Goal: Task Accomplishment & Management: Manage account settings

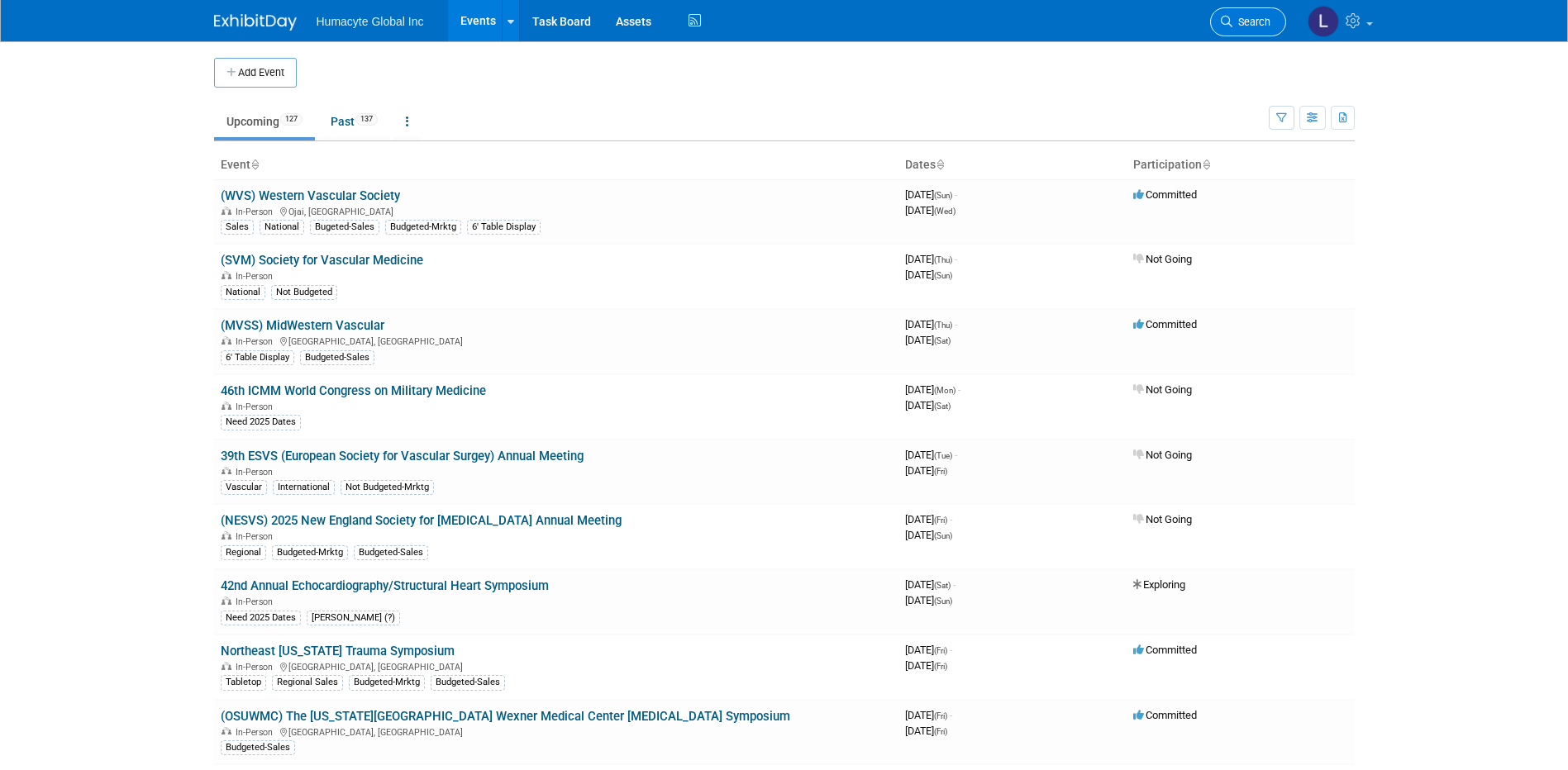
click at [1270, 15] on link "Search" at bounding box center [1247, 22] width 76 height 29
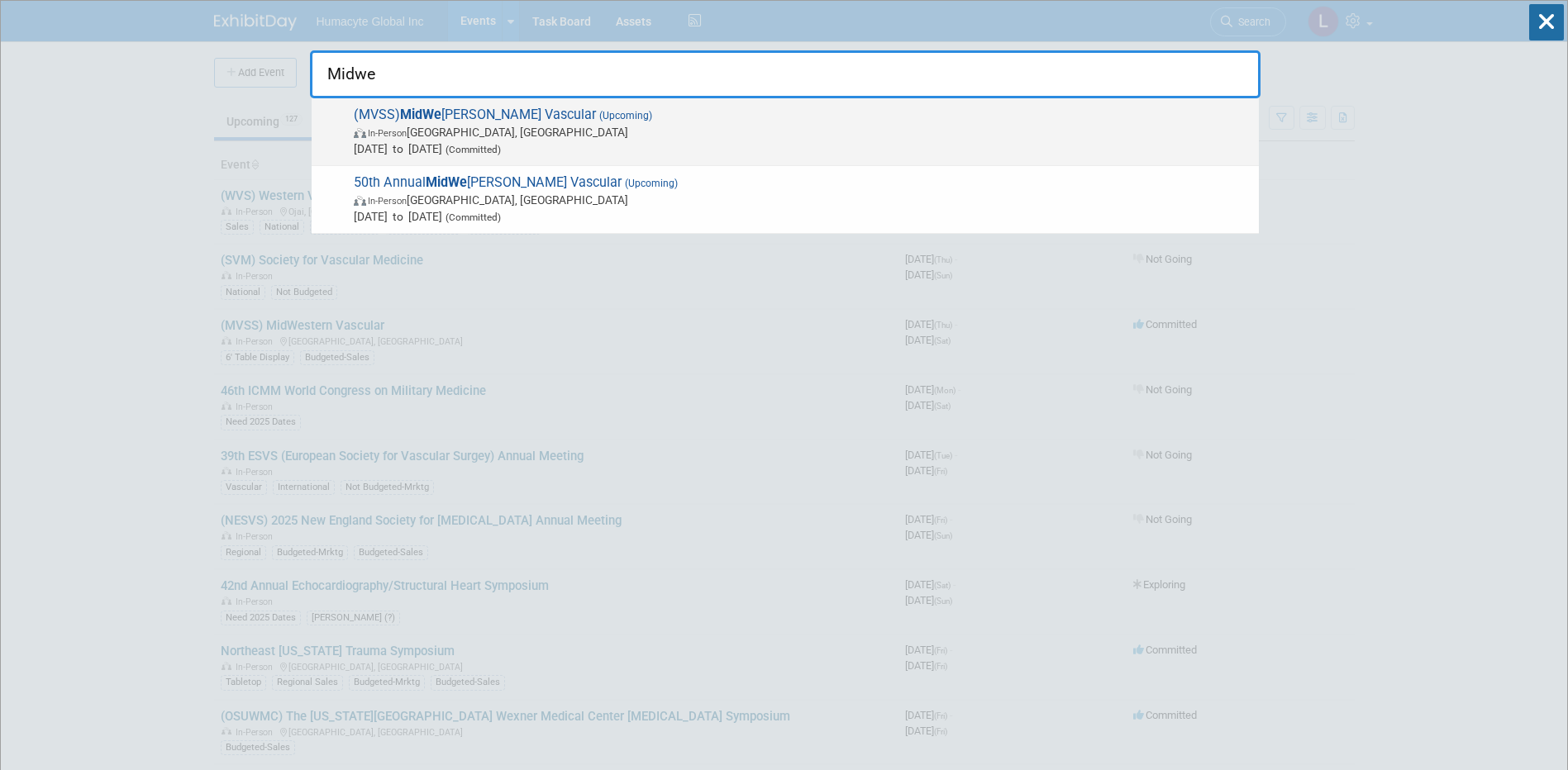
type input "Midwe"
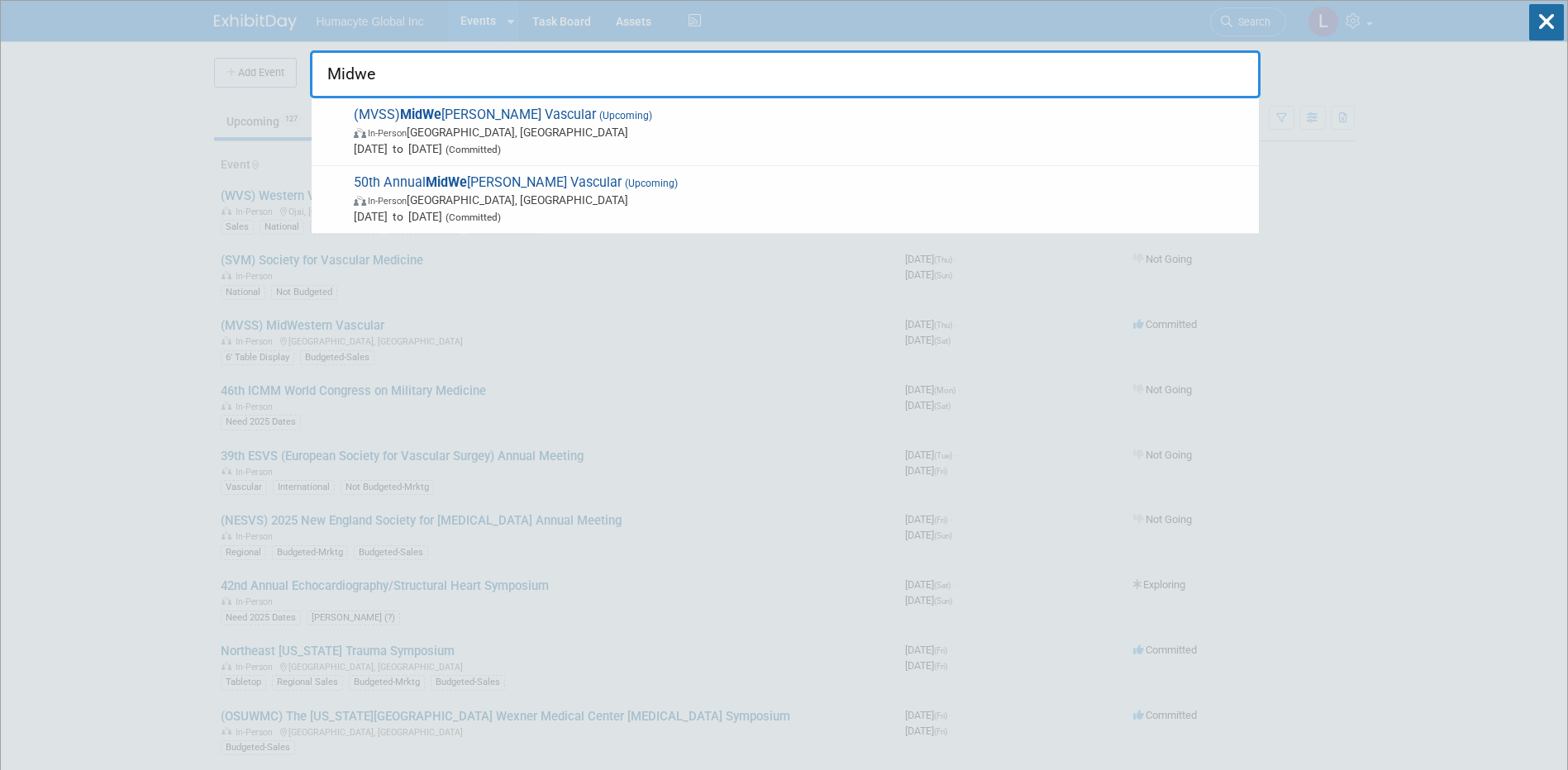
click at [405, 117] on strong "MidWe" at bounding box center [421, 114] width 41 height 15
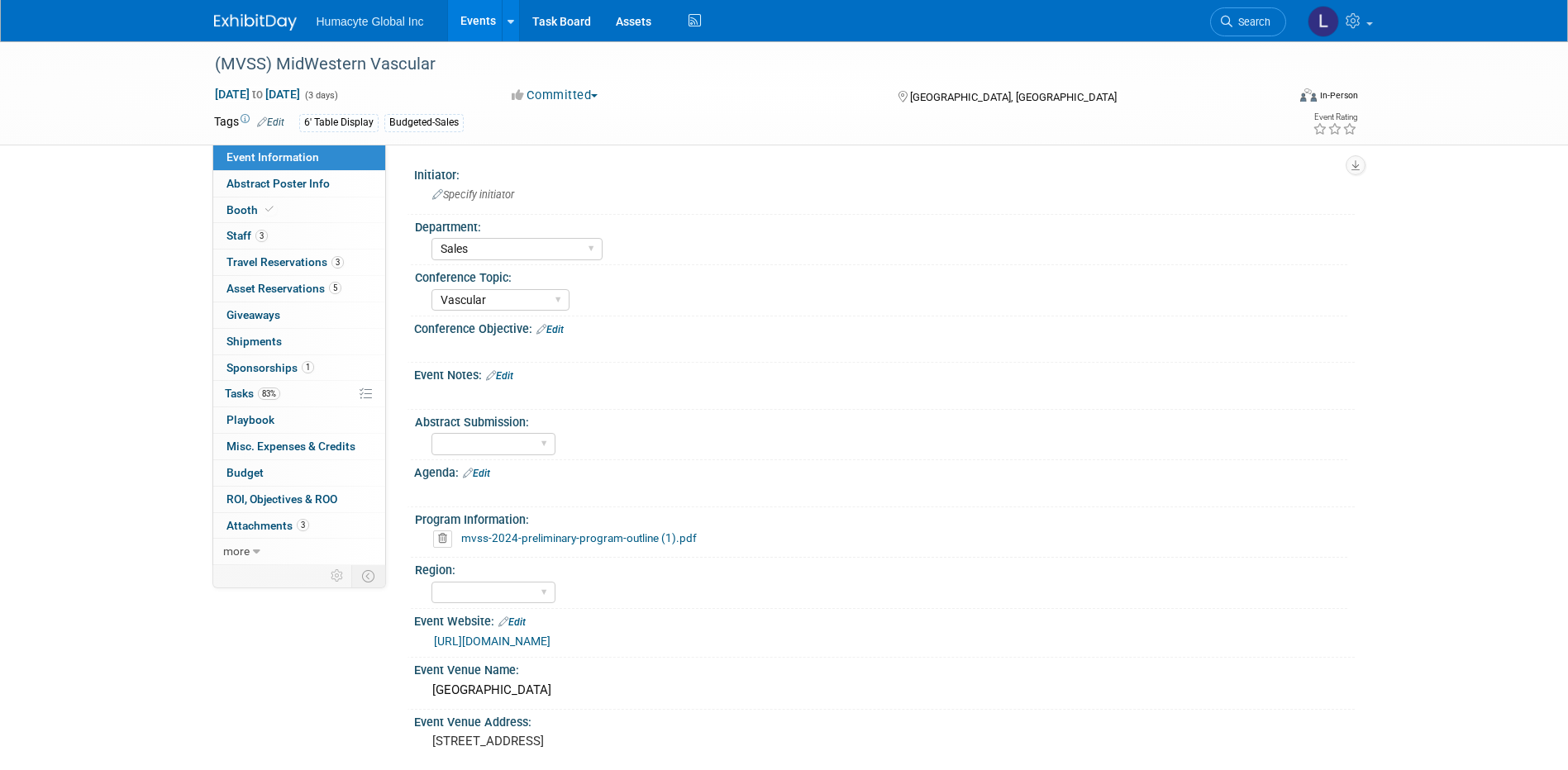
select select "Sales"
select select "Vascular"
click at [270, 246] on link "3 Staff 3" at bounding box center [299, 236] width 171 height 26
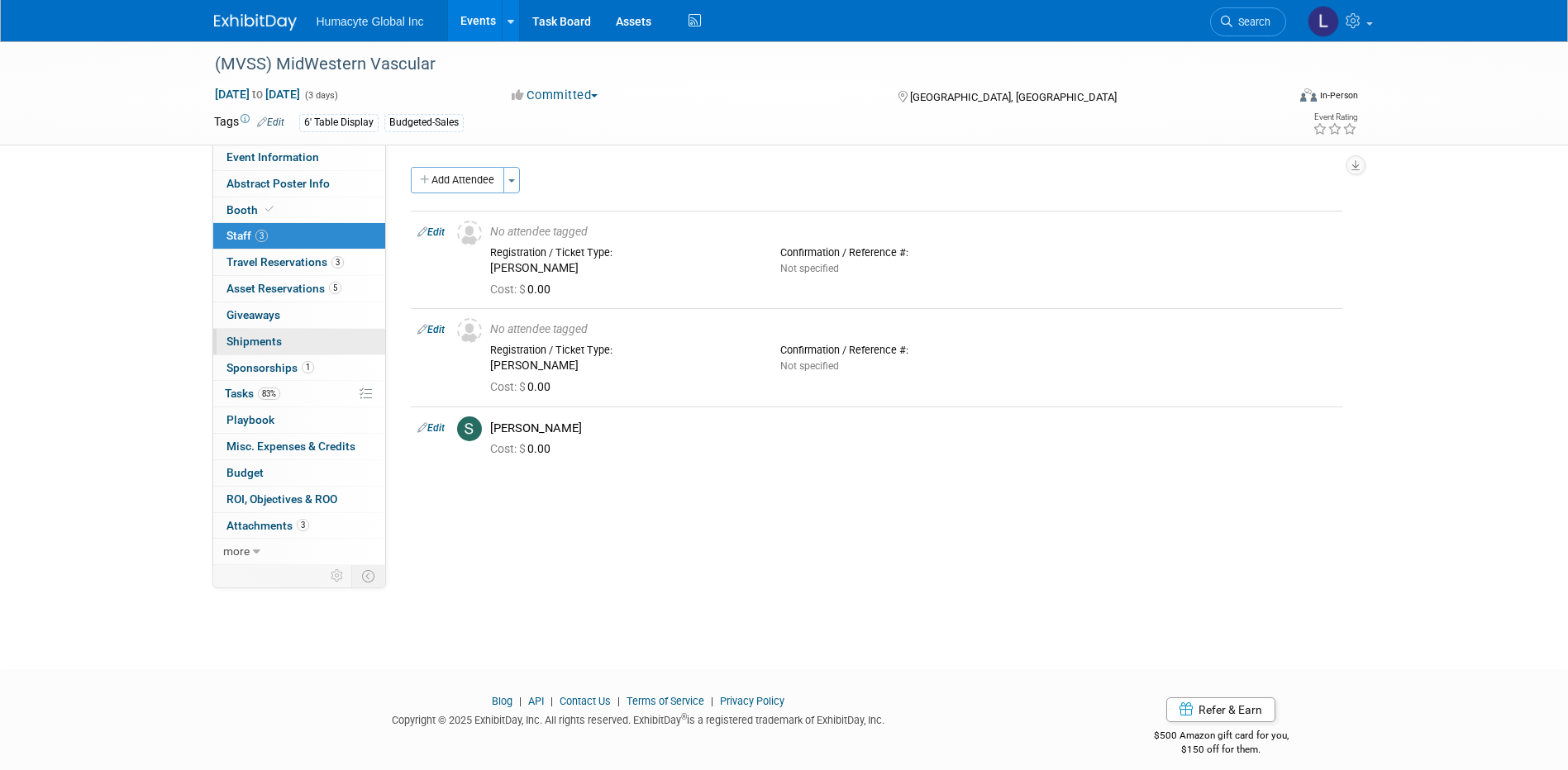
click at [239, 343] on span "Shipments 0" at bounding box center [253, 340] width 55 height 13
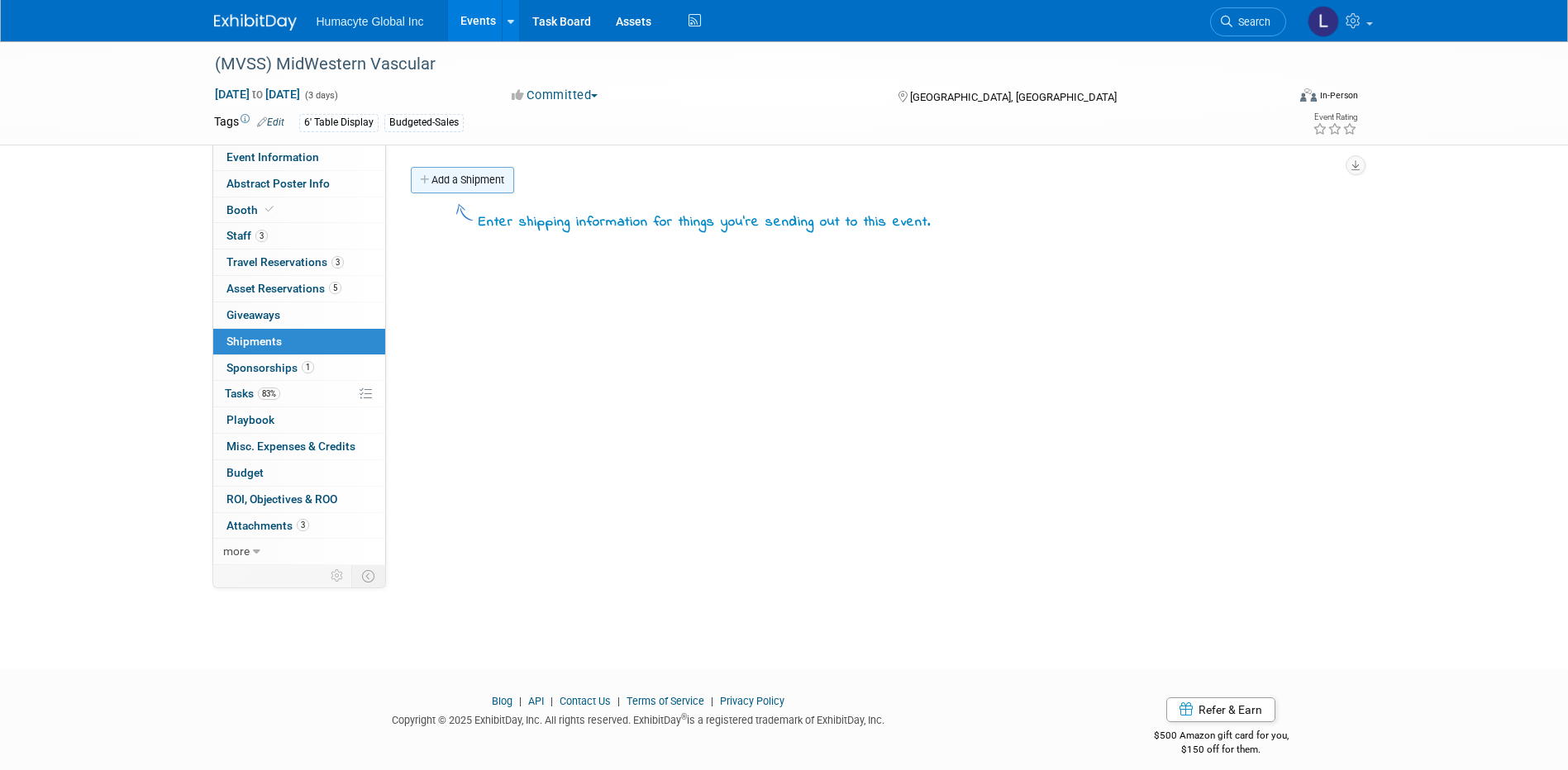
click at [449, 179] on link "Add a Shipment" at bounding box center [462, 180] width 103 height 26
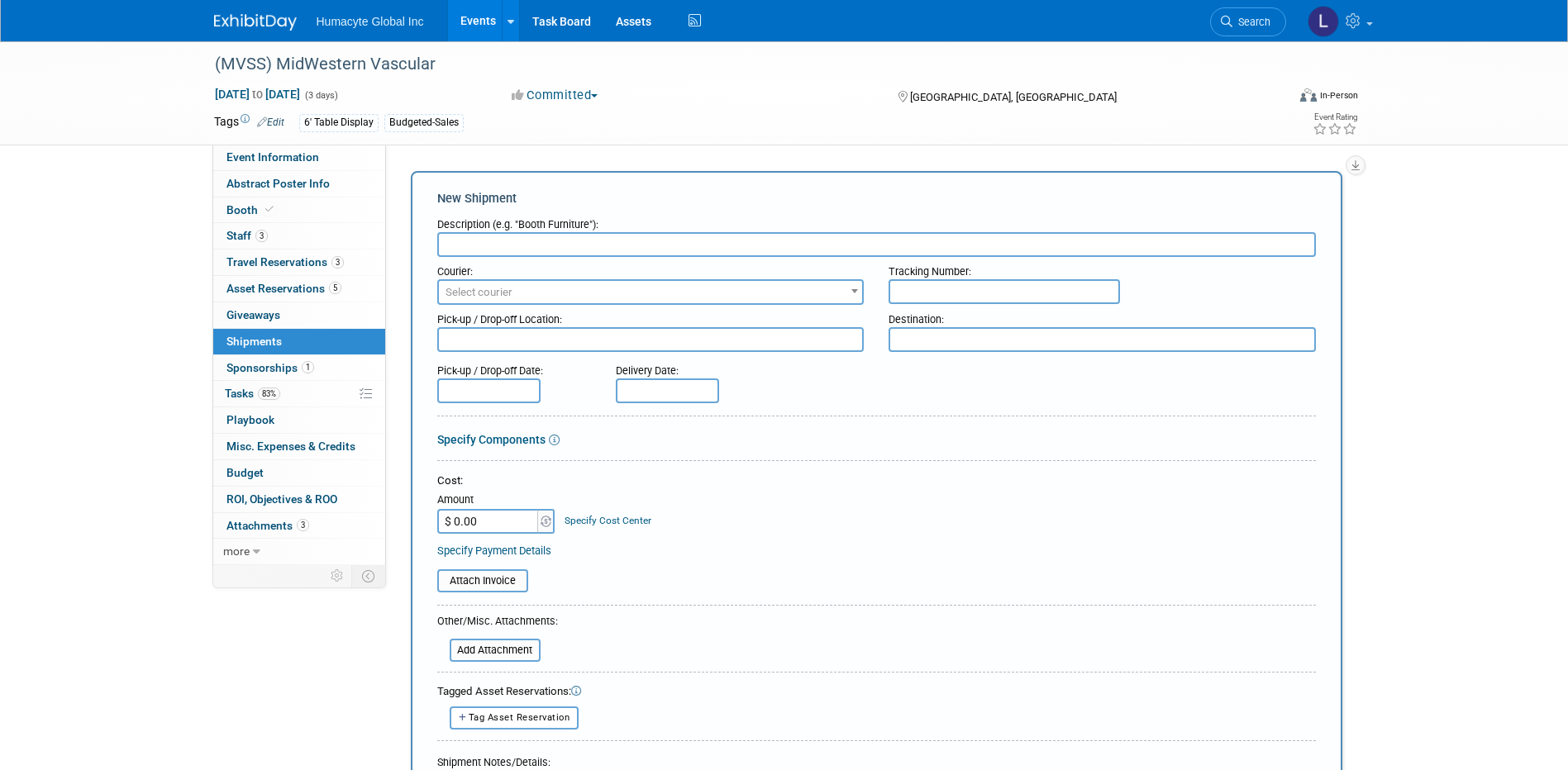
click at [514, 242] on input "text" at bounding box center [876, 244] width 879 height 25
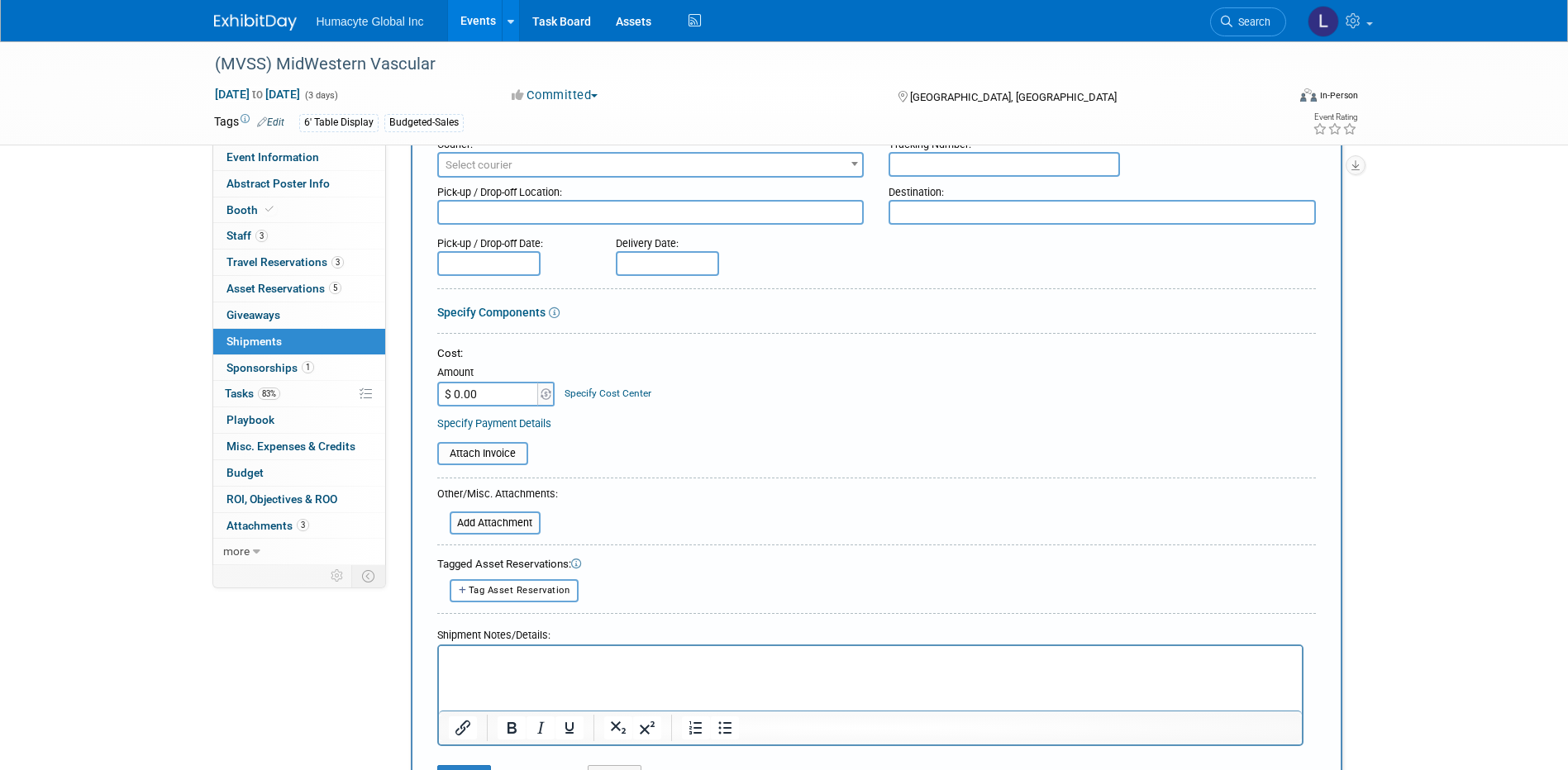
scroll to position [165, 0]
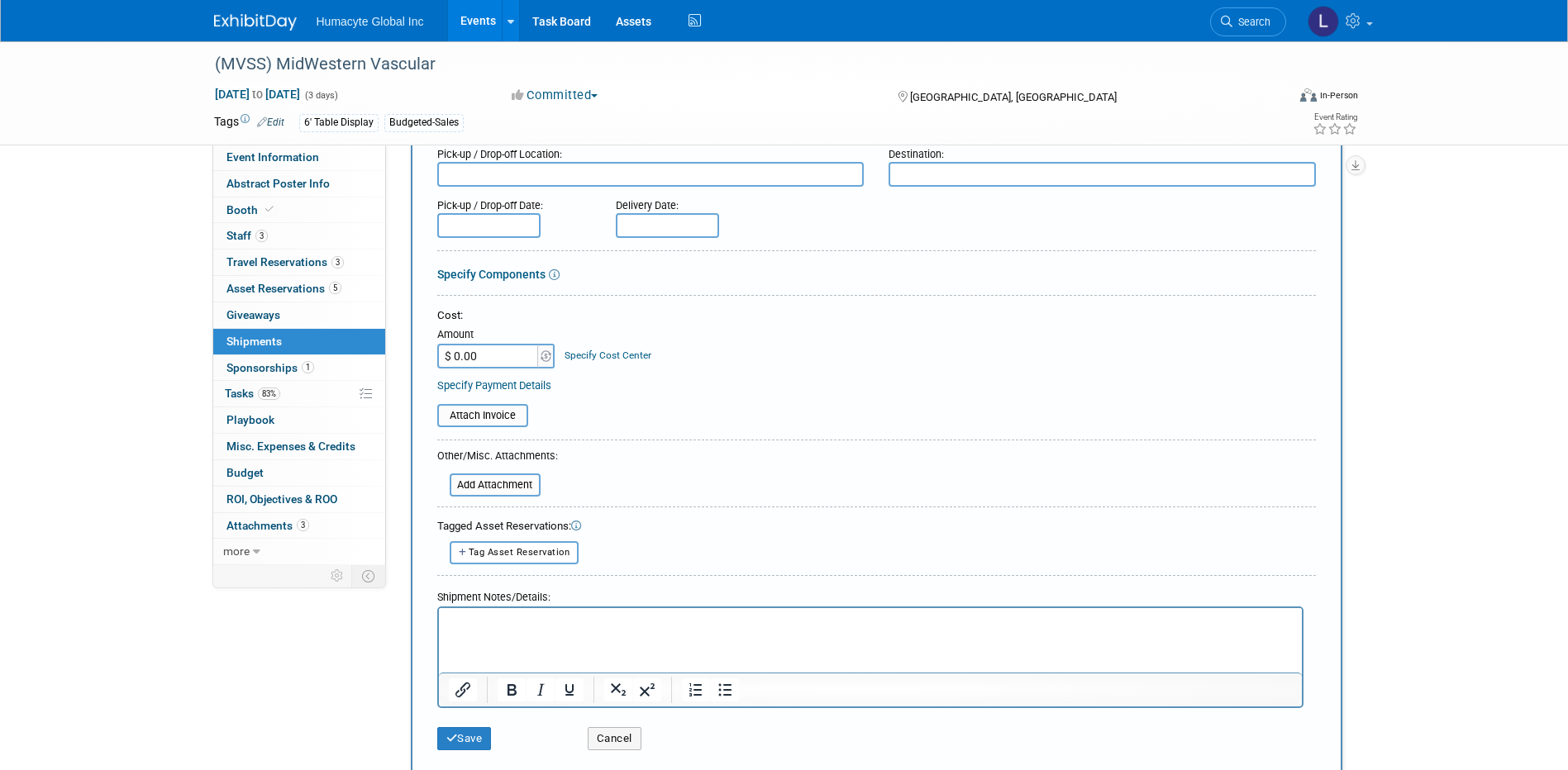
type input "Booth Assets"
click at [514, 617] on p "Rich Text Area. Press ALT-0 for help." at bounding box center [869, 622] width 844 height 16
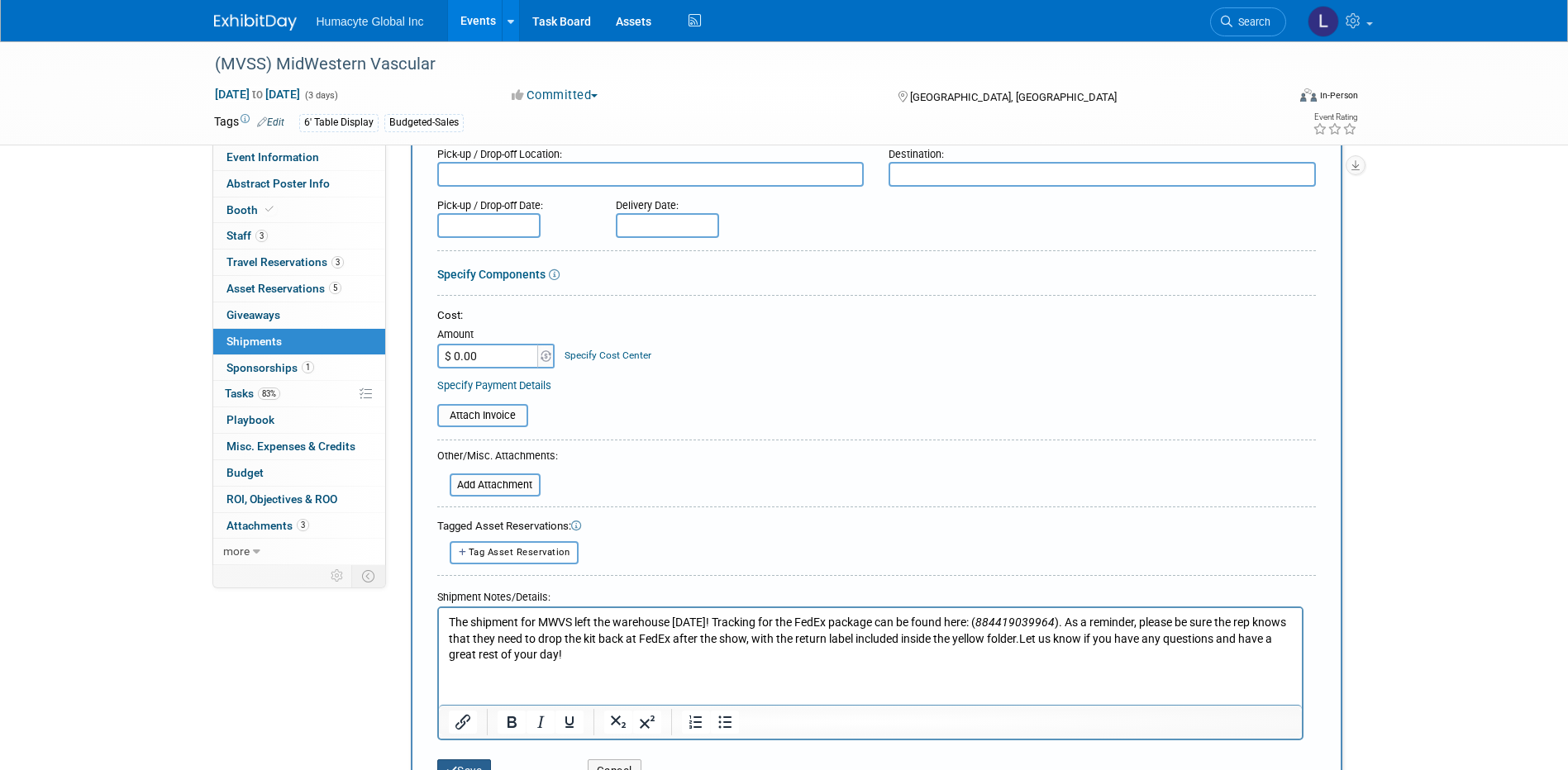
click at [452, 766] on icon "submit" at bounding box center [452, 770] width 12 height 11
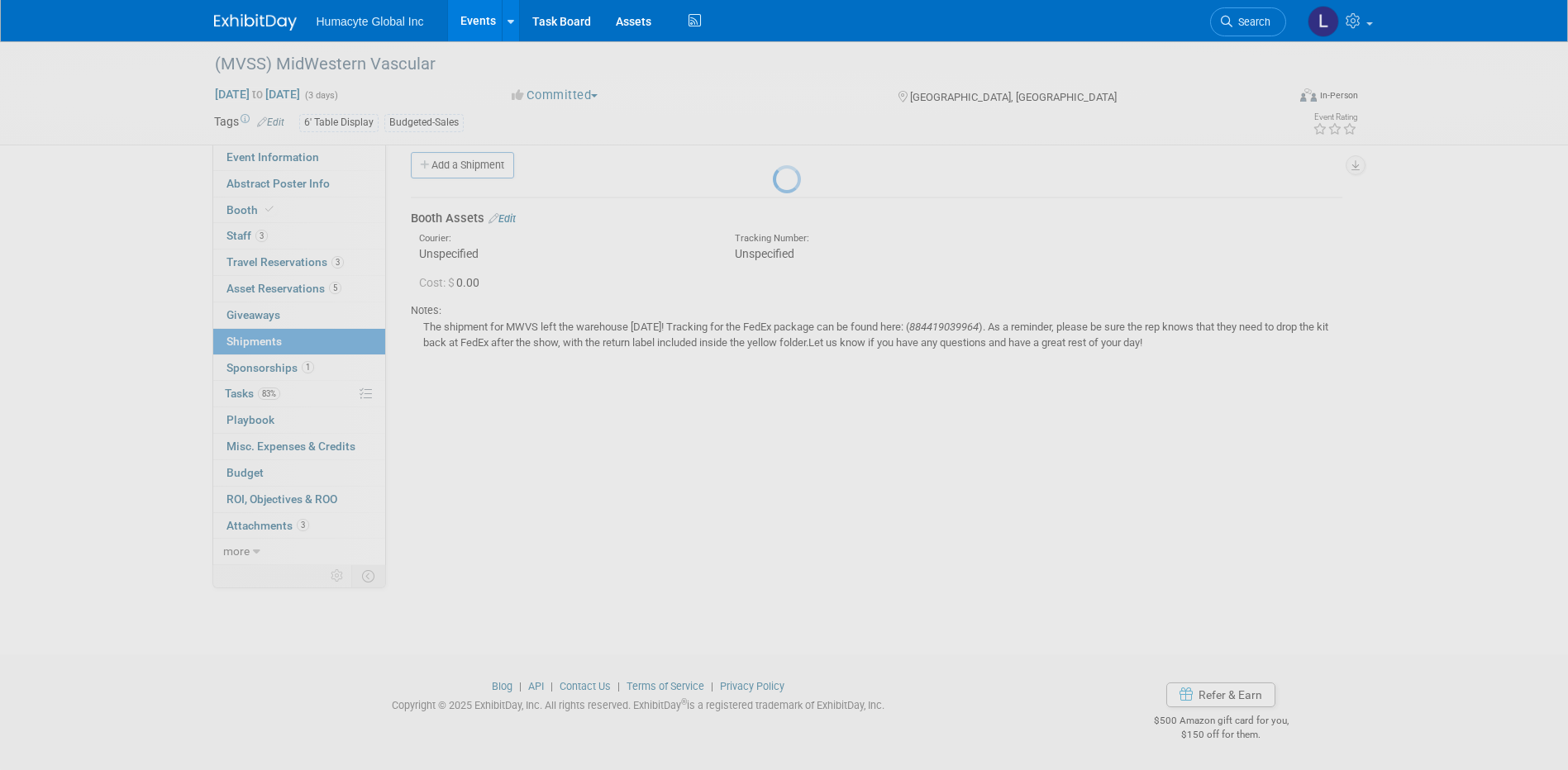
scroll to position [14, 0]
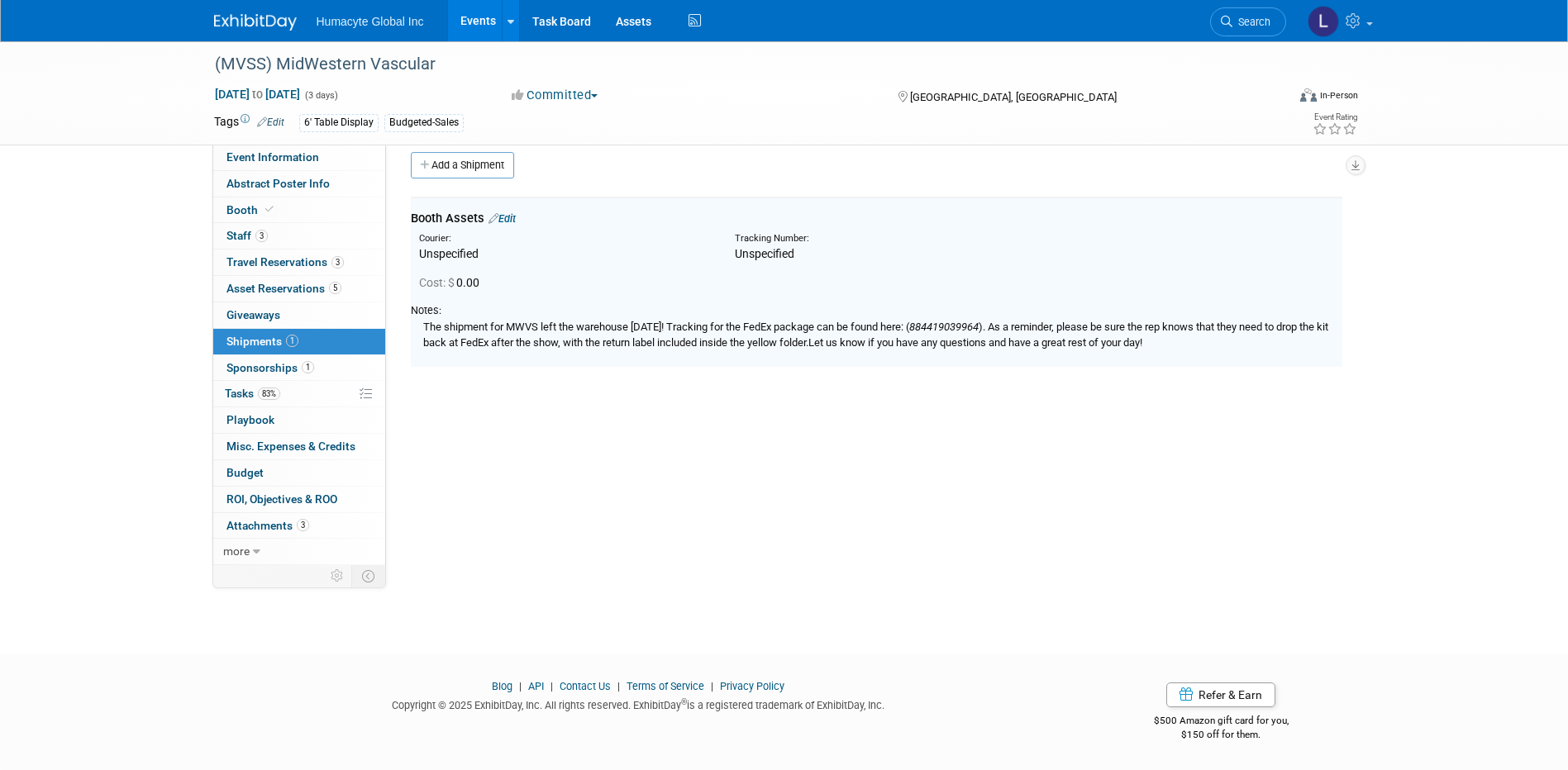
click at [528, 529] on div "Initiator: Specify initiator Department: Discovery & Pipeline Commercial Manage…" at bounding box center [869, 339] width 968 height 420
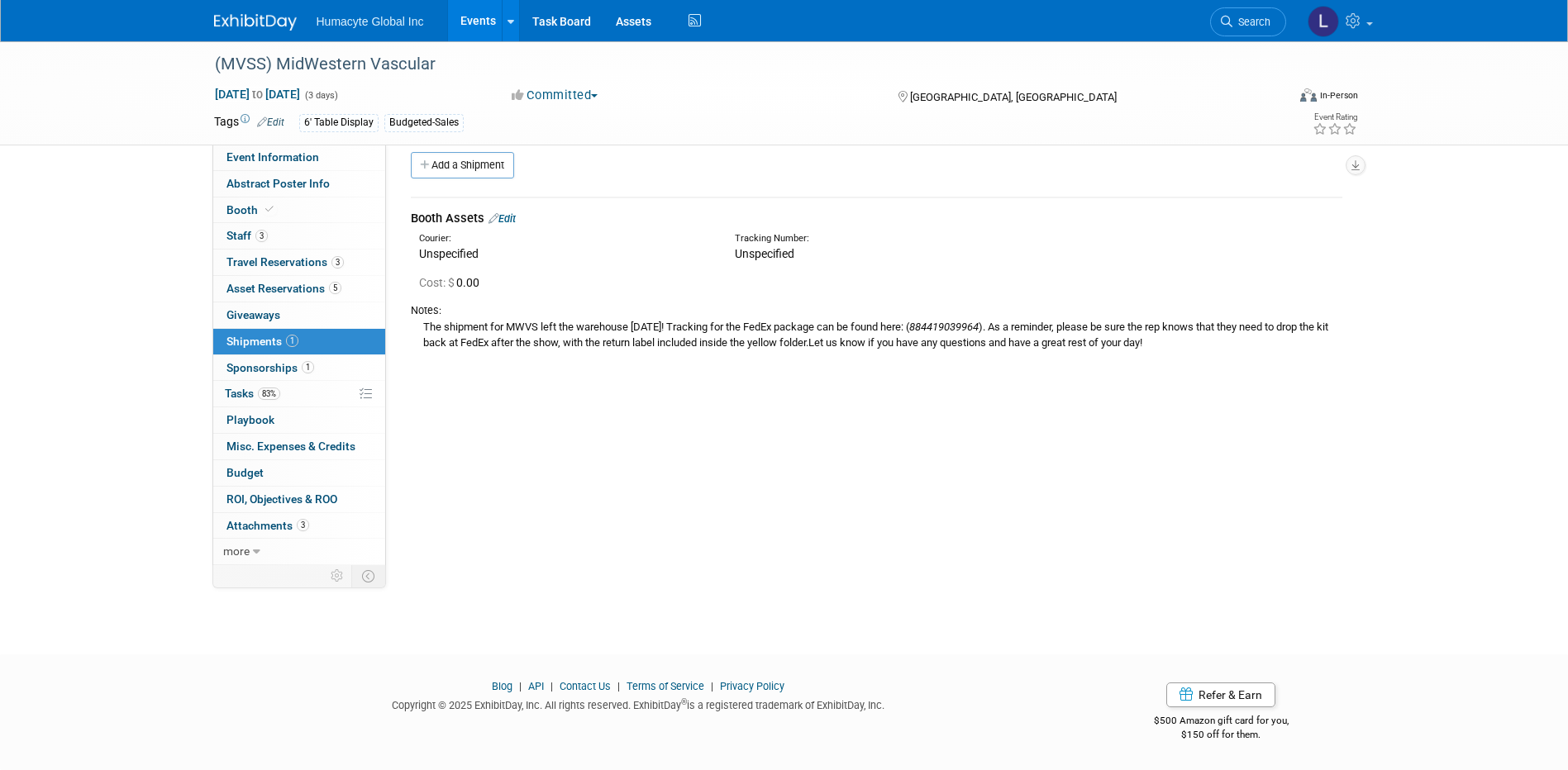
click at [471, 20] on link "Events" at bounding box center [478, 20] width 61 height 41
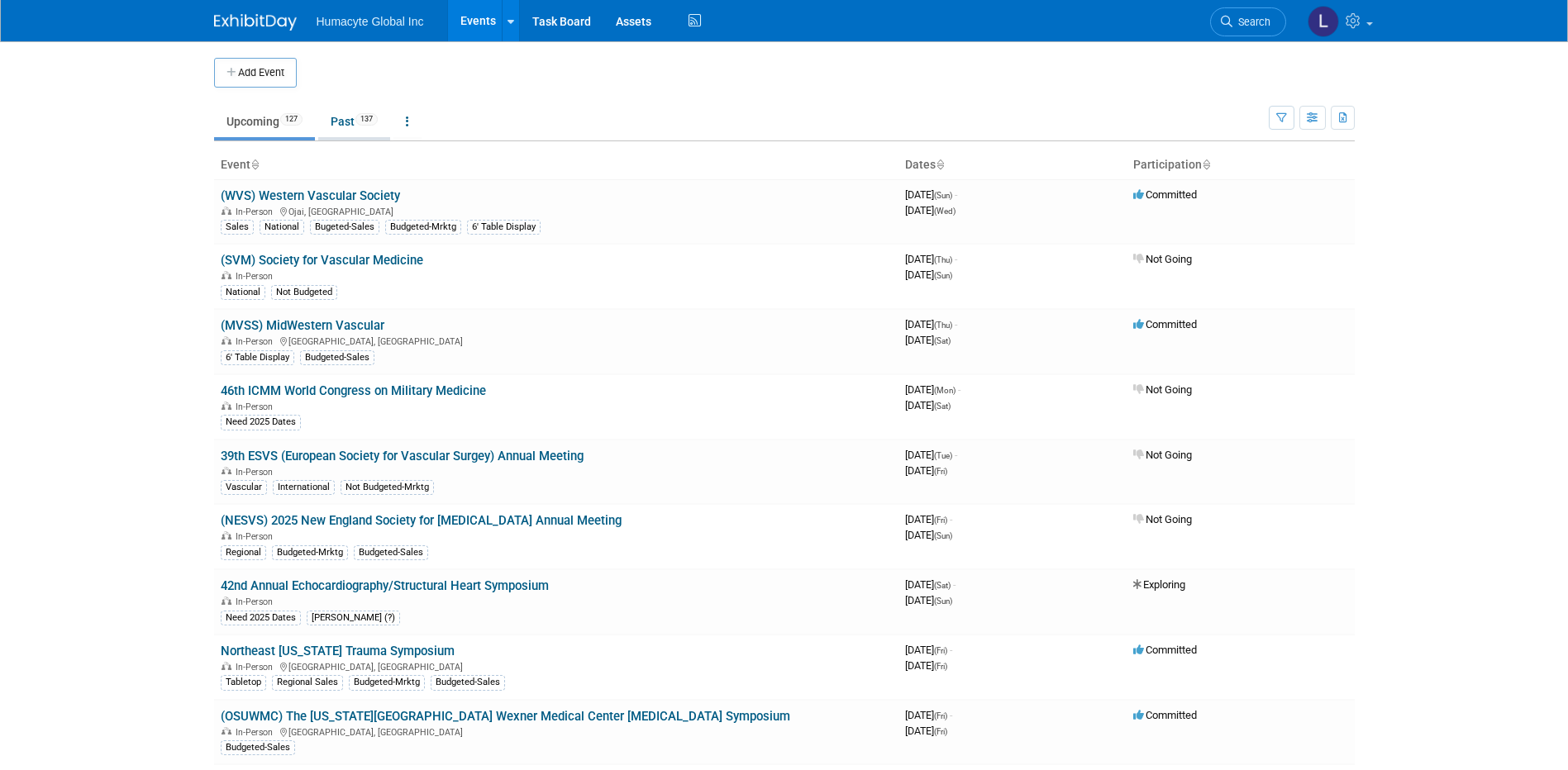
click at [369, 118] on span "137" at bounding box center [367, 119] width 22 height 13
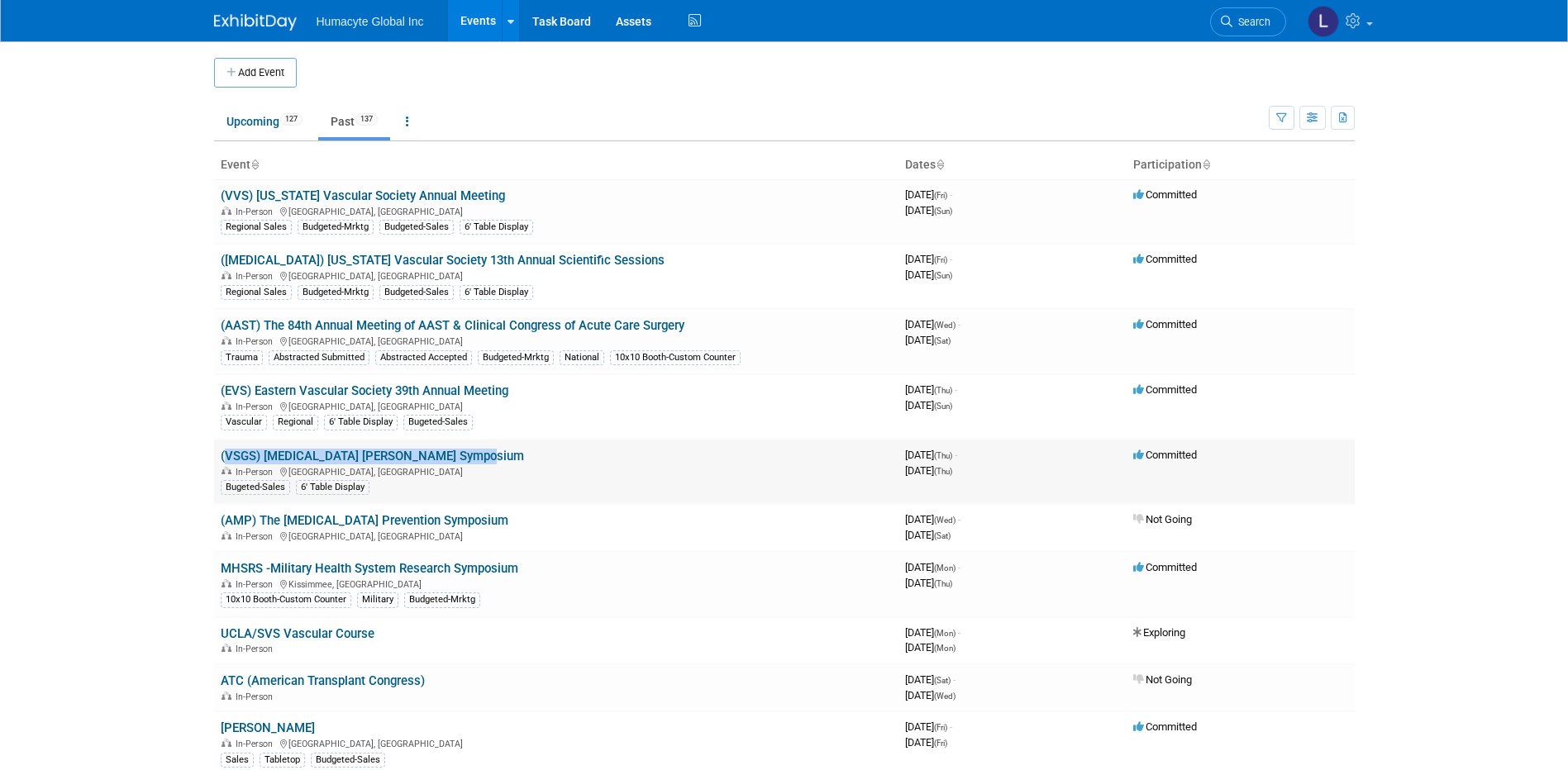
drag, startPoint x: 498, startPoint y: 451, endPoint x: 218, endPoint y: 455, distance: 280.0
click at [218, 455] on td "(VSGS) Vascular Surgery Gaspar Symposium In-Person Pasadena, CA Bugeted-Sales 6…" at bounding box center [556, 472] width 684 height 66
copy link "(VSGS) [MEDICAL_DATA] [PERSON_NAME] Symposium"
drag, startPoint x: 545, startPoint y: 397, endPoint x: 224, endPoint y: 391, distance: 321.1
click at [224, 391] on td "(EVS) Eastern Vascular Society 39th Annual Meeting In-Person Nashville, TN Vasc…" at bounding box center [556, 407] width 684 height 66
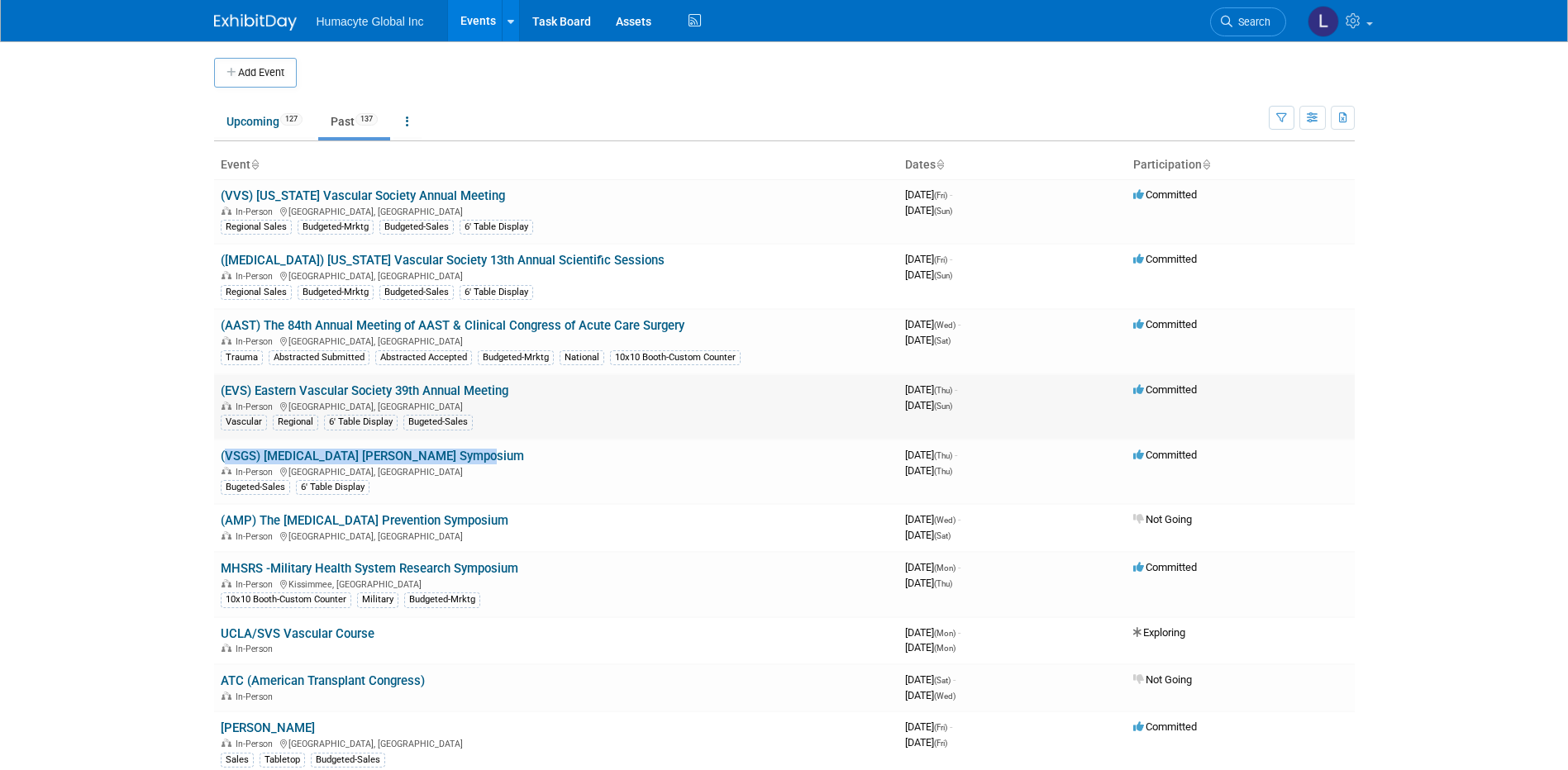
copy link "EVS) Eastern Vascular Society 39th Annual Meeting"
click at [329, 389] on link "(EVS) Eastern Vascular Society 39th Annual Meeting" at bounding box center [364, 390] width 287 height 14
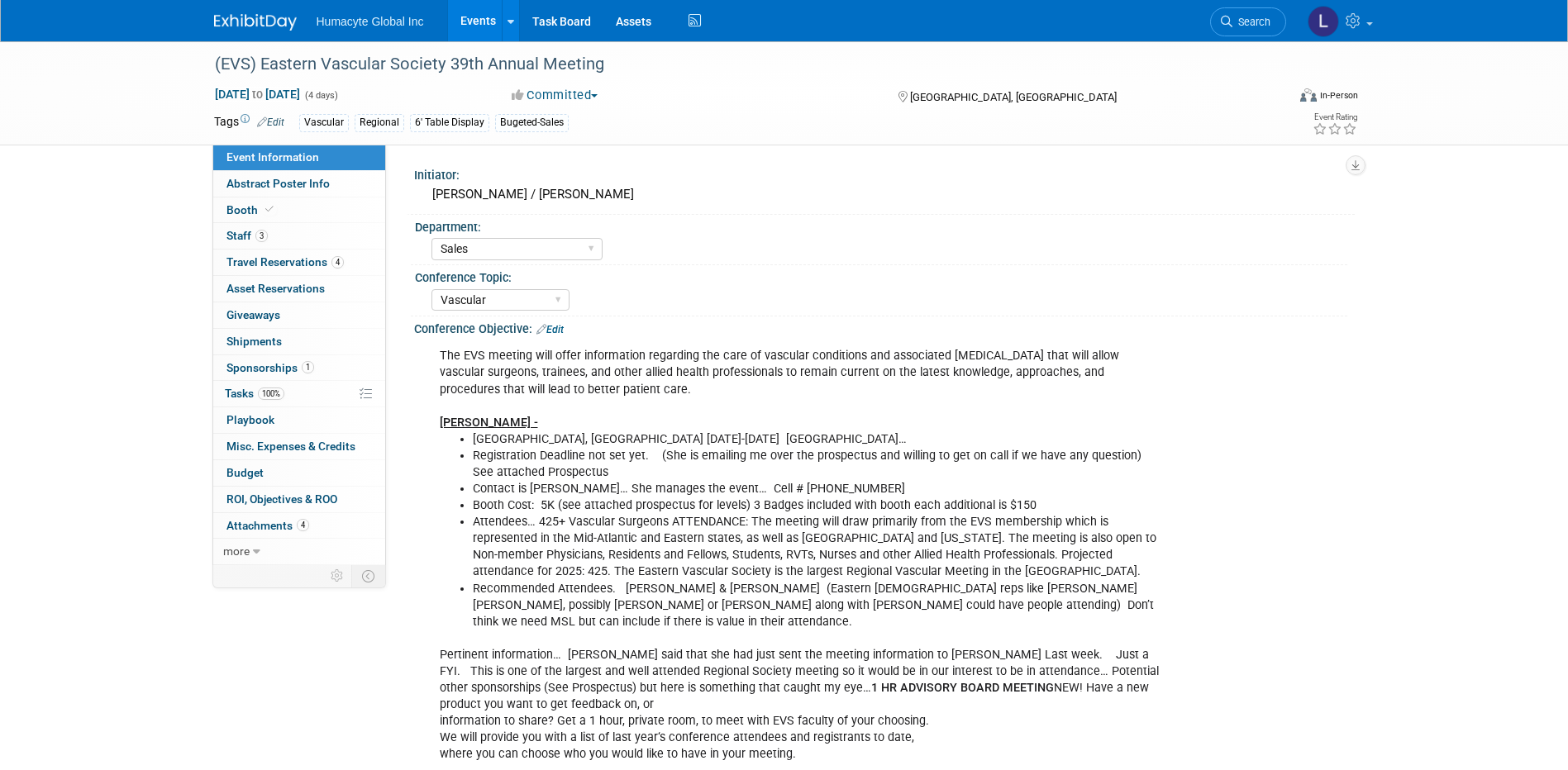
select select "Sales"
select select "Vascular"
click at [226, 224] on link "3 Staff 3" at bounding box center [299, 236] width 171 height 26
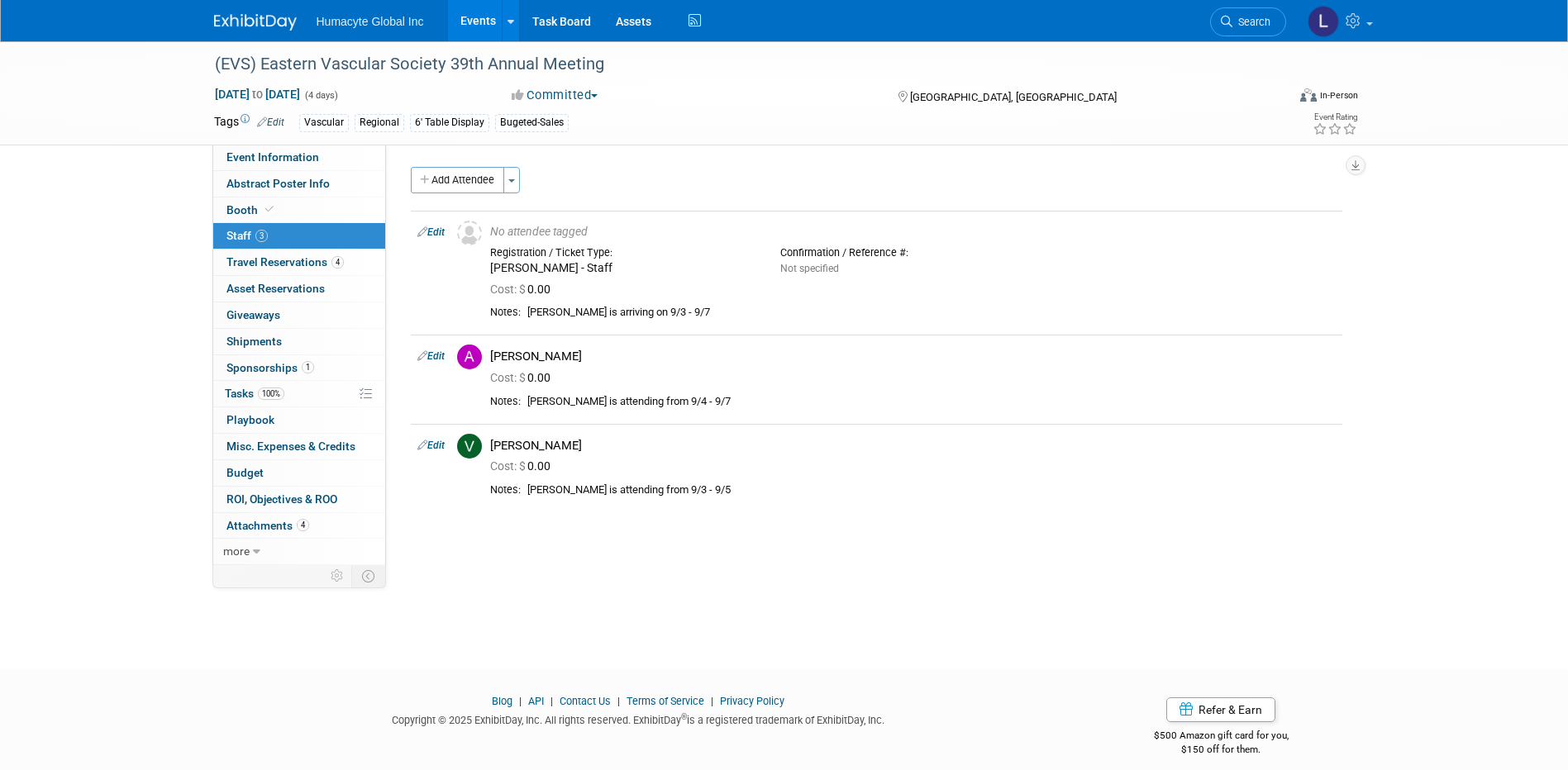
click at [488, 20] on link "Events" at bounding box center [478, 20] width 61 height 41
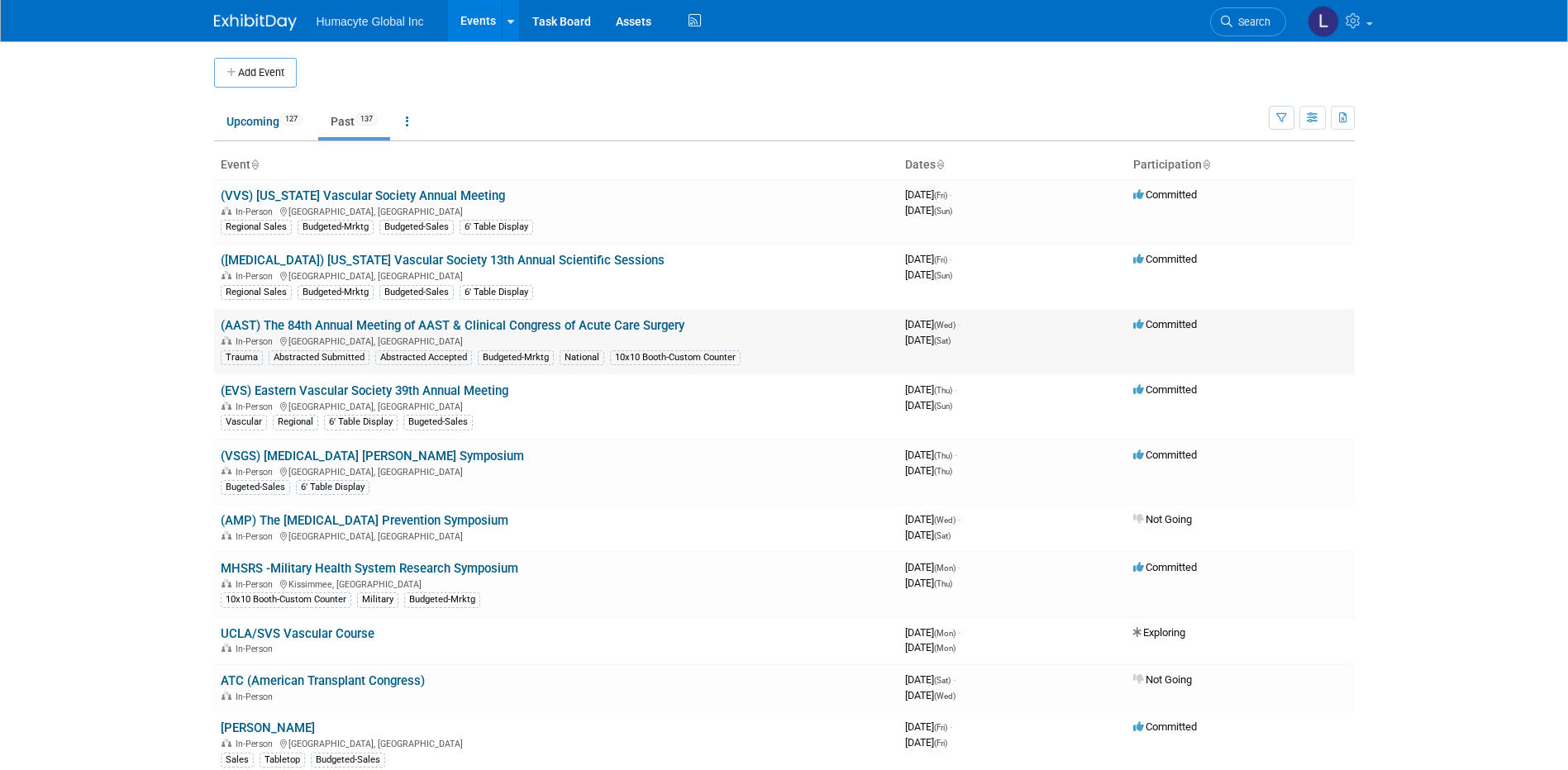
drag, startPoint x: 707, startPoint y: 321, endPoint x: 218, endPoint y: 321, distance: 489.0
click at [218, 321] on td "(AAST) The 84th Annual Meeting of AAST & Clinical Congress of Acute Care Surger…" at bounding box center [556, 341] width 684 height 66
copy link "(AAST) The 84th Annual Meeting of AAST & Clinical Congress of Acute Care Surgery"
drag, startPoint x: 578, startPoint y: 265, endPoint x: 217, endPoint y: 249, distance: 361.4
click at [217, 249] on td "([MEDICAL_DATA]) [US_STATE] Vascular Society 13th Annual Scientific Sessions In…" at bounding box center [556, 276] width 684 height 66
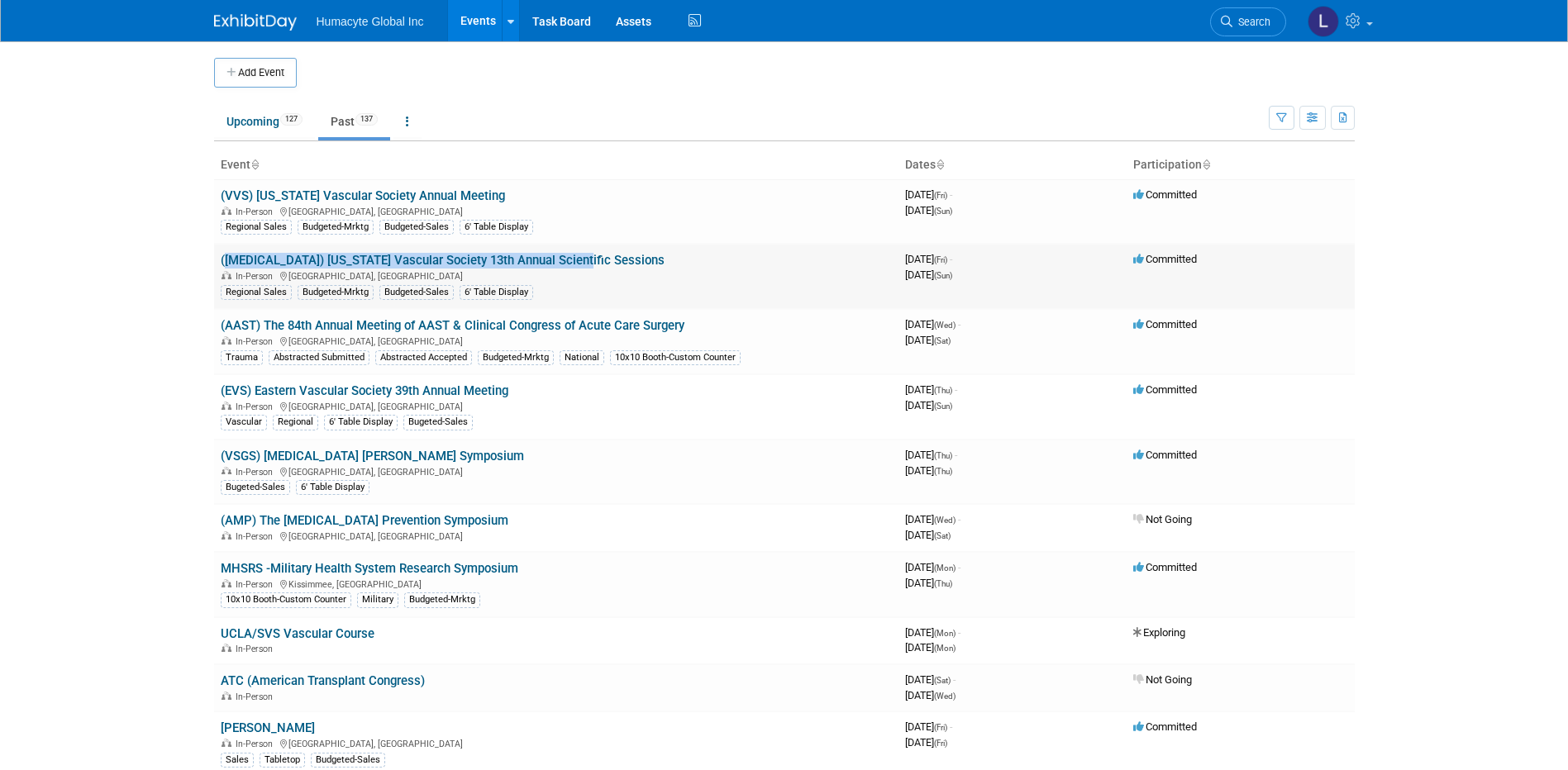
copy link "([MEDICAL_DATA]) [US_STATE] Vascular Society 13th Annual Scientific Sessions"
click at [67, 337] on body "Humacyte Global Inc Events Add Event Bulk Upload Events Shareable Event Boards …" at bounding box center [784, 385] width 1568 height 770
click at [434, 262] on link "([MEDICAL_DATA]) [US_STATE] Vascular Society 13th Annual Scientific Sessions" at bounding box center [443, 259] width 444 height 14
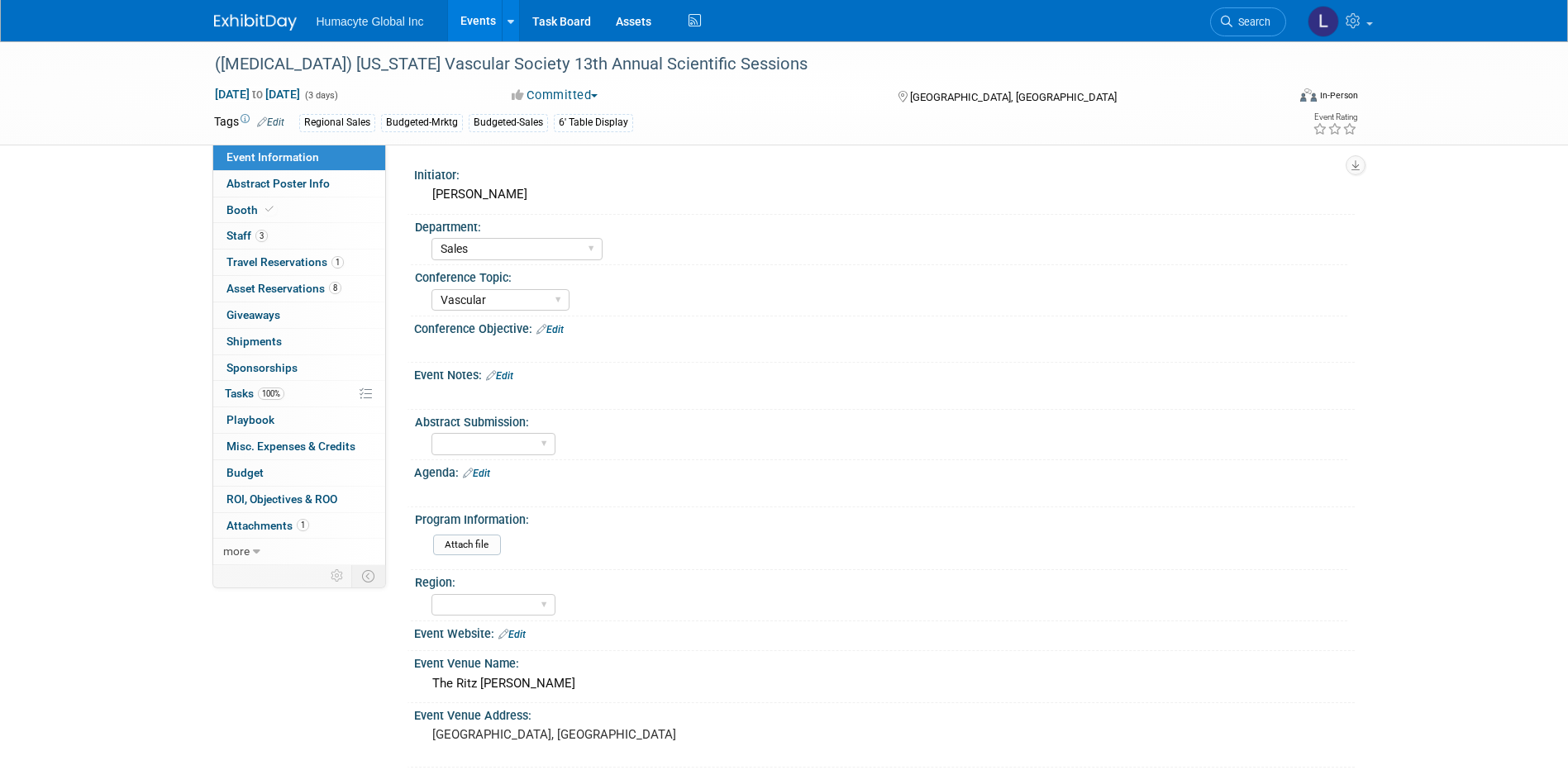
select select "Sales"
select select "Vascular"
click at [226, 234] on span "Staff 3" at bounding box center [247, 234] width 41 height 13
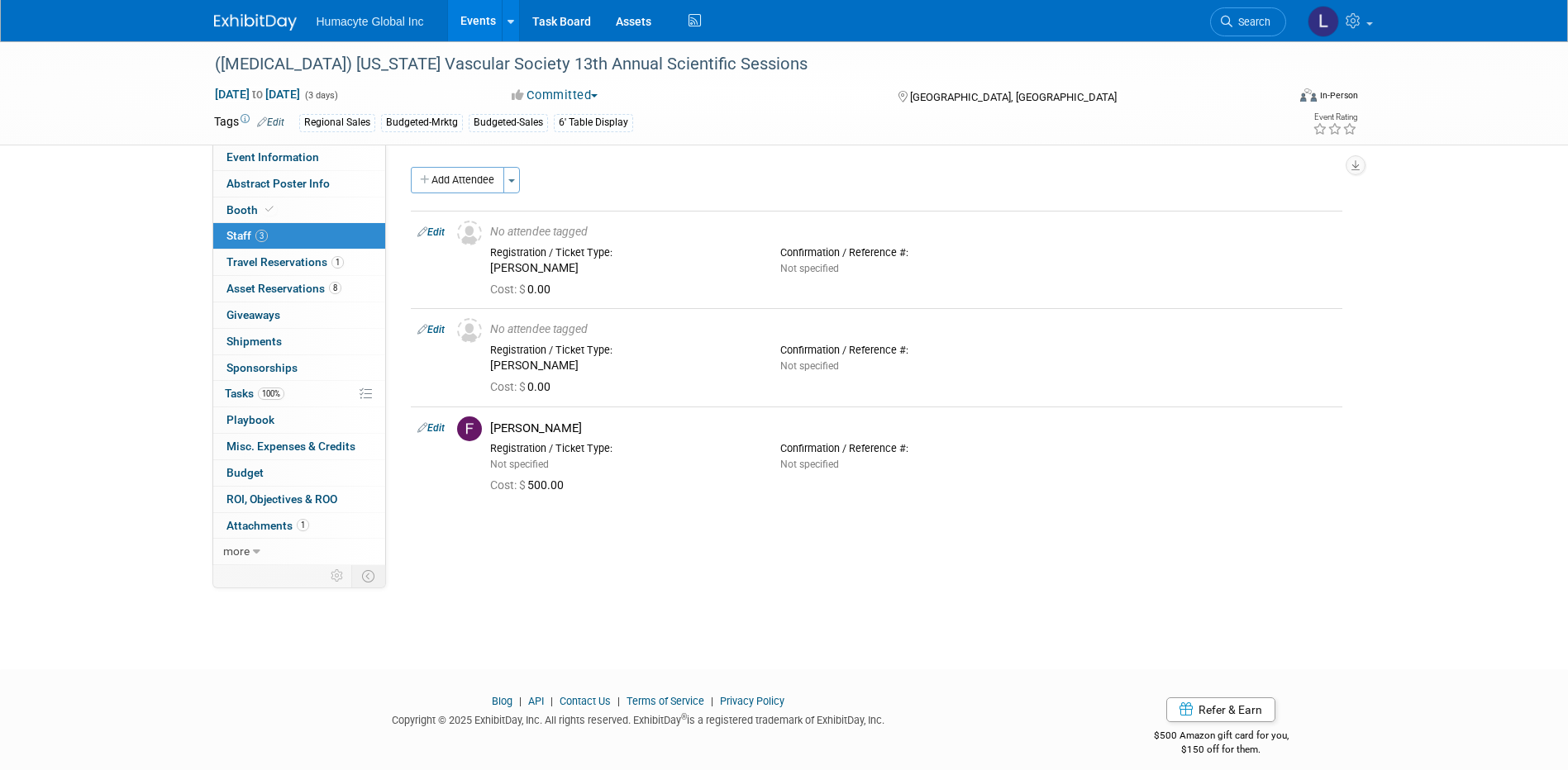
click at [483, 19] on link "Events" at bounding box center [478, 20] width 61 height 41
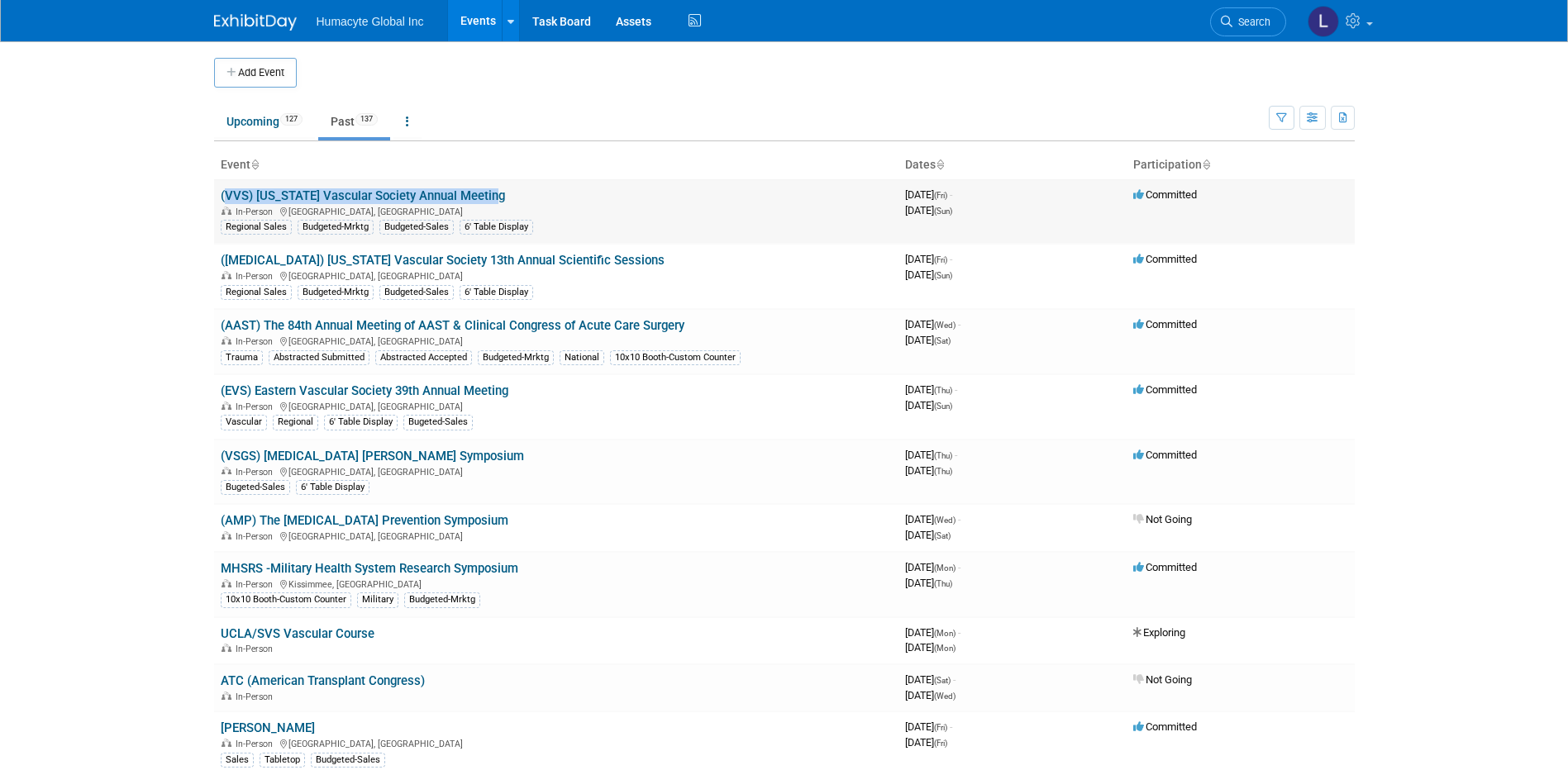
drag, startPoint x: 510, startPoint y: 195, endPoint x: 217, endPoint y: 198, distance: 293.0
click at [217, 198] on td "(VVS) Virginia Vascular Society Annual Meeting In-Person Roanoke, VA Regional S…" at bounding box center [556, 211] width 684 height 65
copy link "(VVS) [US_STATE] Vascular Society Annual Meeting"
click at [74, 244] on body "Humacyte Global Inc Events Add Event Bulk Upload Events Shareable Event Boards …" at bounding box center [784, 385] width 1568 height 770
click at [318, 201] on link "(VVS) [US_STATE] Vascular Society Annual Meeting" at bounding box center [363, 195] width 284 height 14
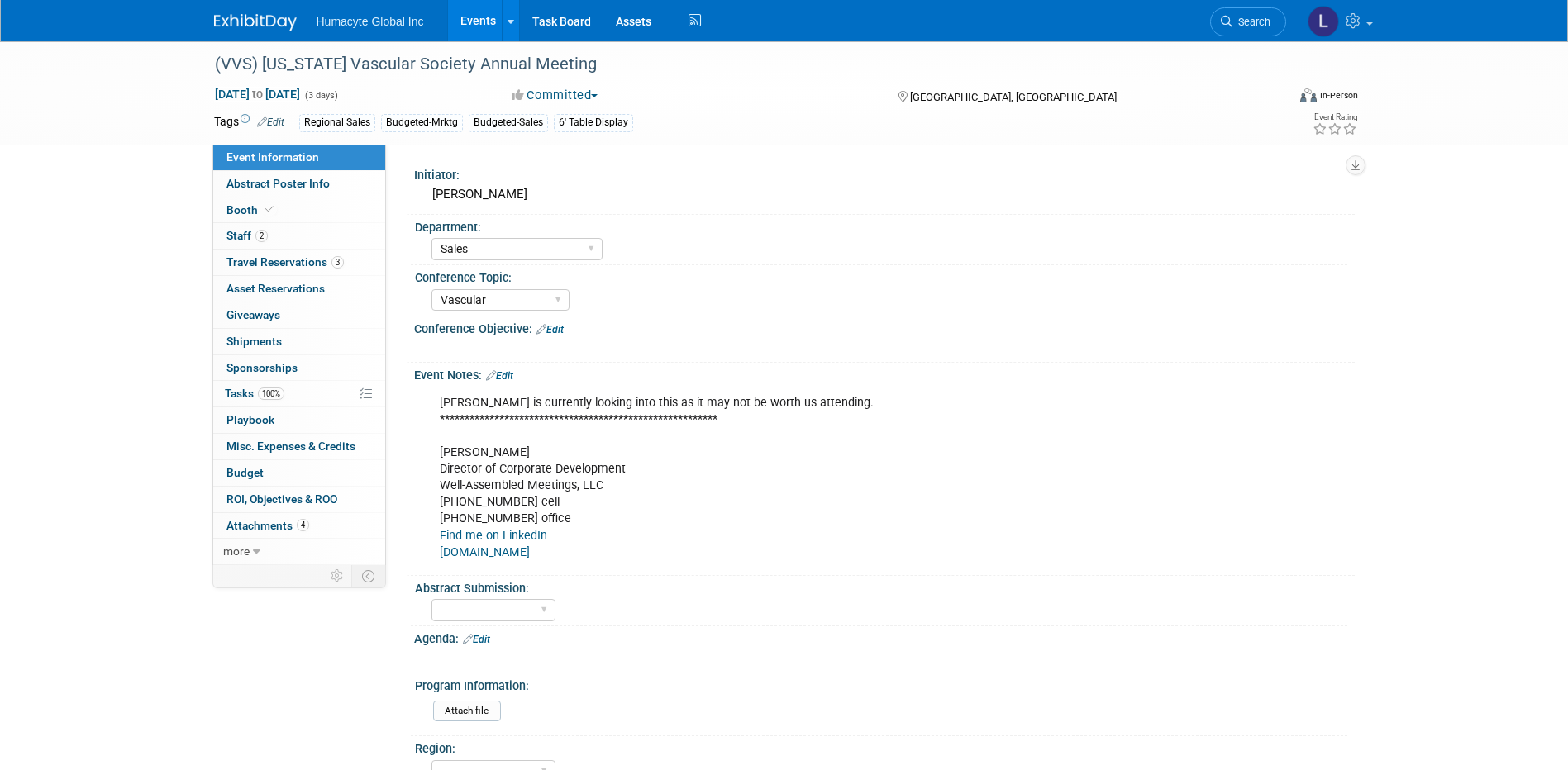
select select "Sales"
select select "Vascular"
click at [242, 235] on span "Staff 2" at bounding box center [247, 234] width 41 height 13
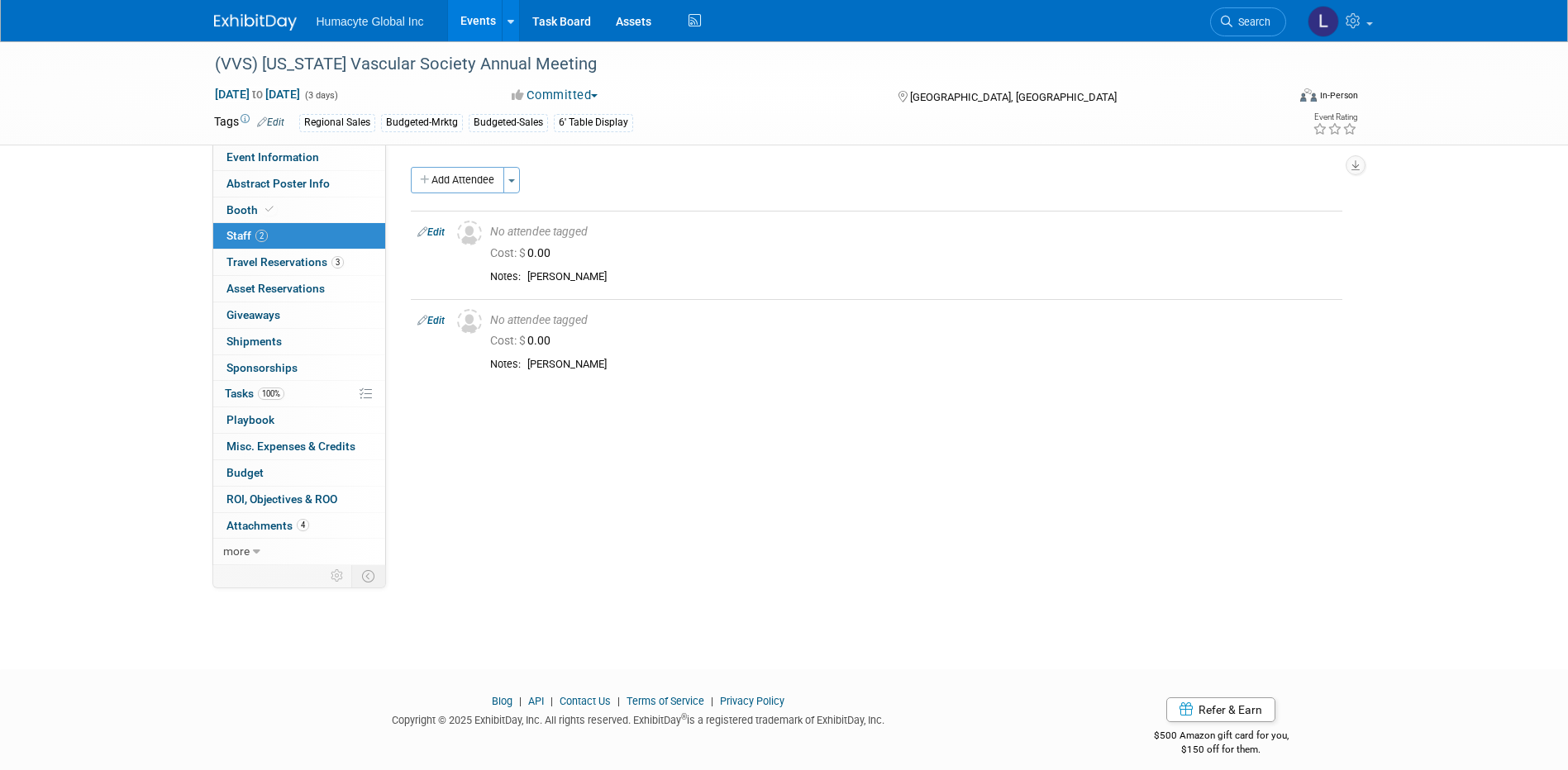
click at [476, 21] on link "Events" at bounding box center [478, 20] width 61 height 41
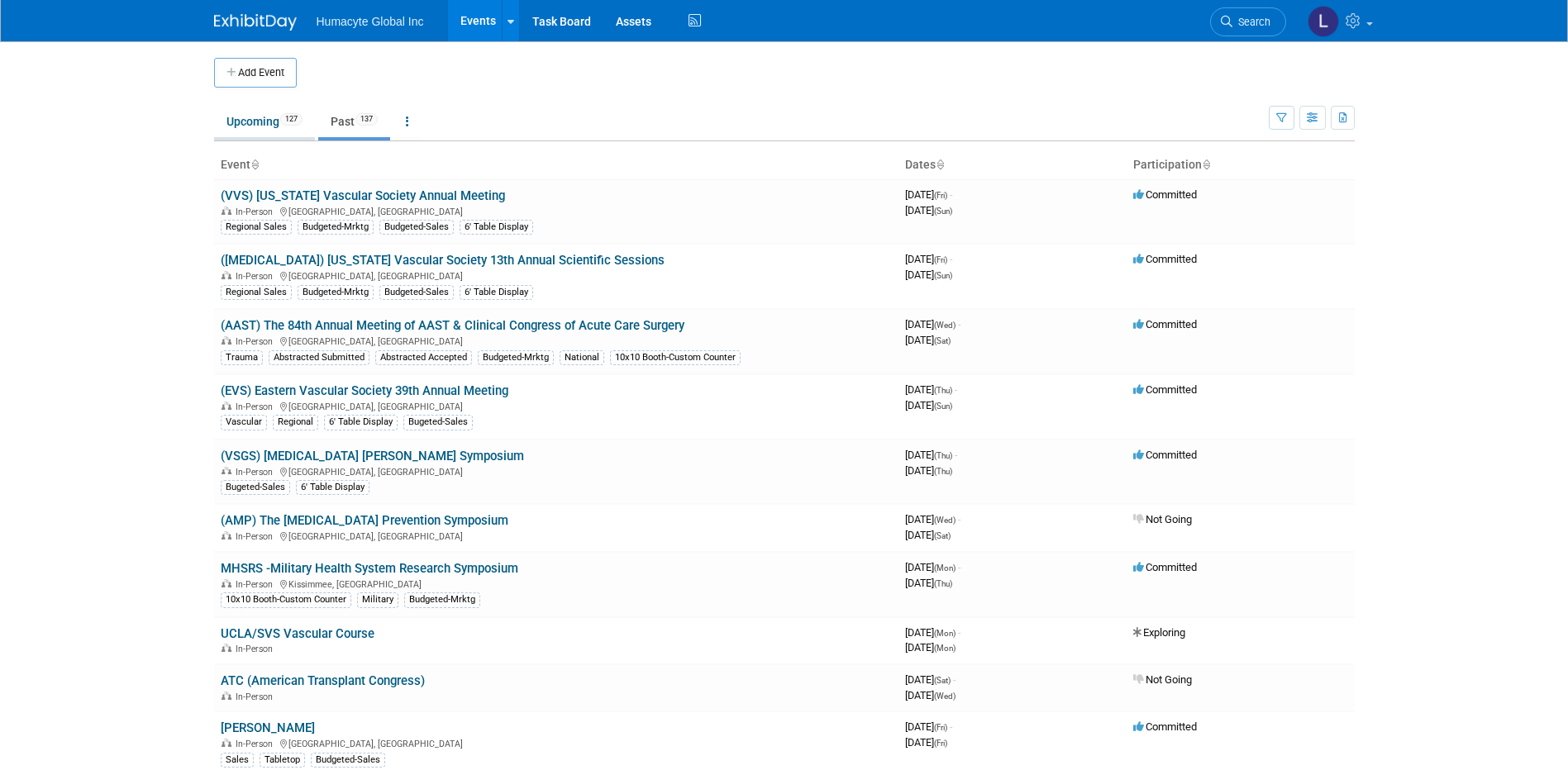
click at [238, 116] on link "Upcoming 127" at bounding box center [264, 121] width 101 height 32
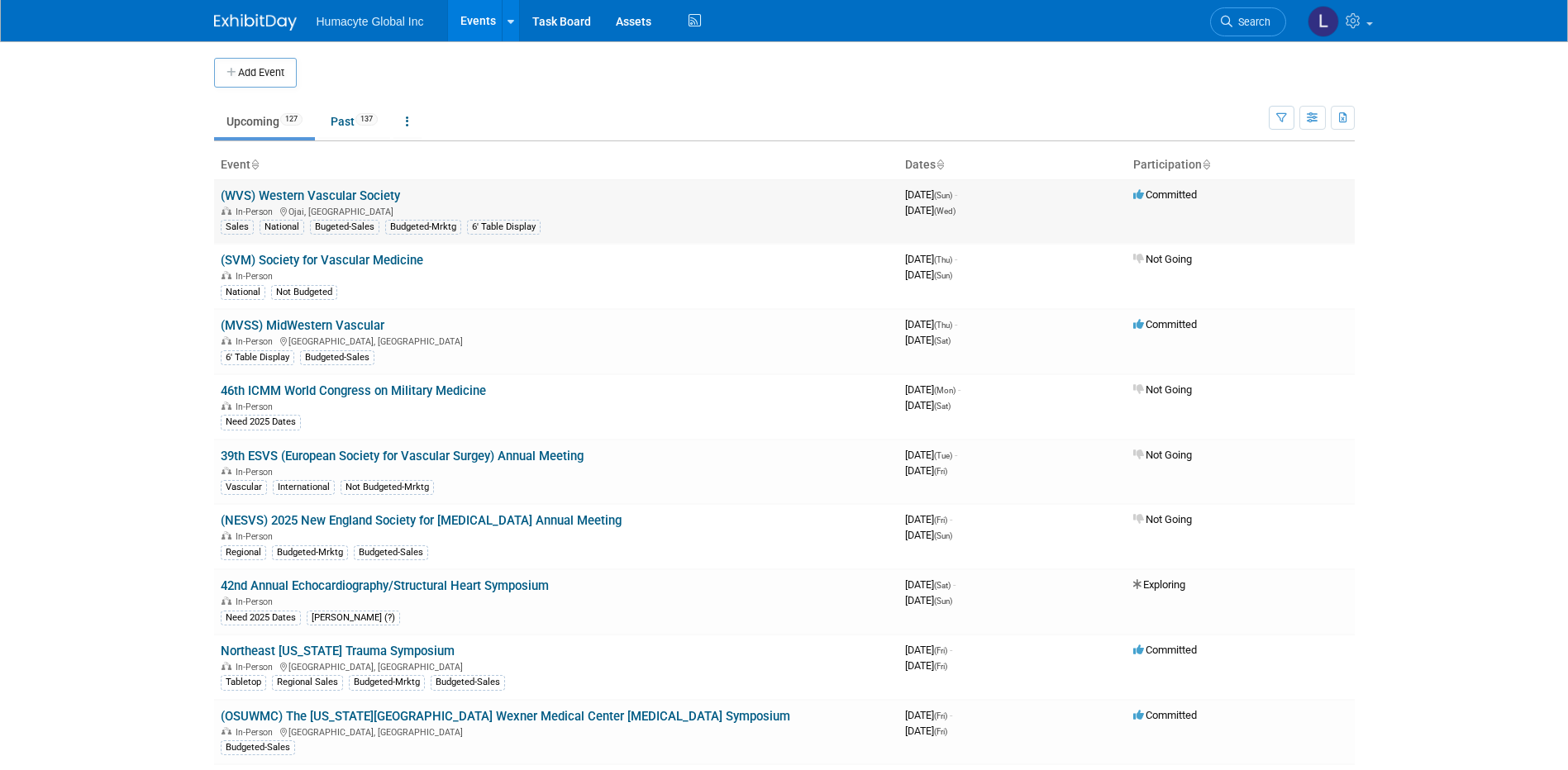
drag, startPoint x: 425, startPoint y: 193, endPoint x: 217, endPoint y: 200, distance: 208.1
click at [217, 200] on td "(WVS) Western Vascular Society In-Person [GEOGRAPHIC_DATA], [GEOGRAPHIC_DATA] S…" at bounding box center [556, 211] width 684 height 65
copy link "(WVS) Western Vascular Society"
click at [1285, 115] on button "button" at bounding box center [1281, 118] width 26 height 24
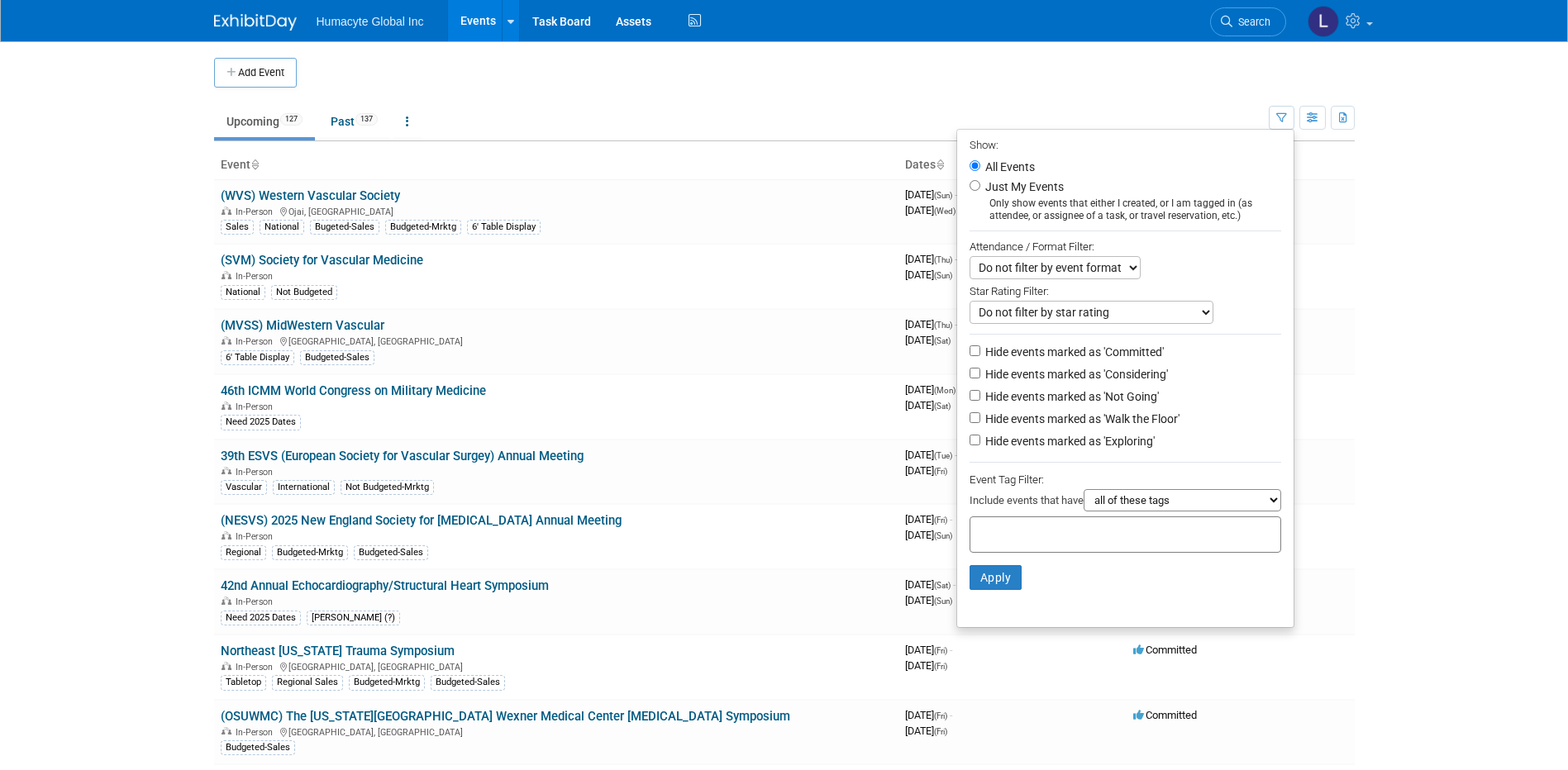
click at [1071, 376] on label "Hide events marked as 'Considering'" at bounding box center [1075, 373] width 186 height 16
click at [980, 376] on input "Hide events marked as 'Considering'" at bounding box center [974, 373] width 11 height 11
checkbox input "true"
click at [1062, 398] on label "Hide events marked as 'Not Going'" at bounding box center [1070, 396] width 177 height 16
click at [980, 398] on input "Hide events marked as 'Not Going'" at bounding box center [974, 395] width 11 height 11
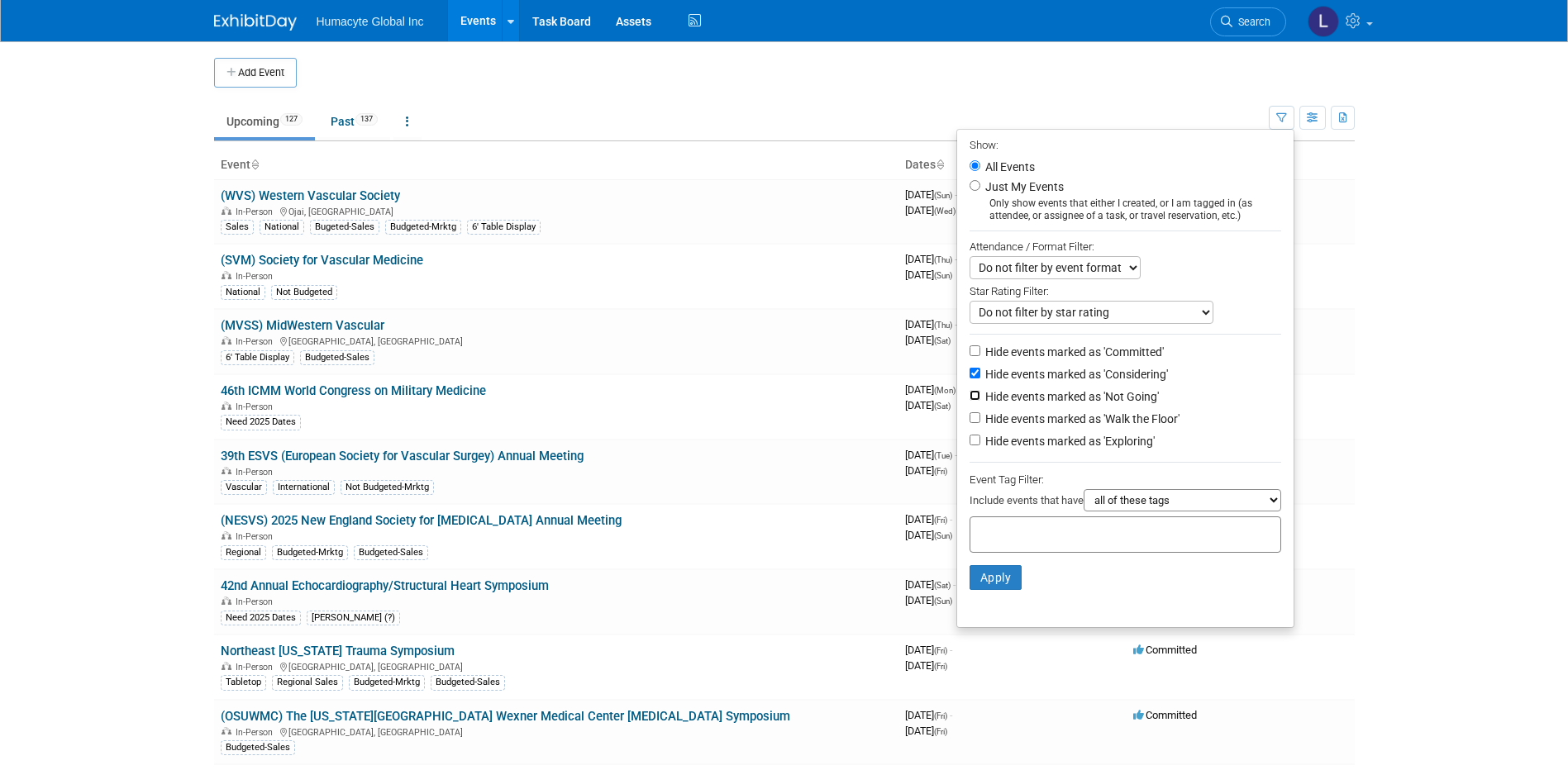
checkbox input "true"
click at [1052, 449] on label "Hide events marked as 'Exploring'" at bounding box center [1068, 441] width 172 height 16
click at [980, 445] on input "Hide events marked as 'Exploring'" at bounding box center [974, 440] width 11 height 11
checkbox input "true"
click at [969, 590] on button "Apply" at bounding box center [996, 577] width 53 height 25
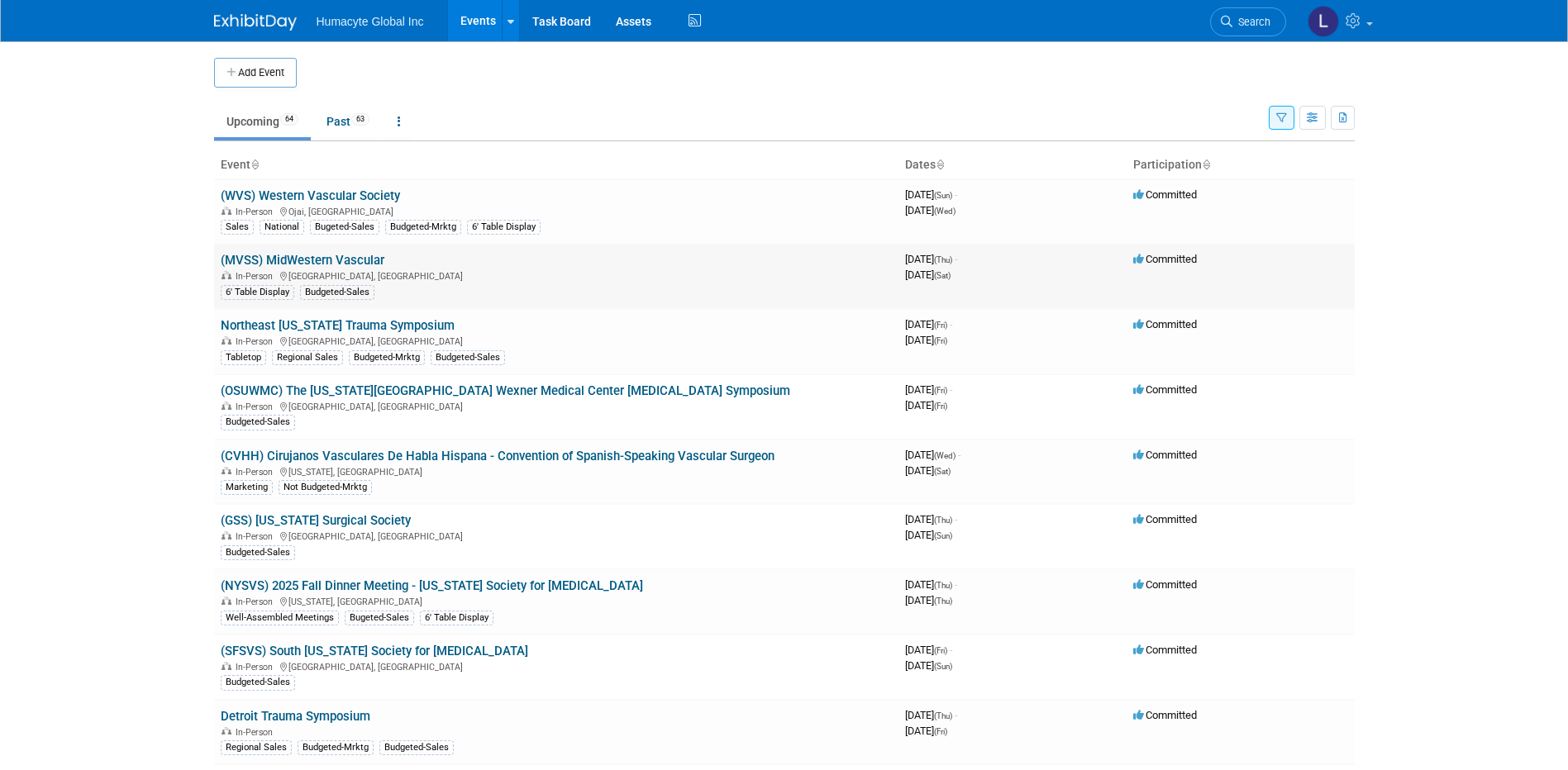
drag, startPoint x: 396, startPoint y: 261, endPoint x: 218, endPoint y: 260, distance: 178.0
click at [218, 260] on td "(MVSS) MidWestern Vascular In-Person [GEOGRAPHIC_DATA], [GEOGRAPHIC_DATA] 6' Ta…" at bounding box center [556, 276] width 684 height 66
copy link "(MVSS) MidWestern Vascular"
click at [253, 255] on link "(MVSS) MidWestern Vascular" at bounding box center [303, 259] width 164 height 14
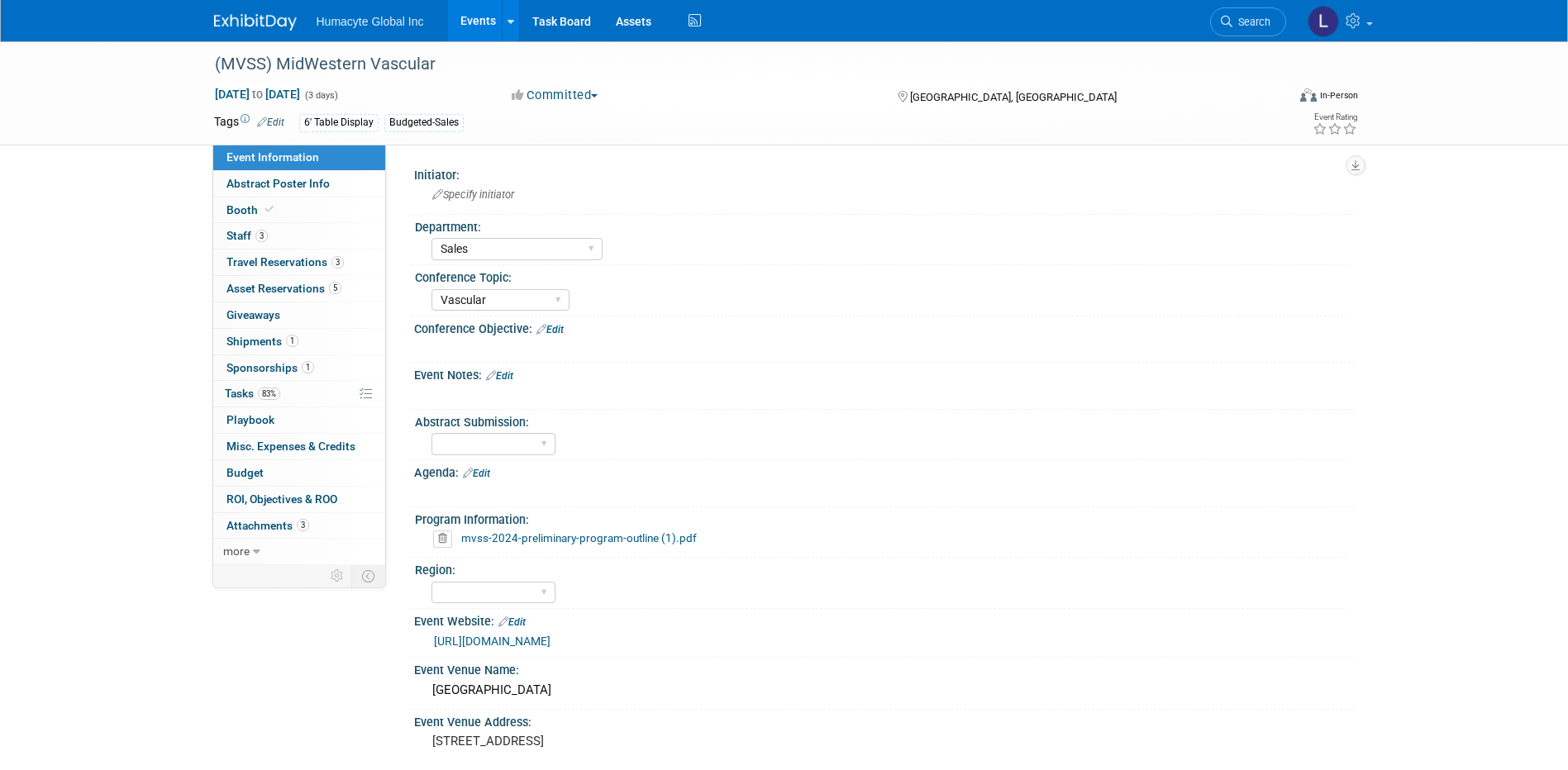
select select "Sales"
select select "Vascular"
click at [242, 240] on span "Staff 3" at bounding box center [247, 234] width 41 height 13
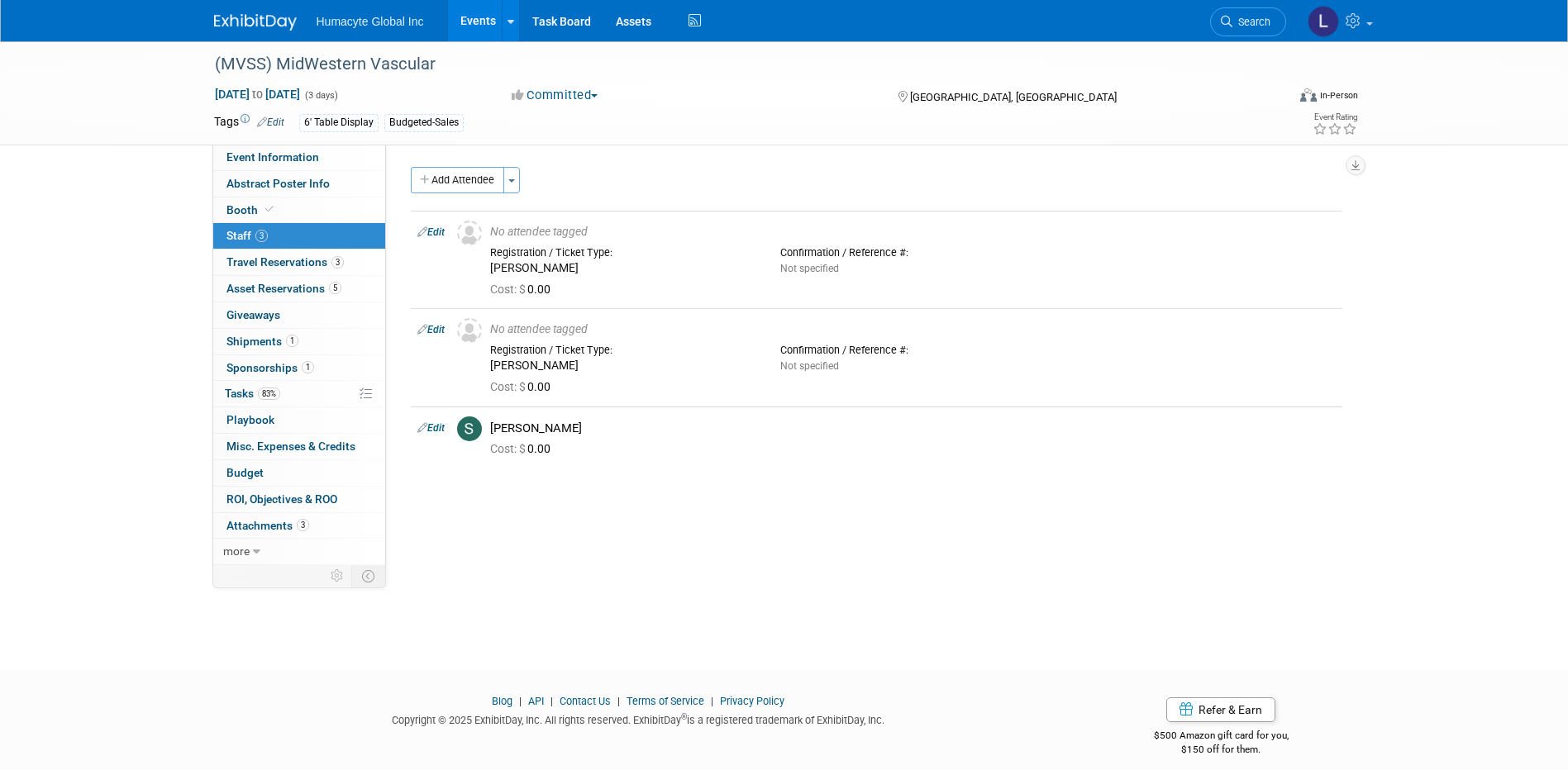
click at [466, 22] on link "Events" at bounding box center [478, 20] width 61 height 41
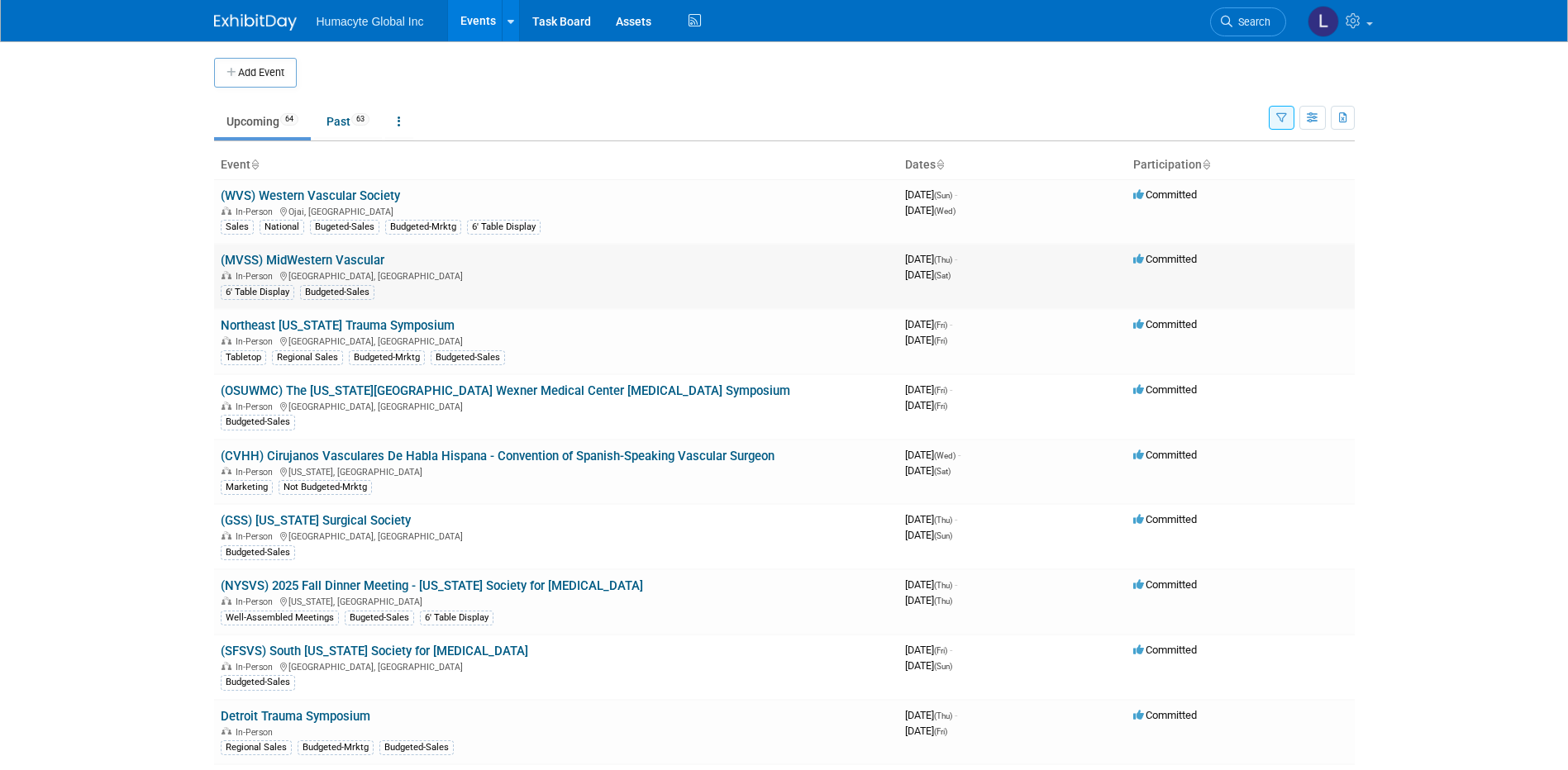
drag, startPoint x: 435, startPoint y: 263, endPoint x: 299, endPoint y: 262, distance: 136.0
click at [299, 262] on td "(MVSS) MidWestern Vascular In-Person [GEOGRAPHIC_DATA], [GEOGRAPHIC_DATA] 6' Ta…" at bounding box center [556, 276] width 684 height 66
click at [329, 124] on link "Past 63" at bounding box center [347, 121] width 67 height 32
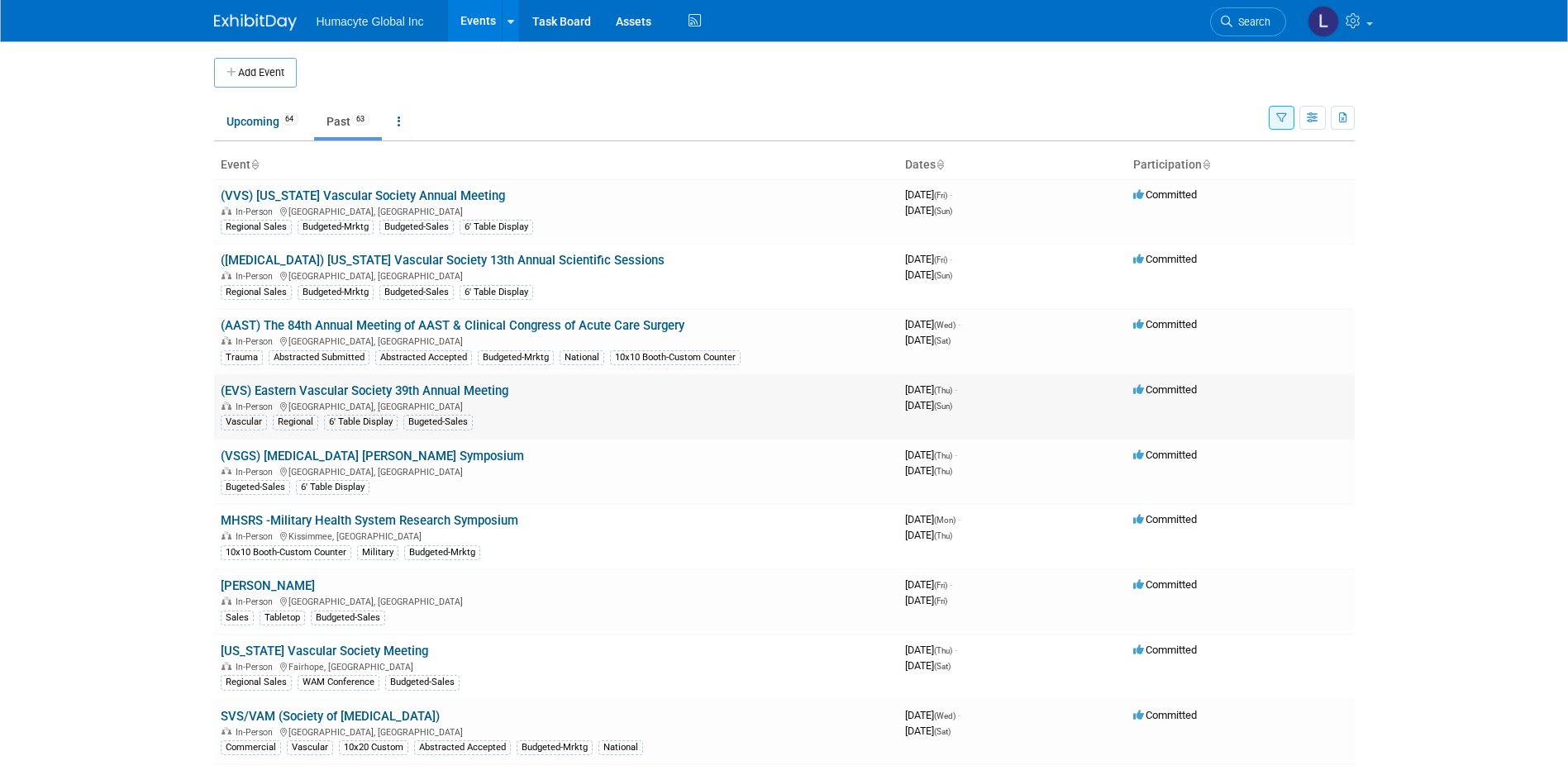
click at [365, 385] on link "(EVS) Eastern Vascular Society 39th Annual Meeting" at bounding box center [364, 390] width 287 height 14
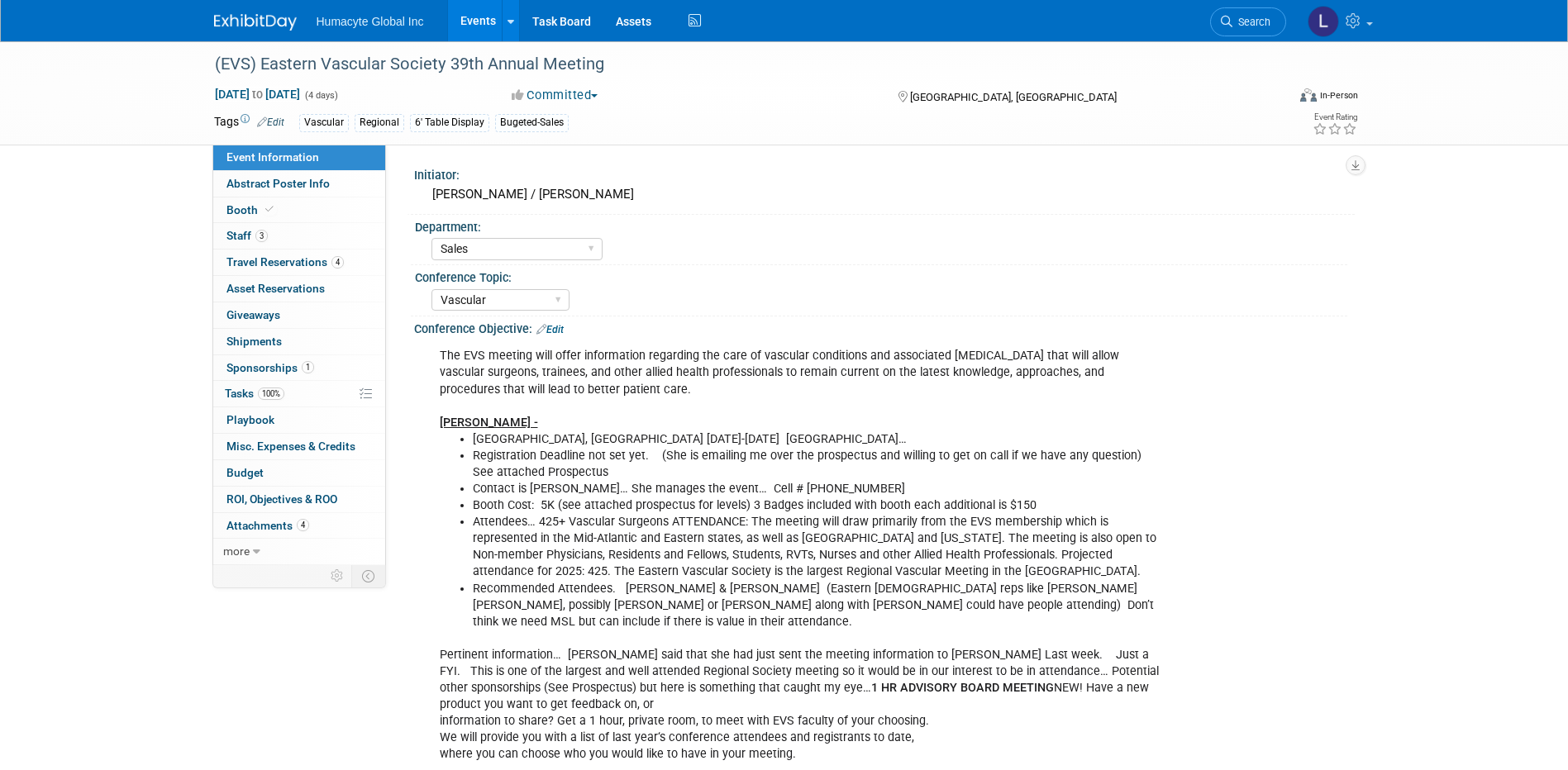
select select "Sales"
select select "Vascular"
click at [235, 230] on span "Staff 3" at bounding box center [247, 234] width 41 height 13
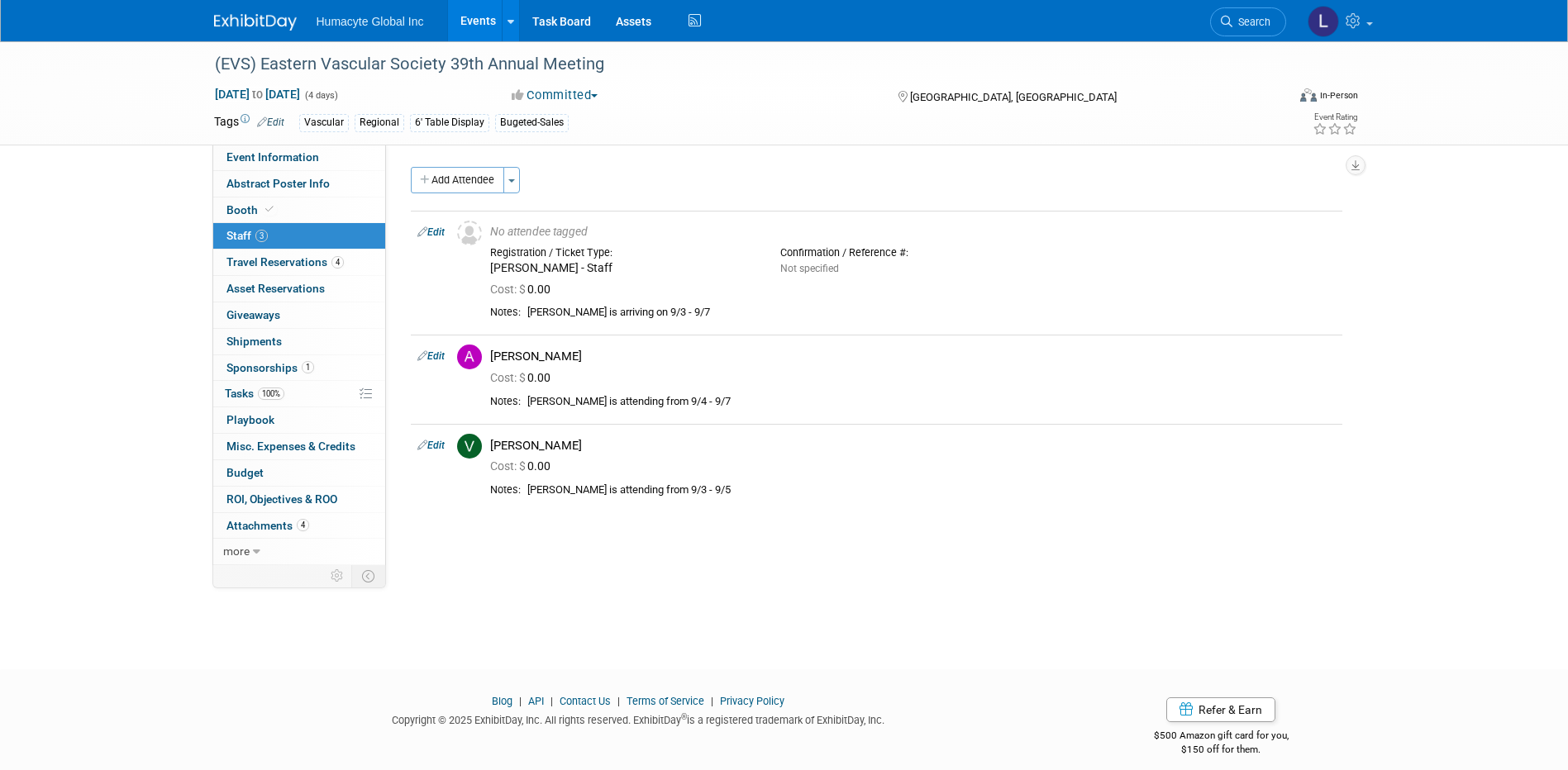
click at [259, 249] on link "3 Staff 3" at bounding box center [299, 236] width 171 height 26
click at [481, 16] on link "Events" at bounding box center [478, 20] width 61 height 41
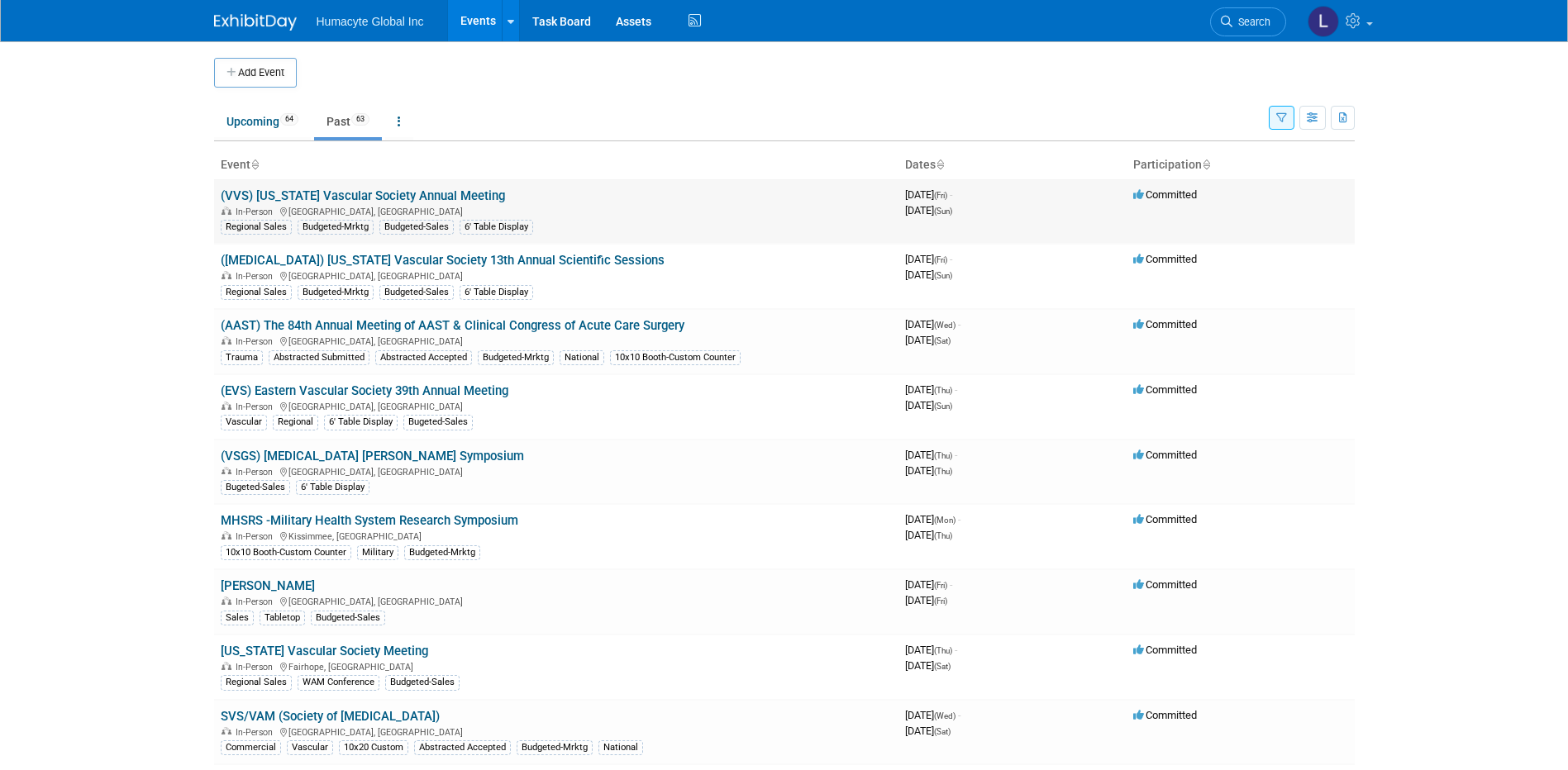
click at [358, 192] on link "(VVS) [US_STATE] Vascular Society Annual Meeting" at bounding box center [363, 195] width 284 height 14
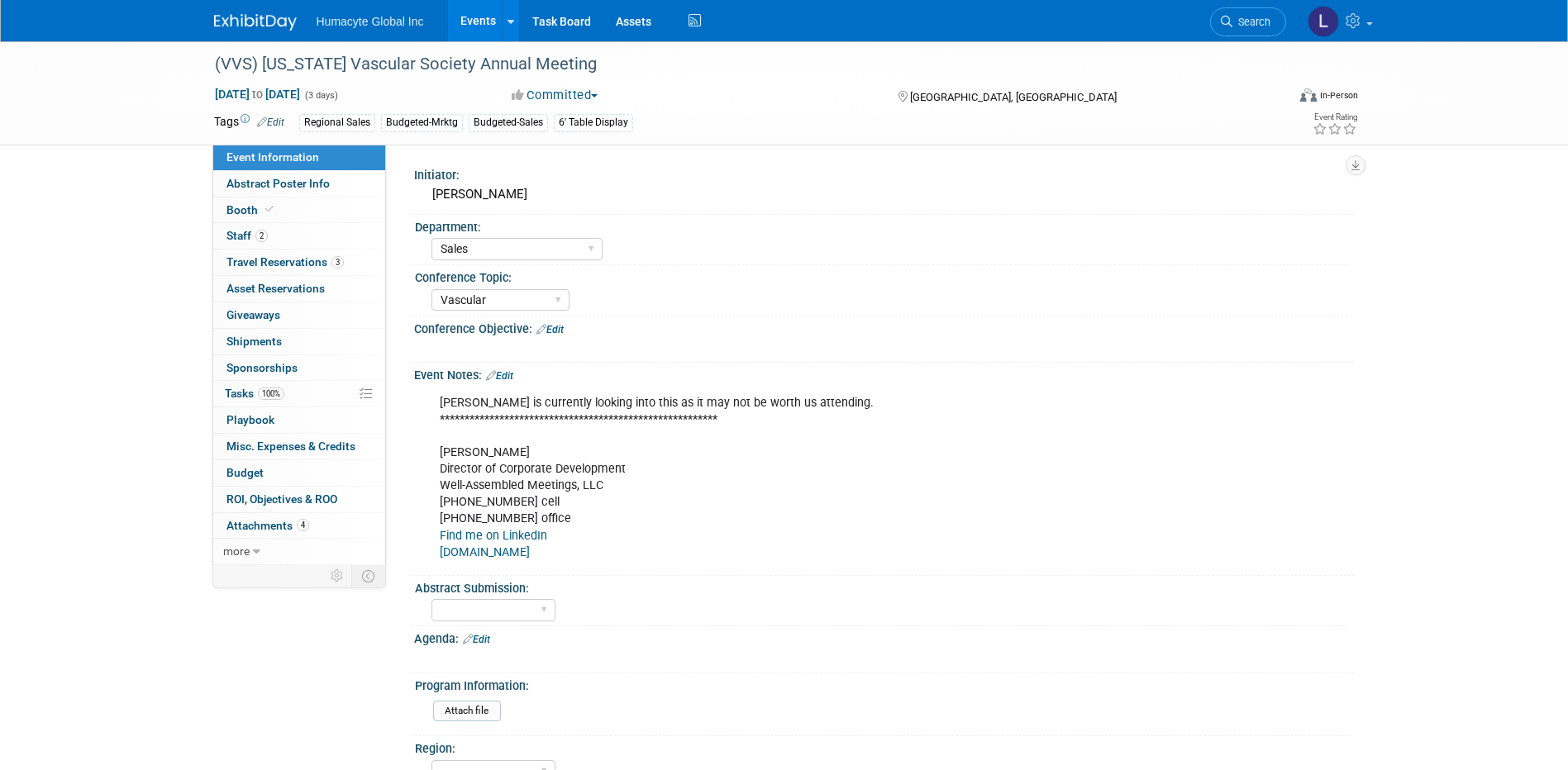
select select "Sales"
select select "Vascular"
click at [222, 230] on link "2 Staff 2" at bounding box center [299, 236] width 171 height 26
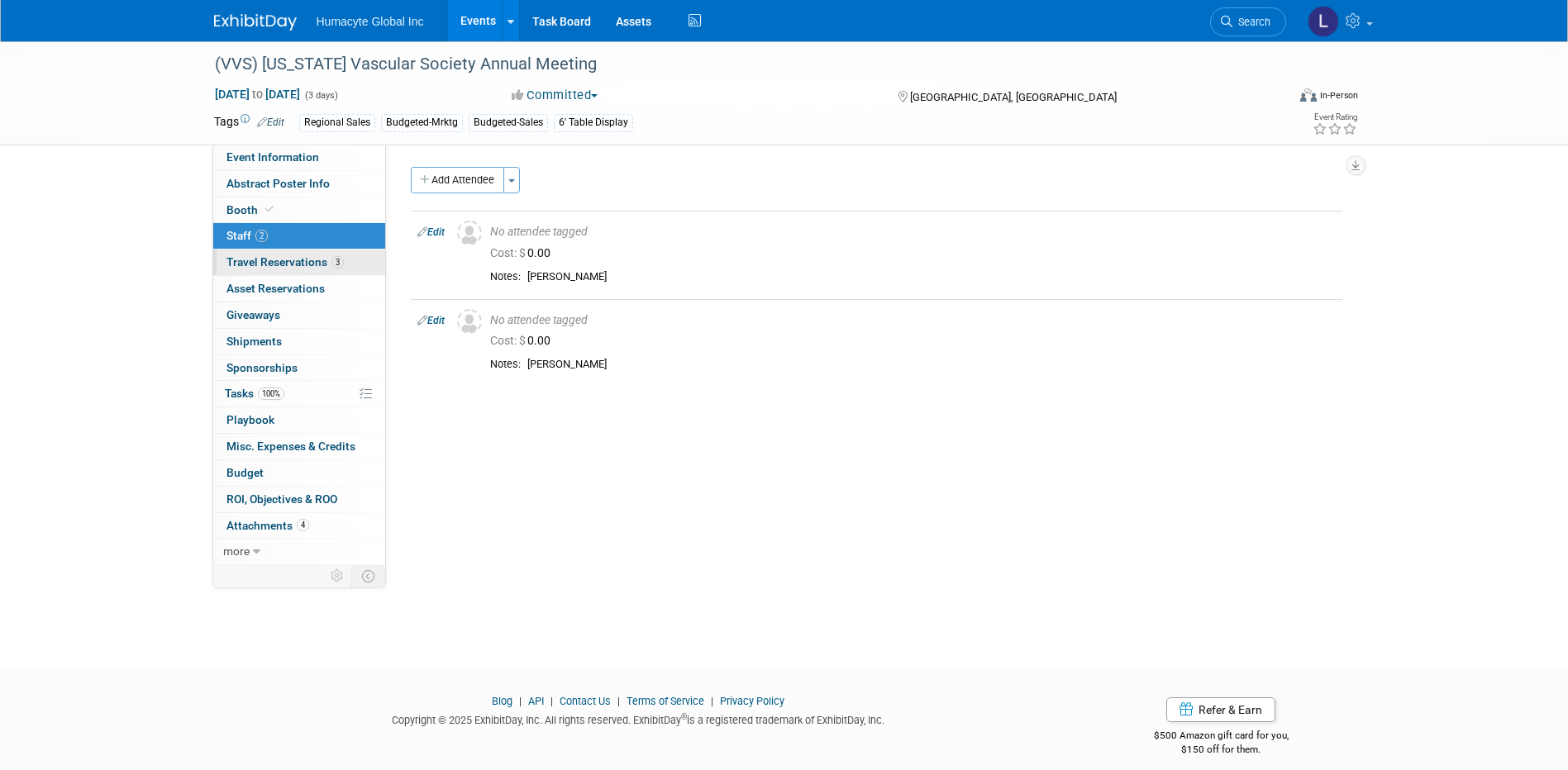
click at [252, 259] on span "Travel Reservations 3" at bounding box center [285, 261] width 118 height 13
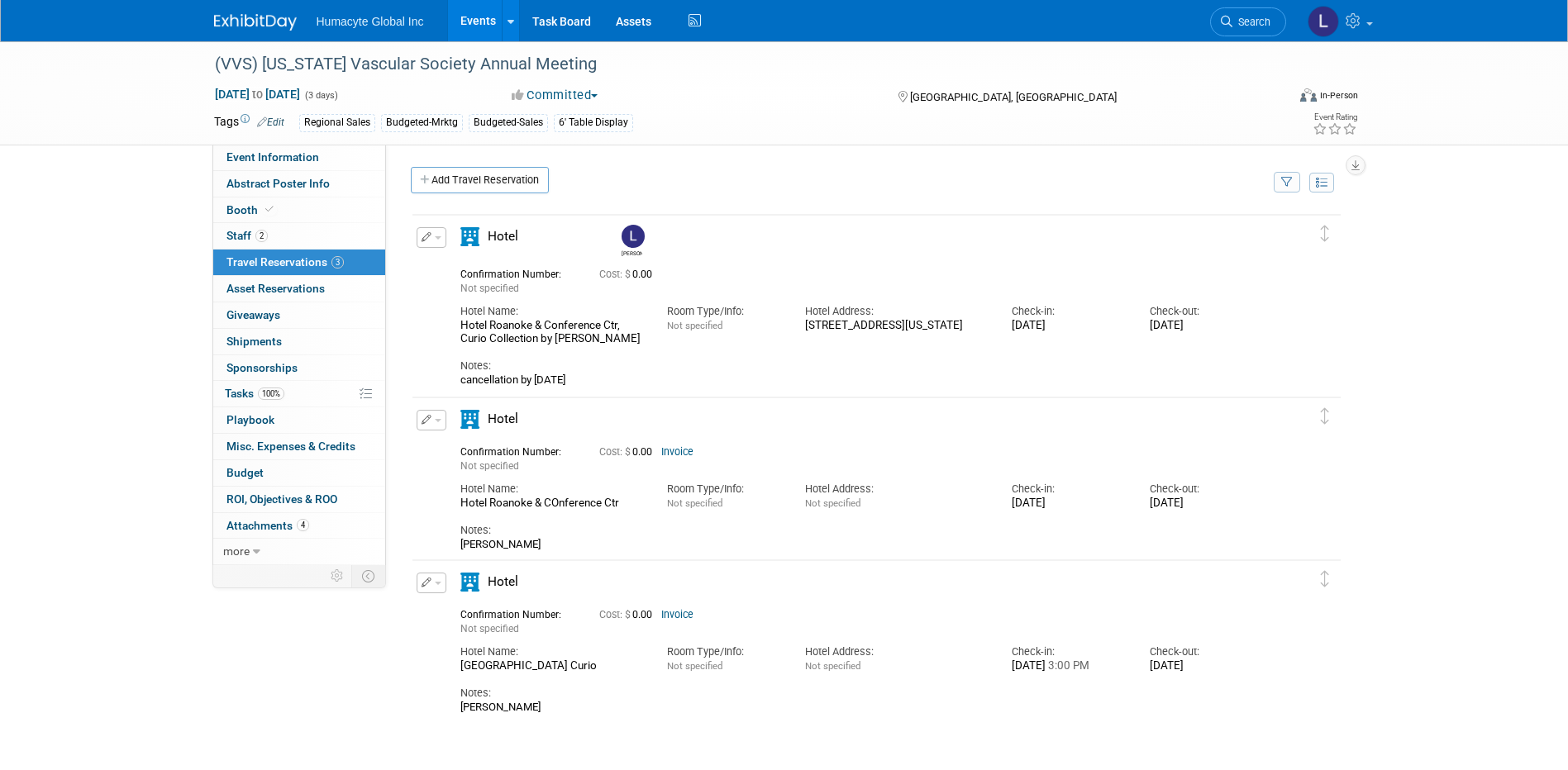
click at [473, 19] on link "Events" at bounding box center [478, 20] width 61 height 41
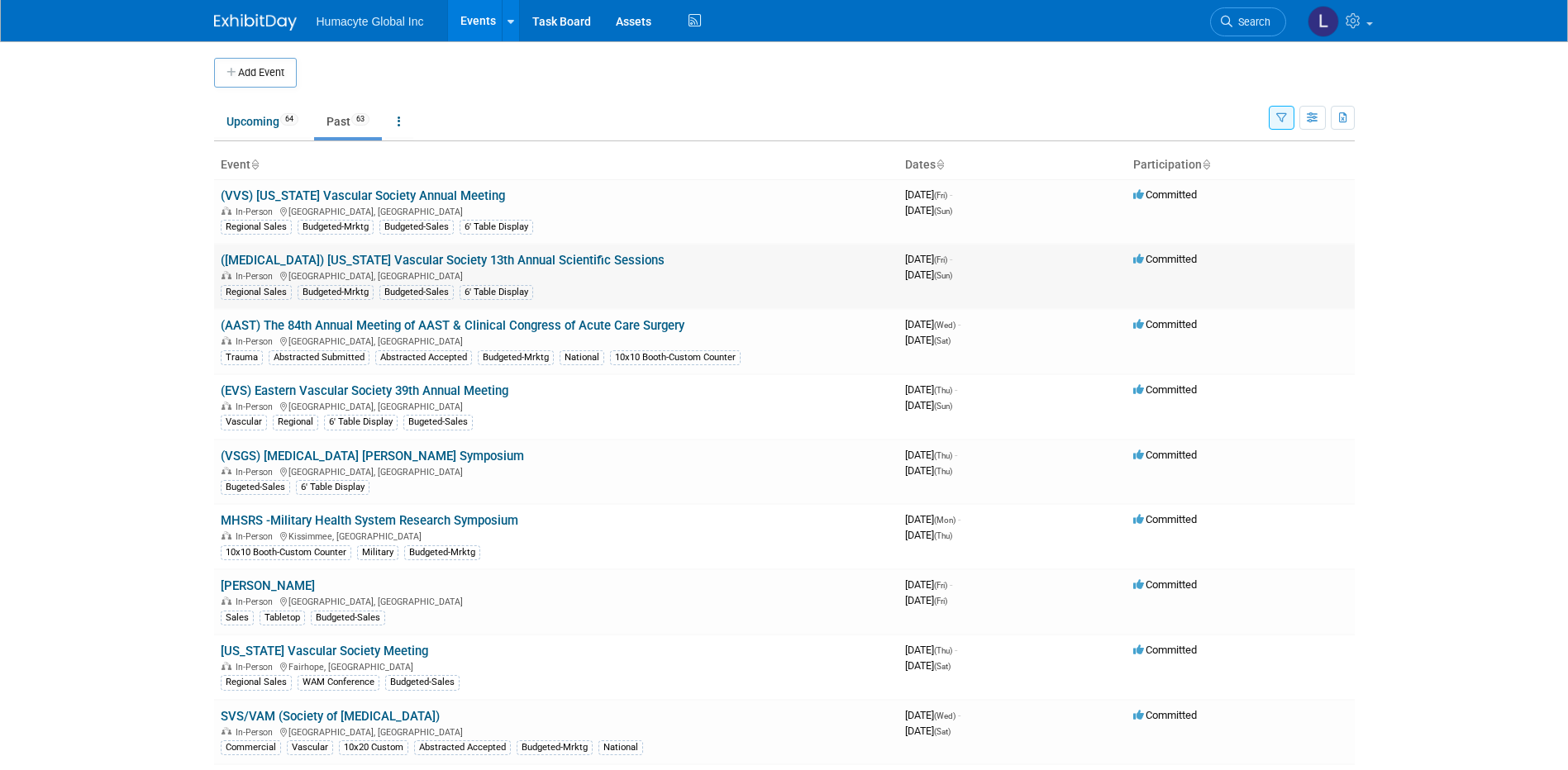
click at [292, 255] on link "([MEDICAL_DATA]) [US_STATE] Vascular Society 13th Annual Scientific Sessions" at bounding box center [443, 259] width 444 height 14
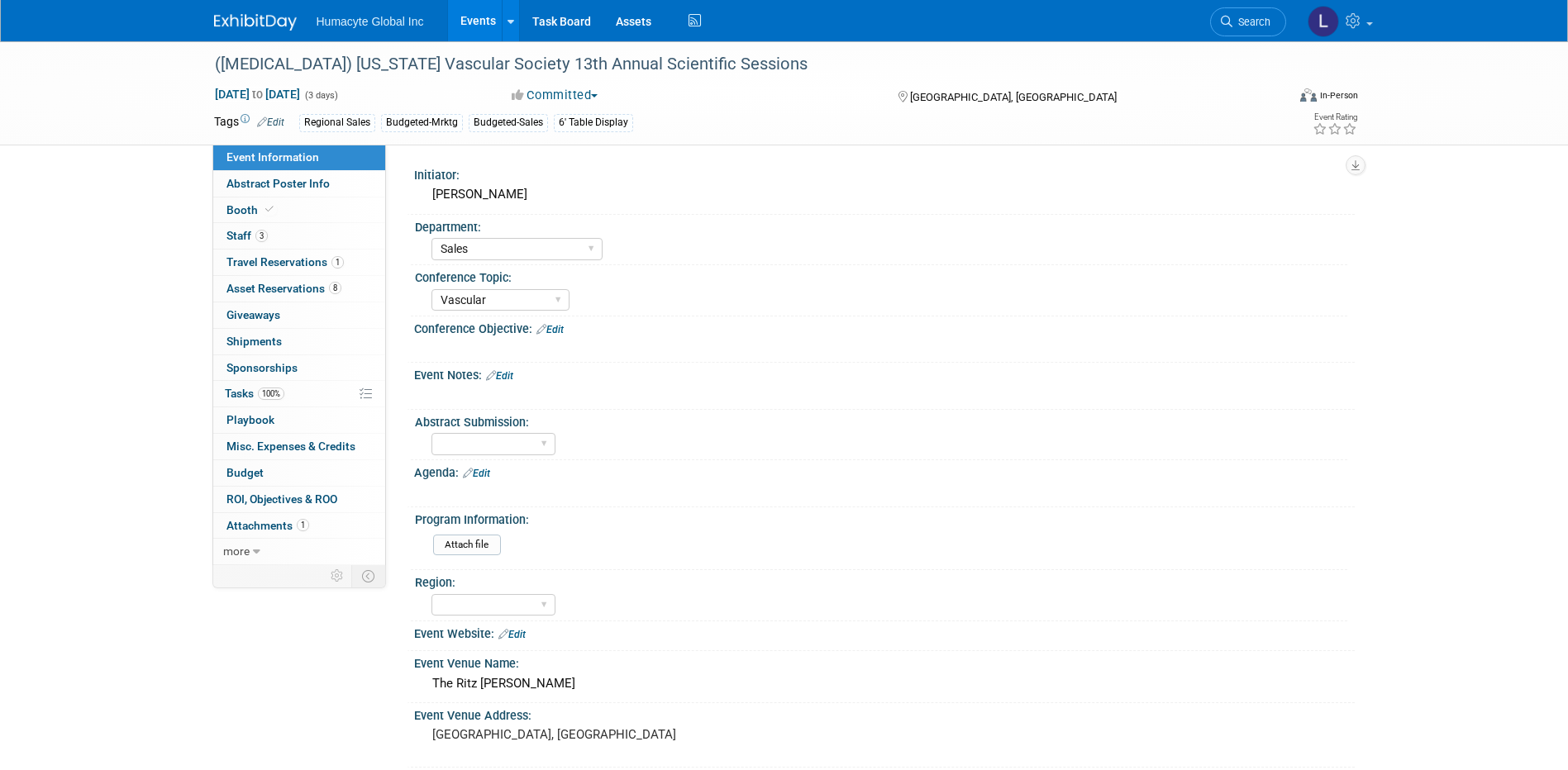
select select "Sales"
select select "Vascular"
click at [239, 259] on span "Travel Reservations 1" at bounding box center [285, 261] width 118 height 13
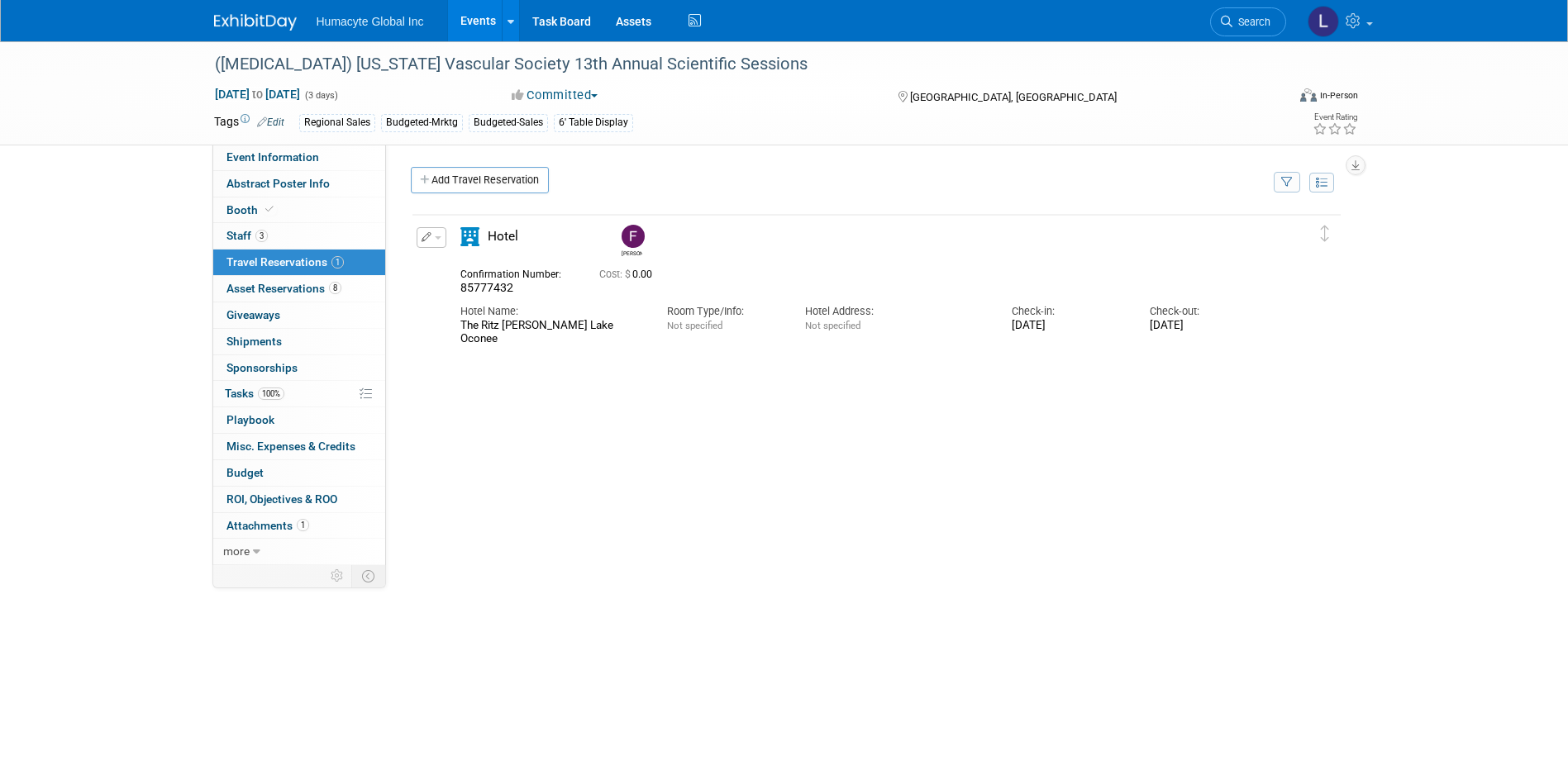
click at [238, 258] on span "Travel Reservations 1" at bounding box center [285, 261] width 118 height 13
click at [233, 238] on span "Staff 3" at bounding box center [247, 234] width 41 height 13
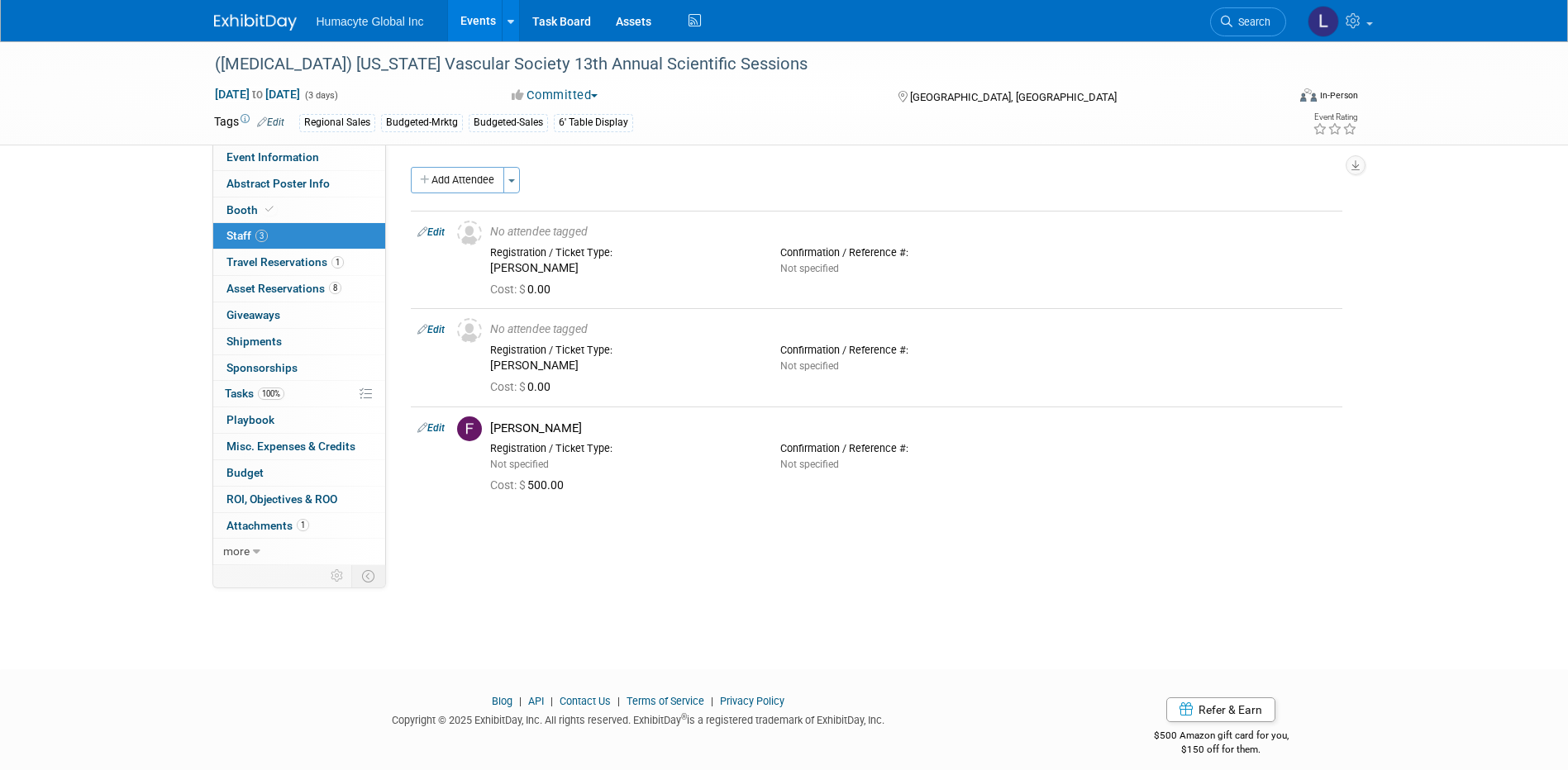
click at [491, 14] on link "Events" at bounding box center [478, 20] width 61 height 41
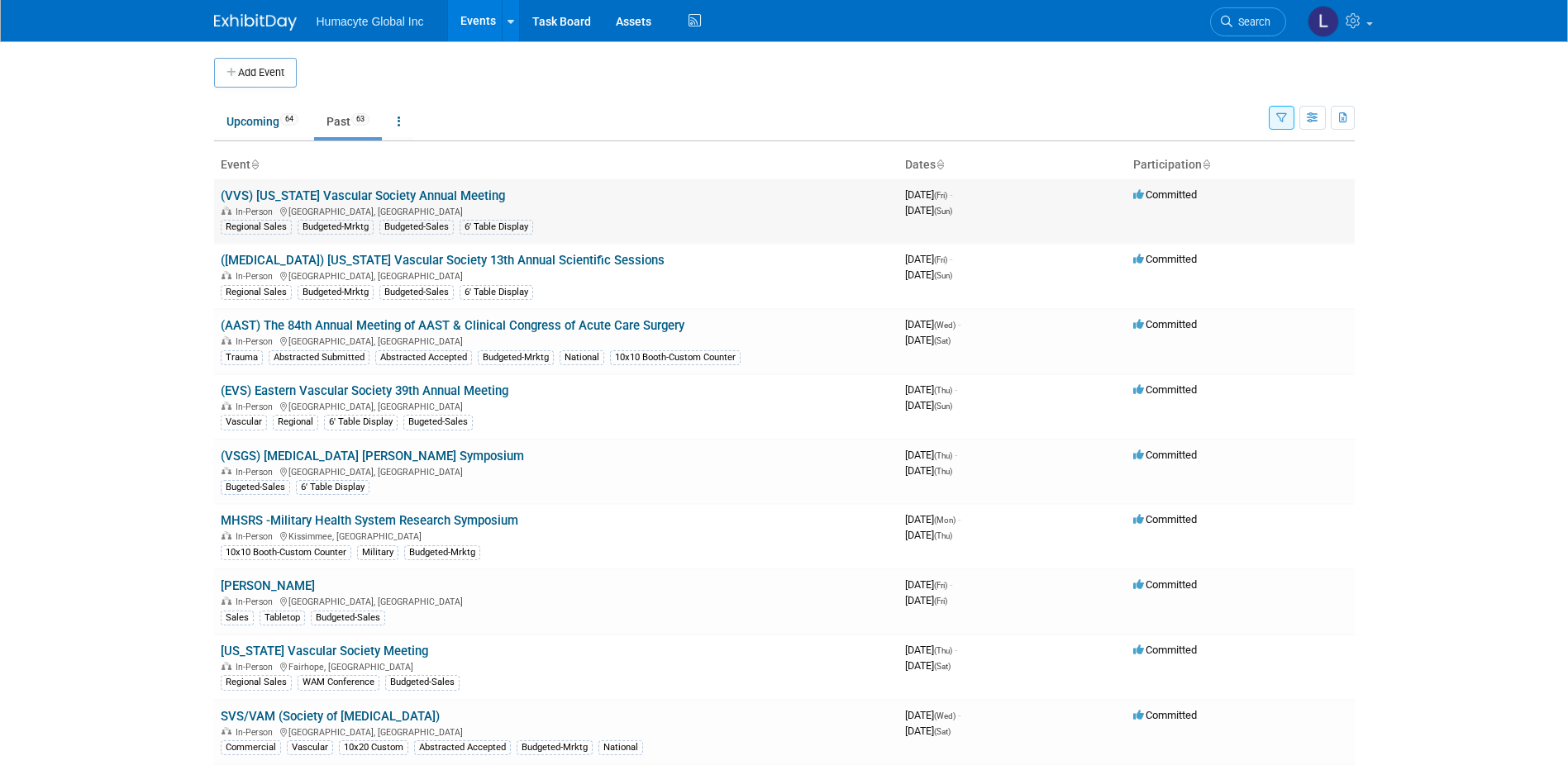
click at [340, 196] on link "(VVS) [US_STATE] Vascular Society Annual Meeting" at bounding box center [363, 195] width 284 height 14
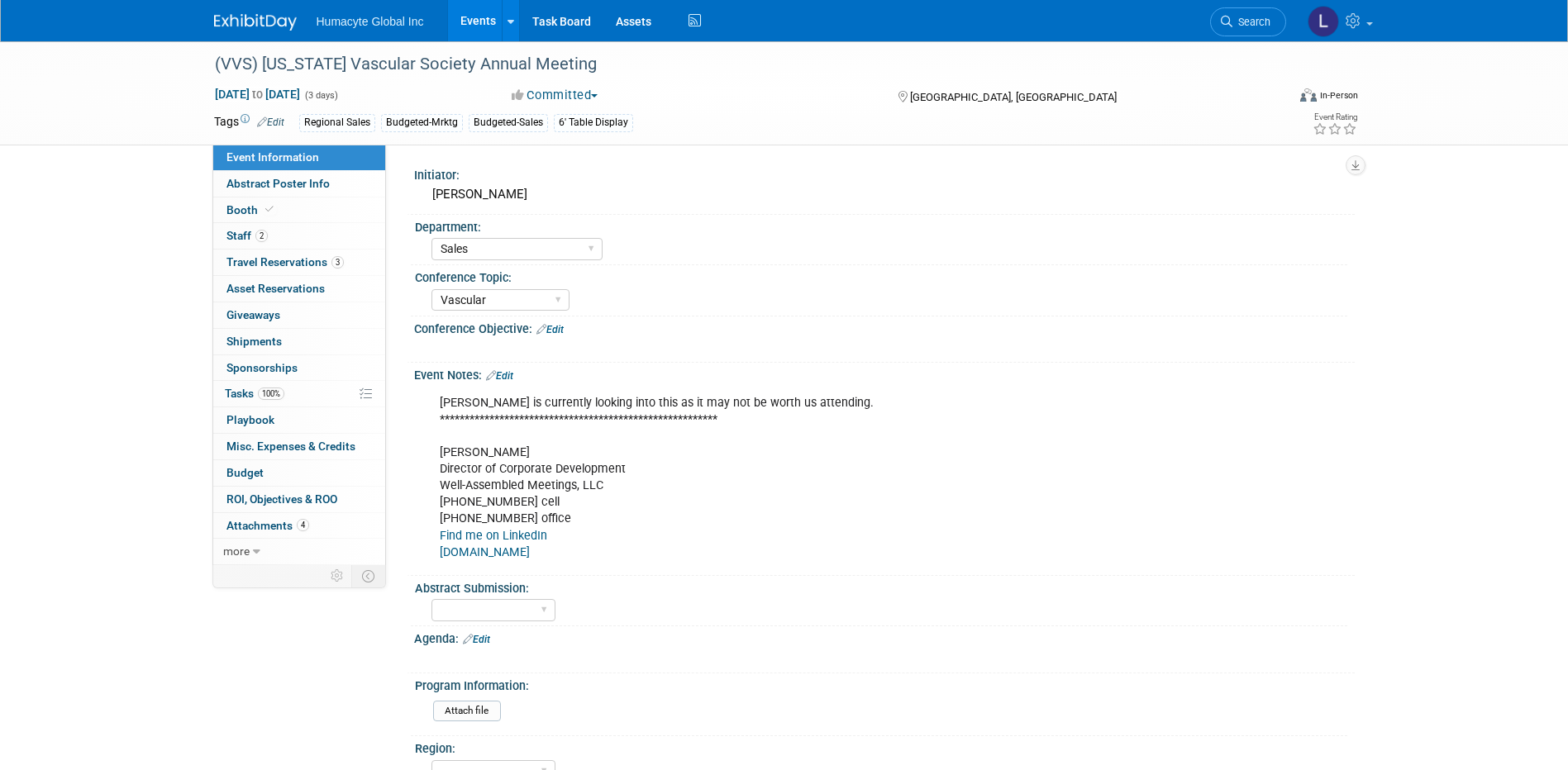
select select "Sales"
select select "Vascular"
click at [472, 15] on link "Events" at bounding box center [478, 20] width 61 height 41
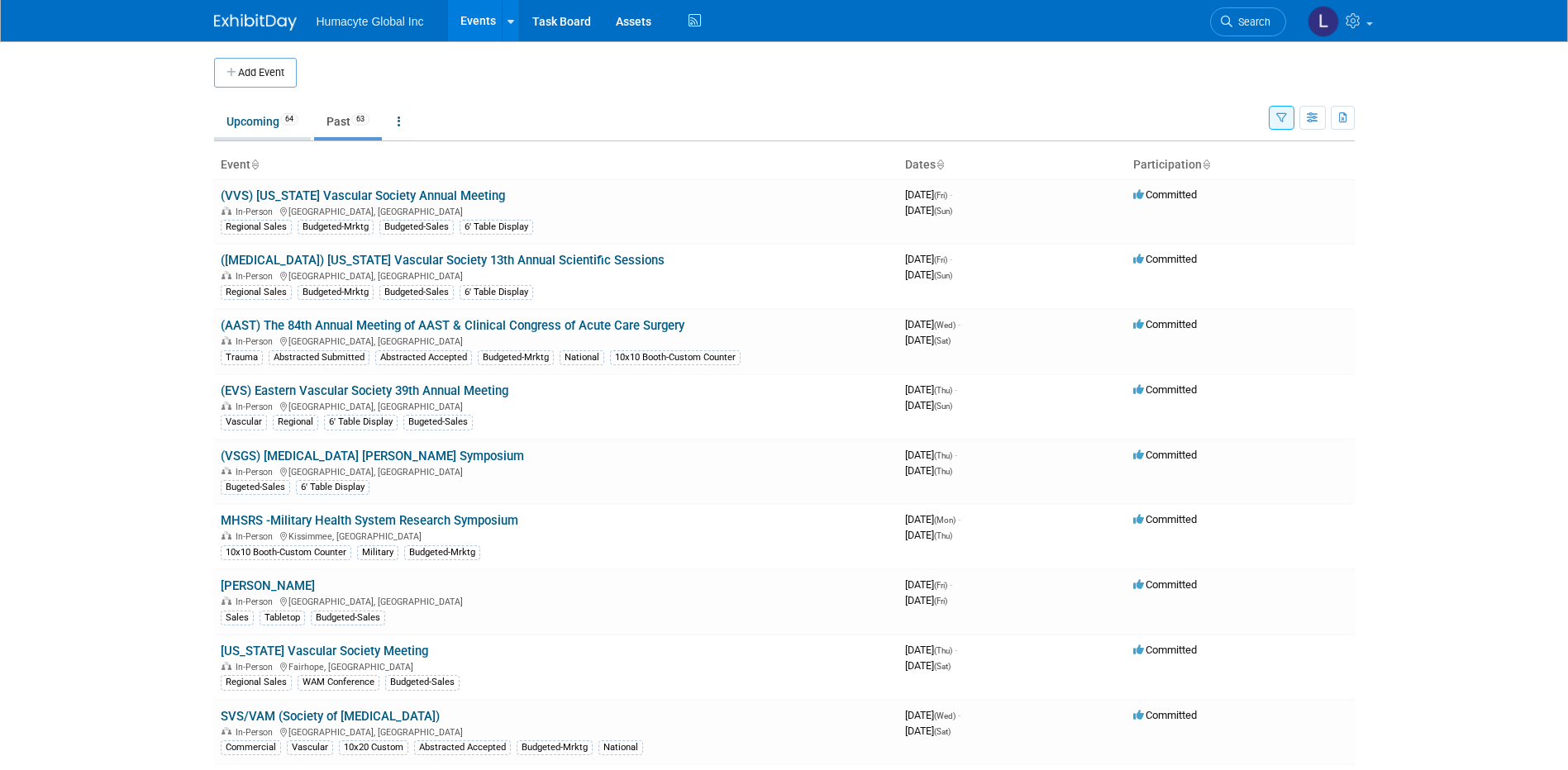
click at [240, 119] on link "Upcoming 64" at bounding box center [262, 121] width 96 height 32
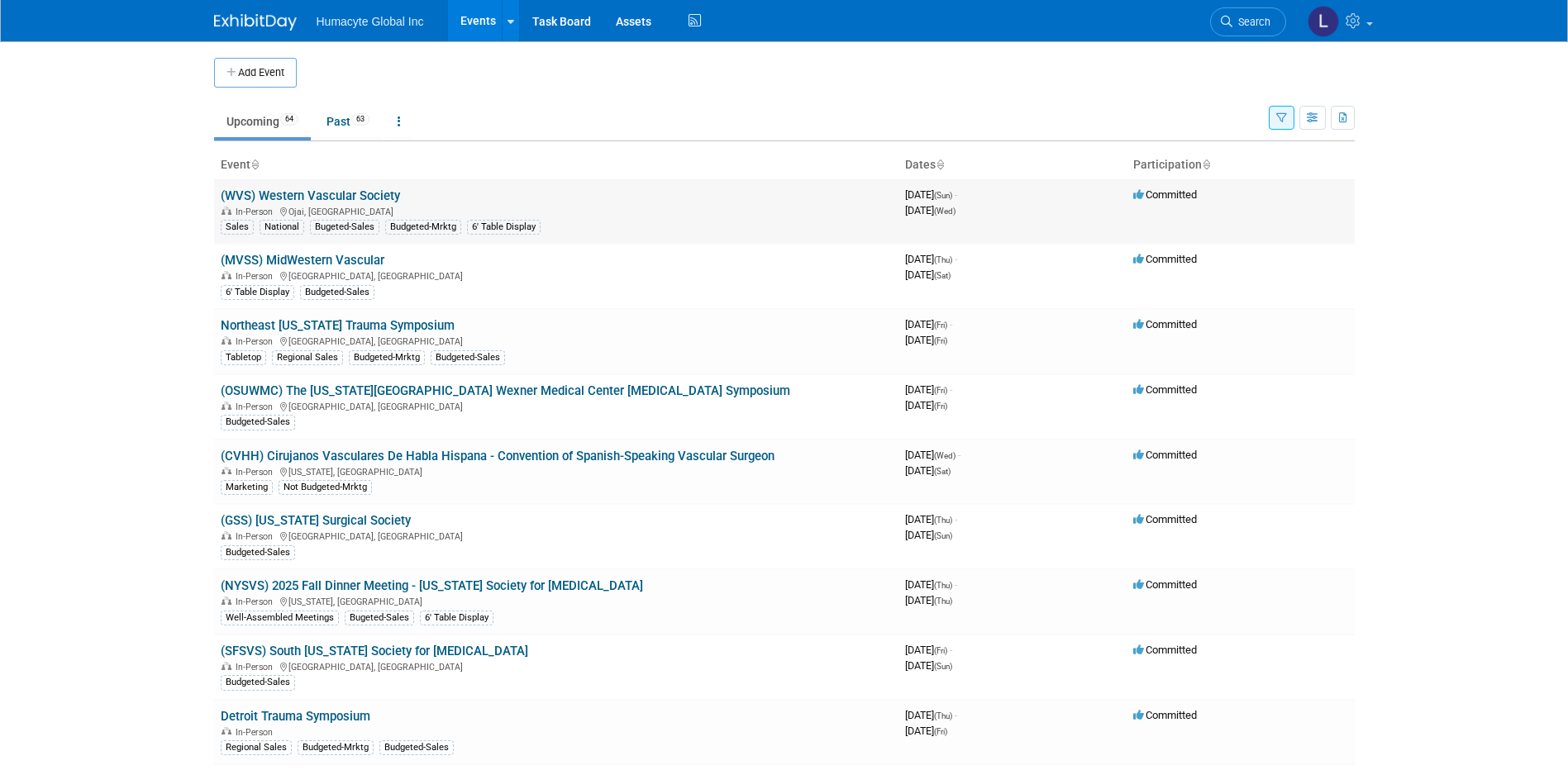
click at [313, 197] on link "(WVS) Western Vascular Society" at bounding box center [311, 195] width 179 height 14
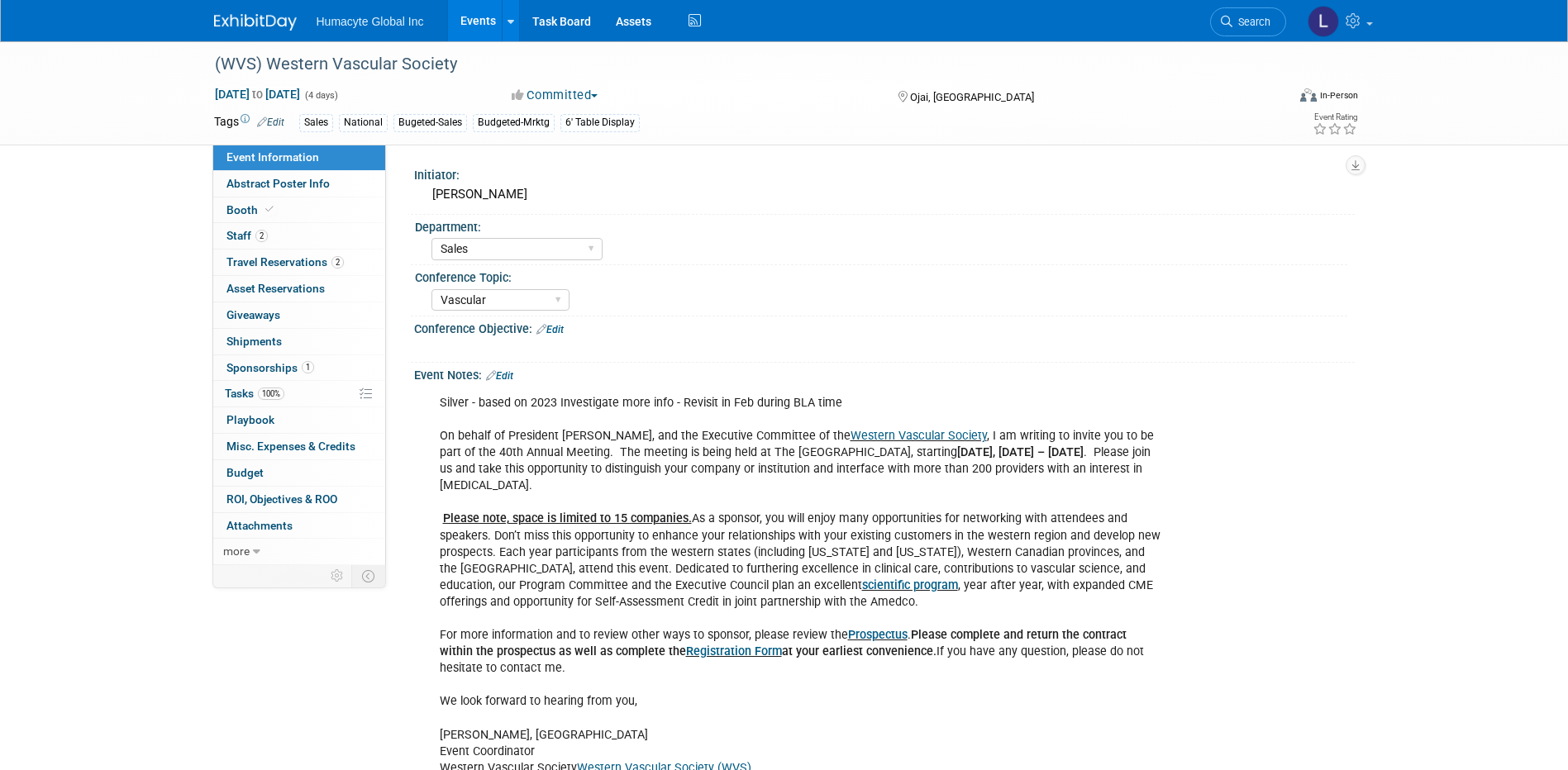
select select "Sales"
select select "Vascular"
click at [472, 15] on link "Events" at bounding box center [478, 20] width 61 height 41
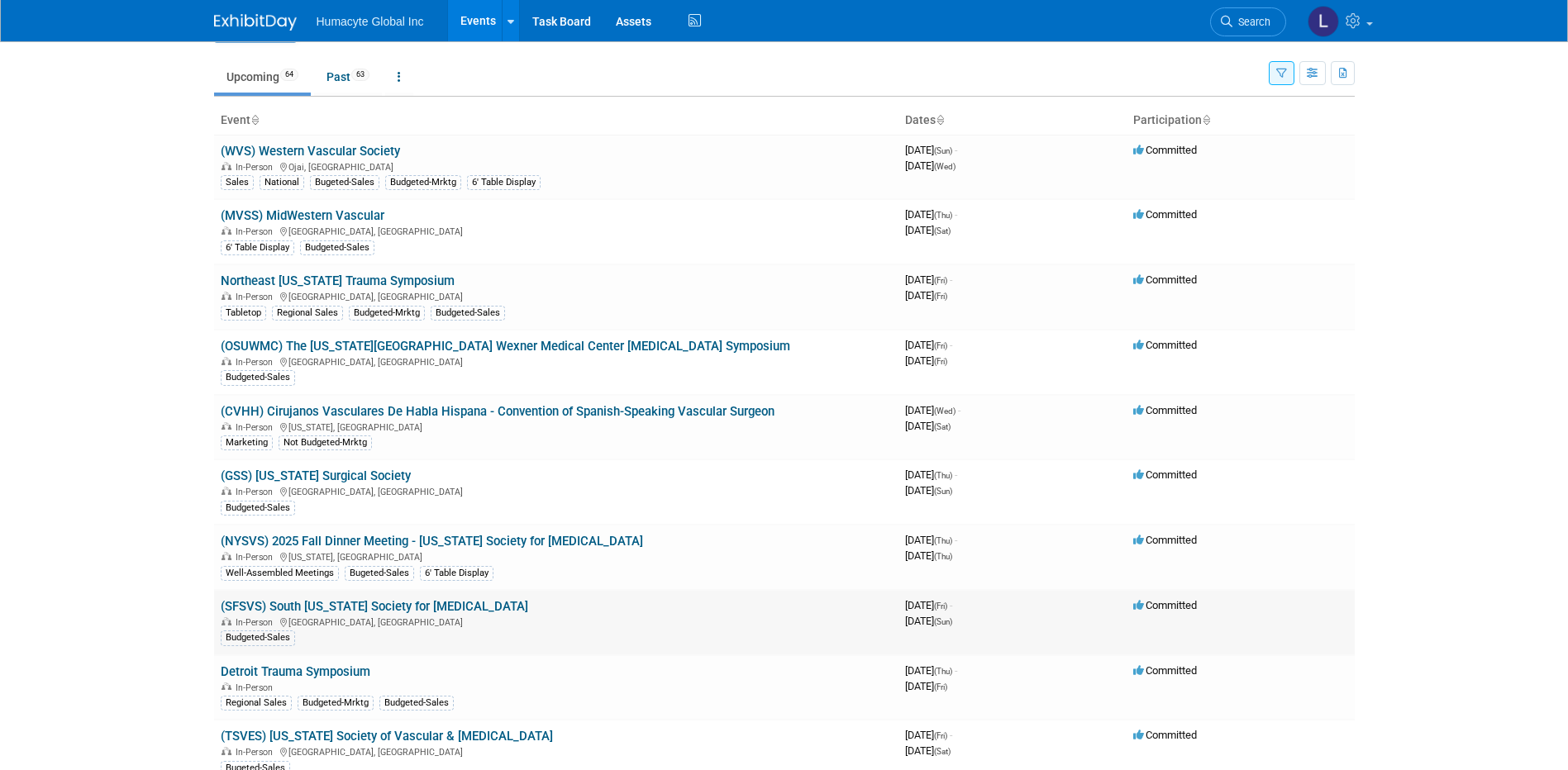
scroll to position [83, 0]
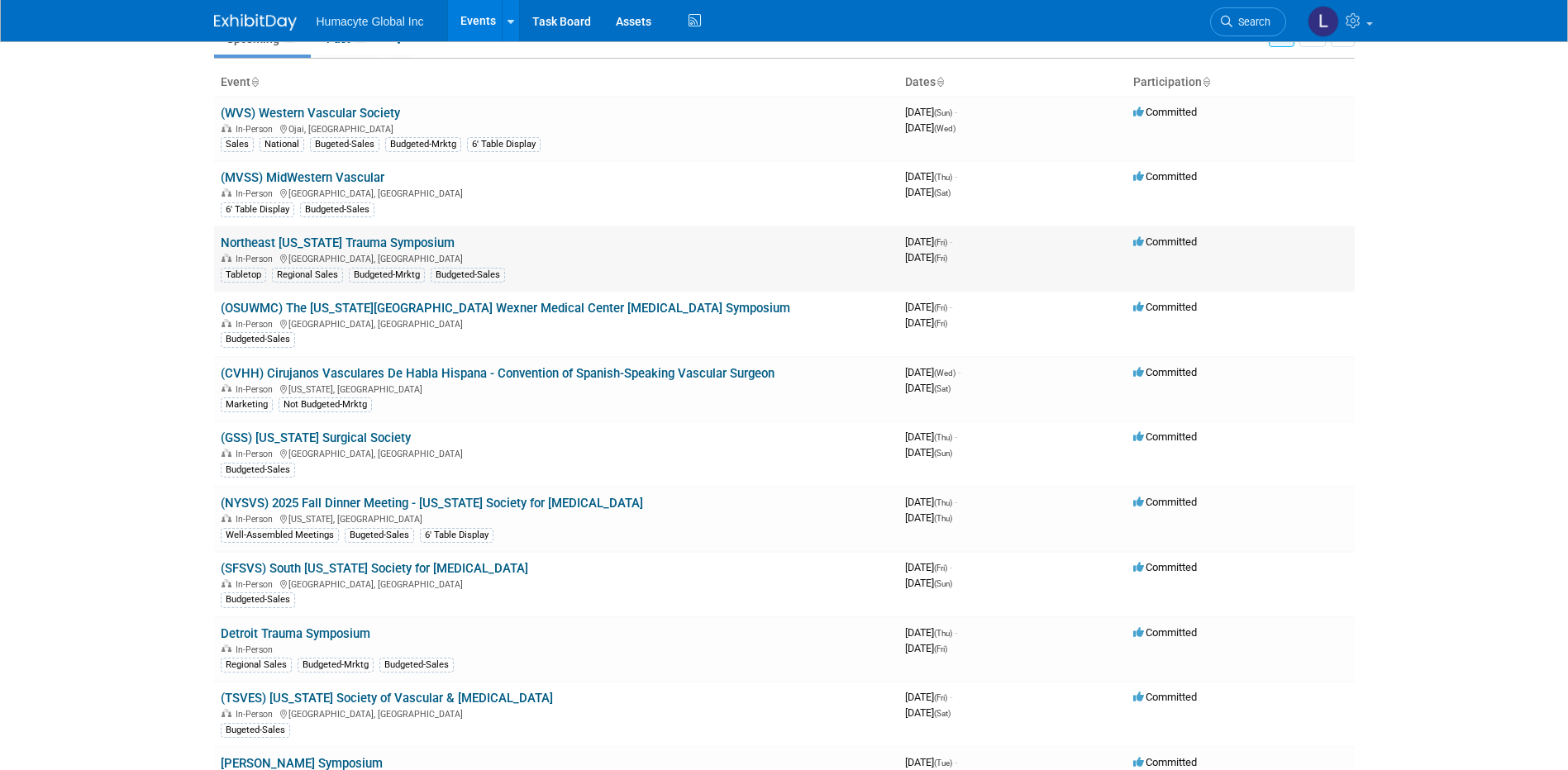
click at [365, 240] on link "Northeast [US_STATE] Trauma Symposium" at bounding box center [338, 242] width 234 height 14
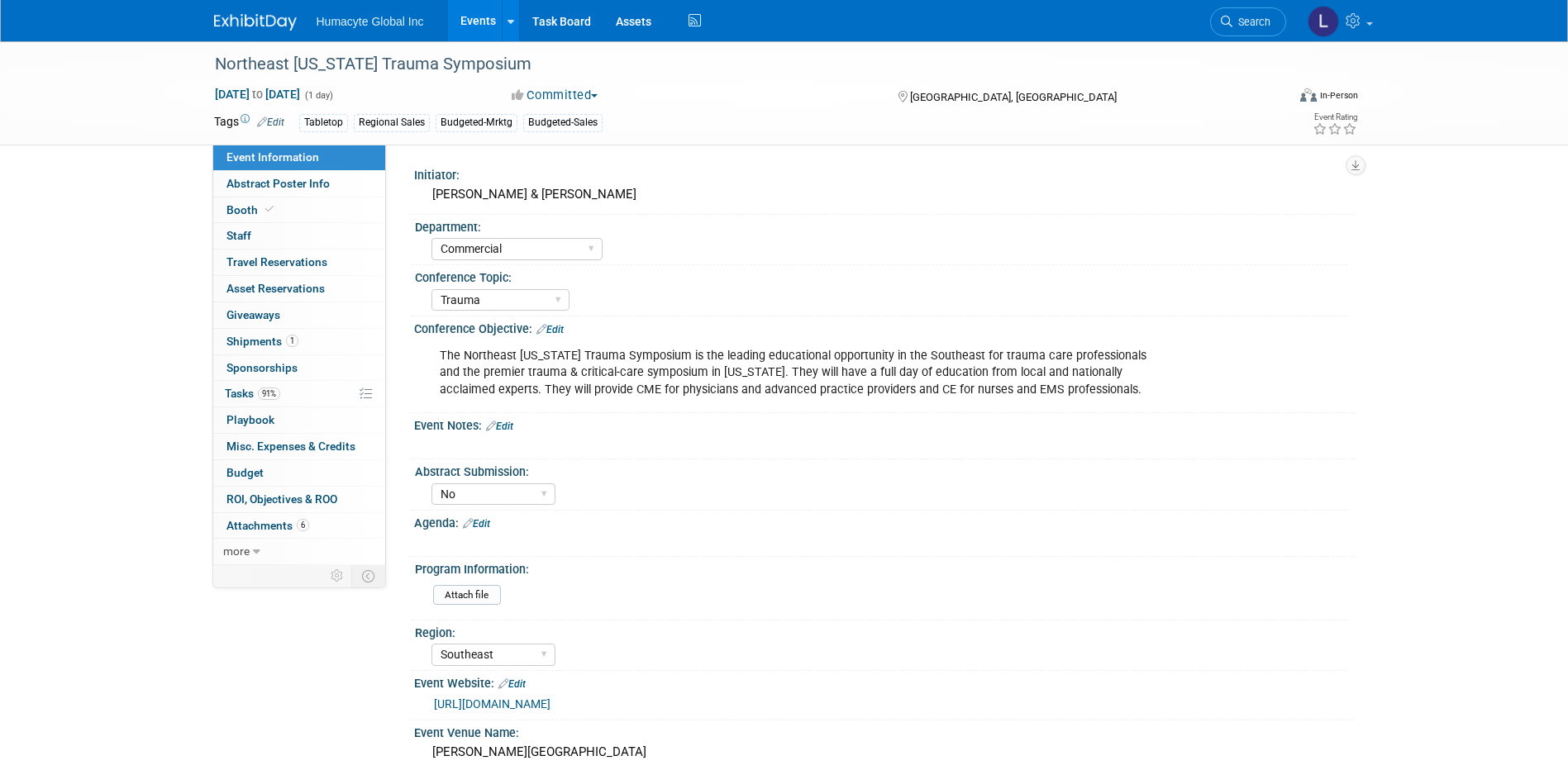
select select "Commercial"
select select "Trauma"
select select "No"
select select "Southeast"
click at [475, 18] on link "Events" at bounding box center [478, 20] width 61 height 41
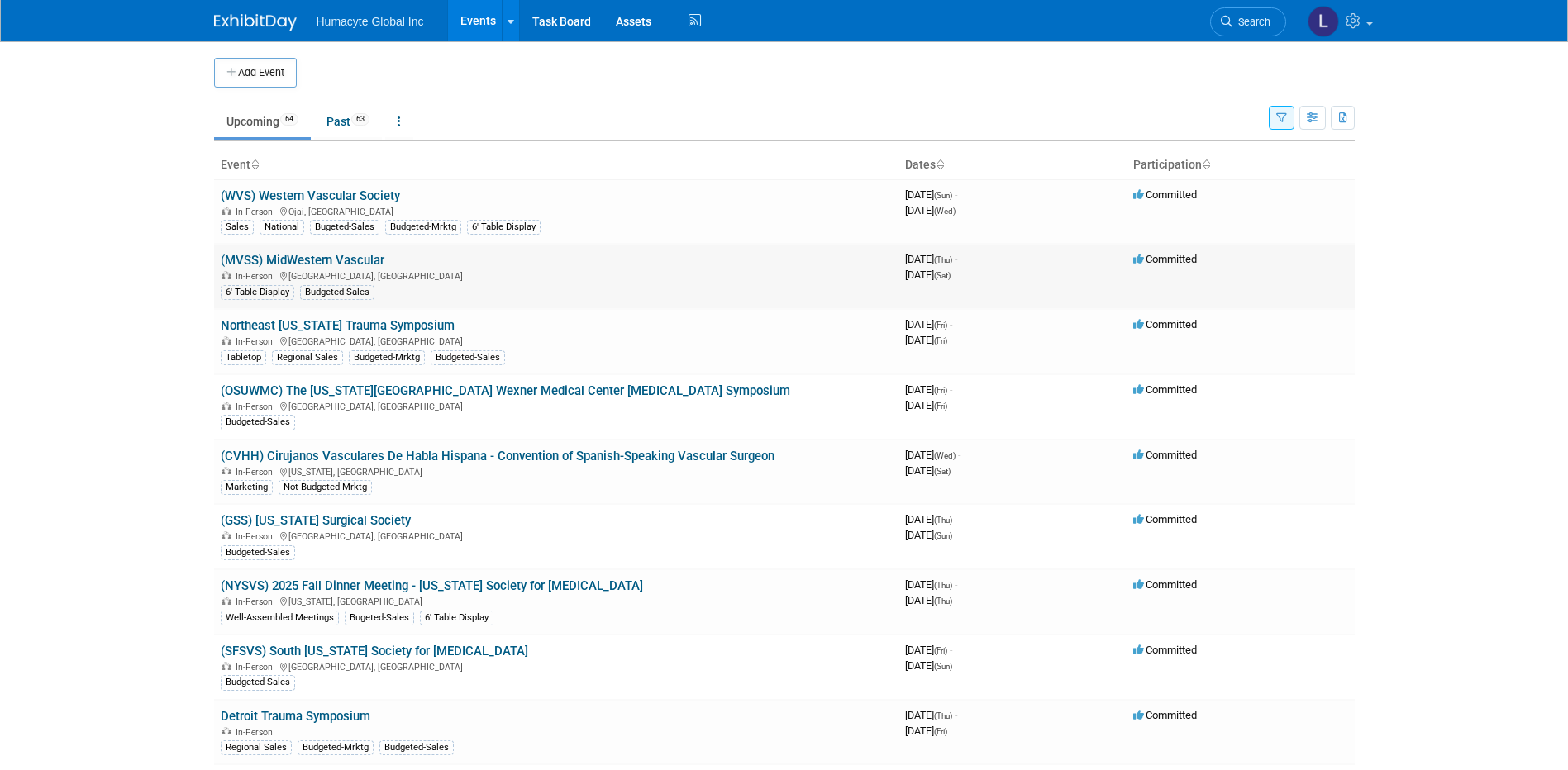
click at [310, 258] on link "(MVSS) MidWestern Vascular" at bounding box center [303, 259] width 164 height 14
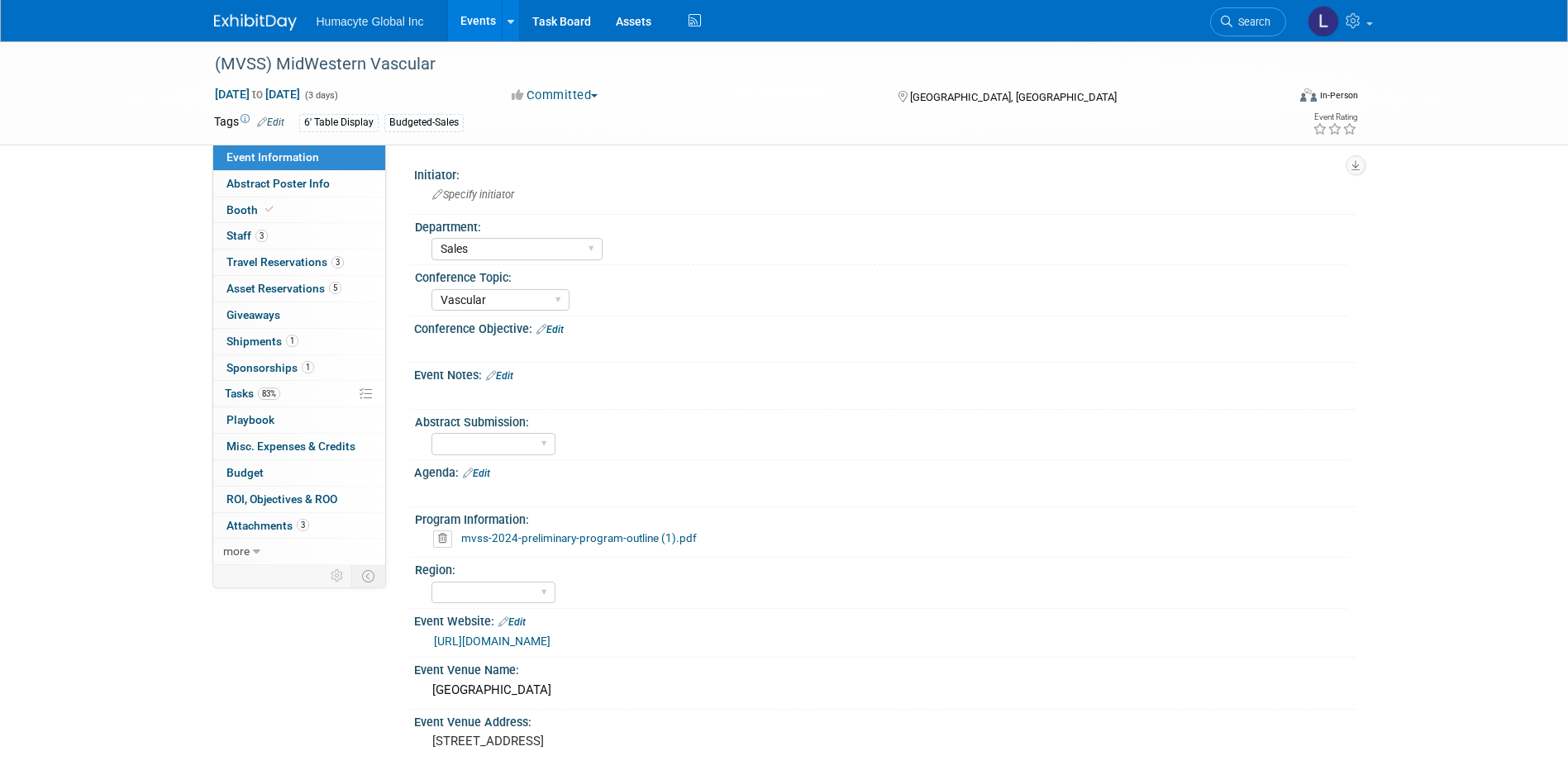
select select "Sales"
select select "Vascular"
click at [223, 232] on link "3 Staff 3" at bounding box center [299, 236] width 171 height 26
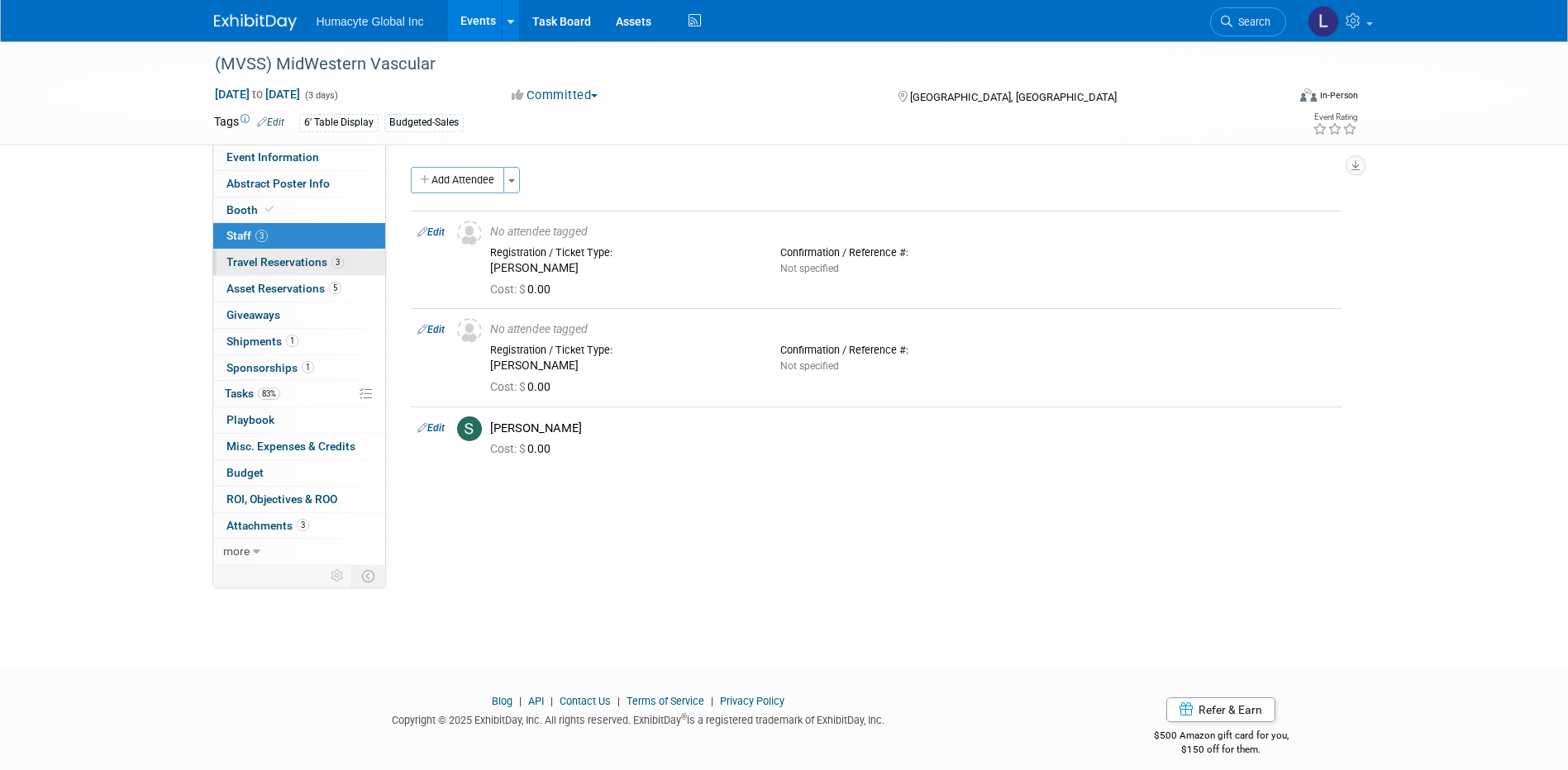
click at [246, 261] on span "Travel Reservations 3" at bounding box center [285, 261] width 118 height 13
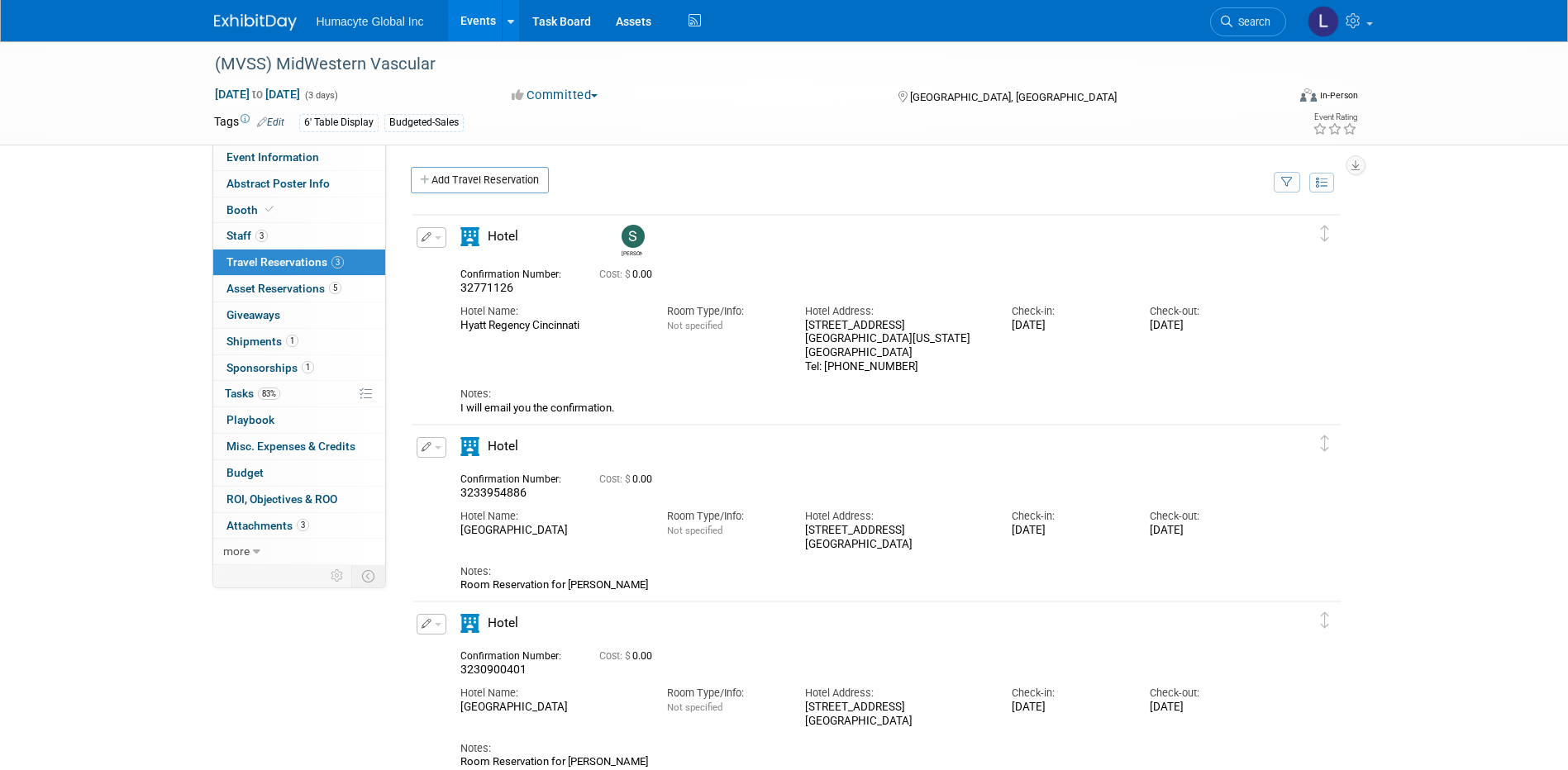
click at [485, 16] on link "Events" at bounding box center [478, 20] width 61 height 41
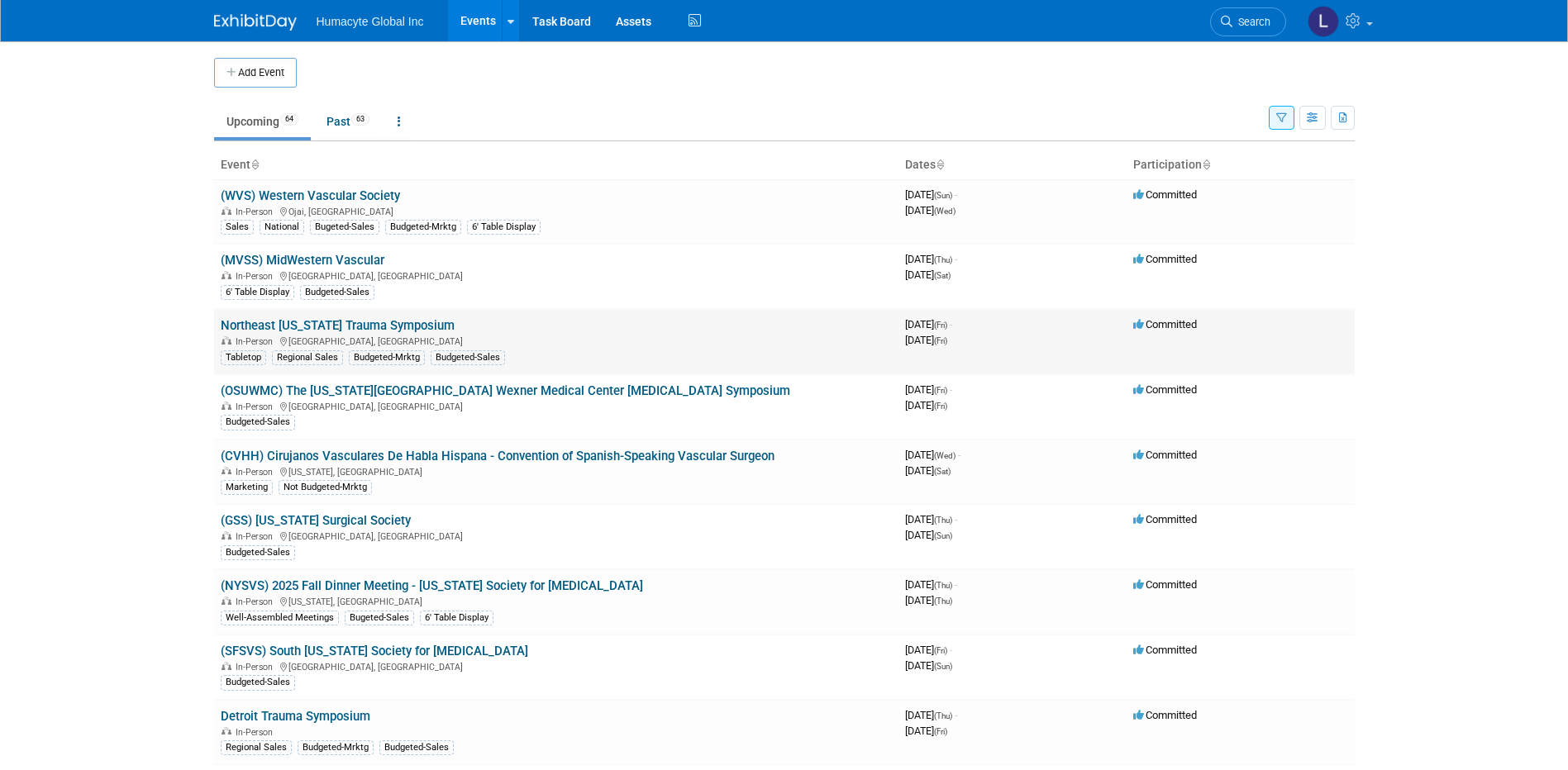
click at [321, 326] on link "Northeast [US_STATE] Trauma Symposium" at bounding box center [338, 325] width 234 height 14
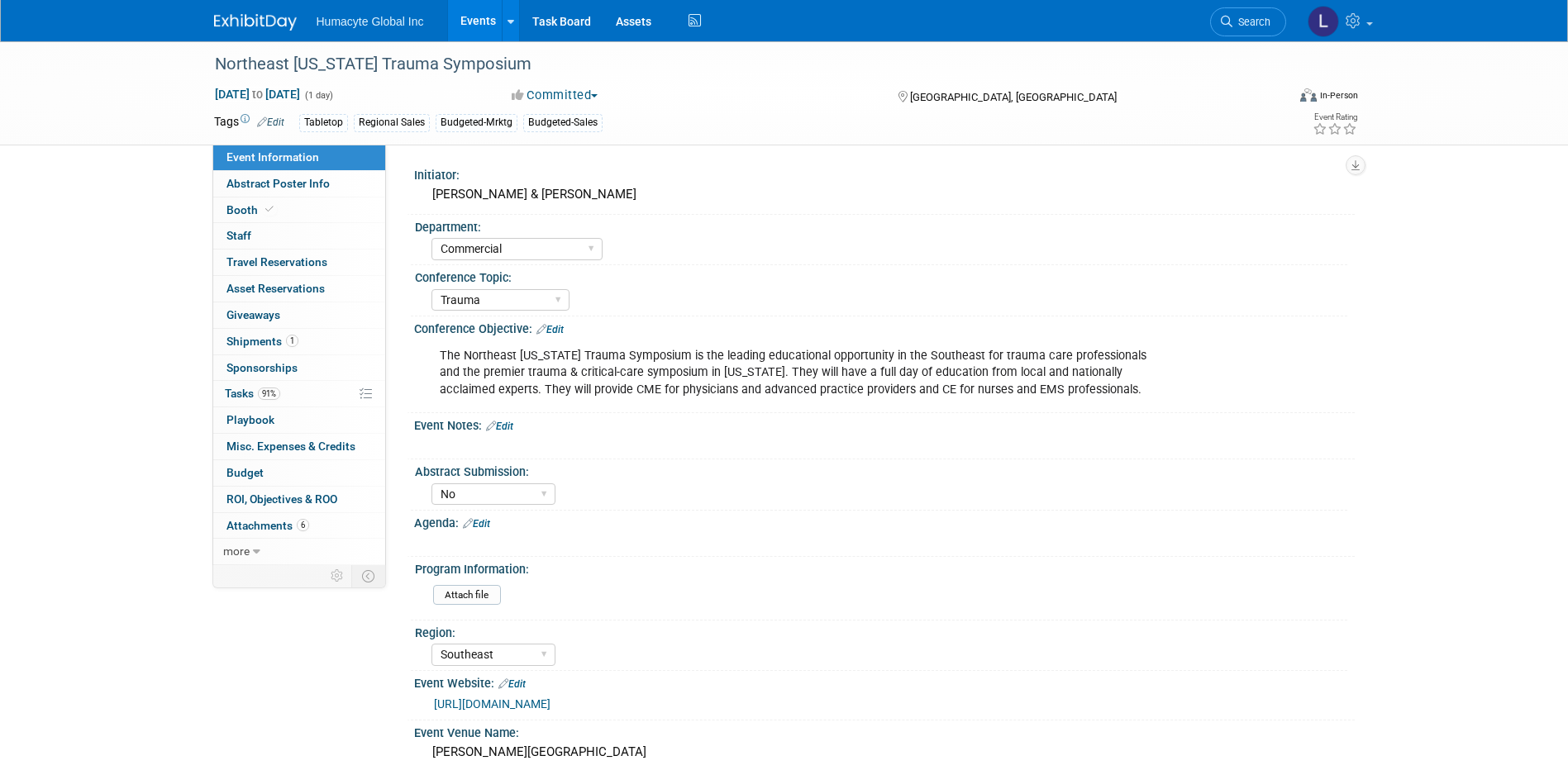
select select "Commercial"
select select "Trauma"
select select "No"
select select "Southeast"
click at [473, 24] on link "Events" at bounding box center [478, 20] width 61 height 41
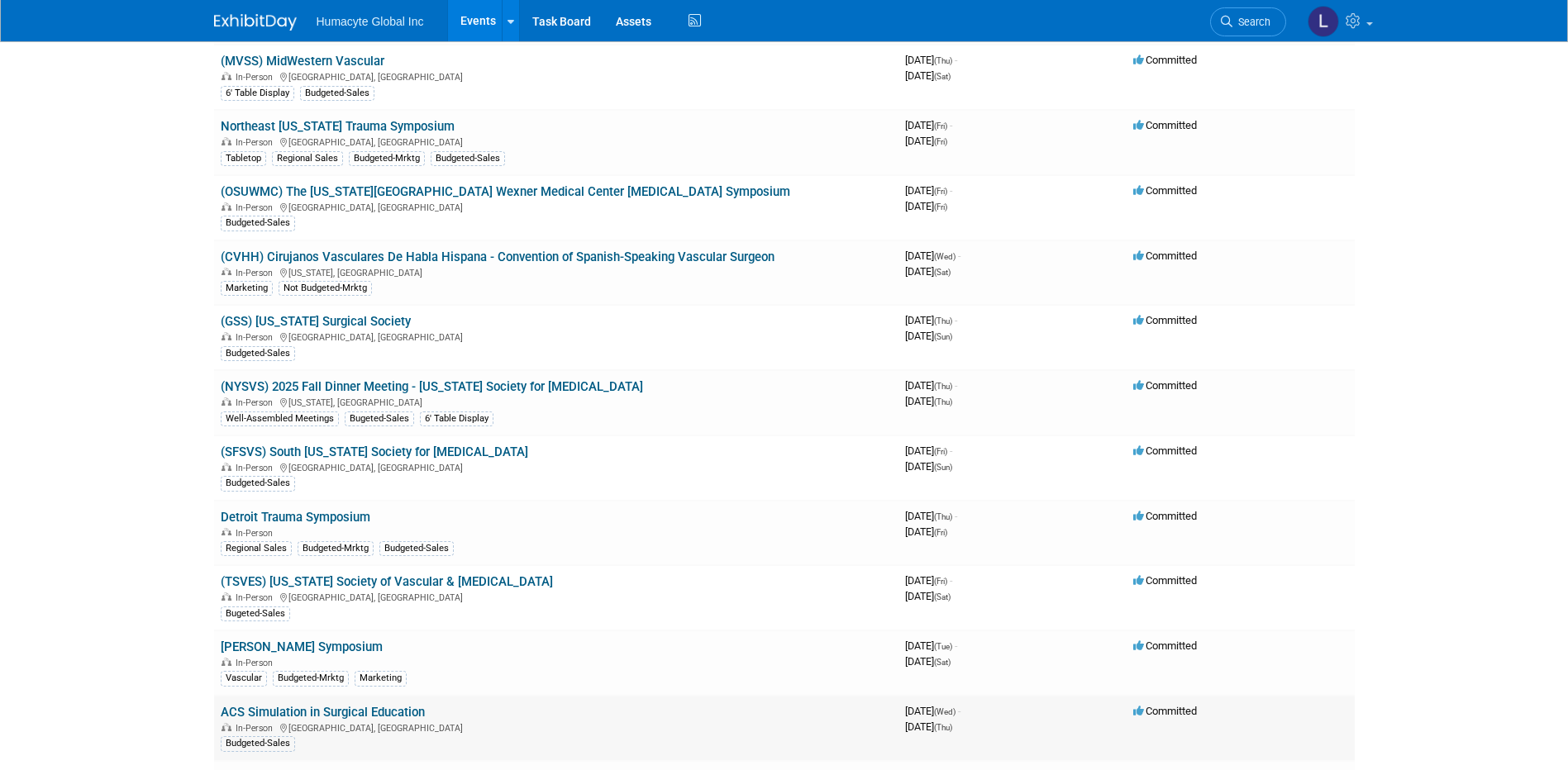
scroll to position [248, 0]
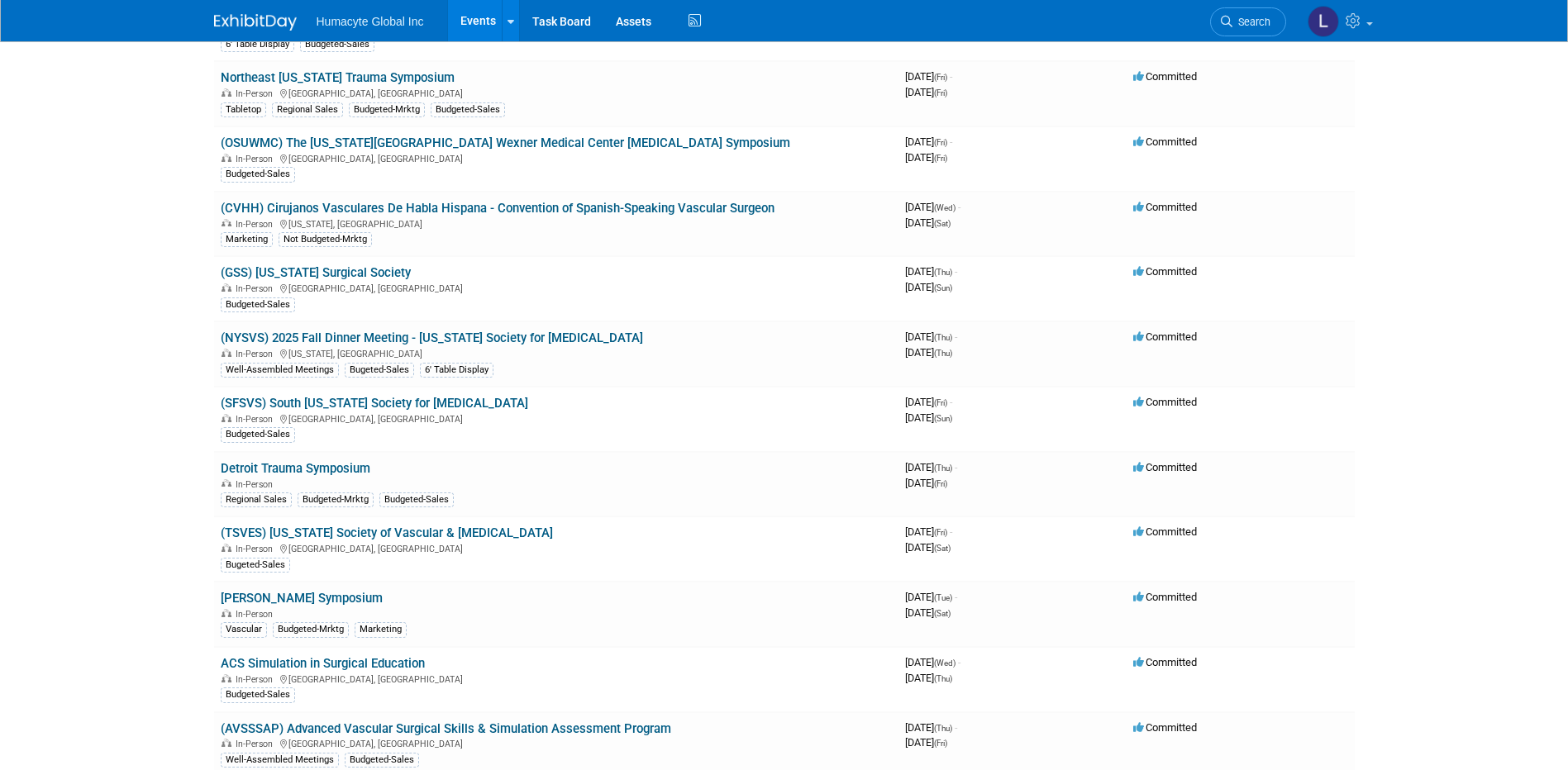
click at [484, 16] on link "Events" at bounding box center [478, 20] width 61 height 41
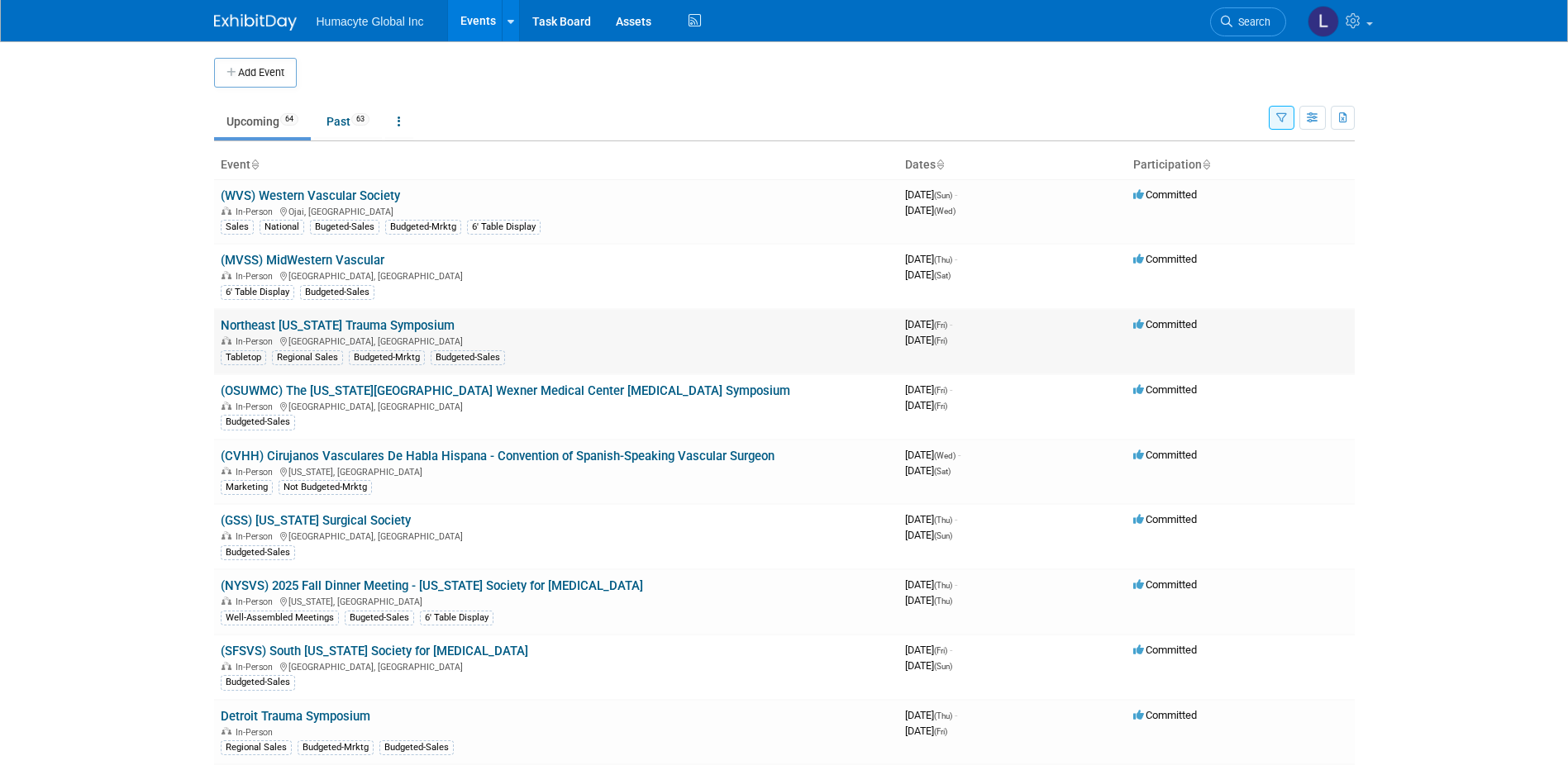
click at [303, 326] on link "Northeast [US_STATE] Trauma Symposium" at bounding box center [338, 325] width 234 height 14
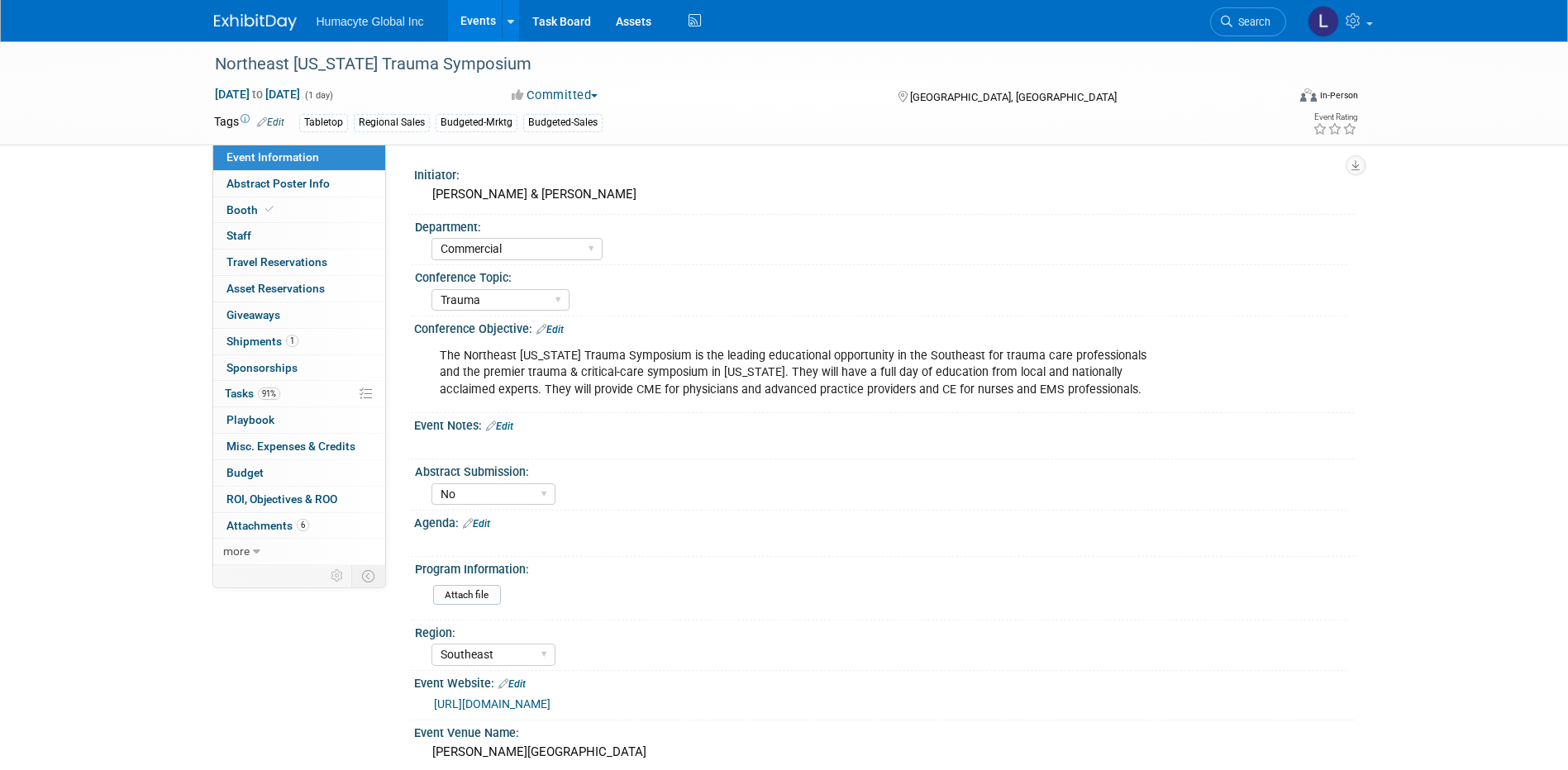
select select "Commercial"
select select "Trauma"
select select "No"
select select "Southeast"
click at [248, 212] on span "Booth" at bounding box center [251, 209] width 50 height 13
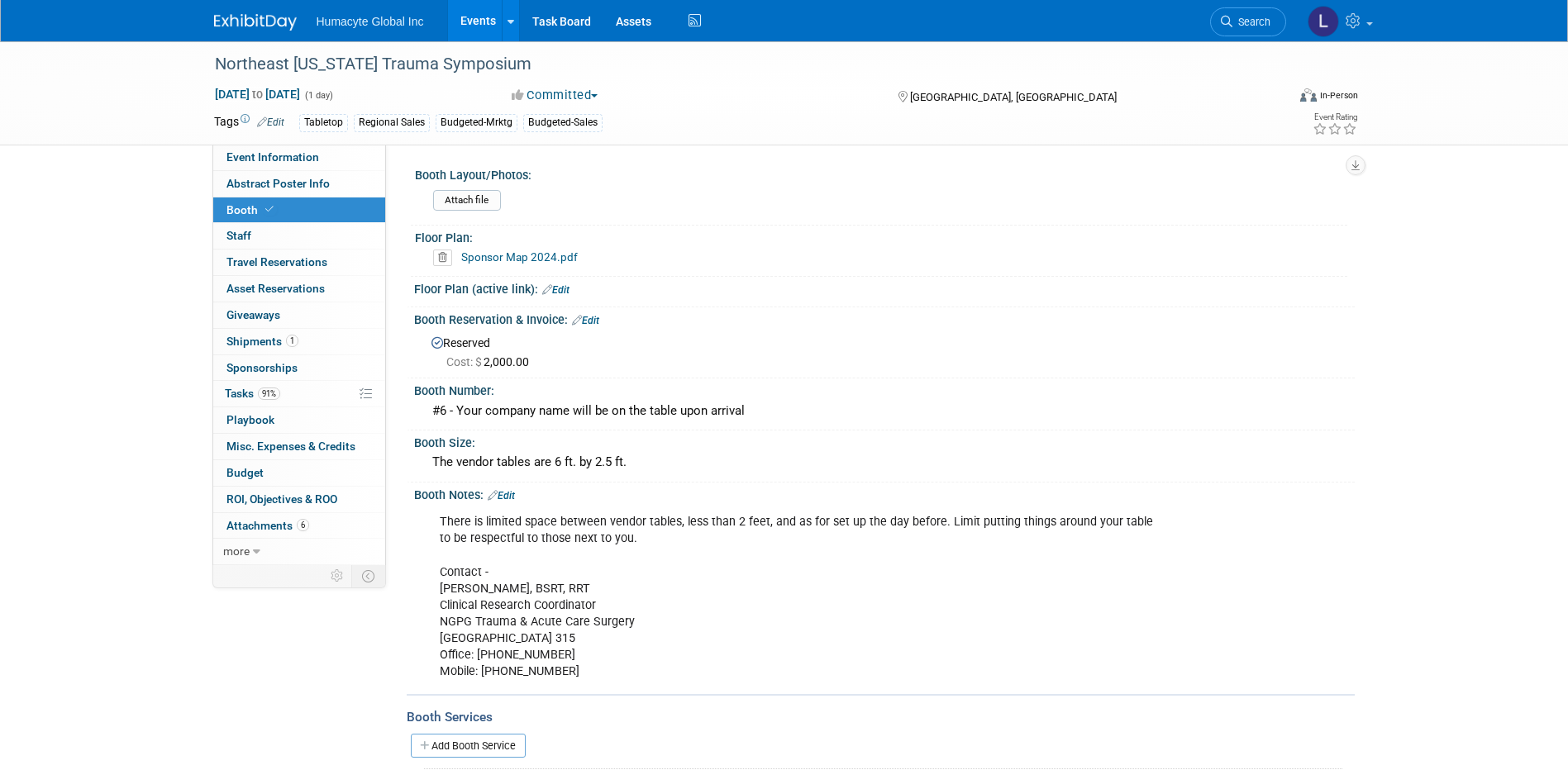
click at [476, 20] on link "Events" at bounding box center [478, 20] width 61 height 41
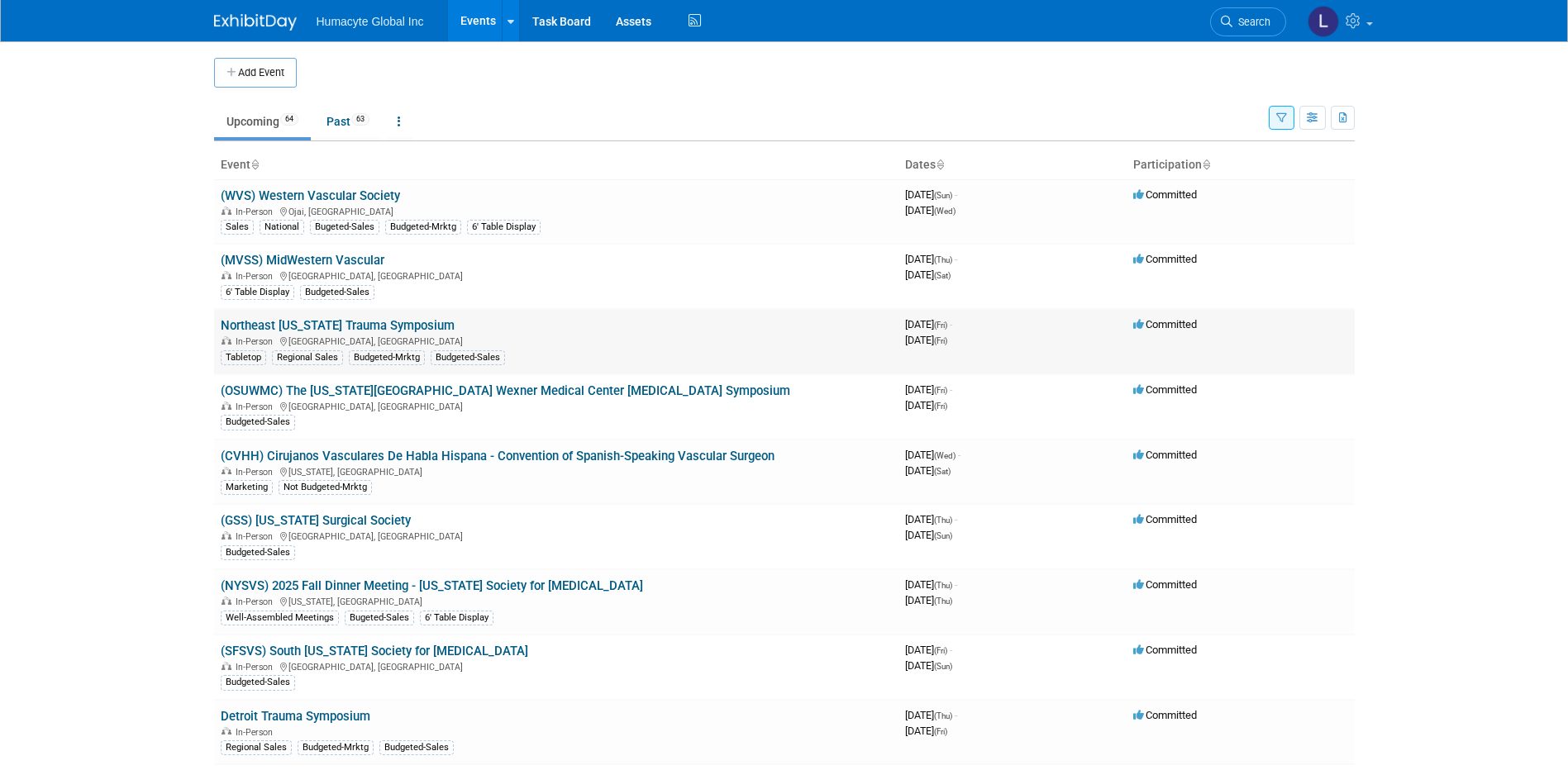
click at [386, 317] on td "Northeast Georgia Trauma Symposium In-Person Gainesville, GA Tabletop Regional …" at bounding box center [556, 341] width 684 height 66
click at [387, 324] on link "Northeast [US_STATE] Trauma Symposium" at bounding box center [338, 325] width 234 height 14
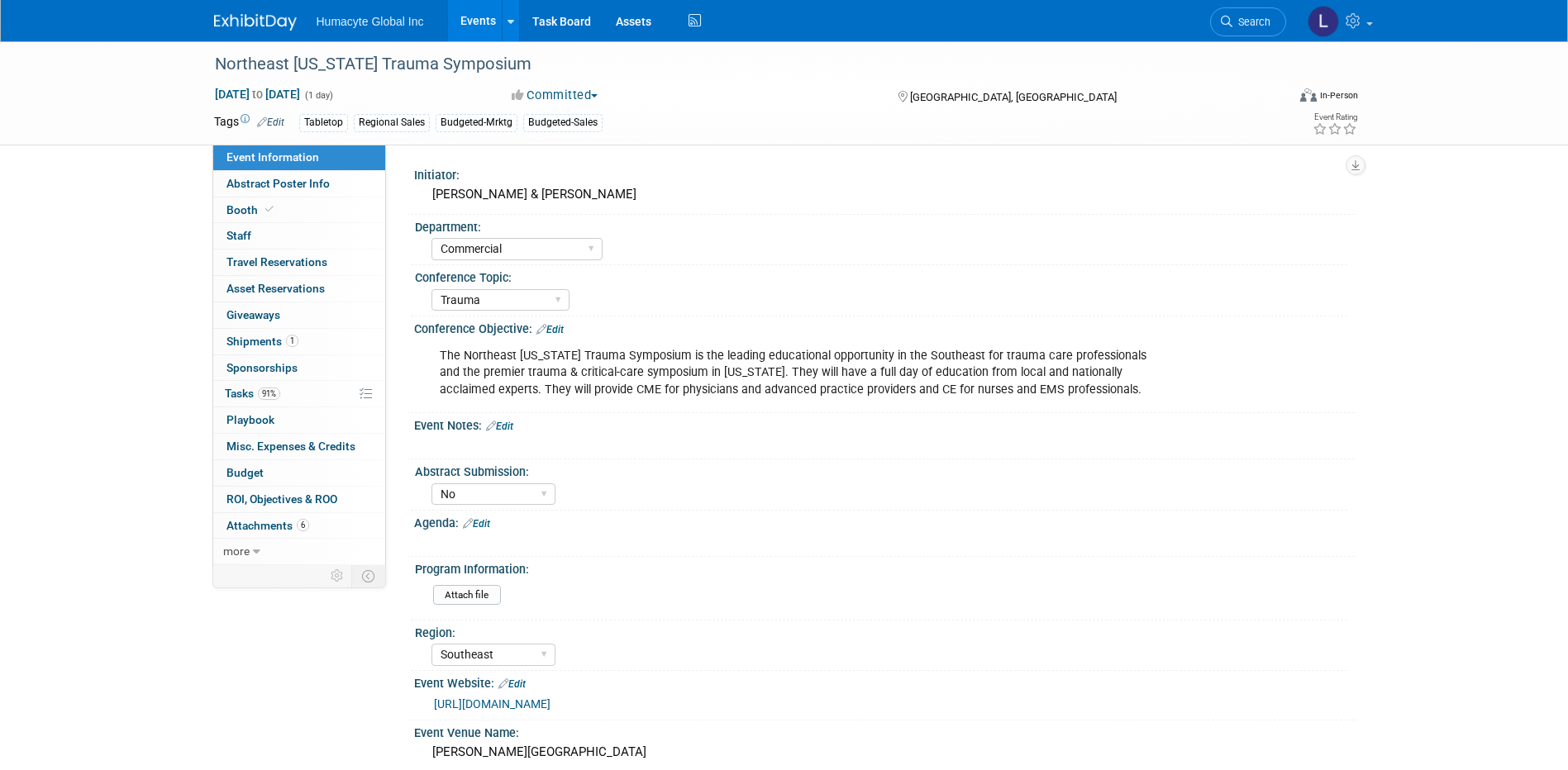
select select "Commercial"
select select "Trauma"
select select "No"
select select "Southeast"
click at [572, 90] on button "Committed" at bounding box center [555, 96] width 98 height 17
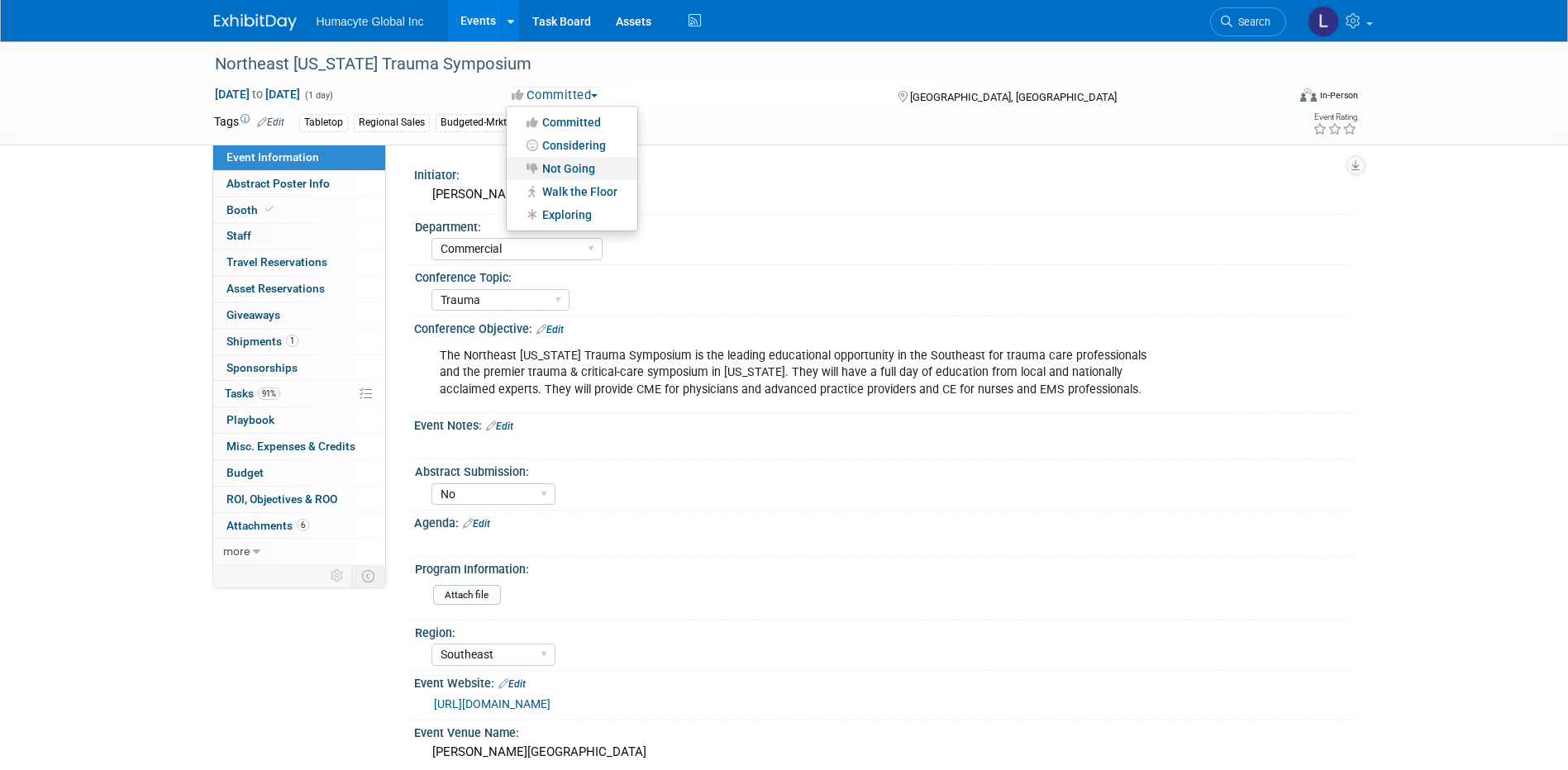
click at [555, 170] on link "Not Going" at bounding box center [572, 168] width 131 height 23
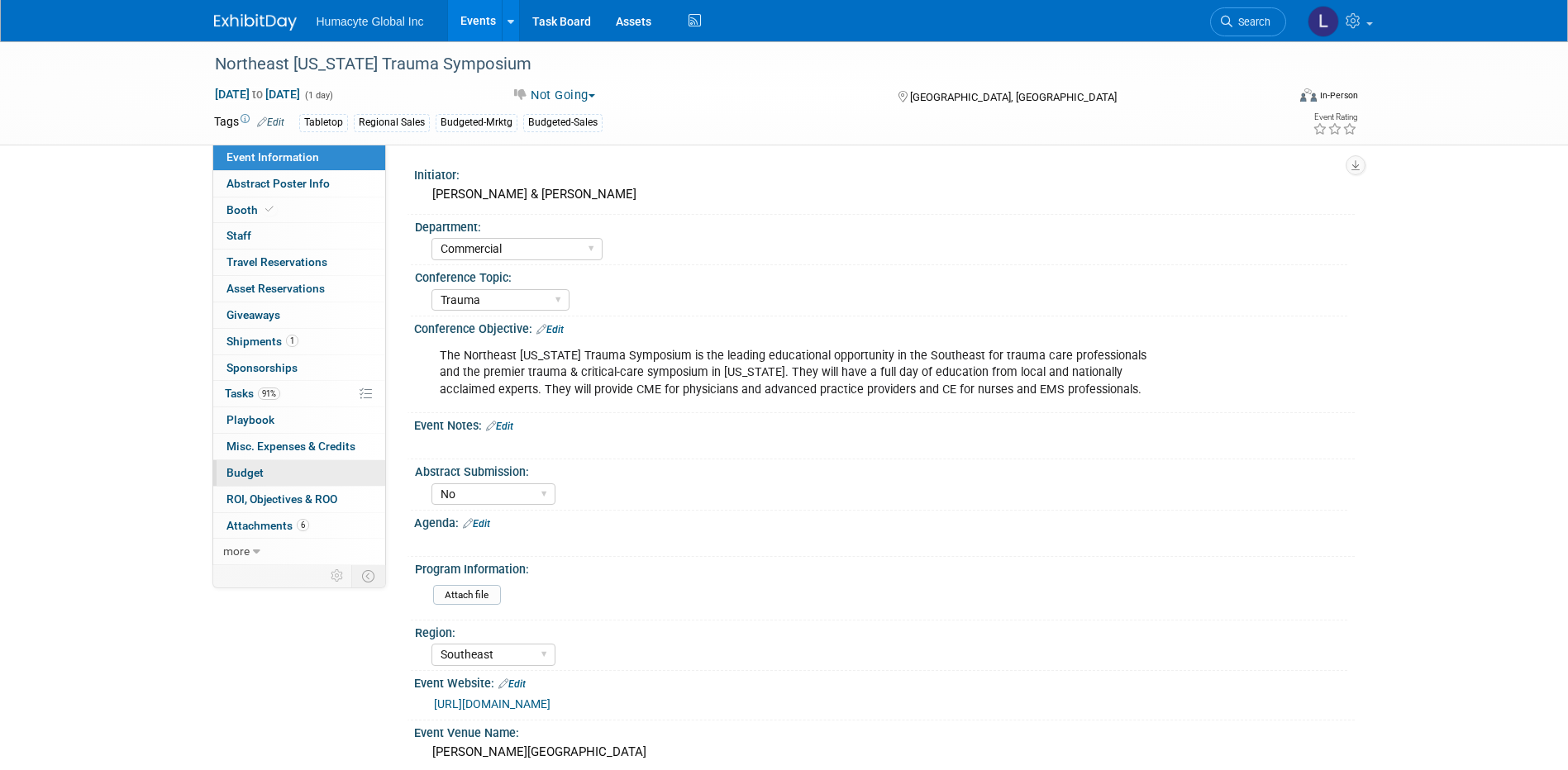
click at [251, 473] on span "Budget" at bounding box center [245, 472] width 38 height 13
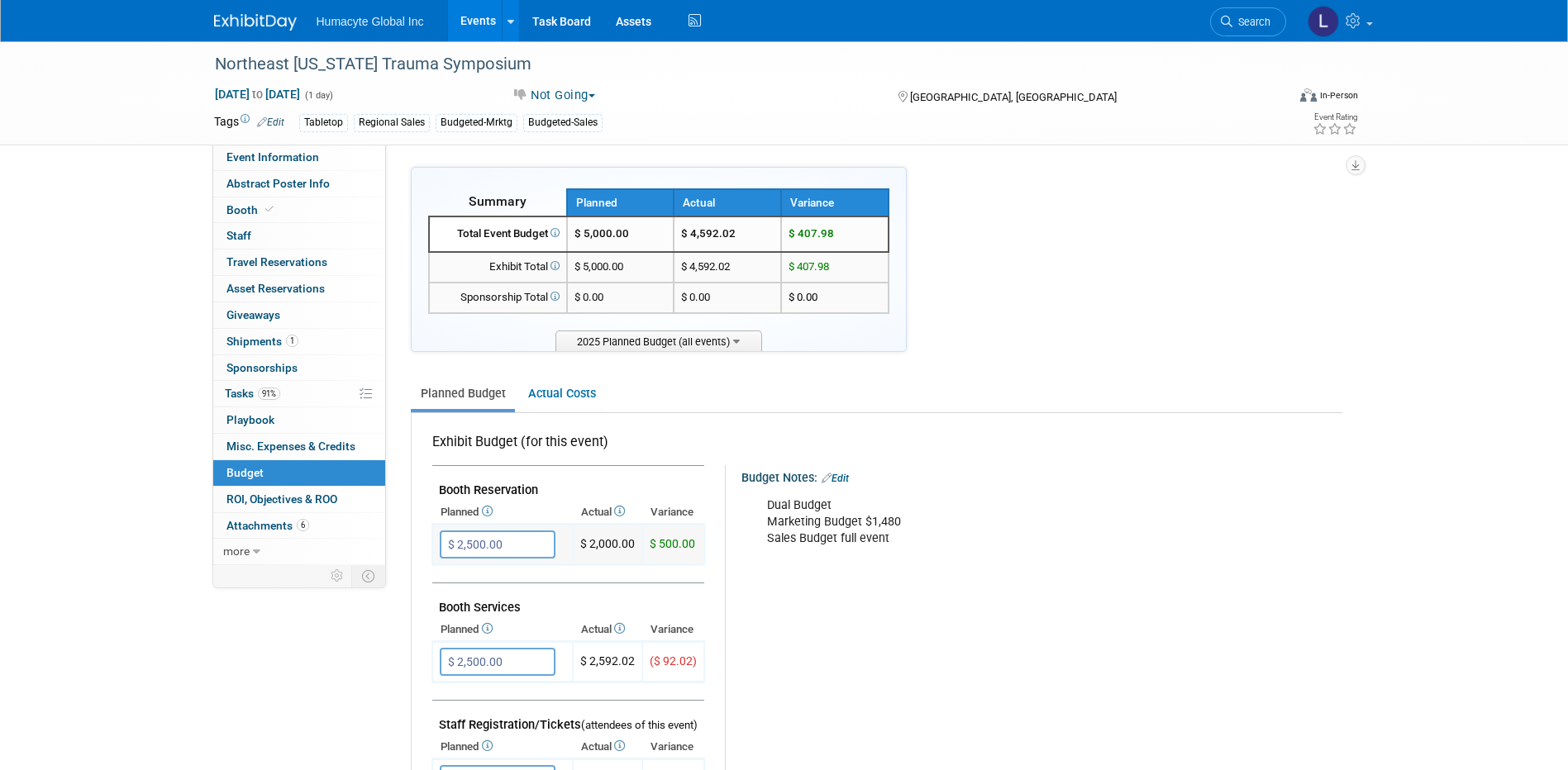
click at [533, 553] on input "$ 2,500.00" at bounding box center [497, 544] width 116 height 28
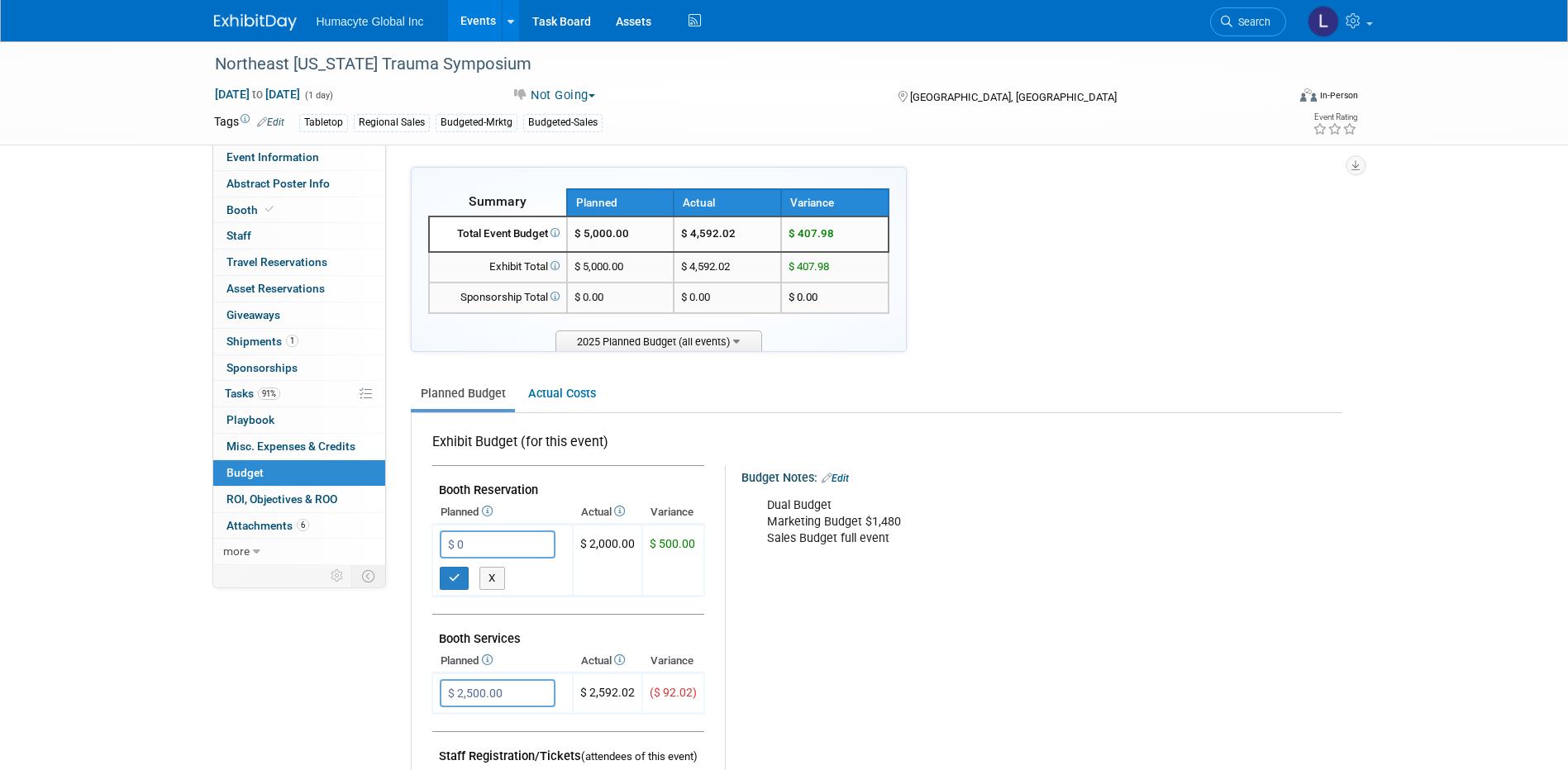
type input "$ 0.00"
click at [450, 567] on button "button" at bounding box center [454, 578] width 30 height 23
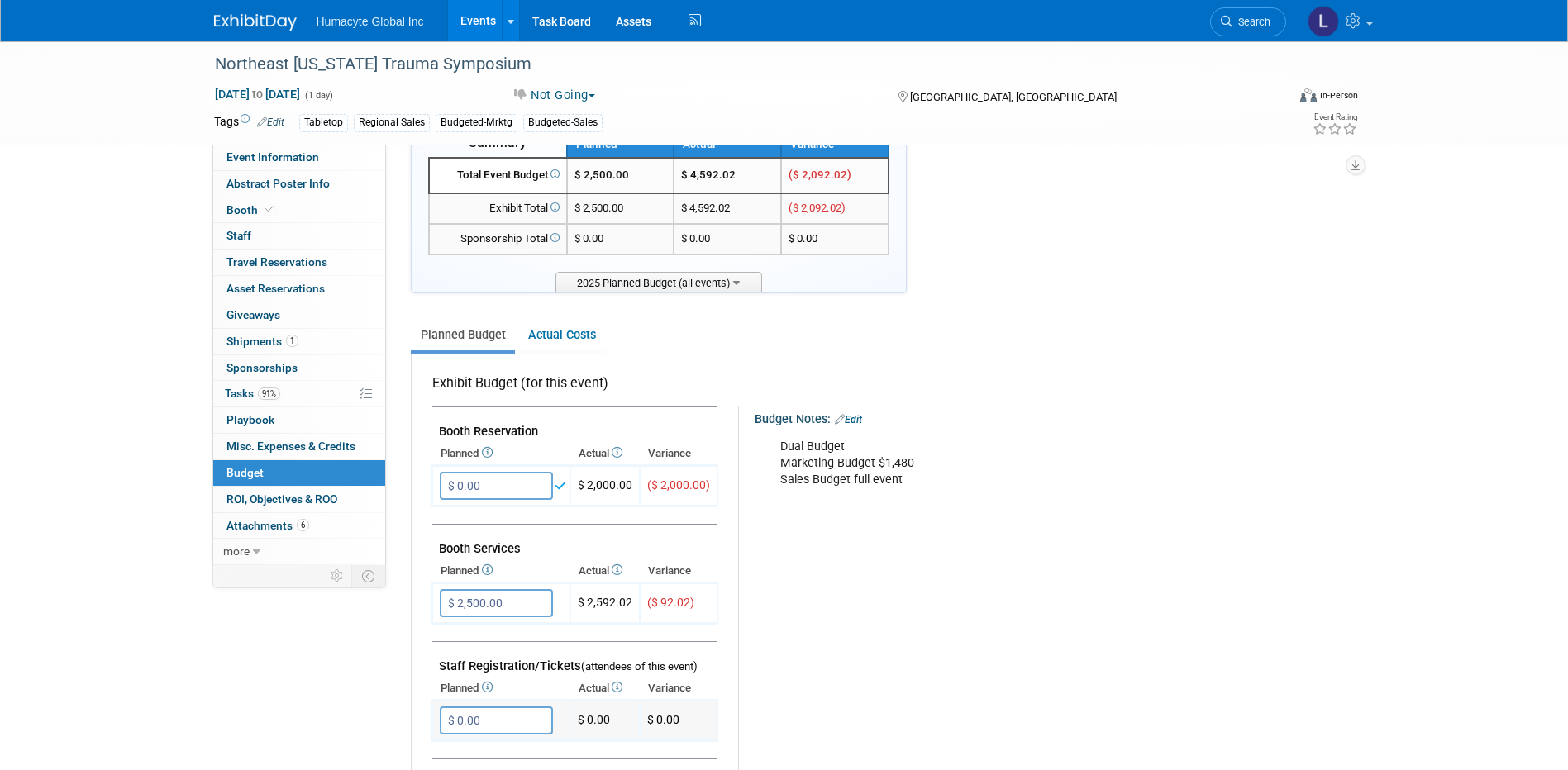
scroll to position [165, 0]
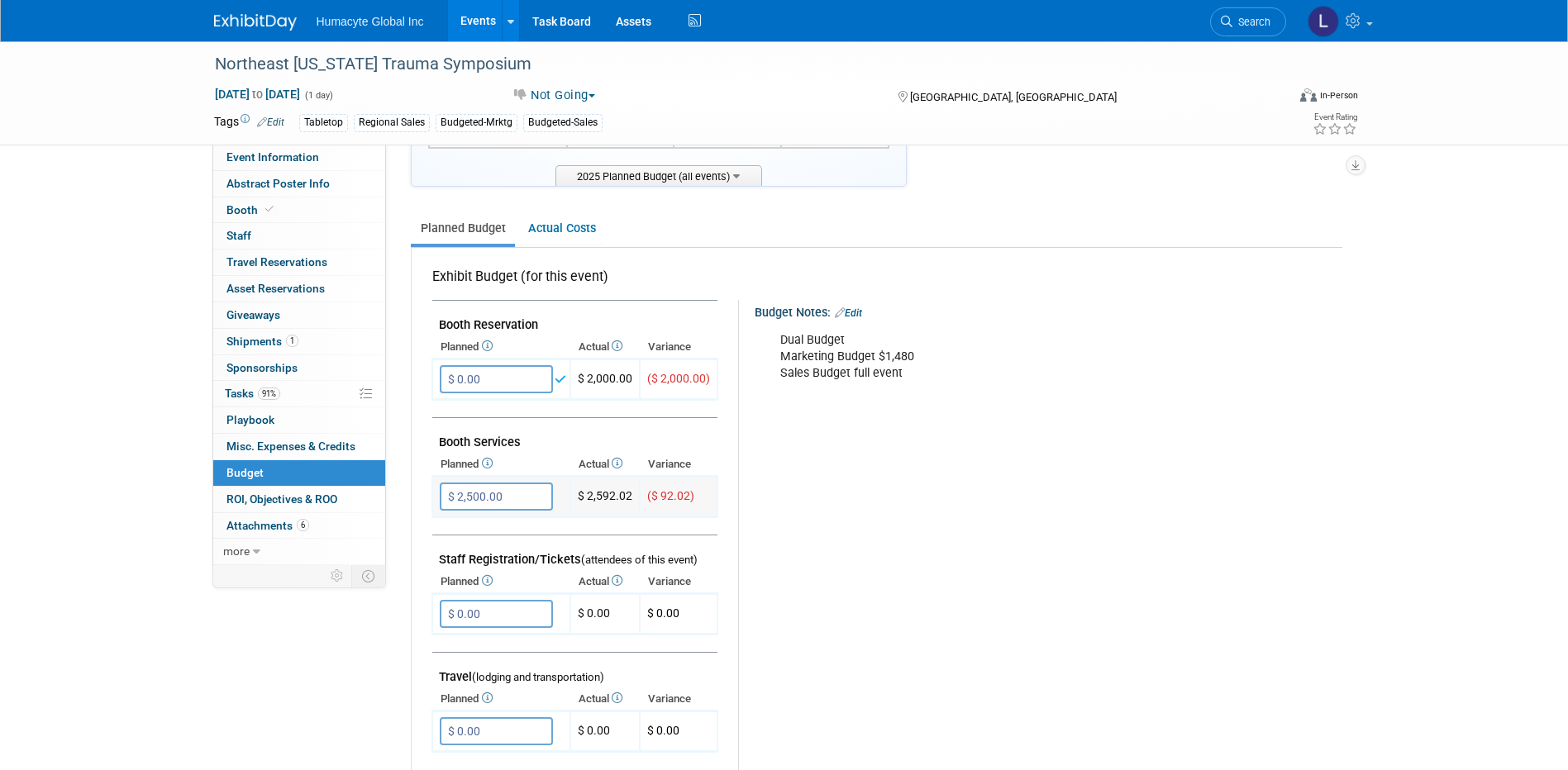
click at [485, 492] on input "$ 2,500.00" at bounding box center [496, 496] width 113 height 28
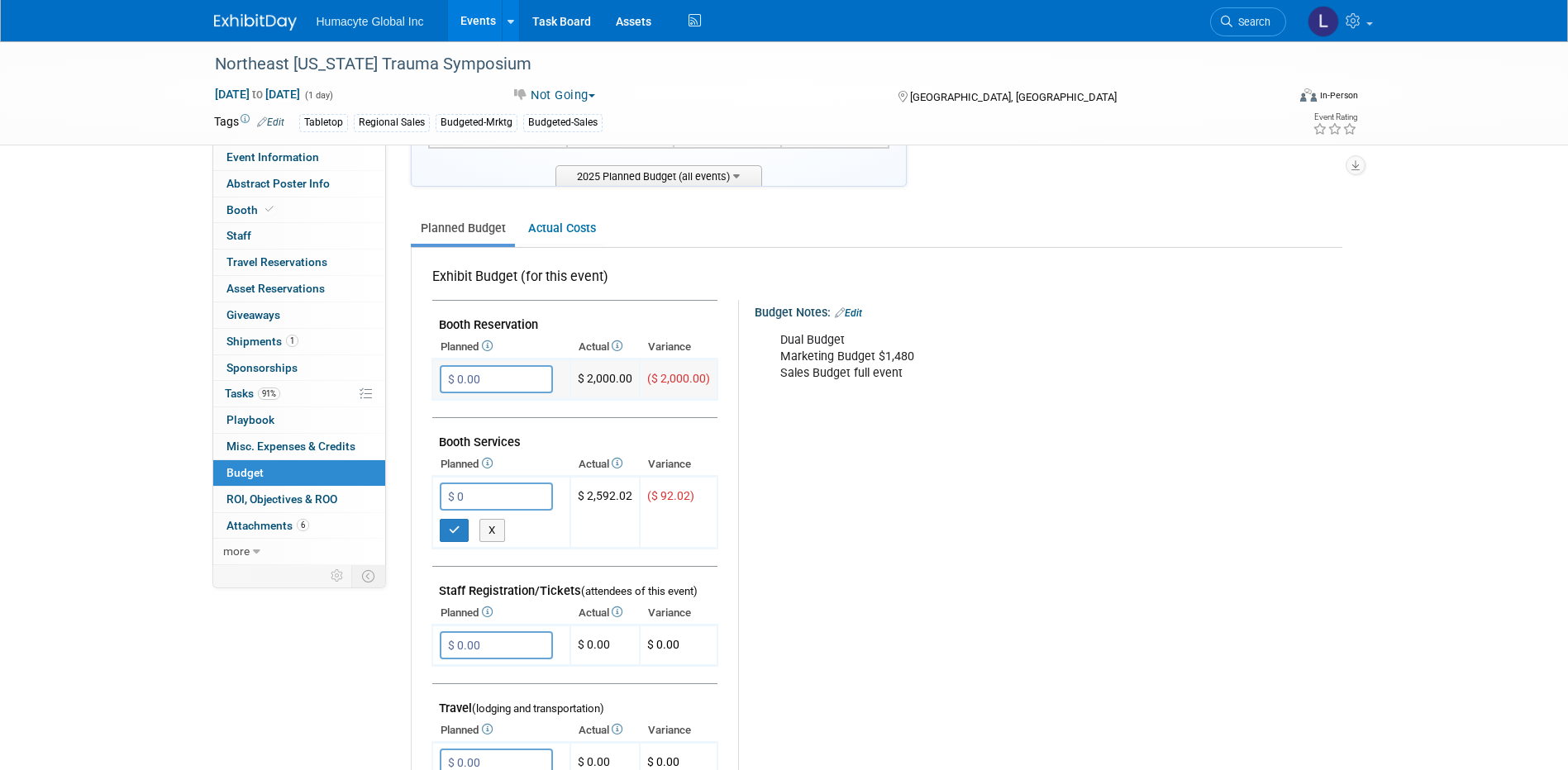
type input "$ 0.00"
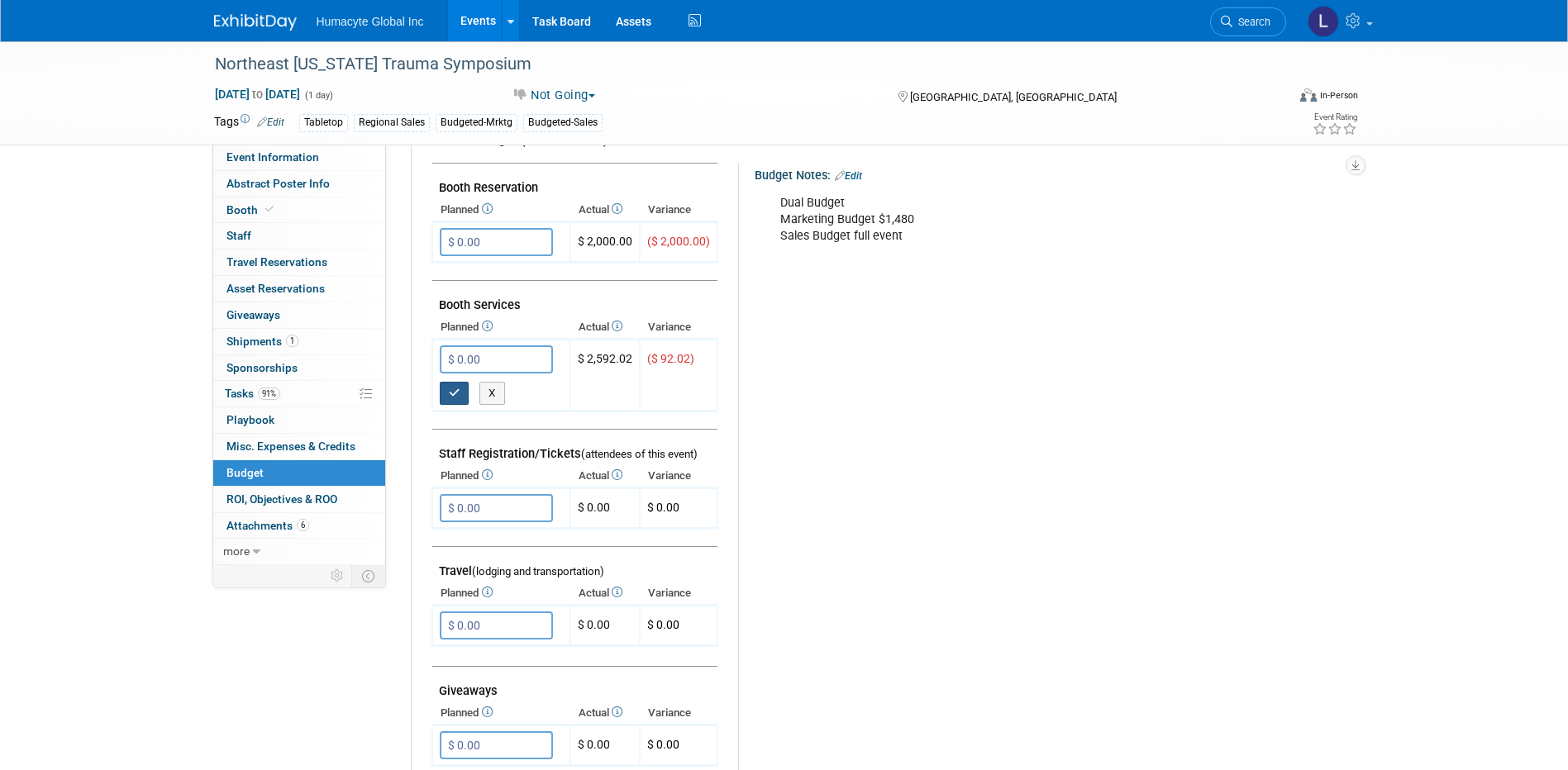
scroll to position [41, 0]
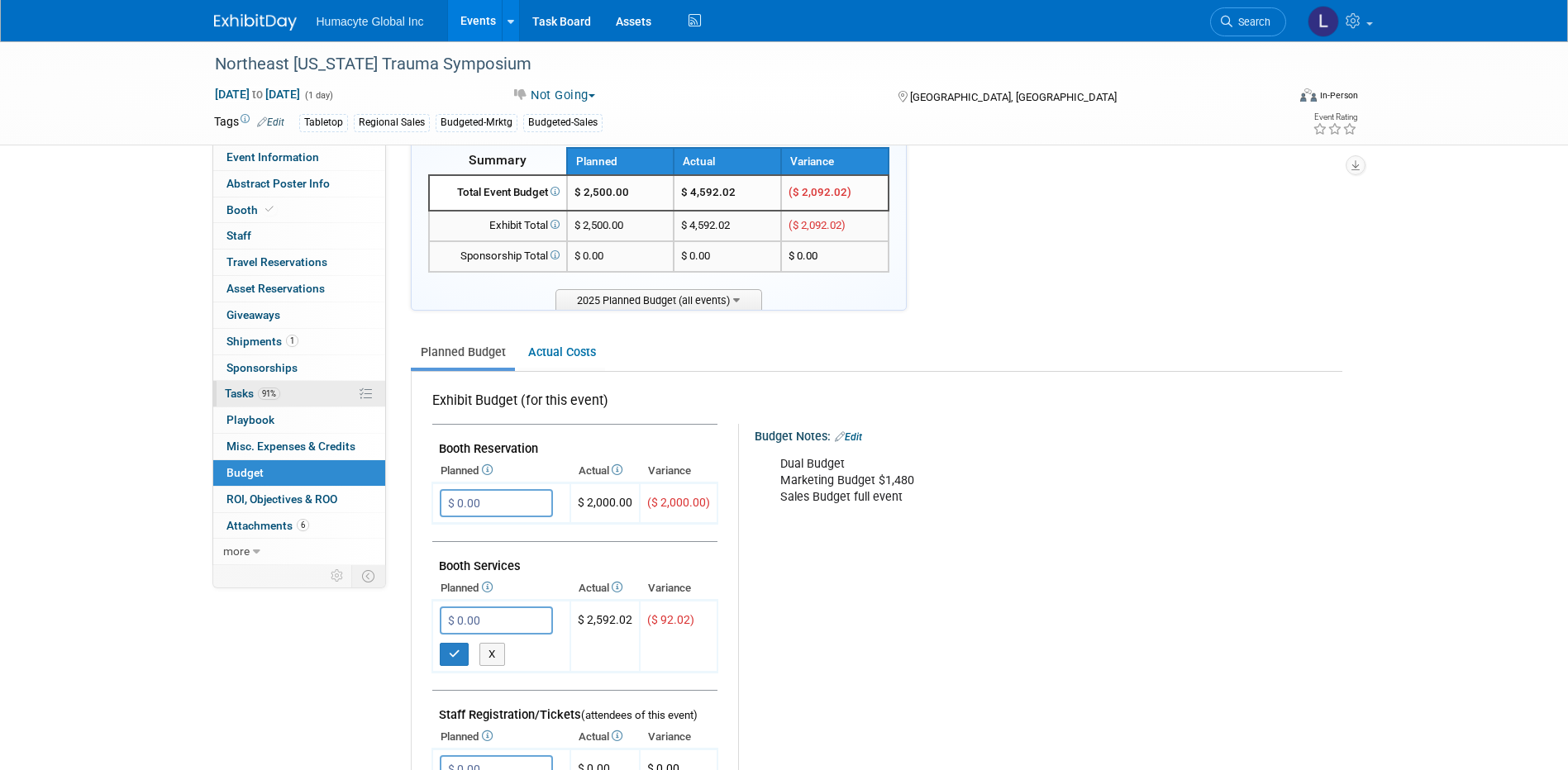
click at [235, 393] on span "Tasks 91%" at bounding box center [252, 392] width 55 height 13
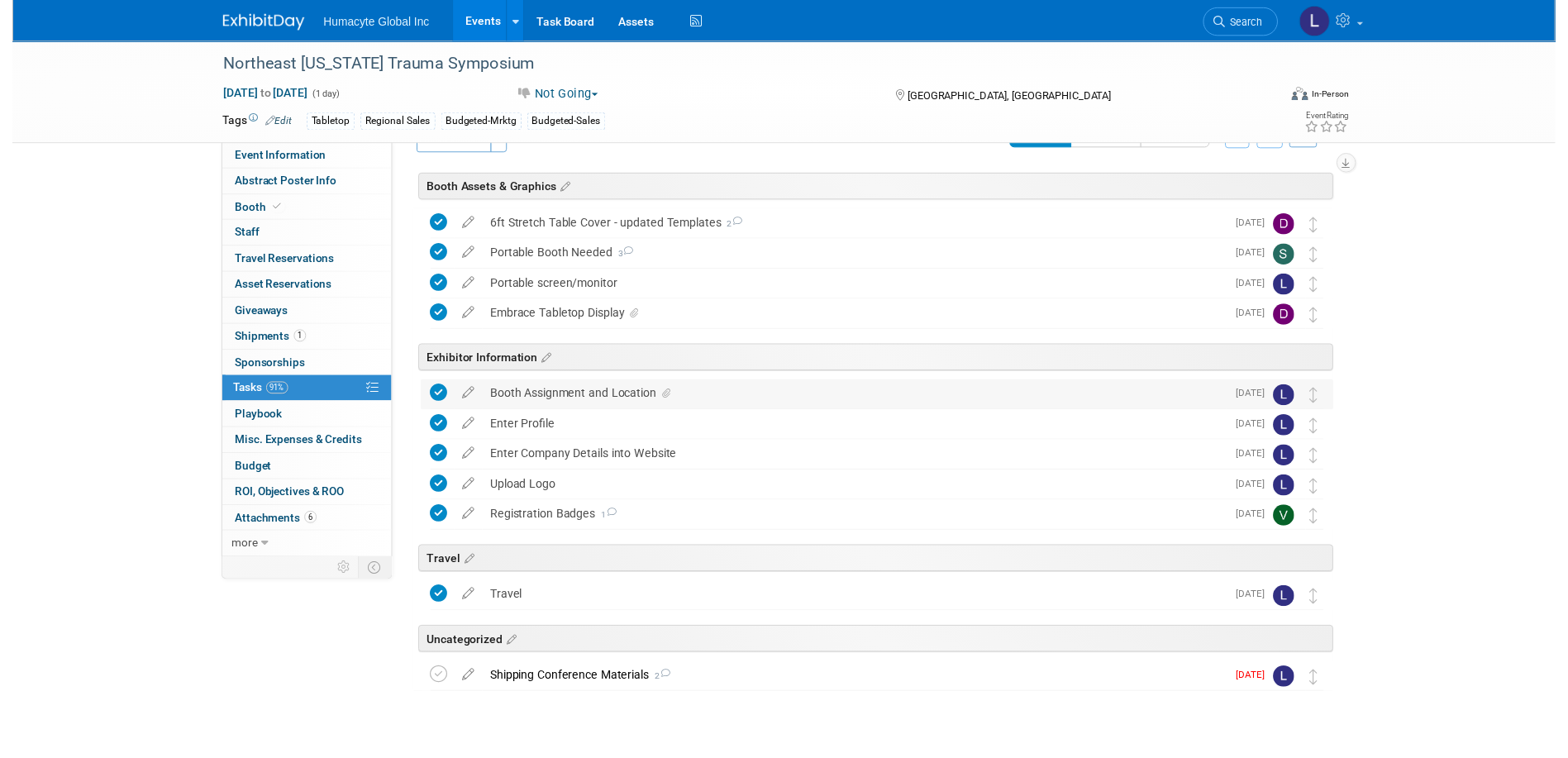
scroll to position [71, 0]
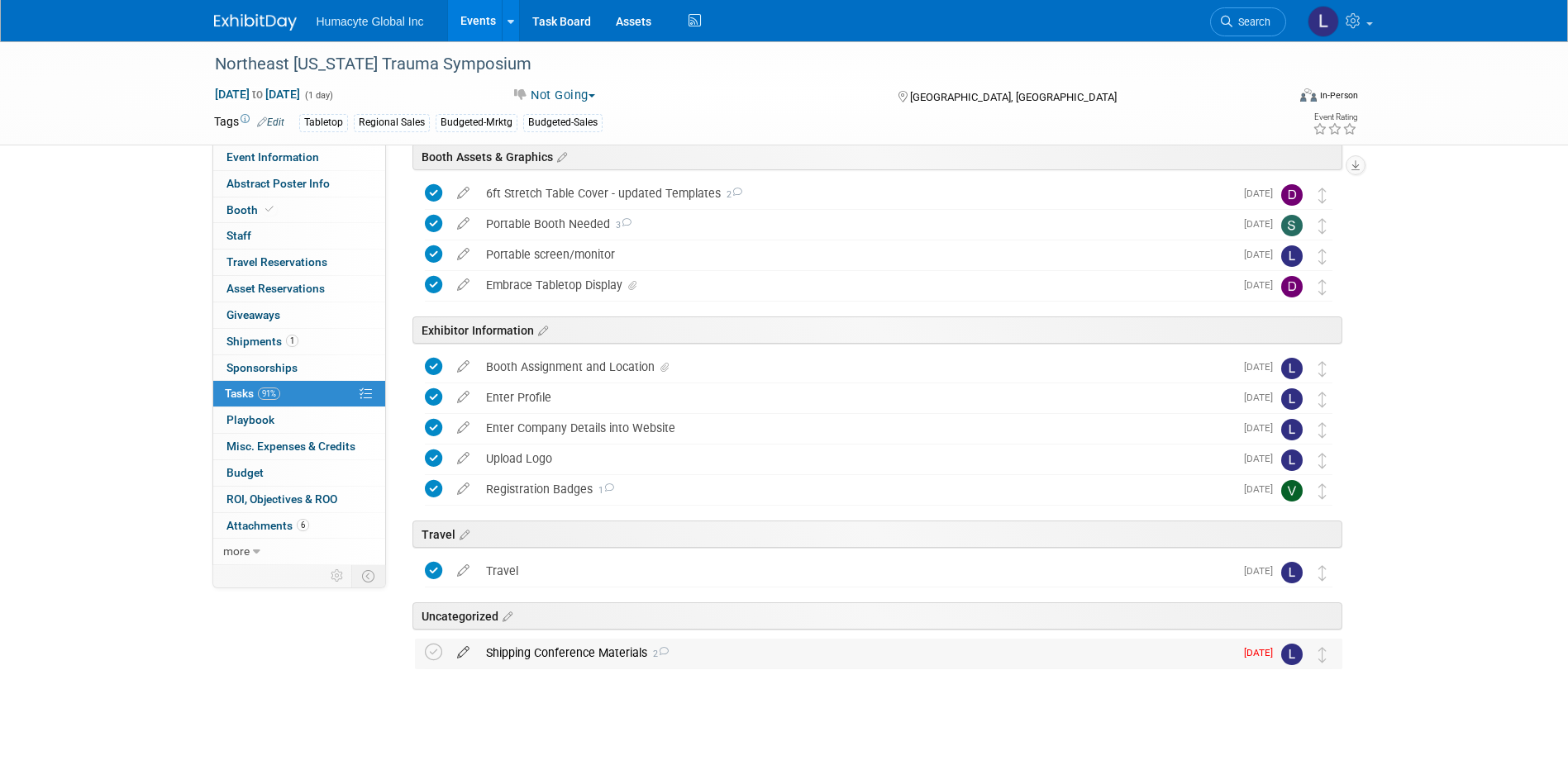
click at [463, 650] on icon at bounding box center [463, 649] width 29 height 20
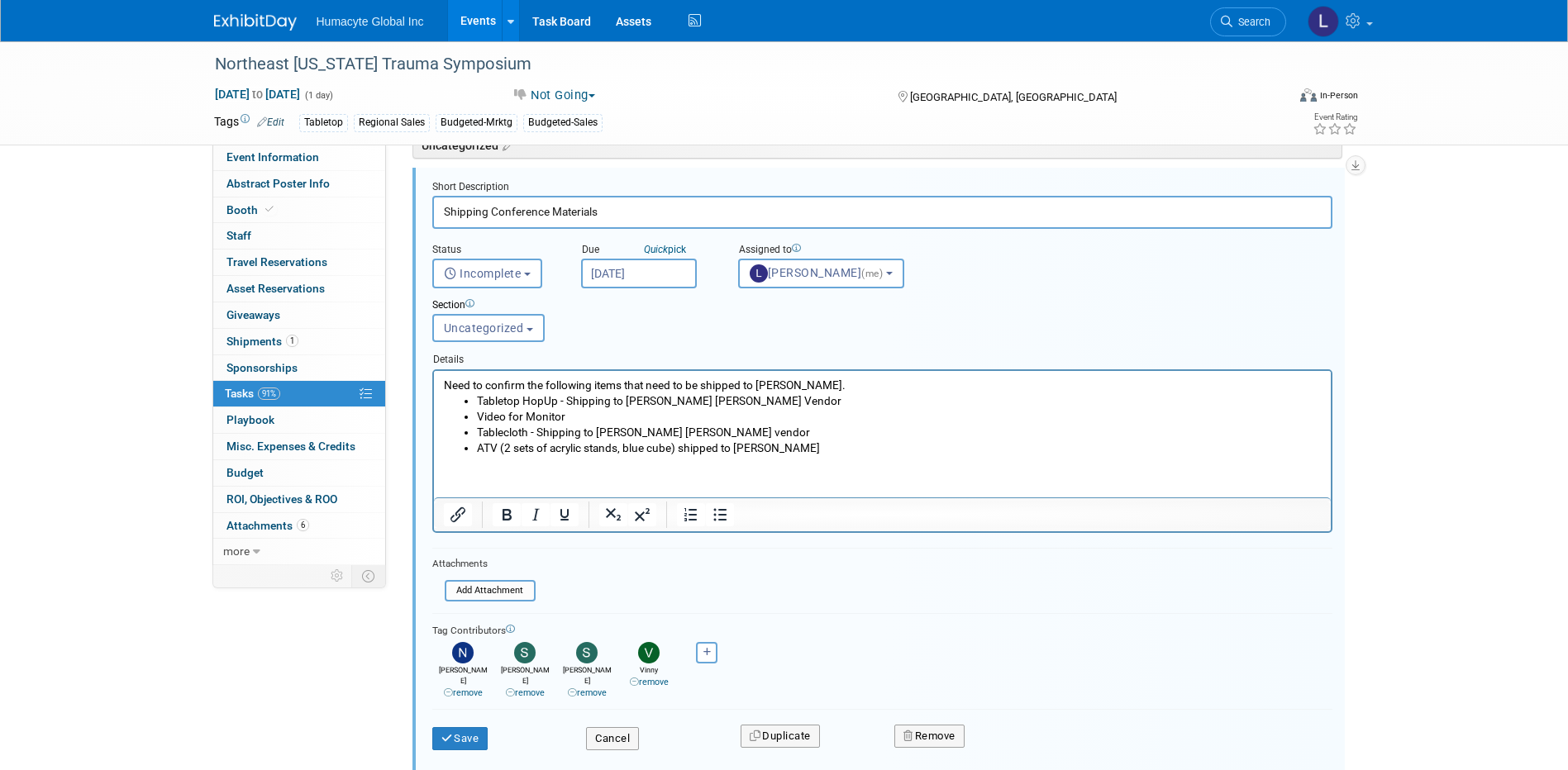
scroll to position [634, 0]
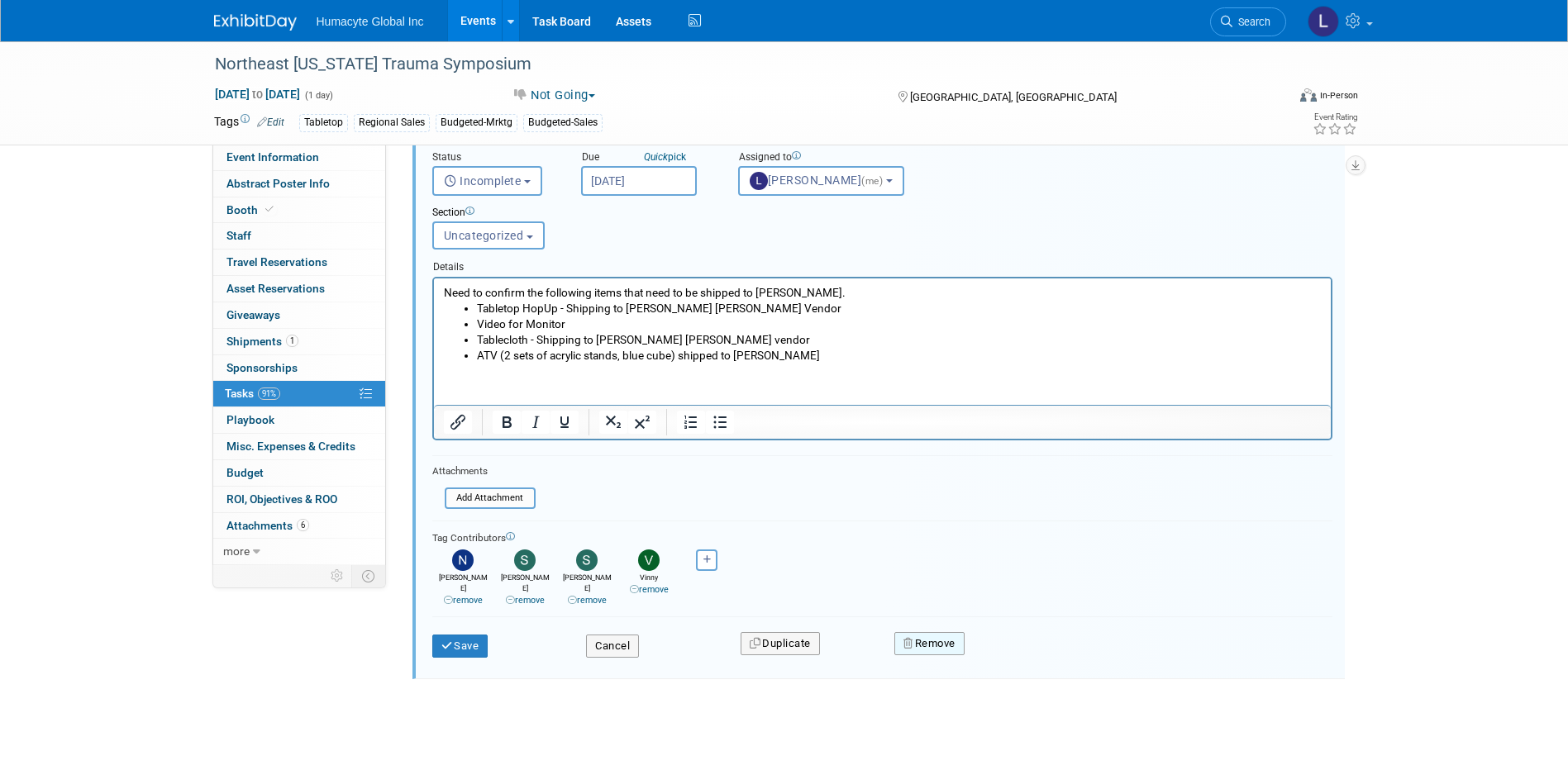
click at [925, 640] on button "Remove" at bounding box center [929, 643] width 70 height 23
click at [1022, 648] on link "Yes" at bounding box center [1022, 657] width 48 height 26
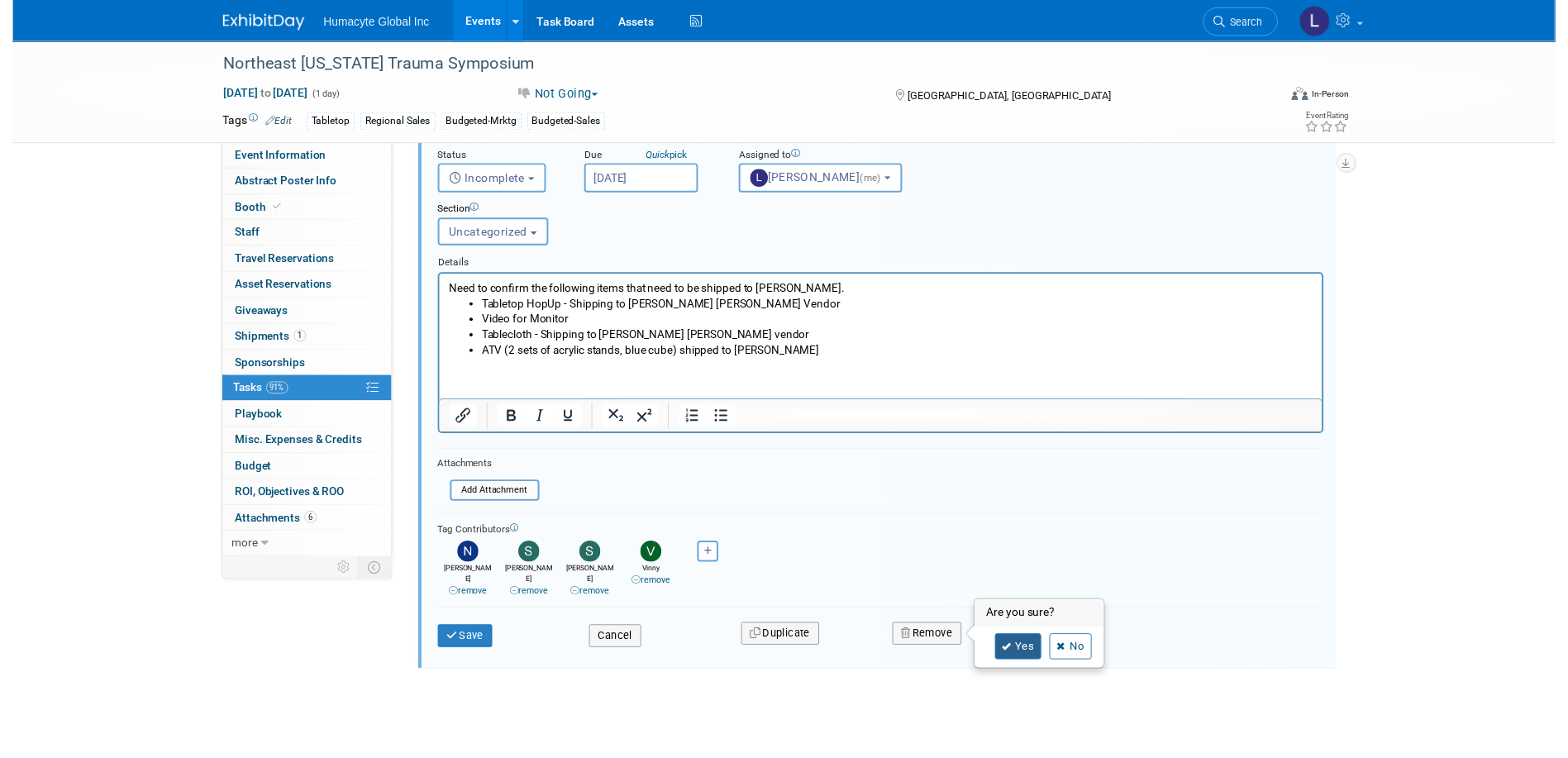
scroll to position [40, 0]
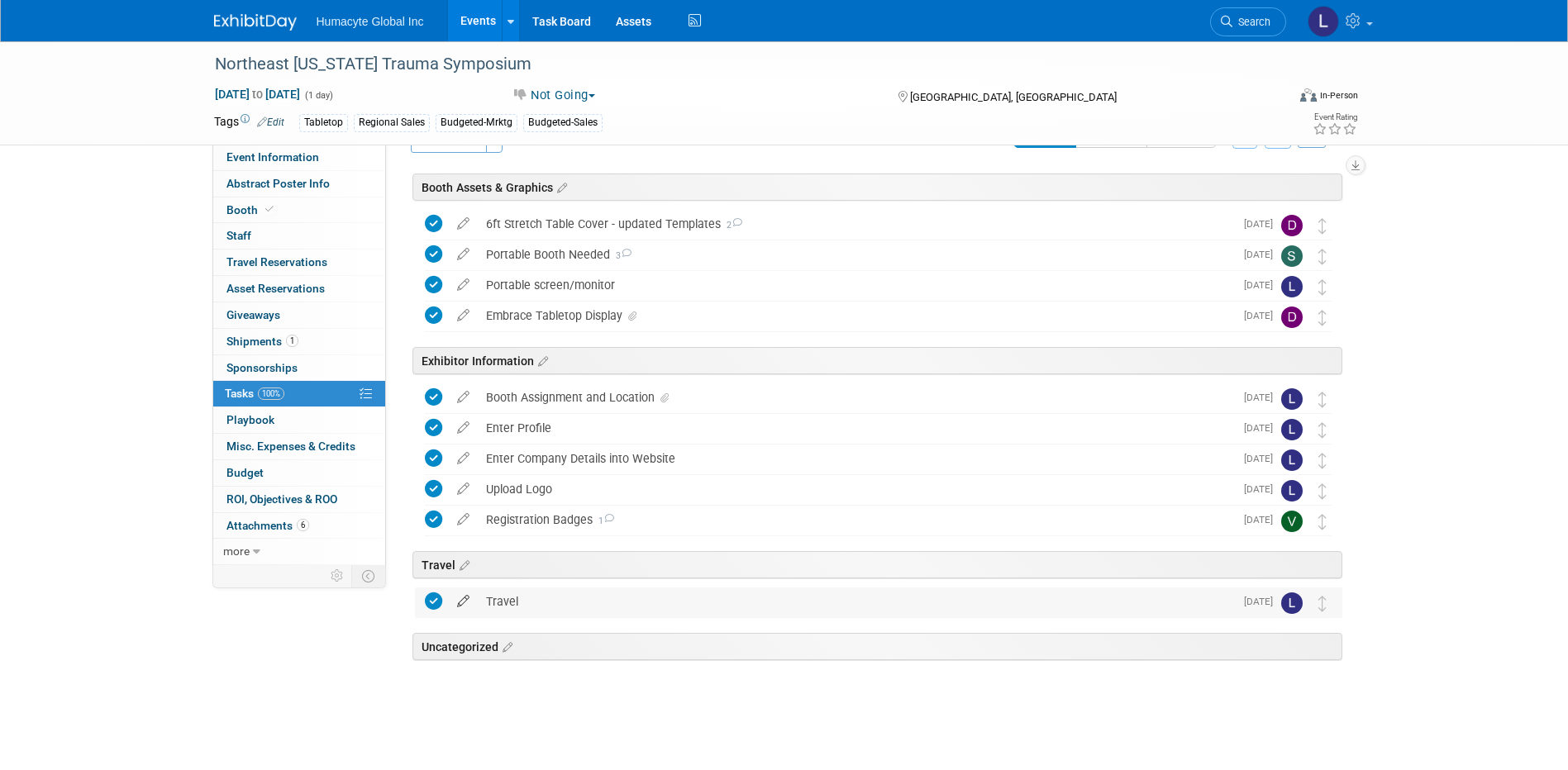
click at [464, 605] on icon at bounding box center [463, 598] width 29 height 20
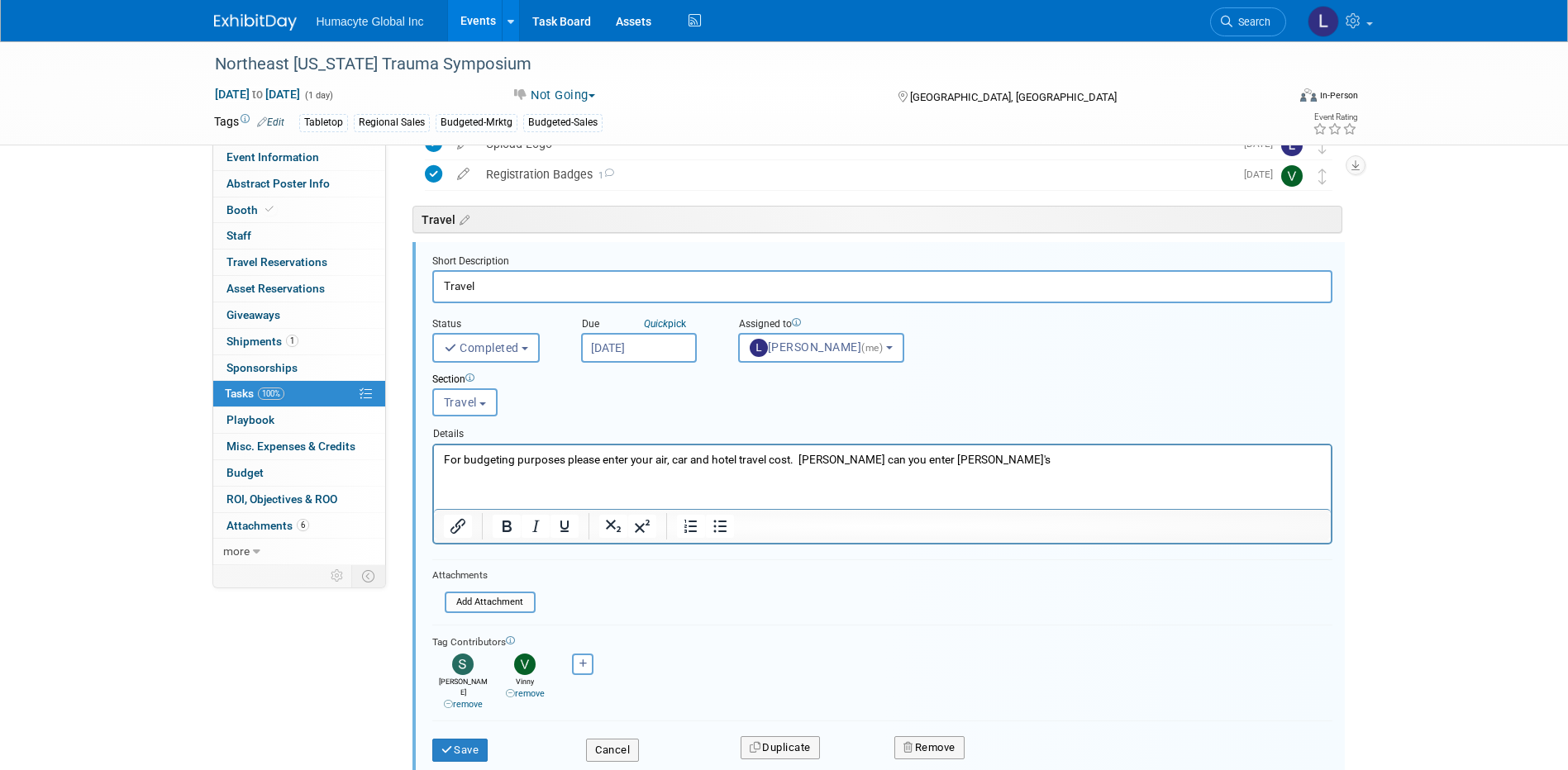
scroll to position [541, 0]
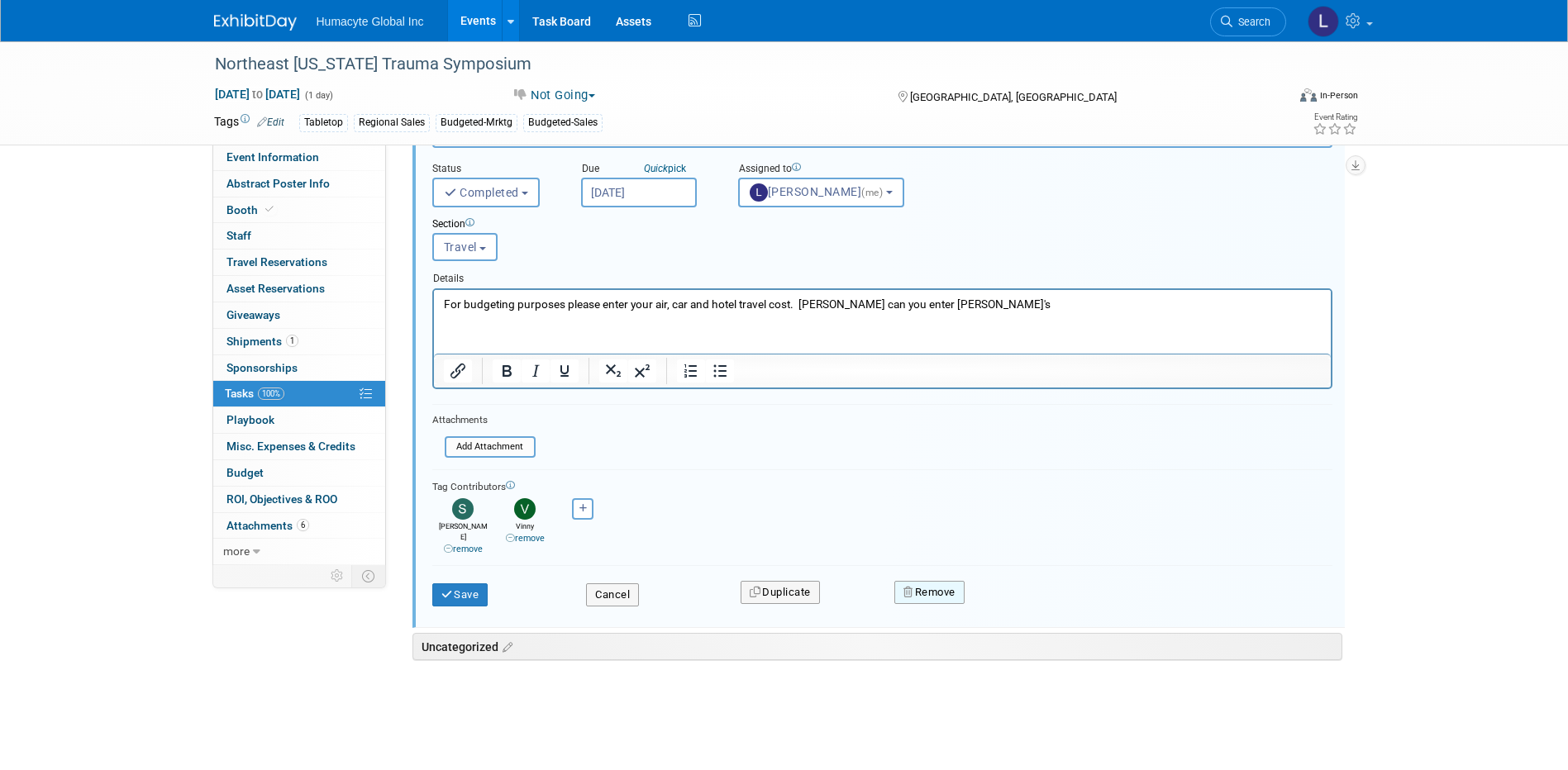
click at [915, 581] on button "Remove" at bounding box center [929, 592] width 70 height 23
click at [1030, 594] on link "Yes" at bounding box center [1022, 605] width 48 height 26
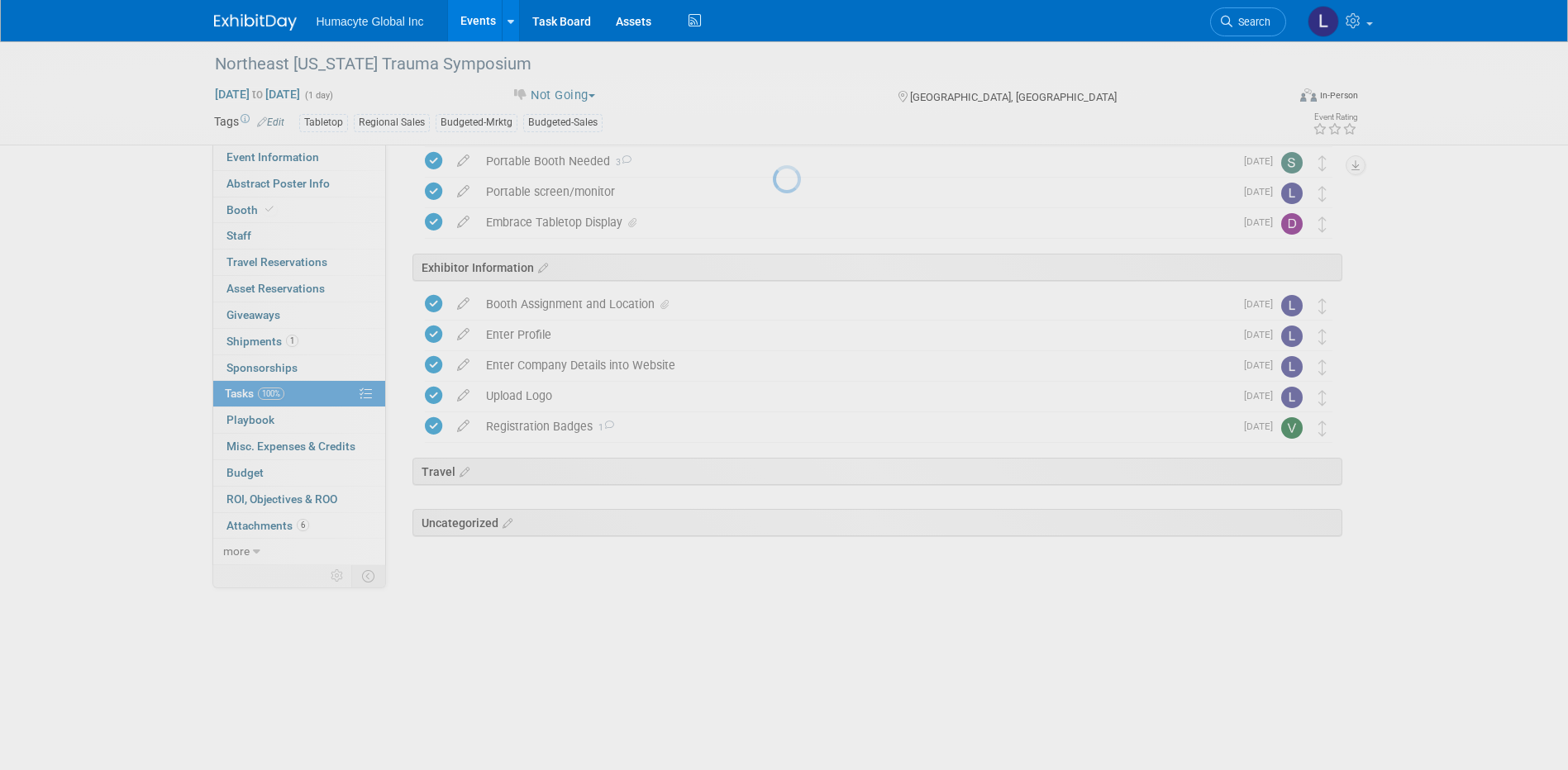
scroll to position [10, 0]
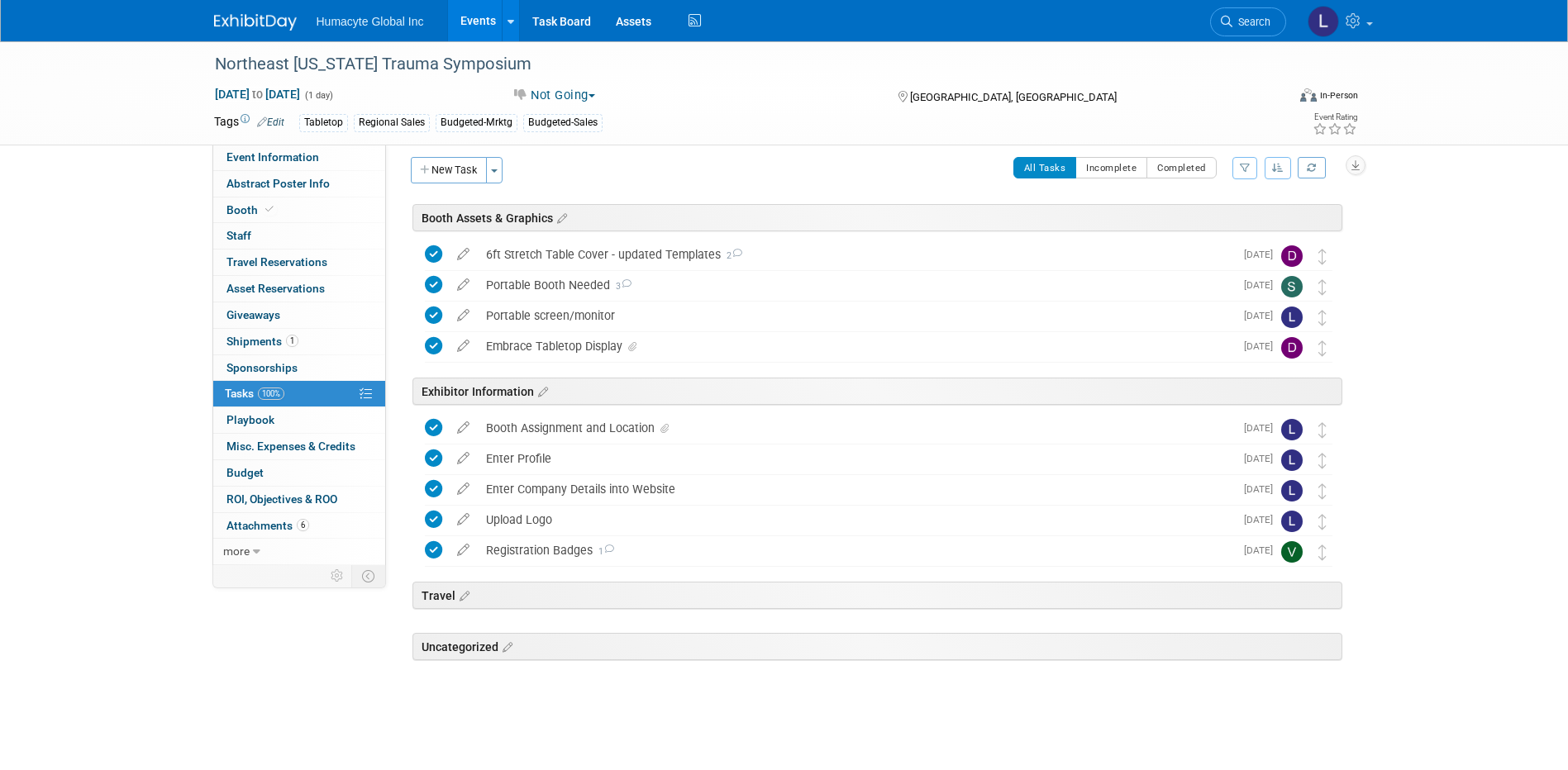
click at [1277, 171] on icon "button" at bounding box center [1278, 168] width 12 height 10
click at [470, 548] on icon at bounding box center [463, 547] width 29 height 20
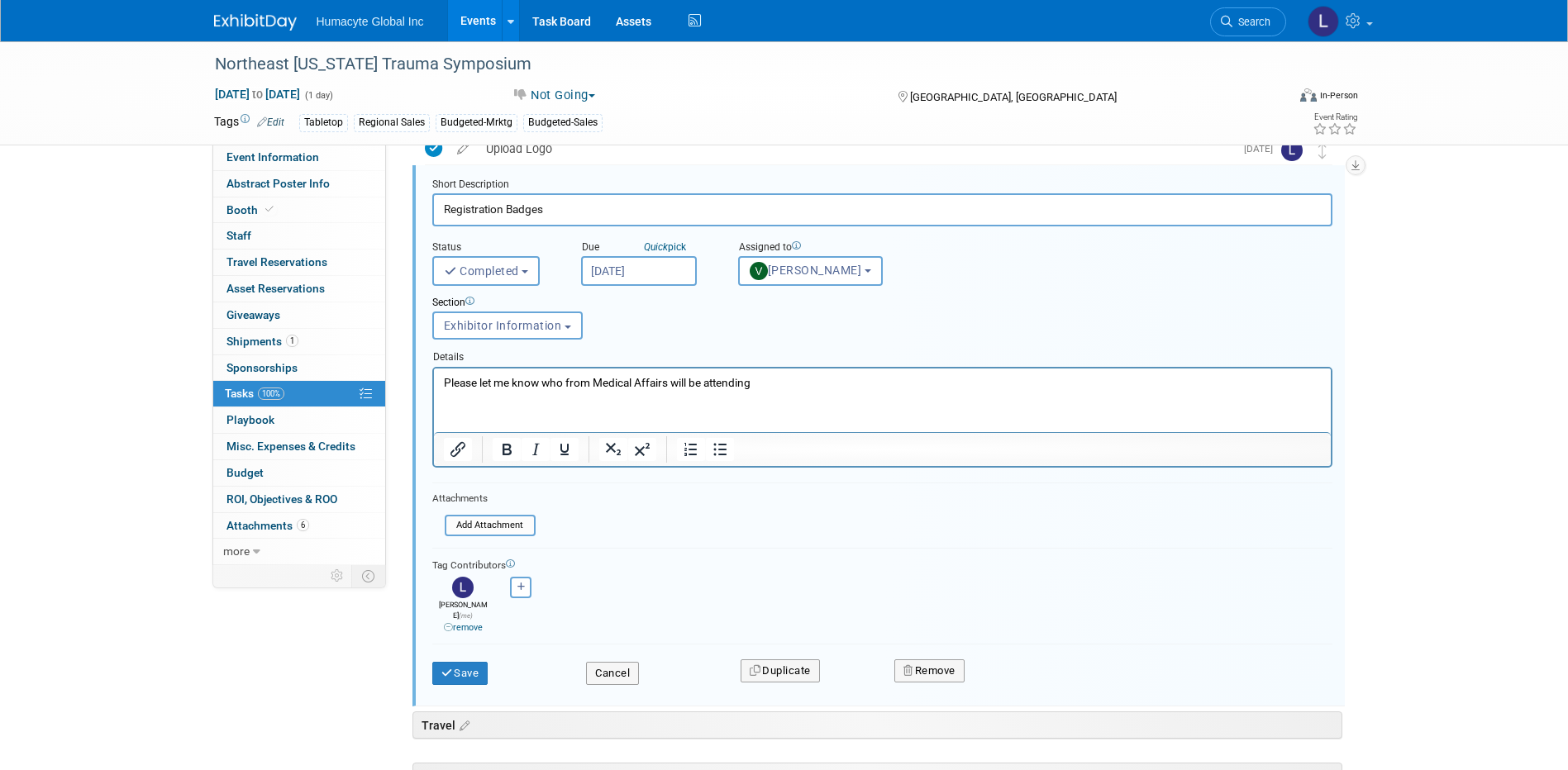
scroll to position [511, 0]
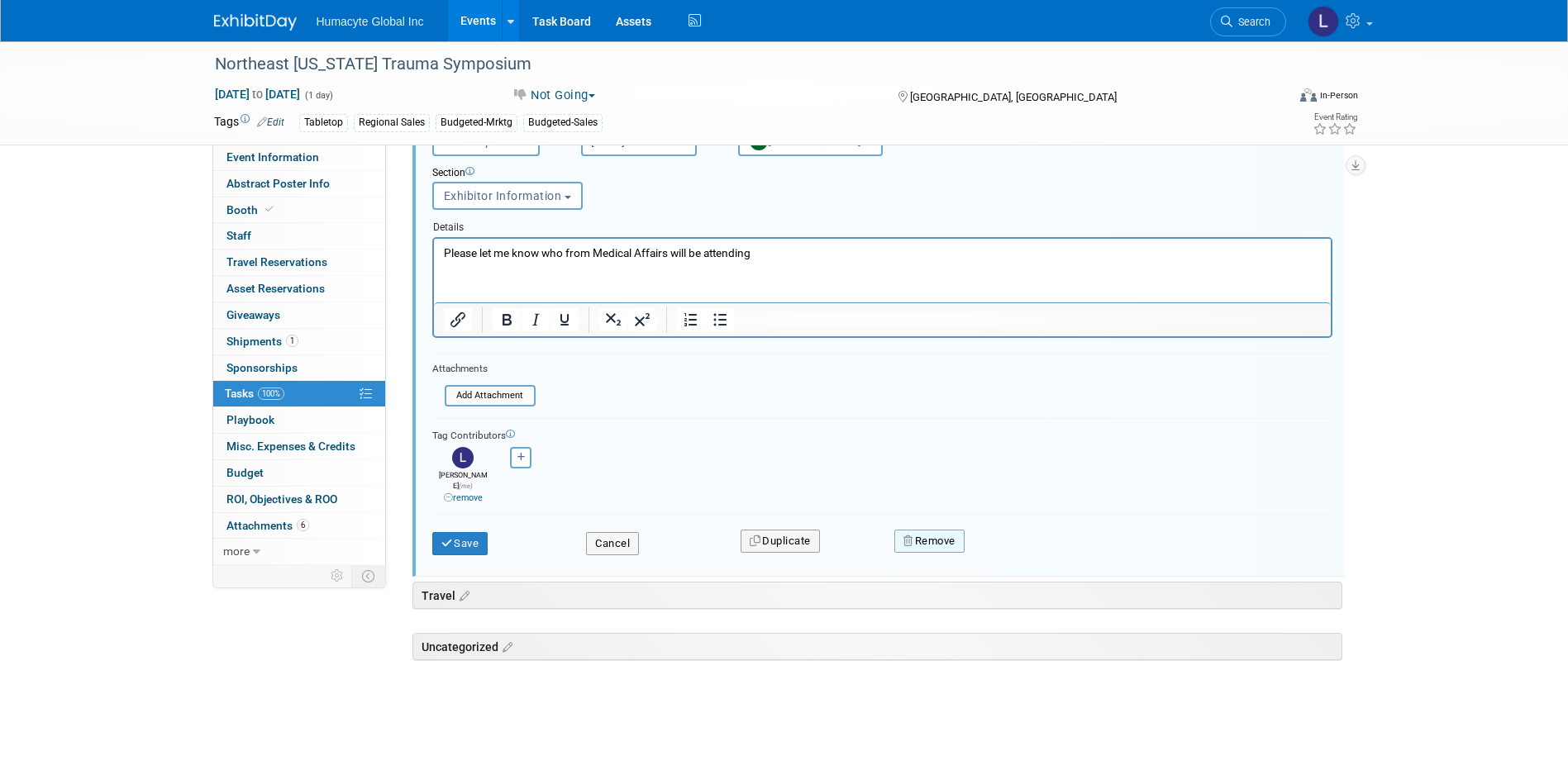
click at [913, 530] on button "Remove" at bounding box center [929, 541] width 70 height 23
click at [1015, 541] on link "Yes" at bounding box center [1022, 553] width 48 height 26
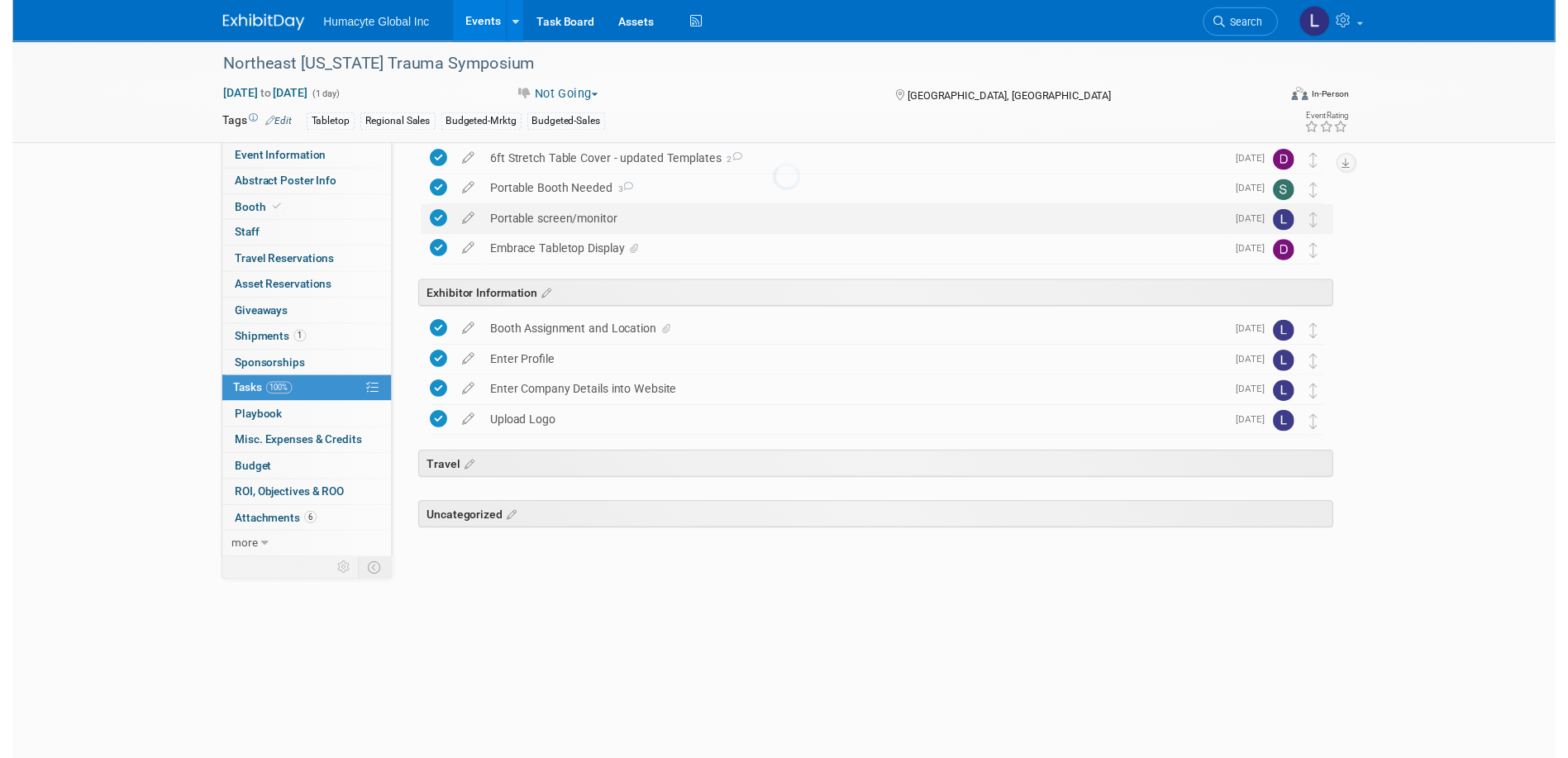
scroll to position [0, 0]
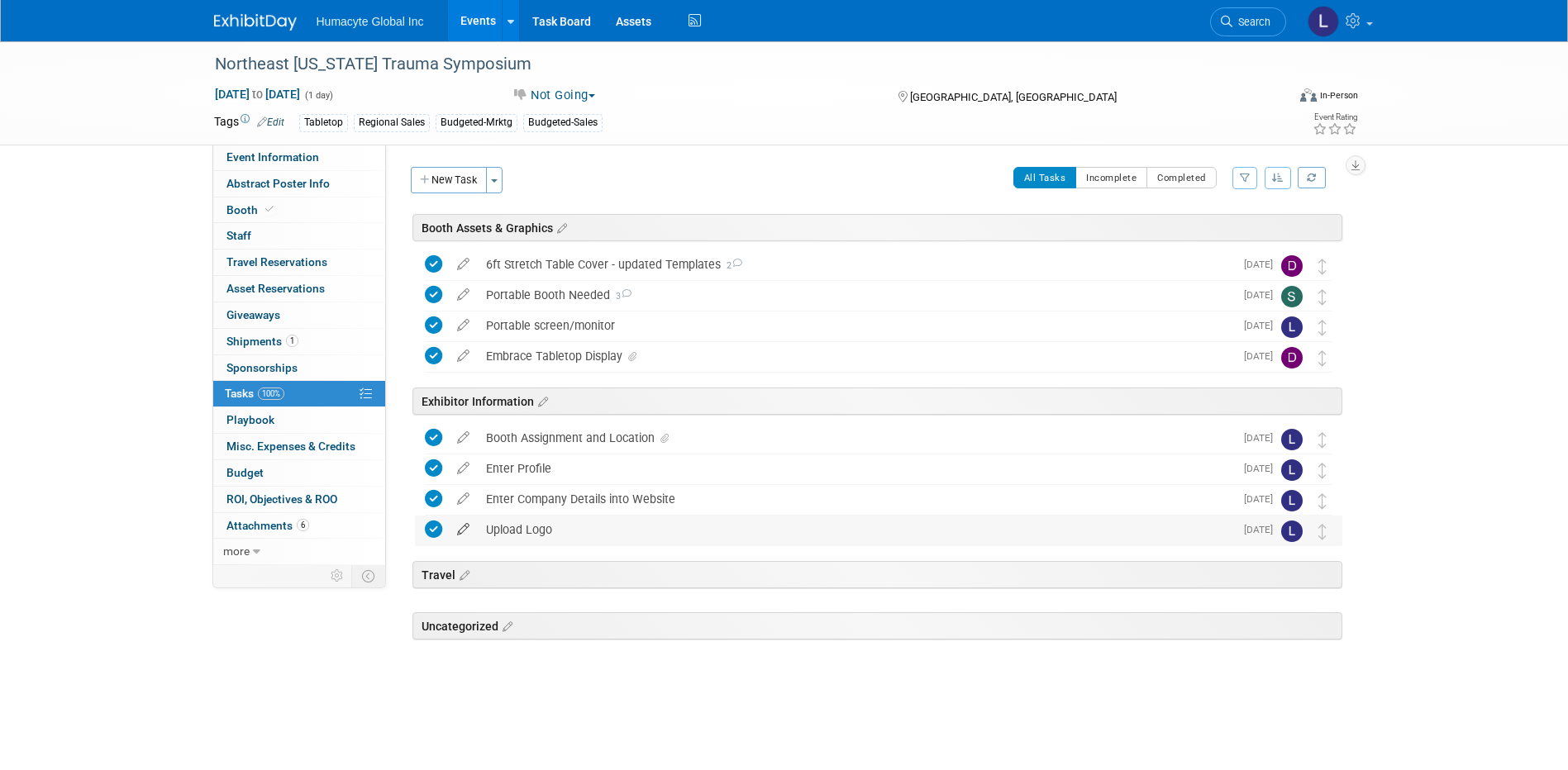
click at [467, 528] on icon at bounding box center [463, 525] width 29 height 20
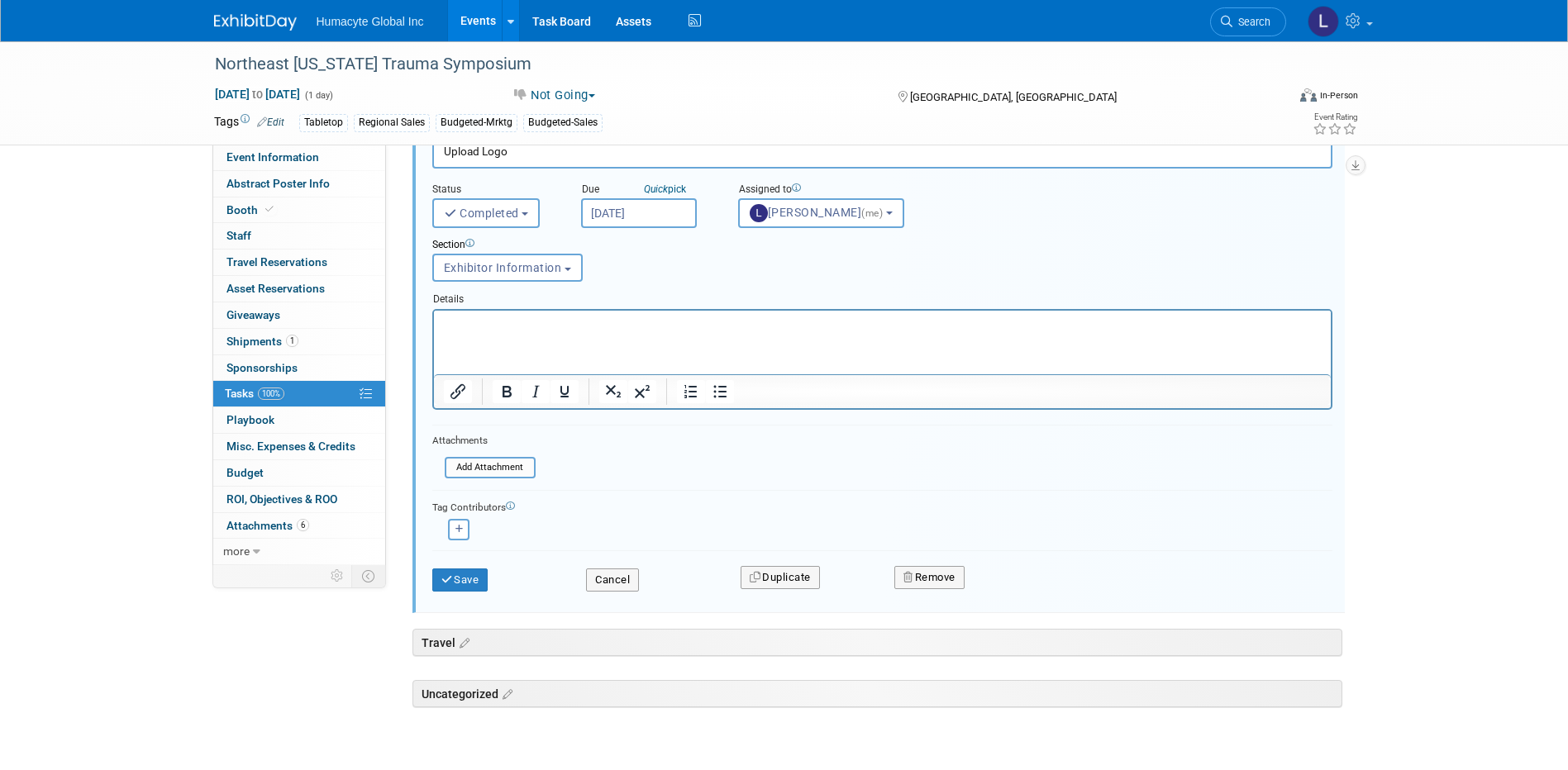
scroll to position [455, 0]
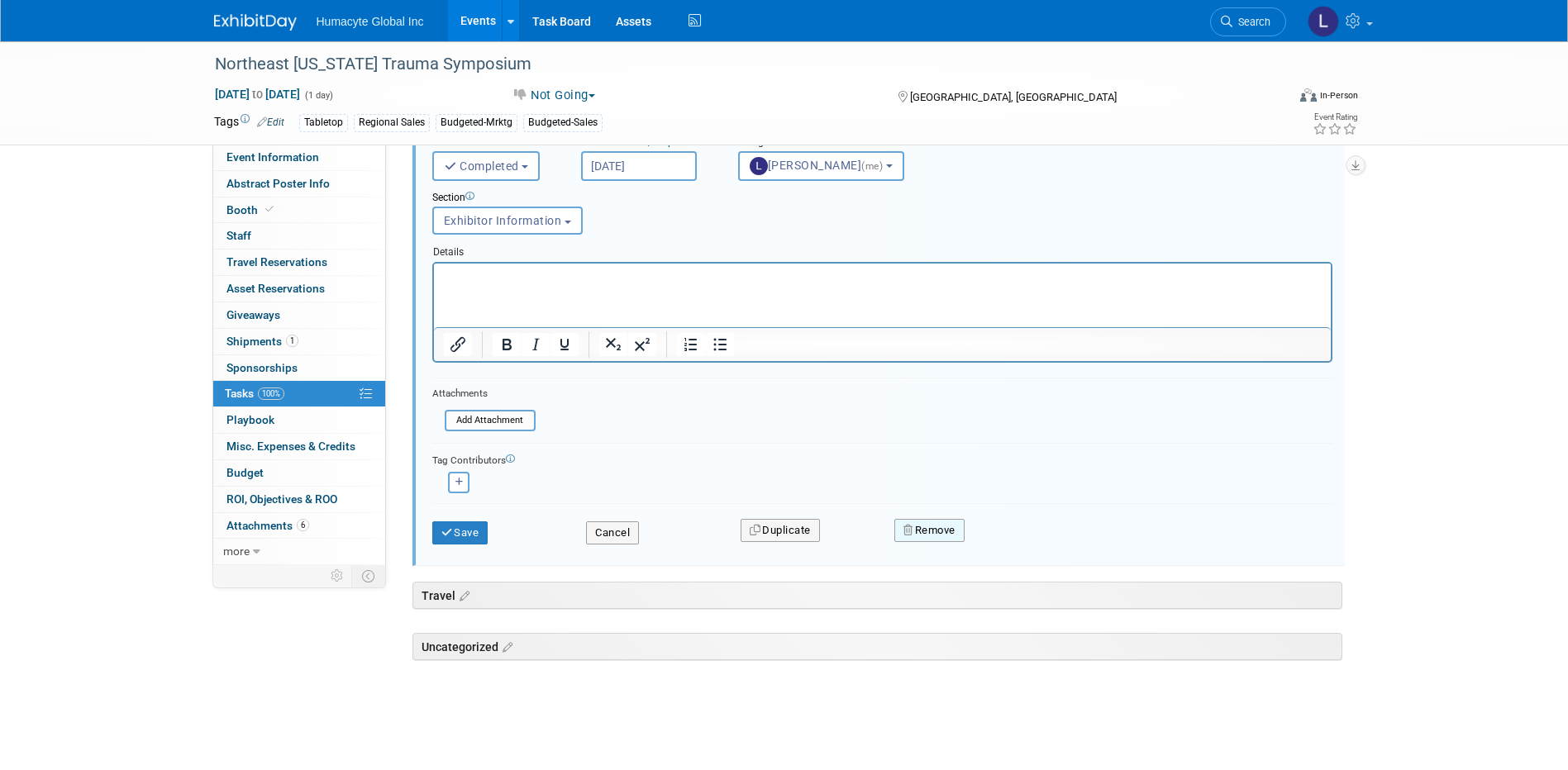
click at [909, 522] on button "Remove" at bounding box center [929, 530] width 70 height 23
click at [1017, 543] on link "Yes" at bounding box center [1022, 543] width 48 height 26
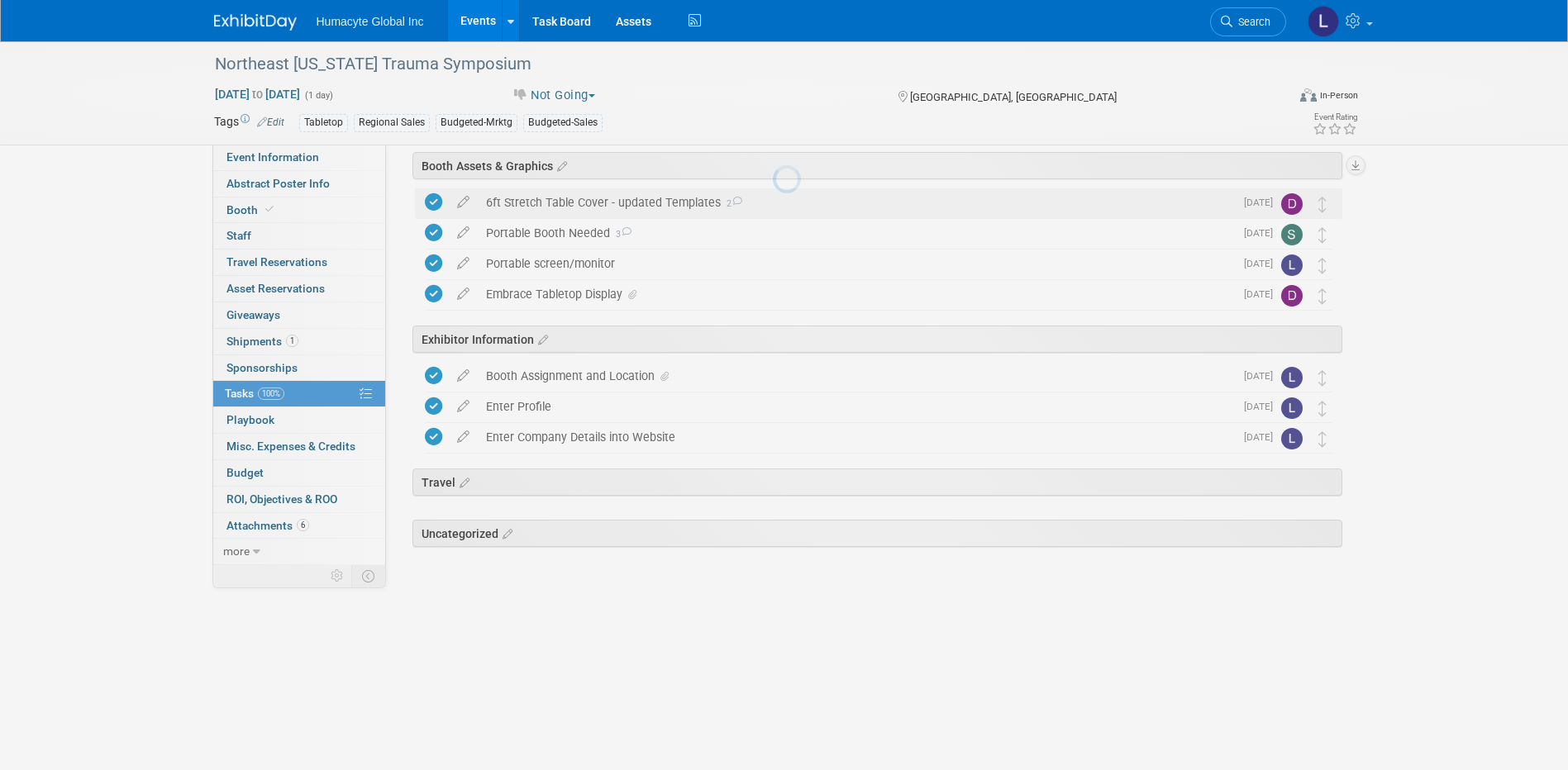
scroll to position [0, 0]
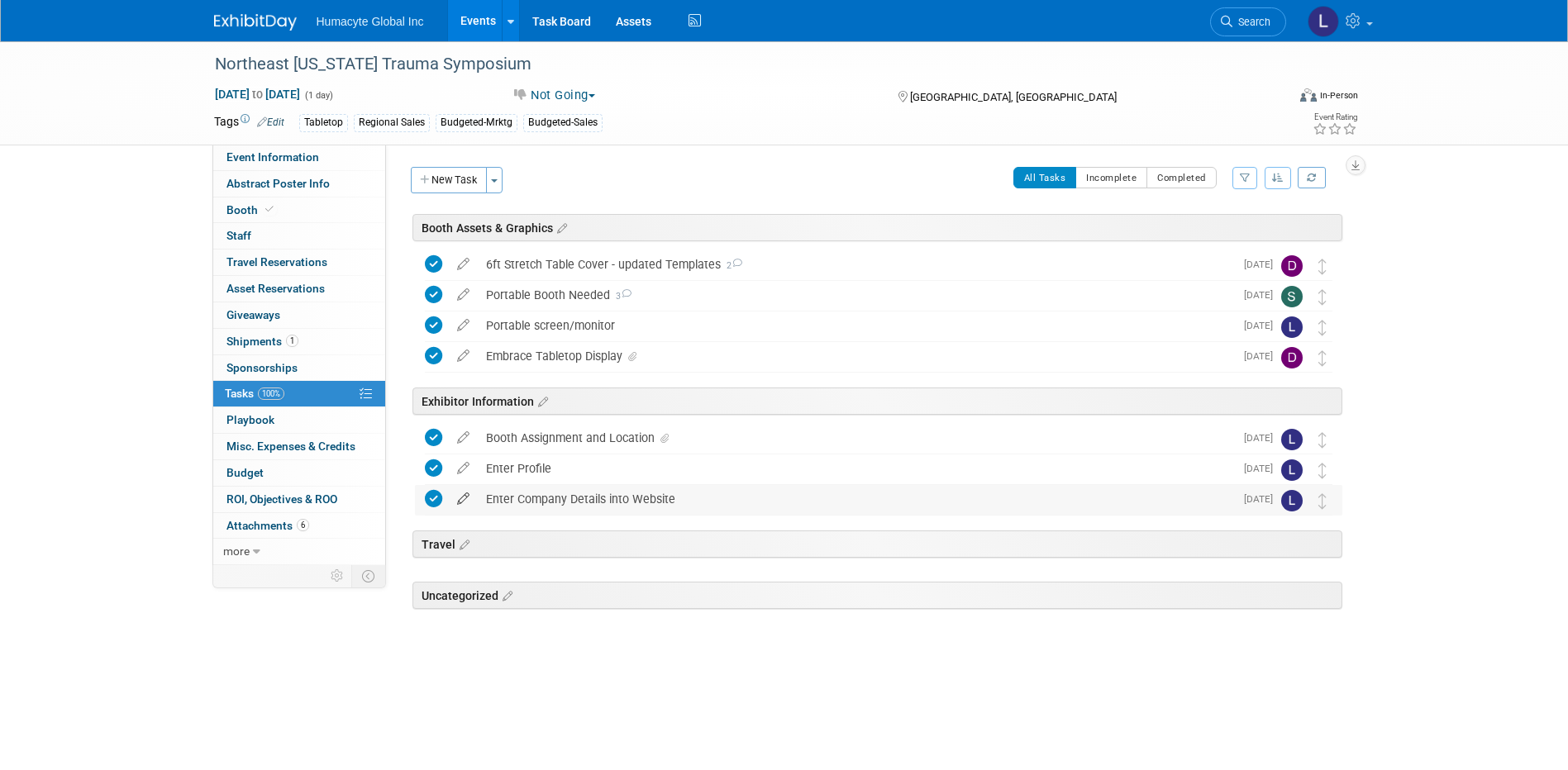
click at [466, 493] on icon at bounding box center [463, 495] width 29 height 20
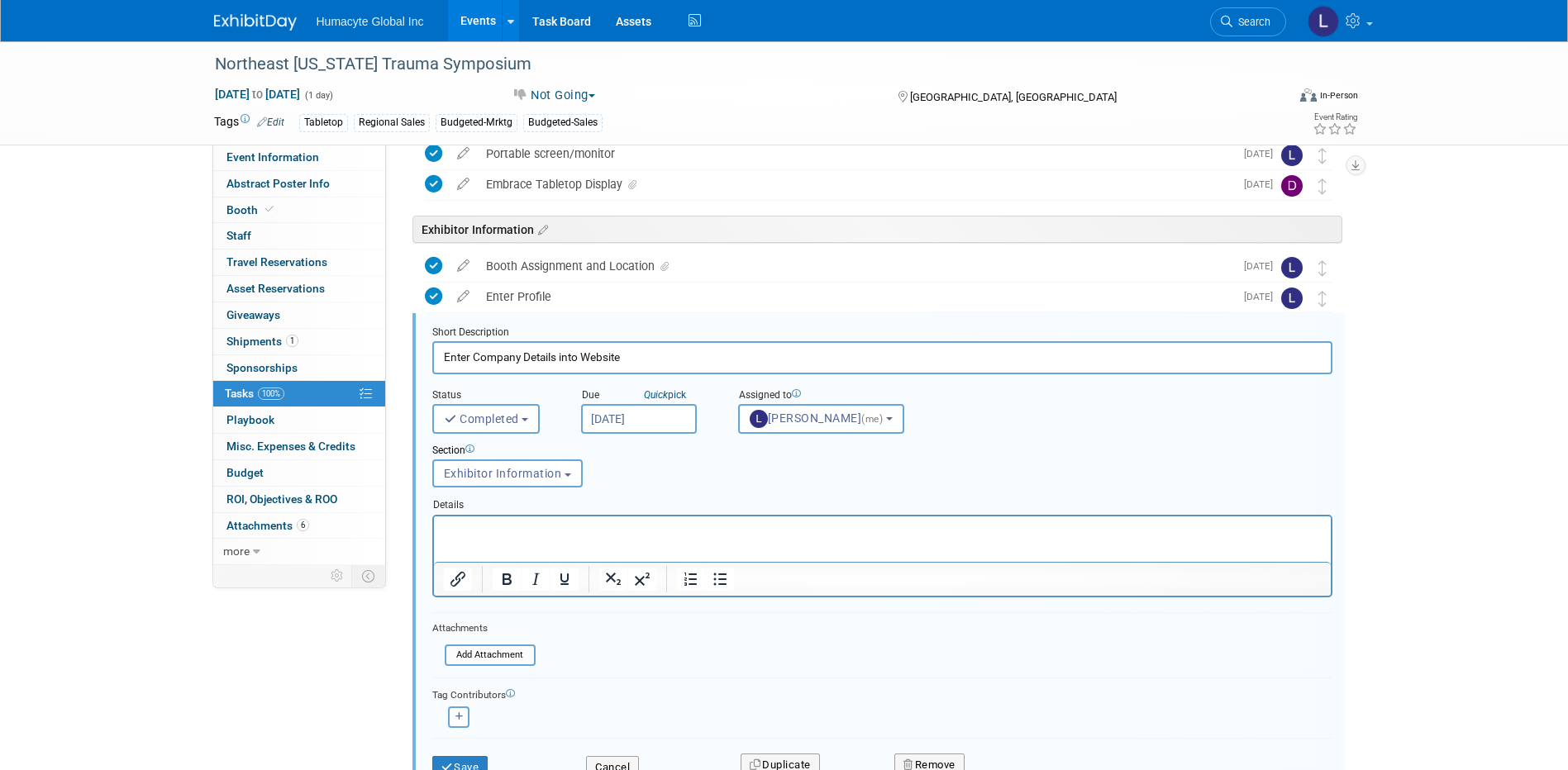
scroll to position [243, 0]
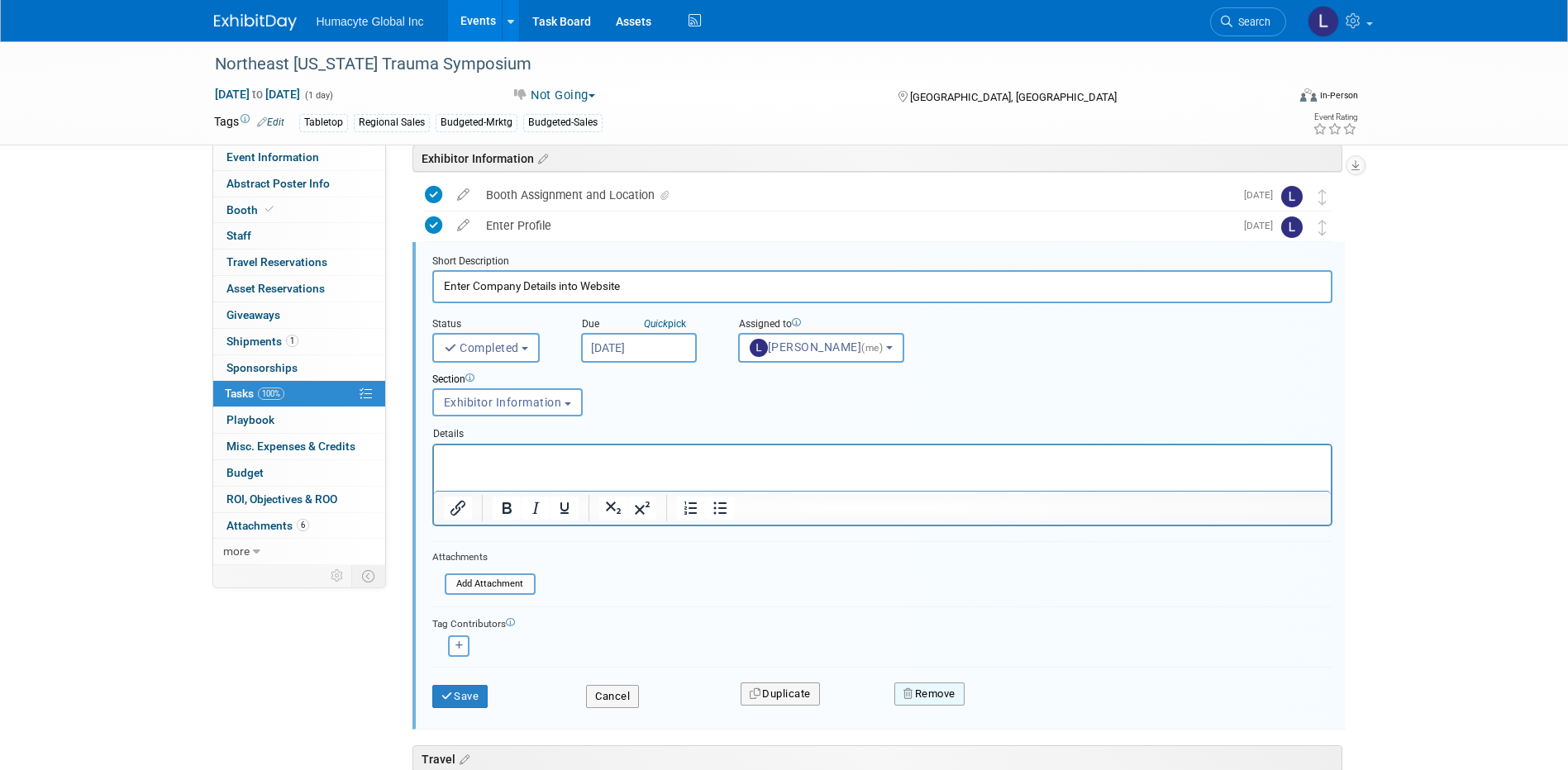
click at [943, 698] on button "Remove" at bounding box center [929, 693] width 70 height 23
click at [1008, 703] on icon at bounding box center [1011, 707] width 10 height 9
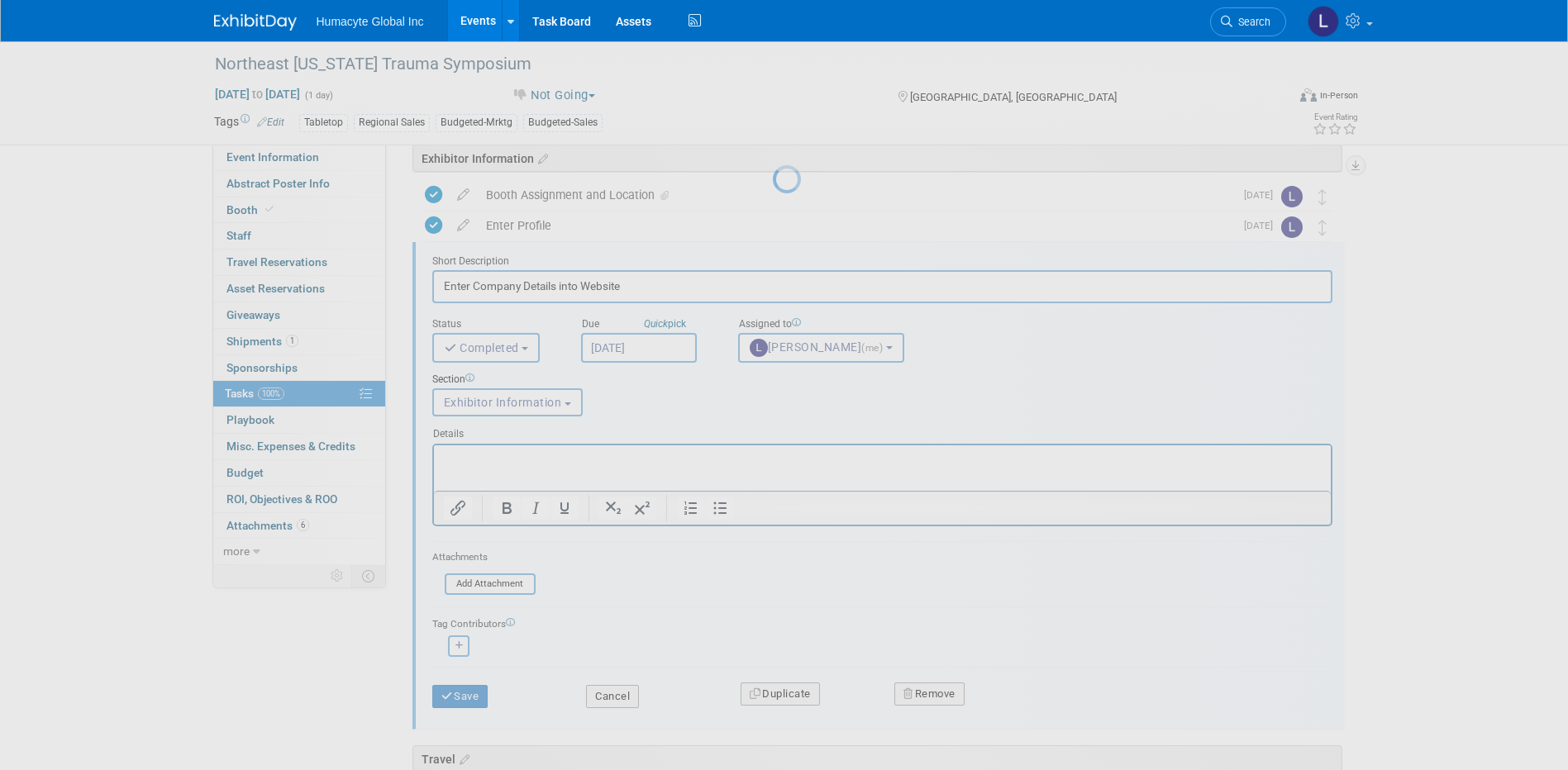
scroll to position [0, 0]
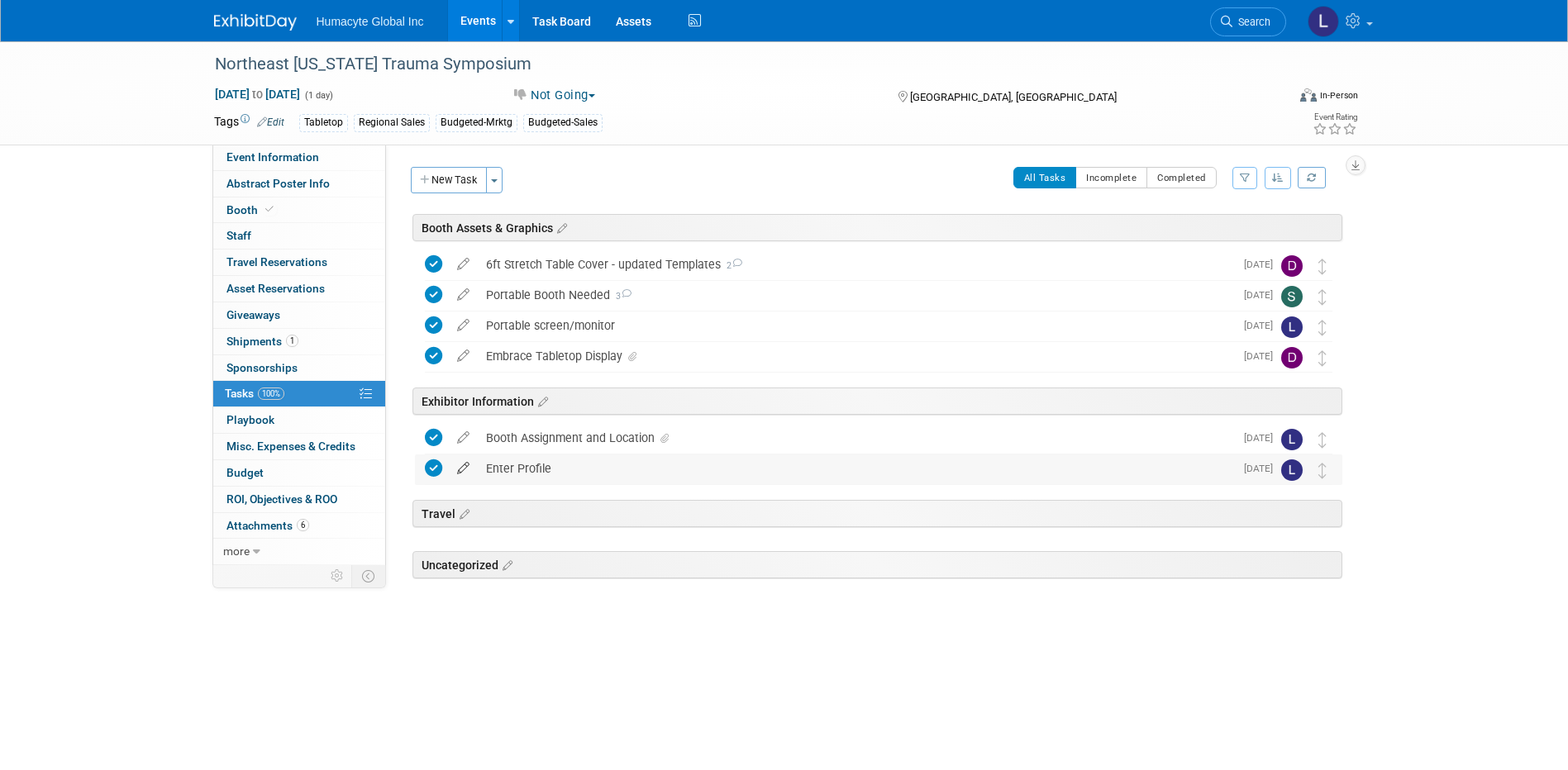
click at [460, 472] on icon at bounding box center [463, 465] width 29 height 20
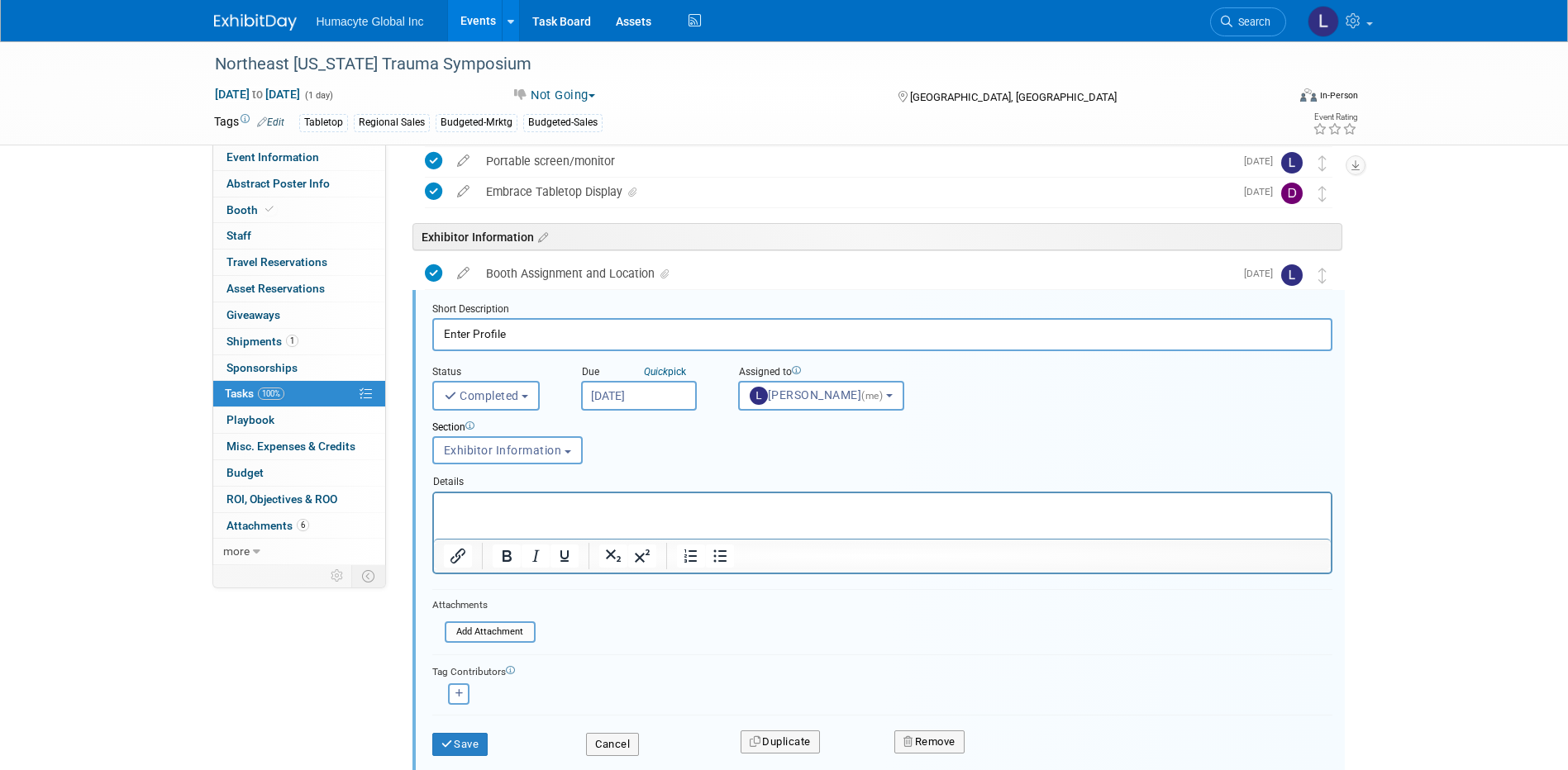
scroll to position [212, 0]
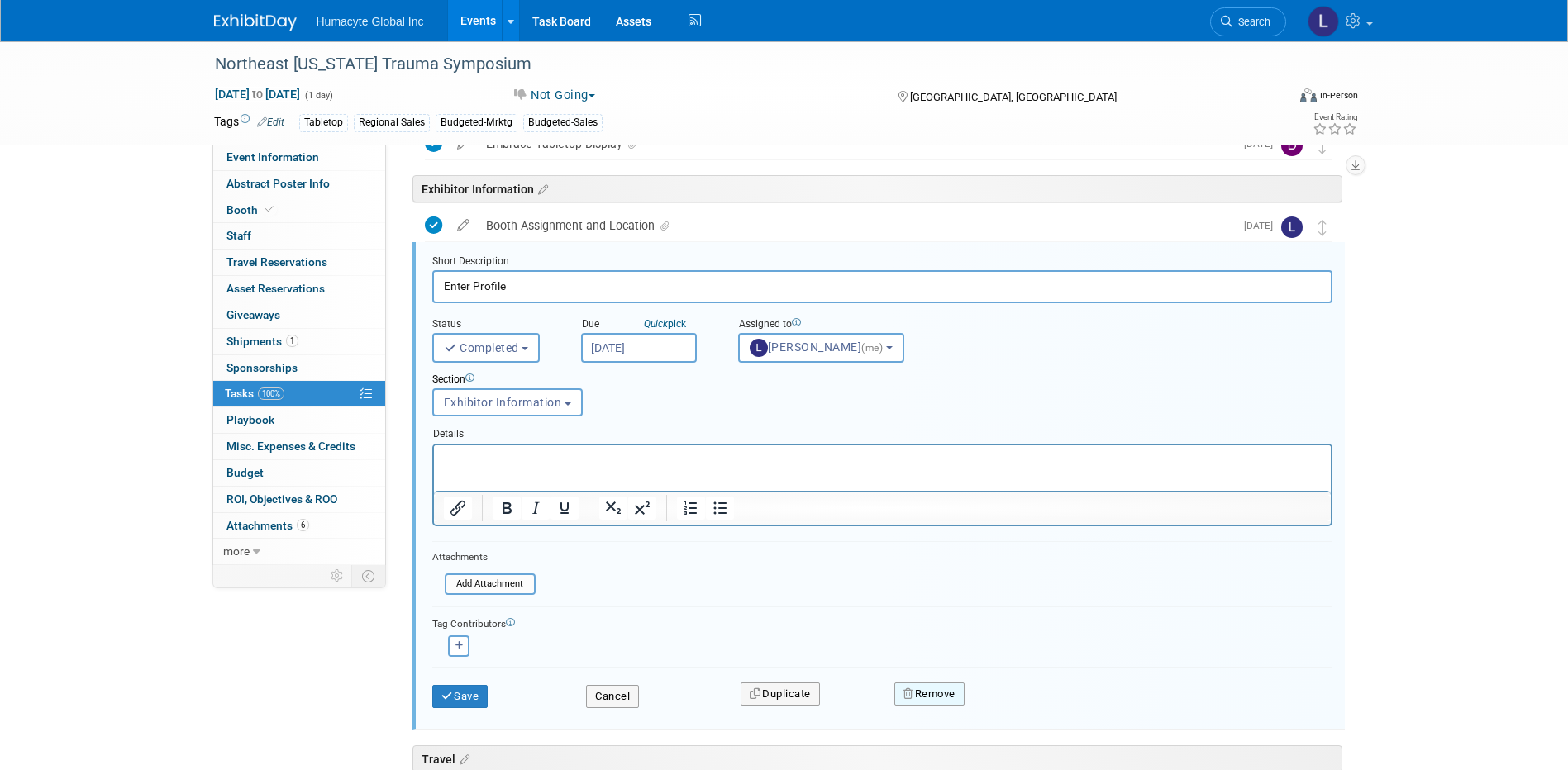
click at [926, 698] on button "Remove" at bounding box center [929, 693] width 70 height 23
click at [1027, 716] on link "Yes" at bounding box center [1022, 707] width 48 height 26
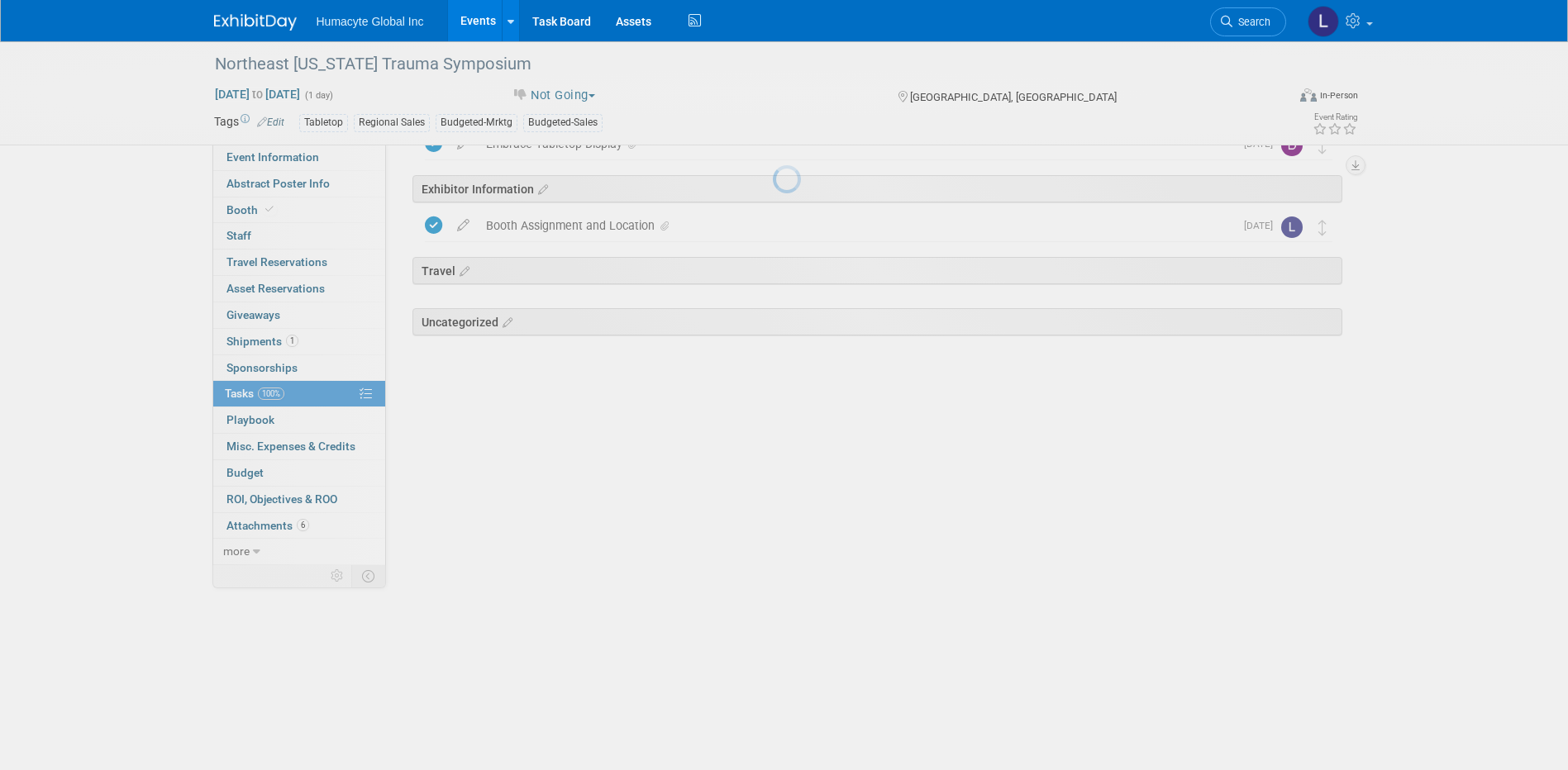
scroll to position [0, 0]
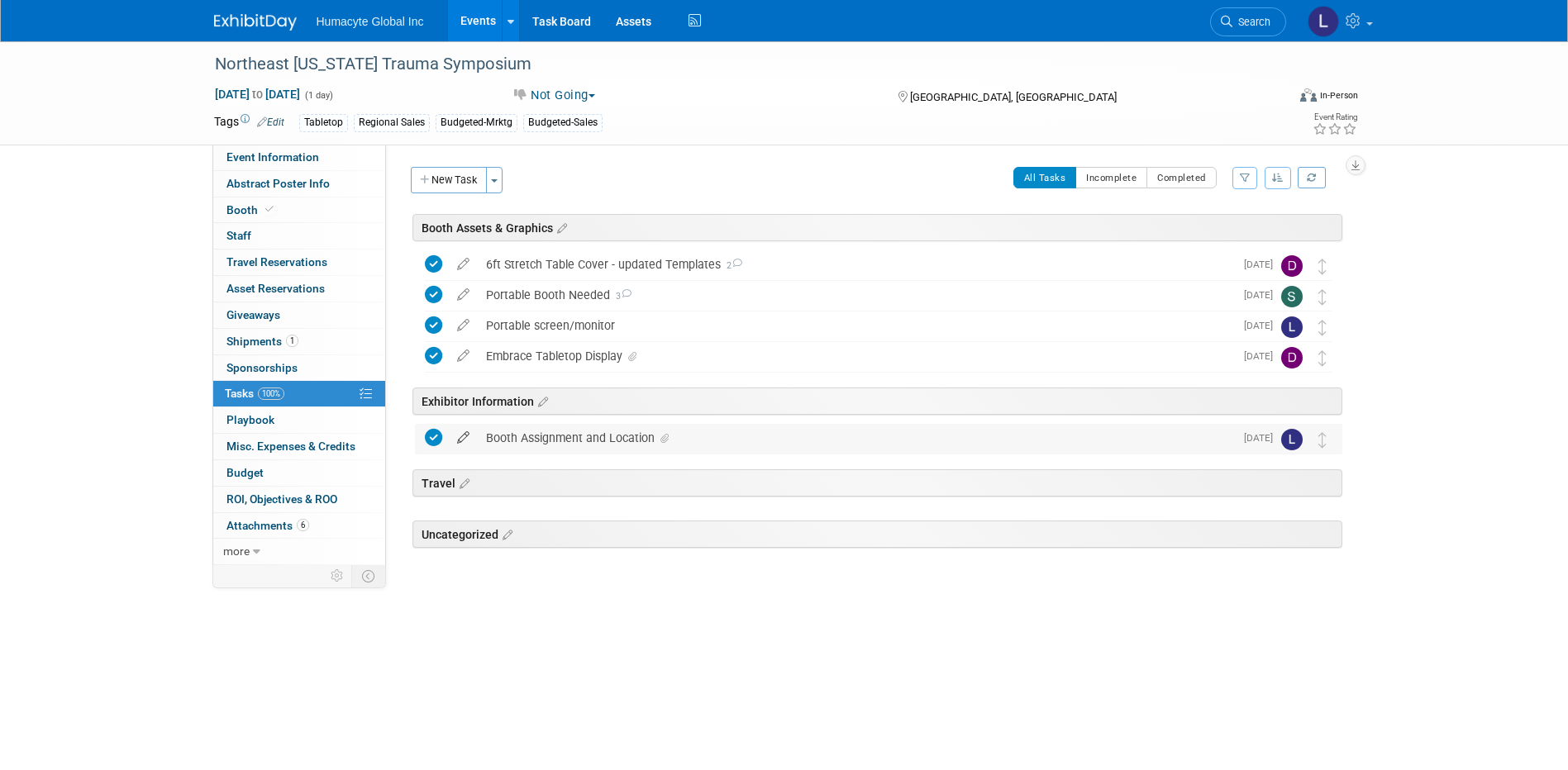
click at [469, 432] on icon at bounding box center [463, 434] width 29 height 20
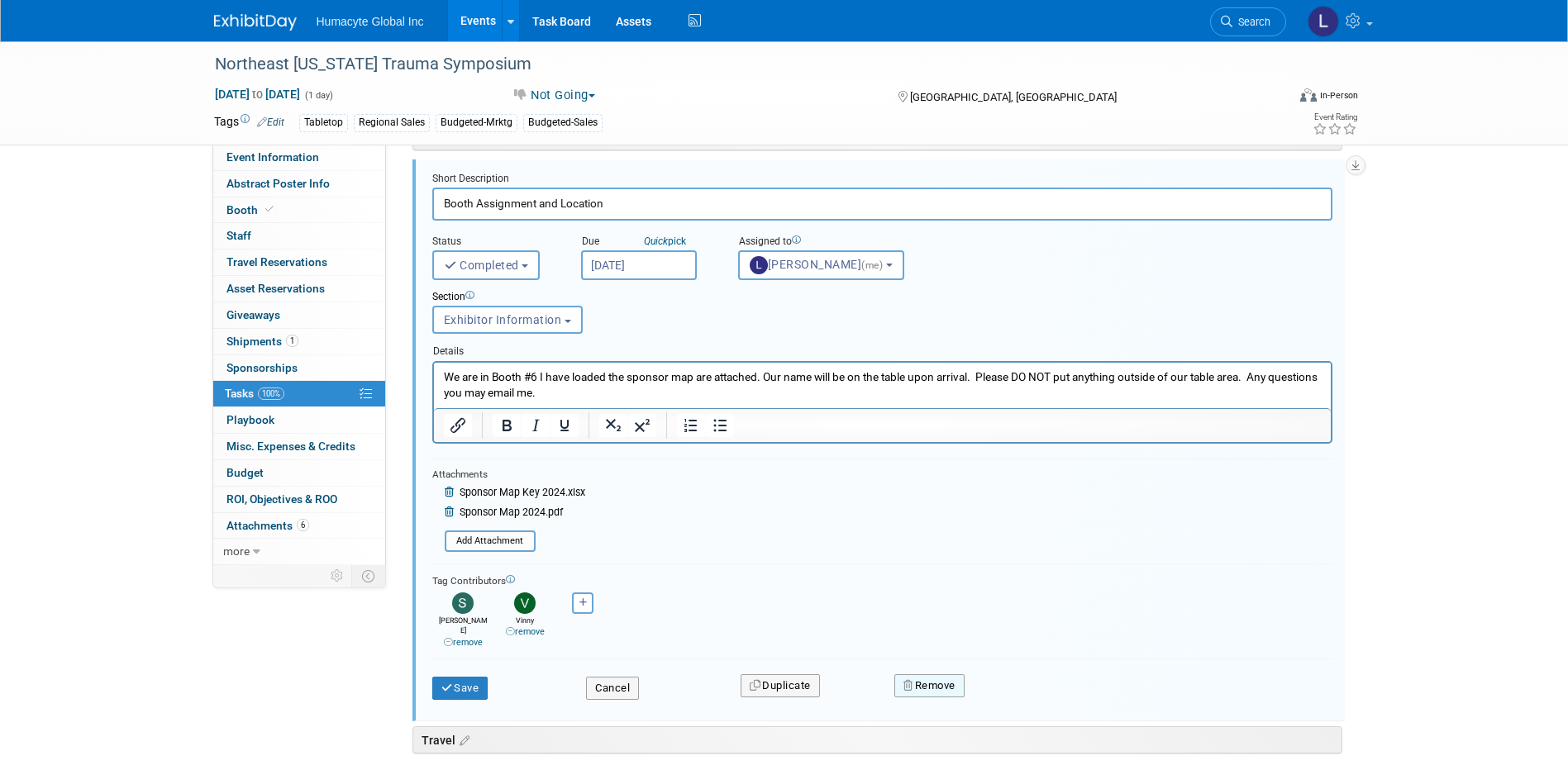
click at [938, 674] on button "Remove" at bounding box center [929, 685] width 70 height 23
click at [1028, 686] on link "Yes" at bounding box center [1022, 699] width 48 height 26
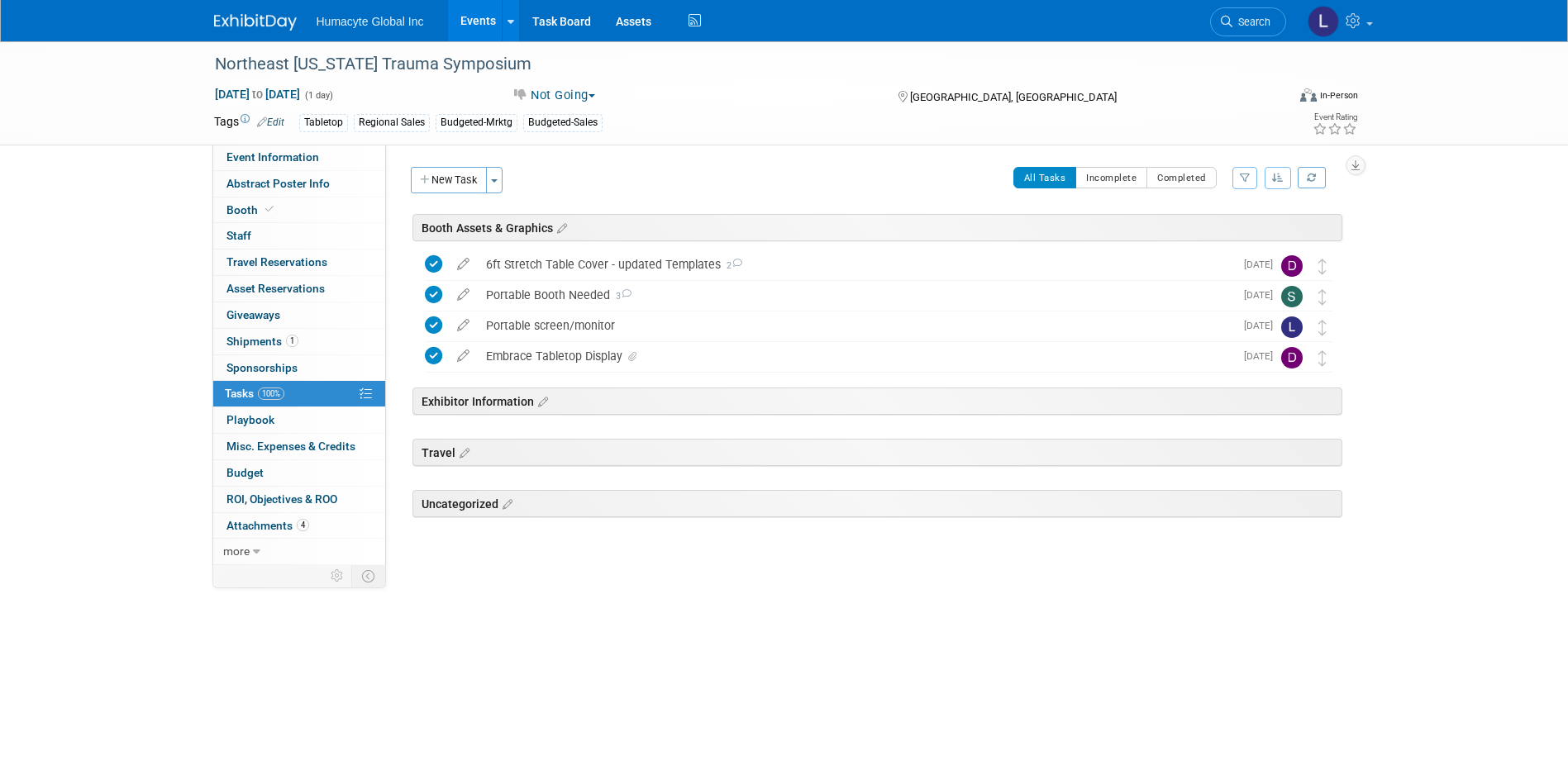
drag, startPoint x: 462, startPoint y: 351, endPoint x: 472, endPoint y: 356, distance: 11.2
click at [462, 353] on icon at bounding box center [463, 352] width 29 height 20
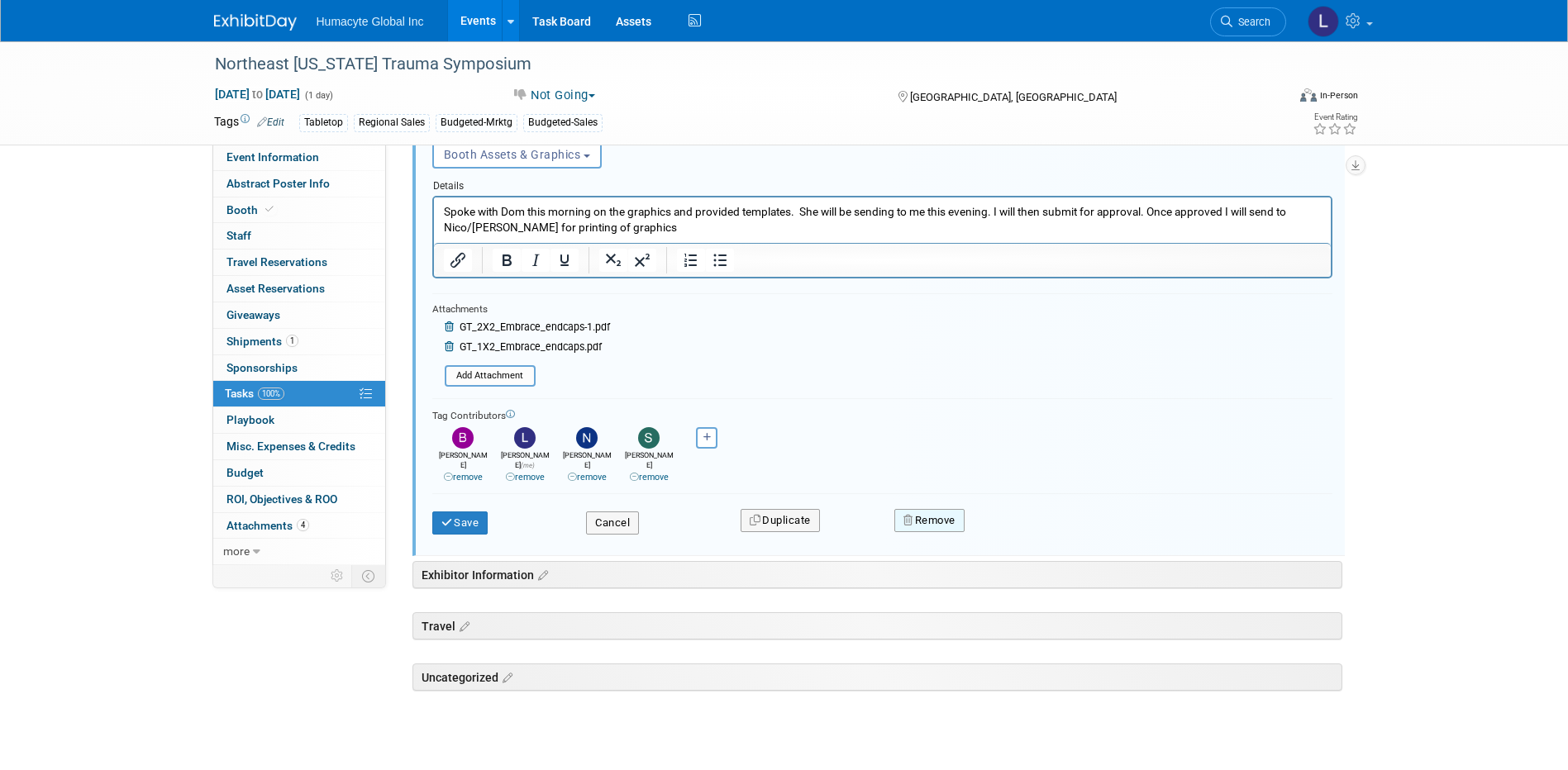
click at [924, 509] on button "Remove" at bounding box center [929, 520] width 70 height 23
click at [1025, 521] on link "Yes" at bounding box center [1022, 534] width 48 height 26
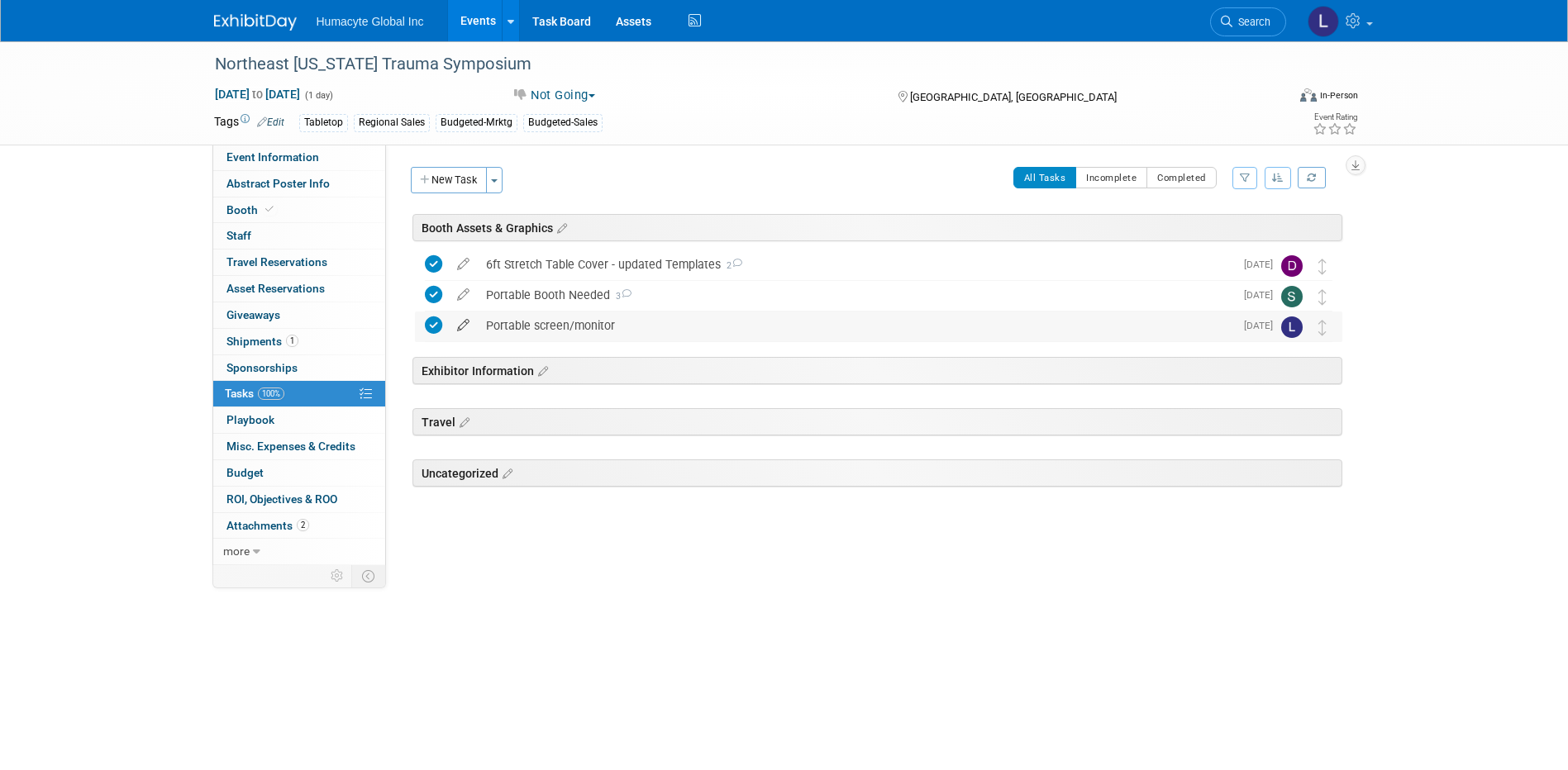
click at [462, 325] on icon at bounding box center [463, 321] width 29 height 20
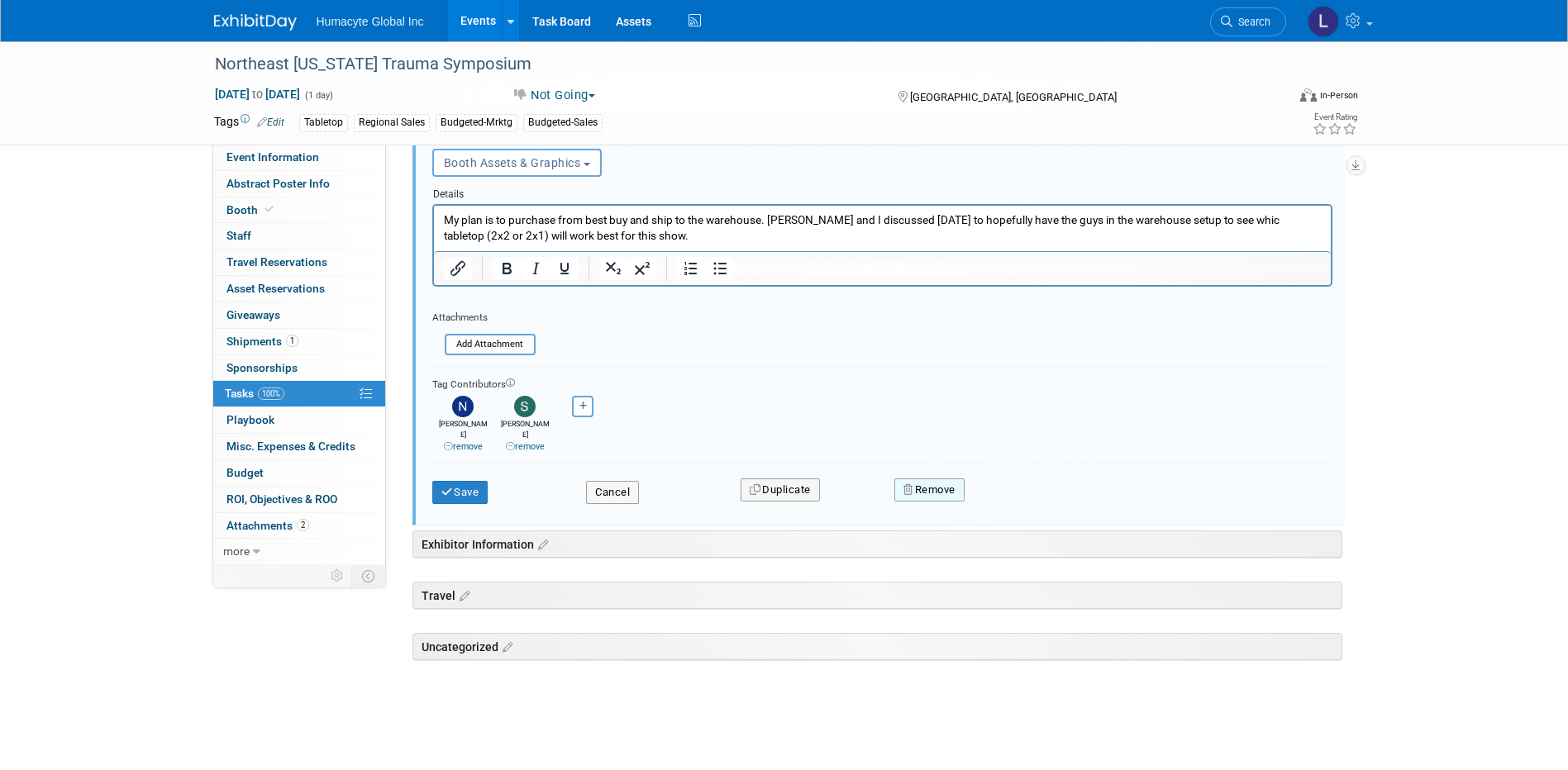
click at [933, 478] on button "Remove" at bounding box center [929, 489] width 70 height 23
click at [1013, 499] on icon at bounding box center [1011, 503] width 10 height 9
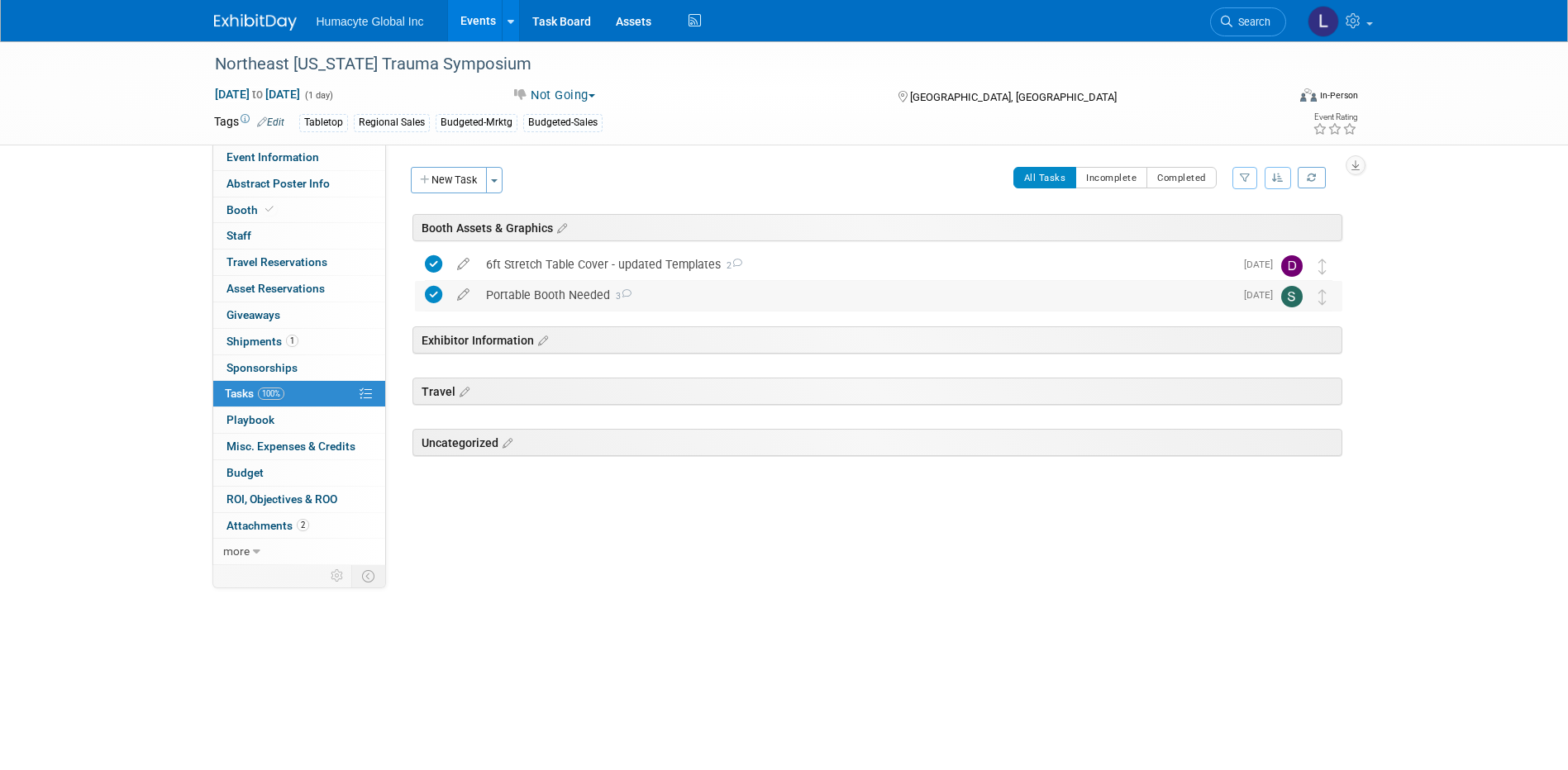
click at [566, 296] on div "Portable Booth Needed 3" at bounding box center [856, 294] width 756 height 28
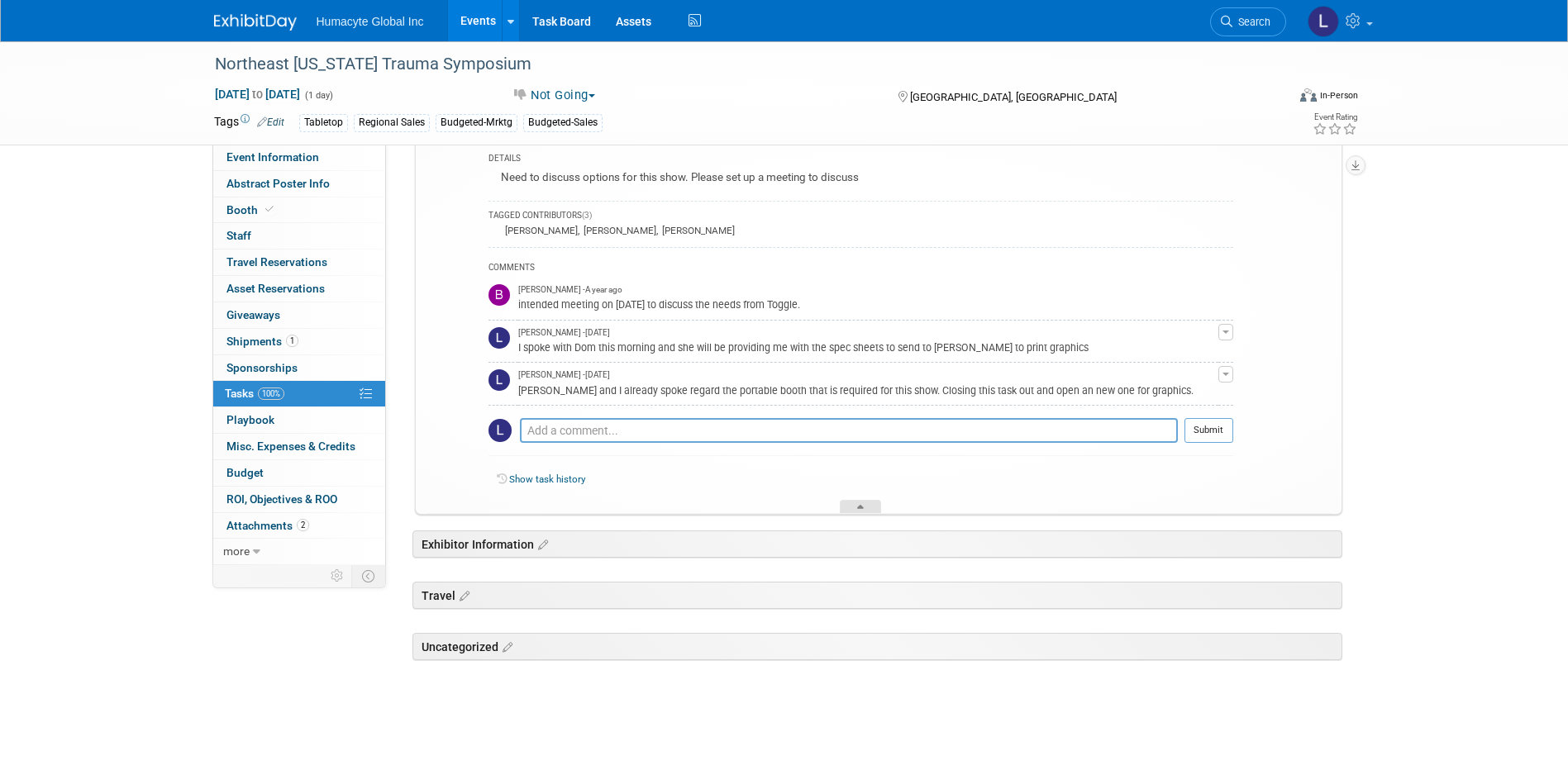
click at [857, 509] on icon at bounding box center [861, 510] width 7 height 10
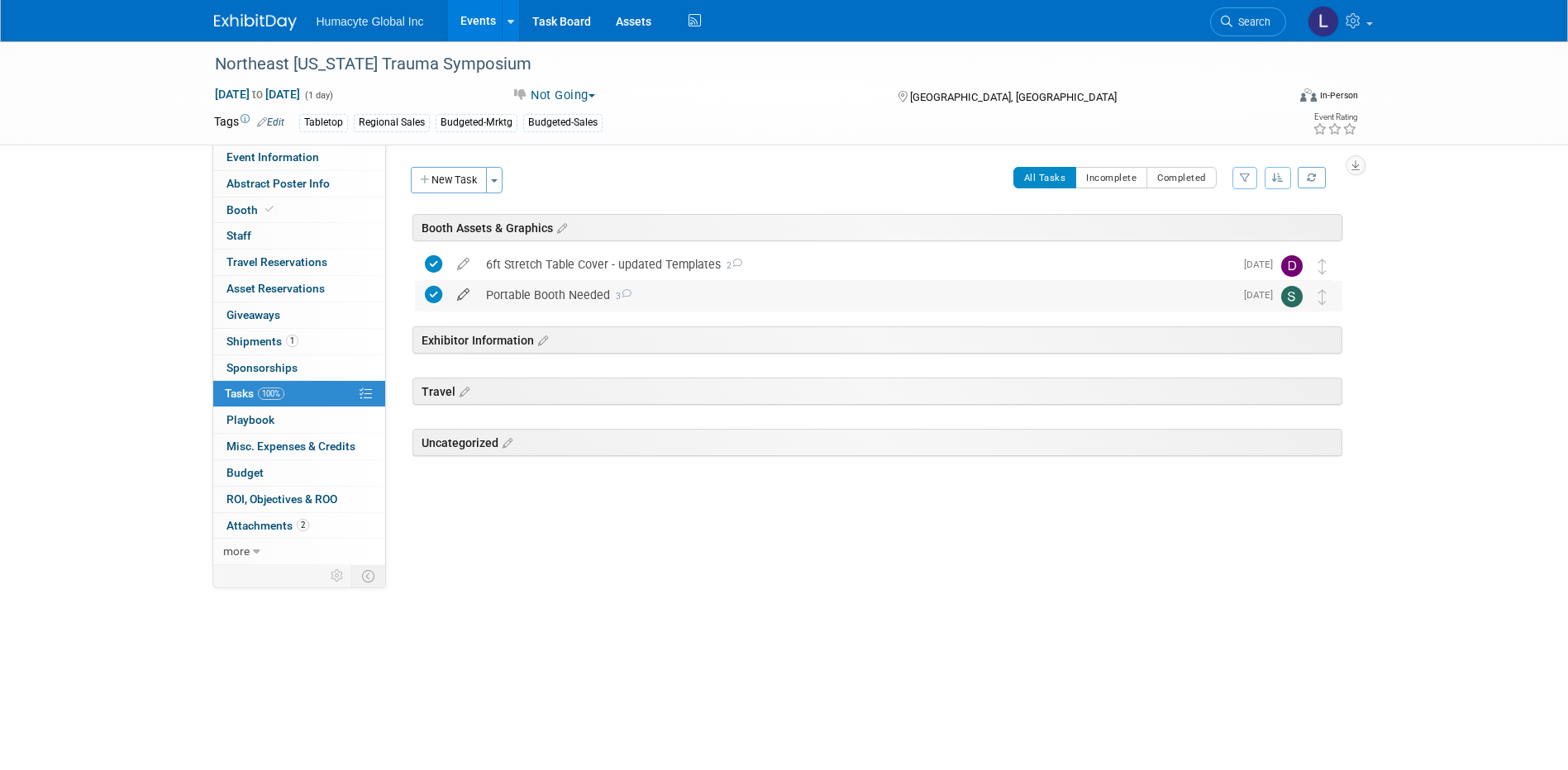
click at [456, 291] on icon at bounding box center [463, 291] width 29 height 20
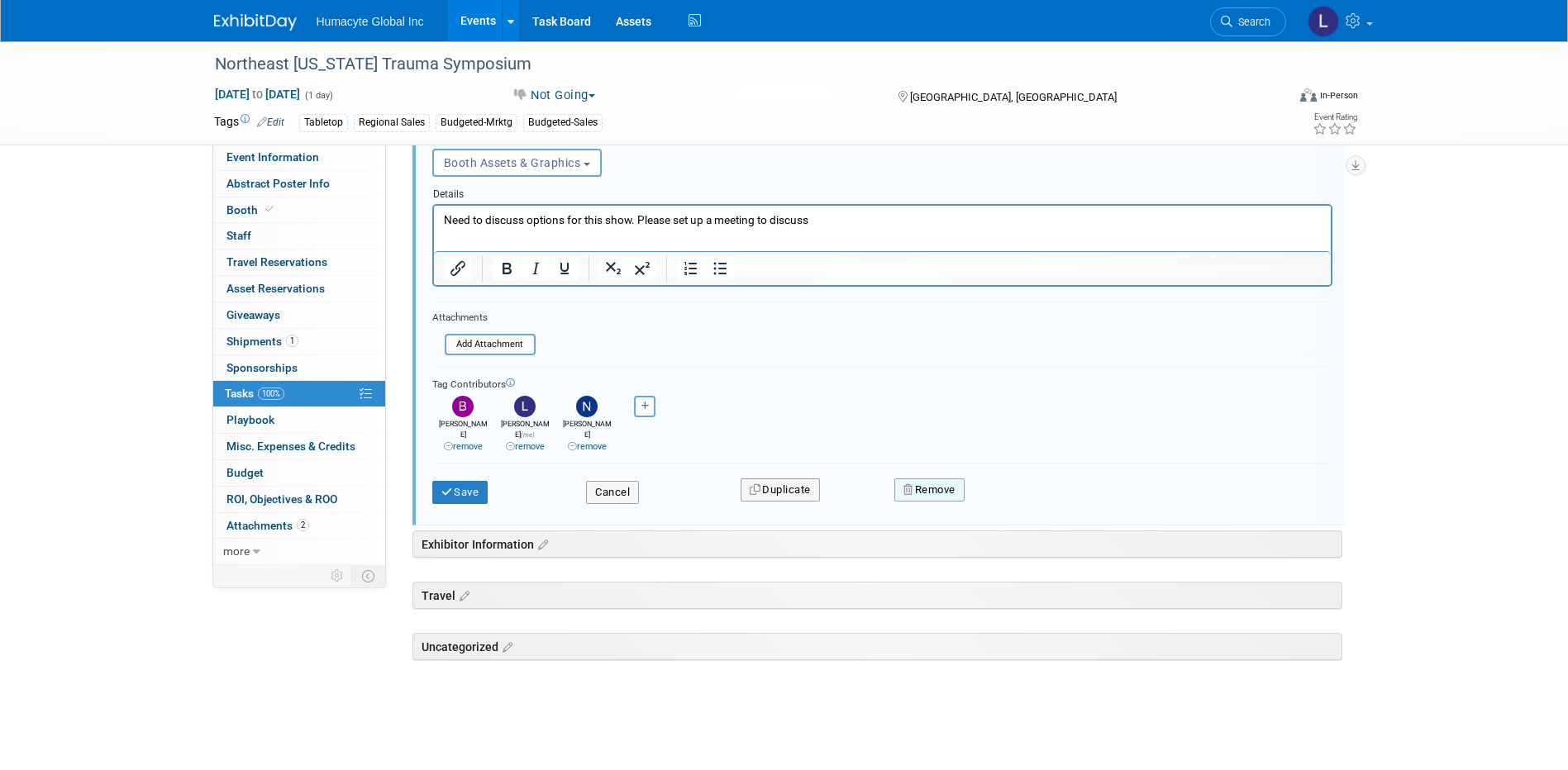
click at [937, 488] on button "Remove" at bounding box center [929, 489] width 70 height 23
click at [1006, 499] on icon at bounding box center [1011, 503] width 10 height 9
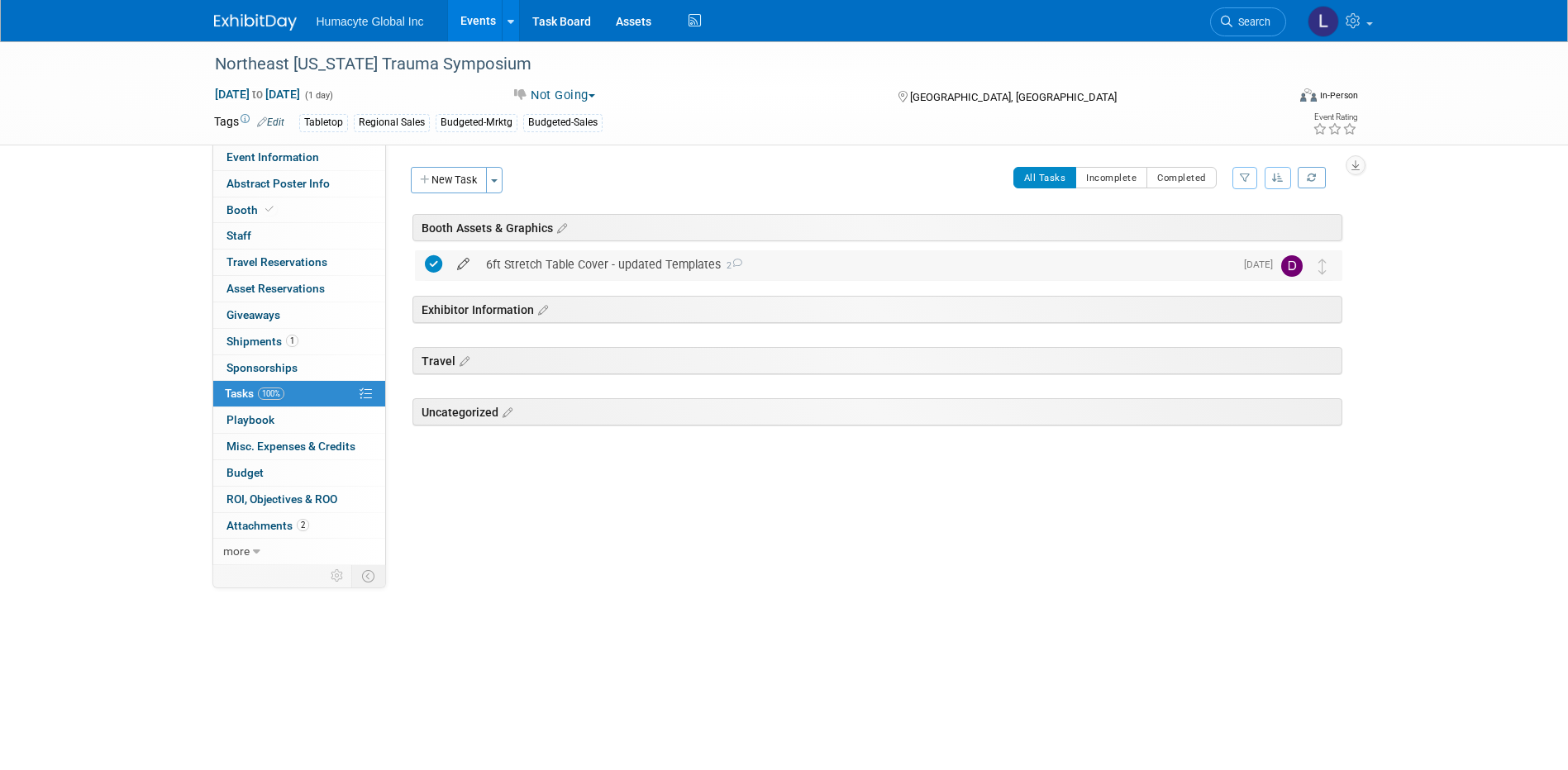
click at [467, 262] on icon at bounding box center [463, 261] width 29 height 20
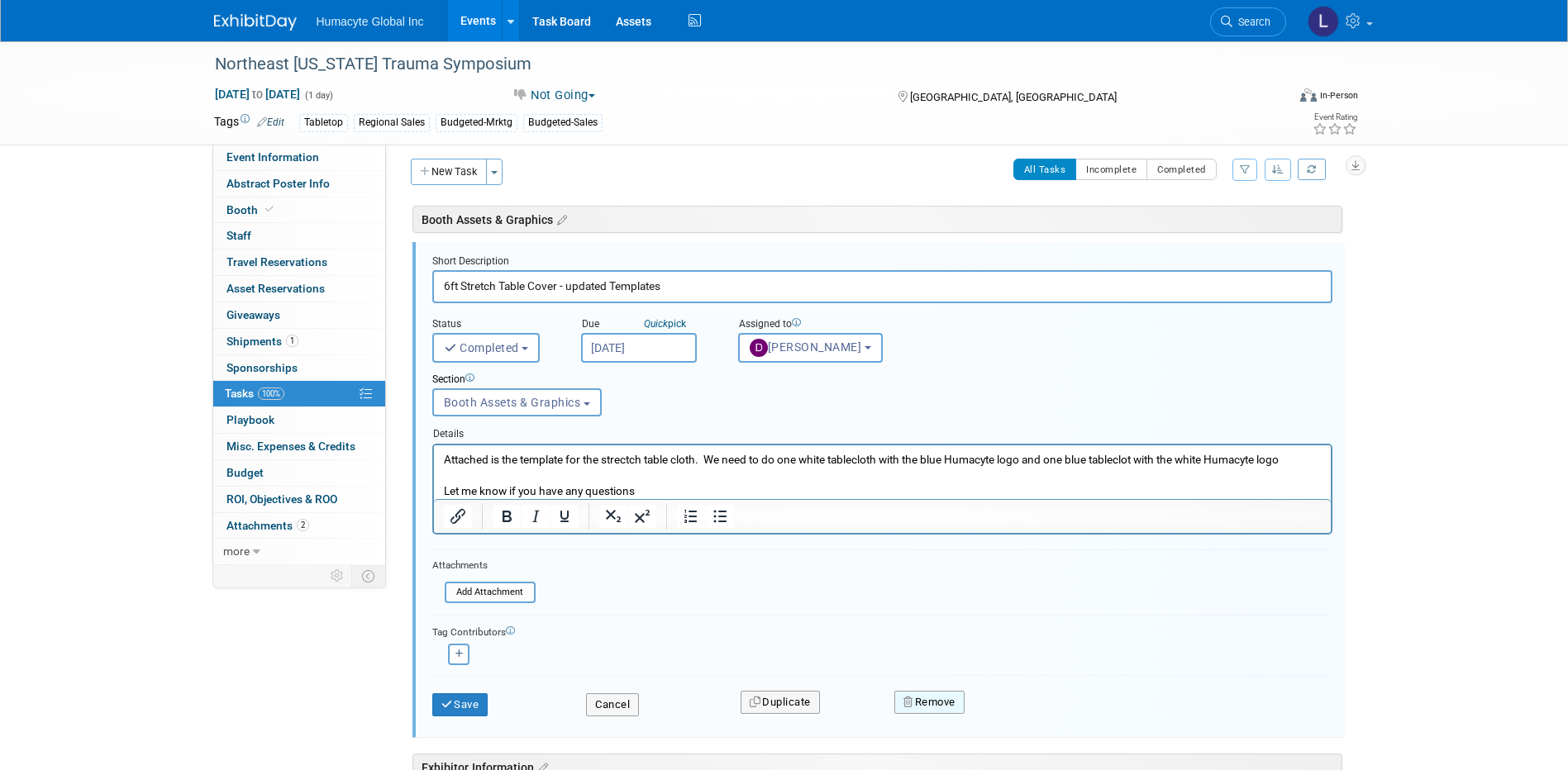
click at [925, 709] on button "Remove" at bounding box center [929, 702] width 70 height 23
click at [1017, 711] on link "Yes" at bounding box center [1022, 715] width 48 height 26
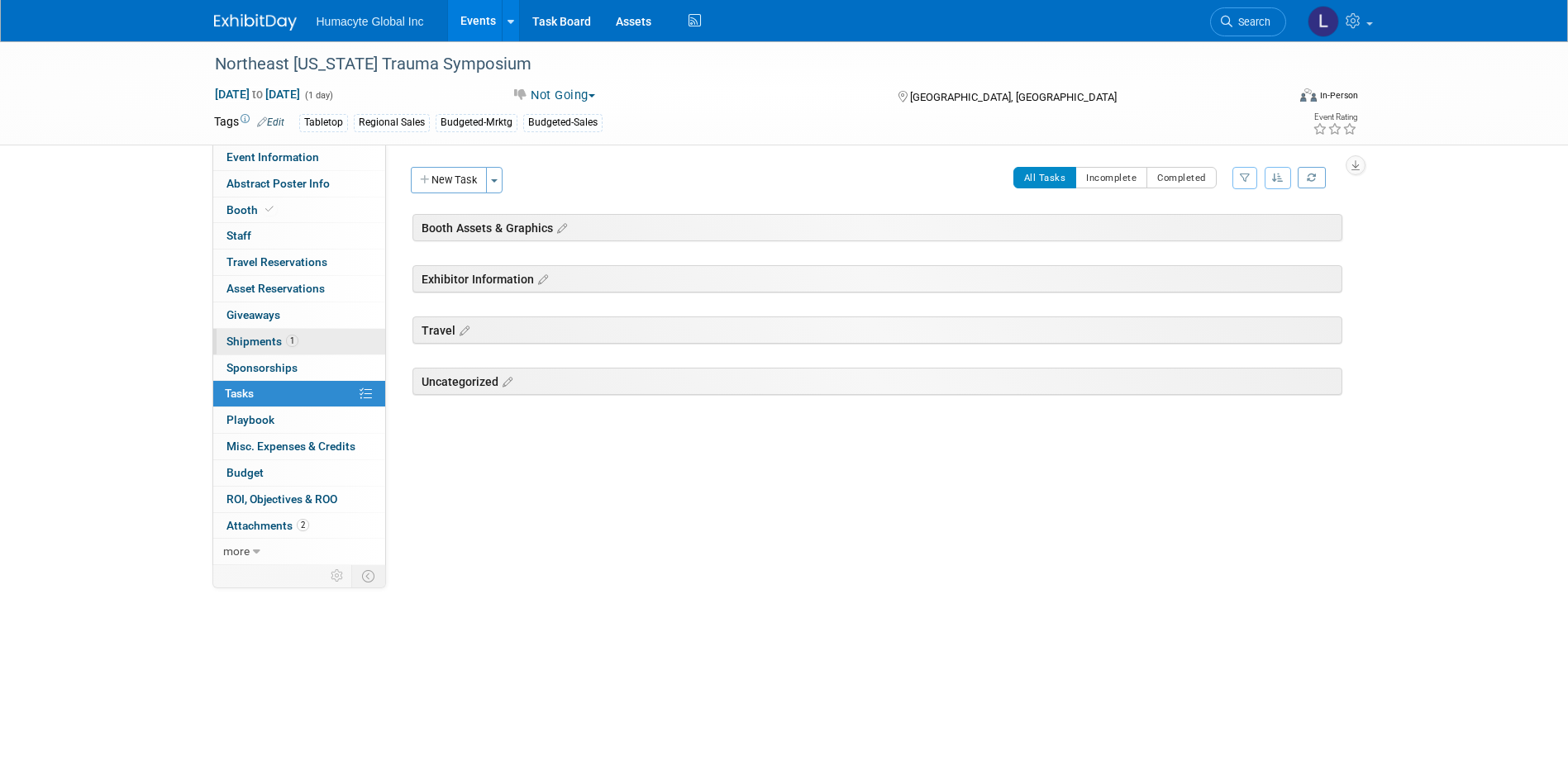
click at [258, 342] on span "Shipments 1" at bounding box center [262, 340] width 72 height 13
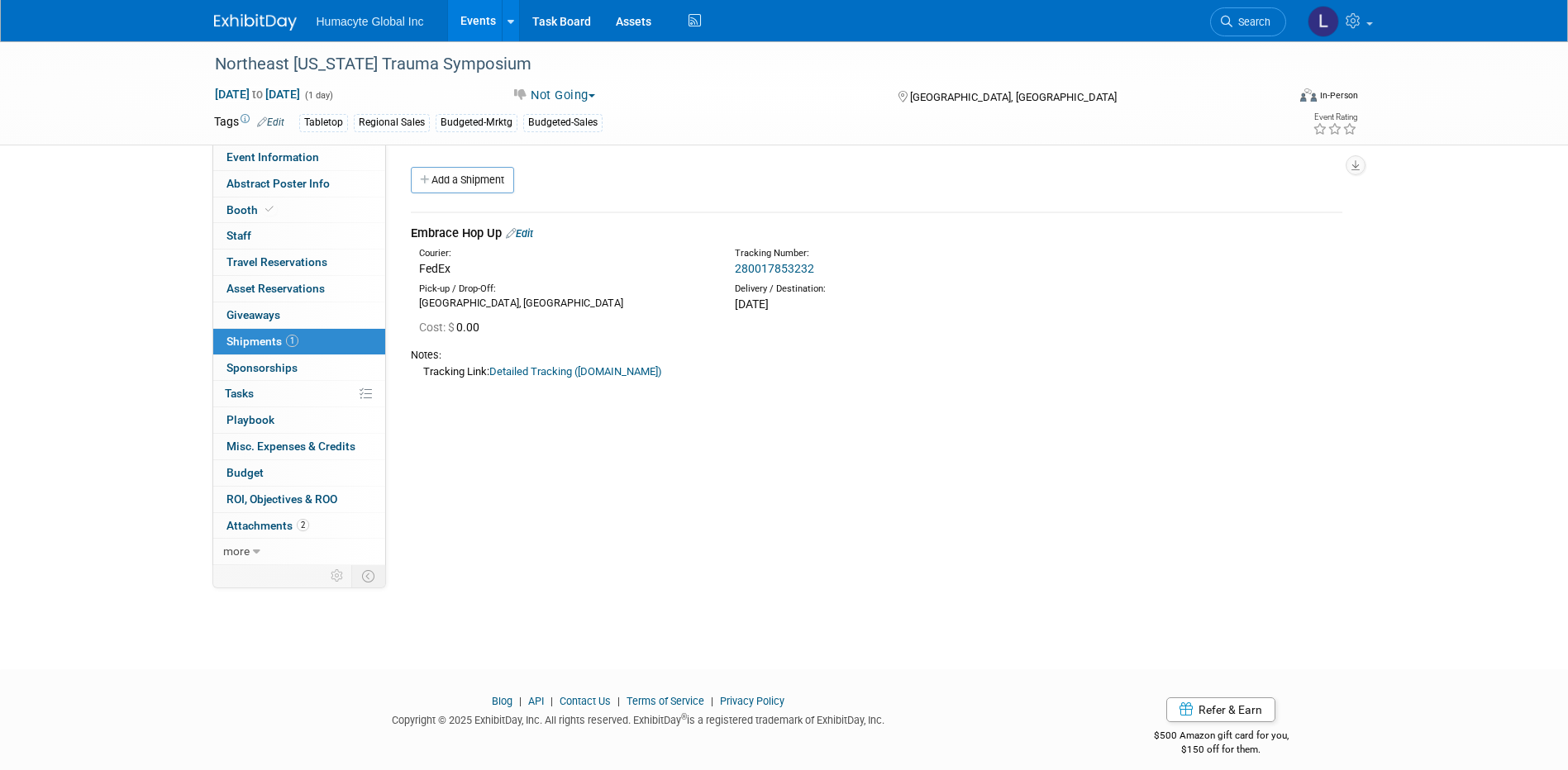
click at [528, 233] on link "Edit" at bounding box center [520, 233] width 27 height 13
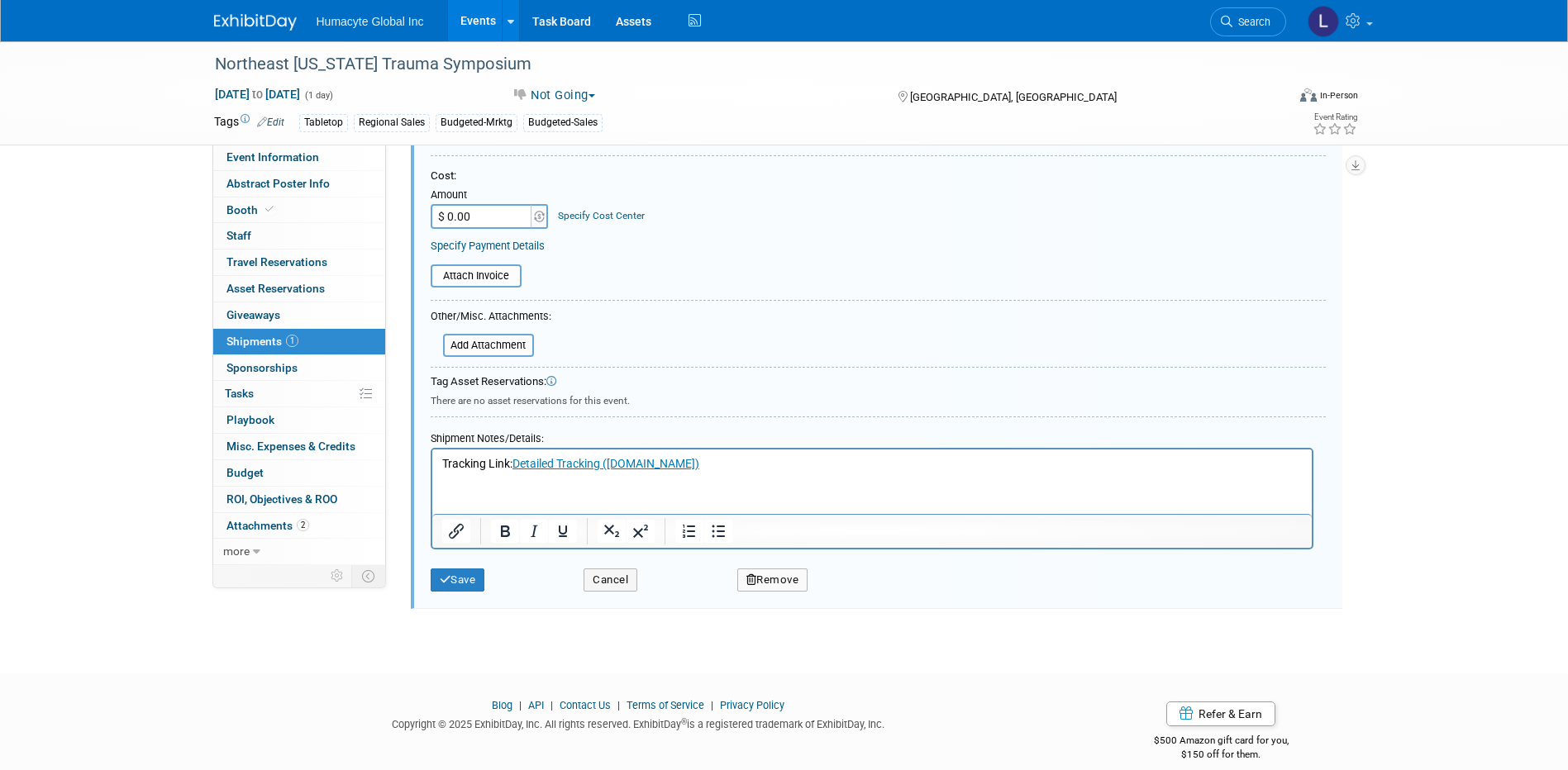
click at [780, 592] on div "Save Cancel Remove" at bounding box center [878, 574] width 895 height 50
click at [771, 576] on button "Remove" at bounding box center [772, 579] width 71 height 23
click at [848, 593] on icon at bounding box center [852, 594] width 10 height 9
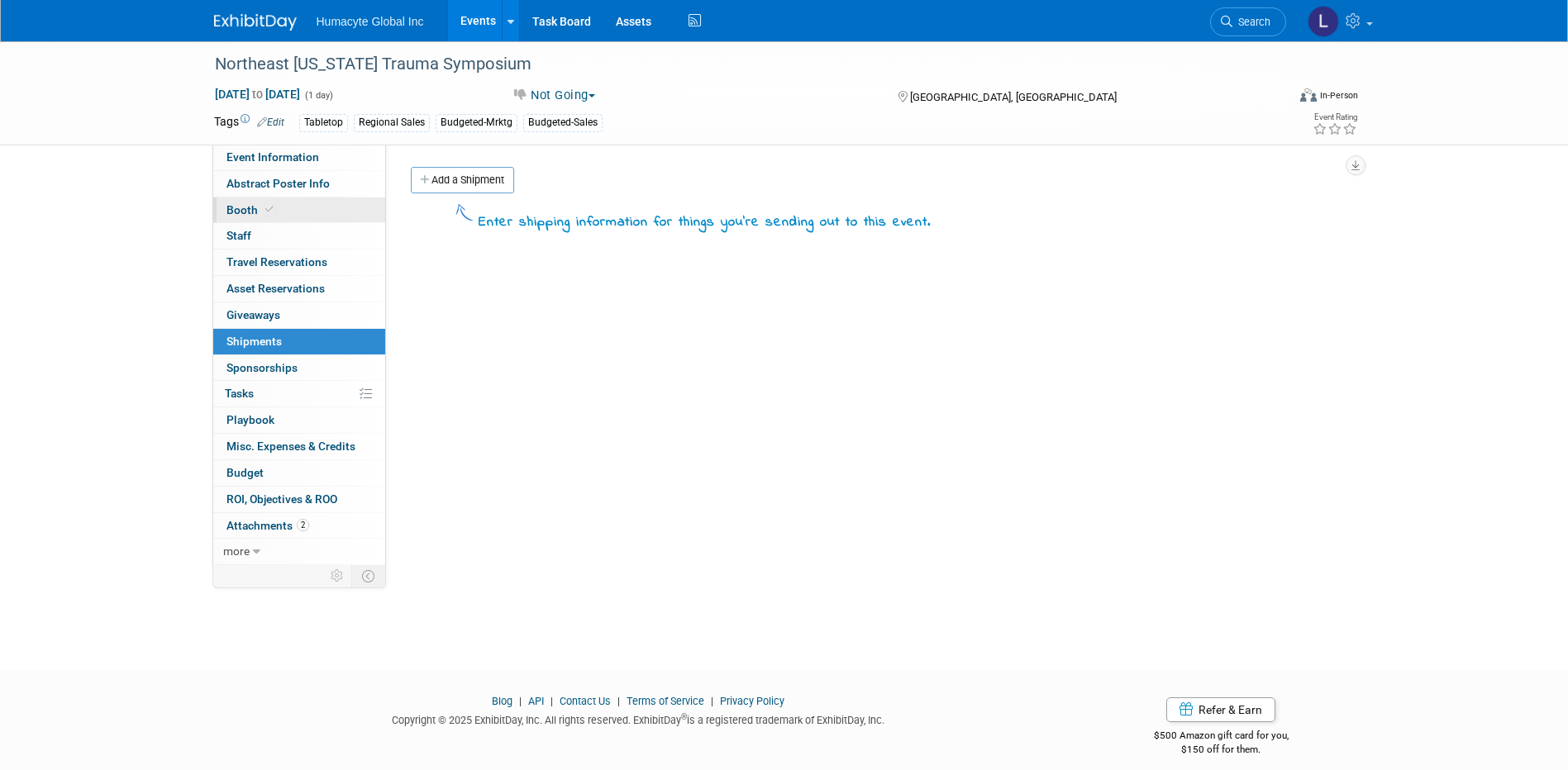
click at [244, 211] on span "Booth" at bounding box center [251, 209] width 50 height 13
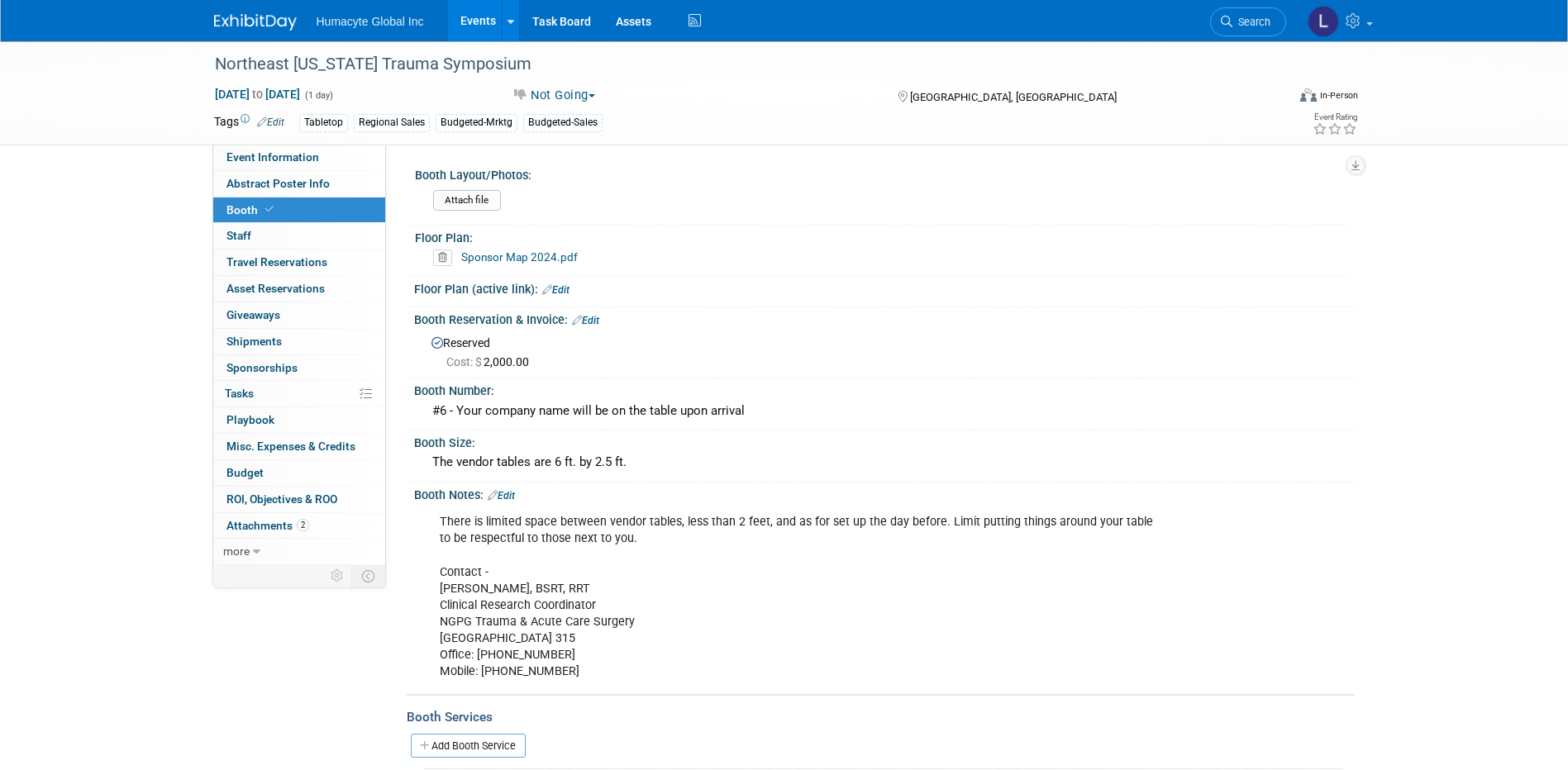
click at [438, 259] on icon at bounding box center [443, 258] width 19 height 16
click at [394, 321] on div "Yes No" at bounding box center [445, 320] width 107 height 26
click at [421, 316] on link "Yes" at bounding box center [424, 320] width 48 height 26
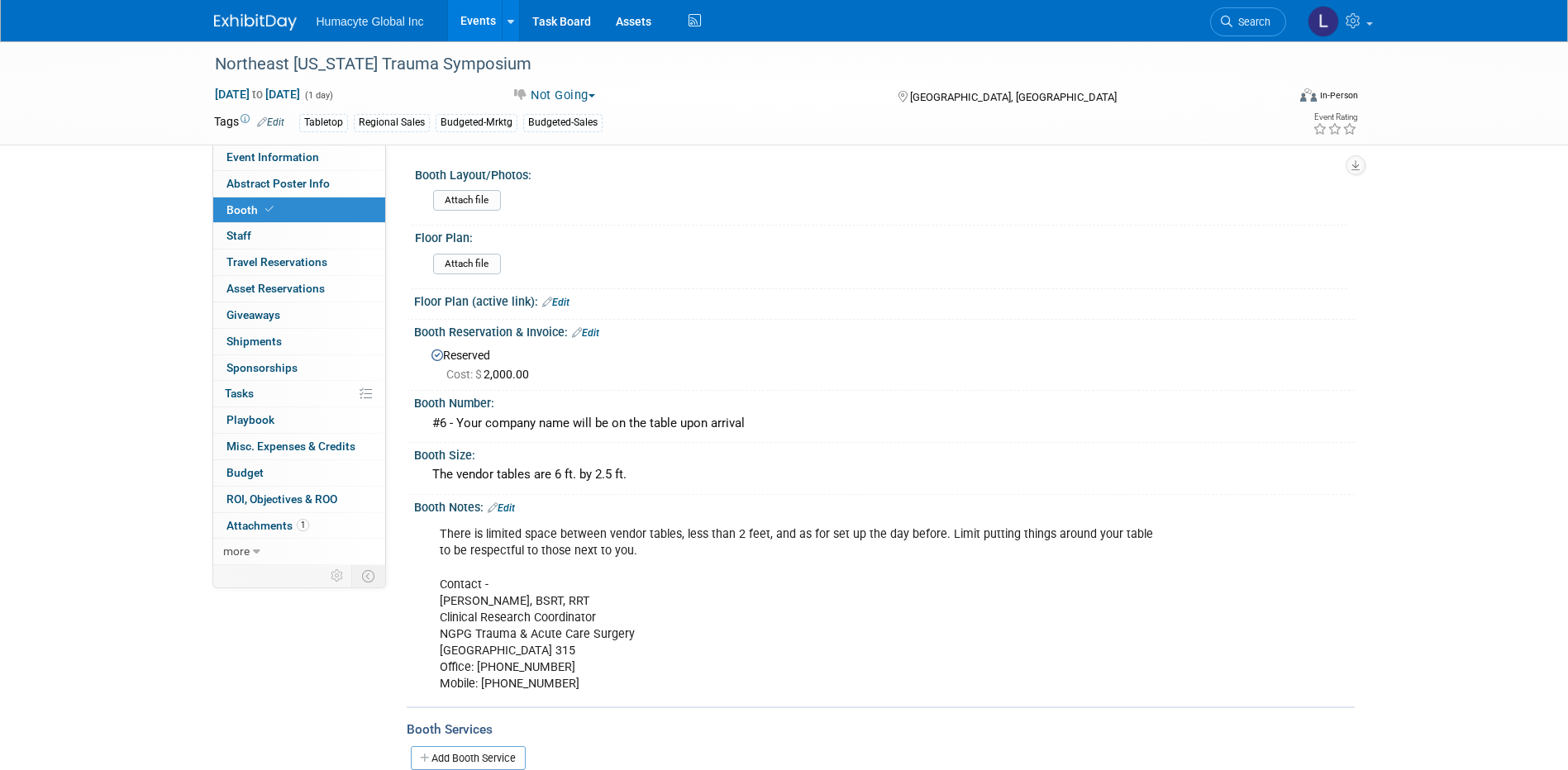
click at [581, 334] on icon at bounding box center [577, 333] width 10 height 11
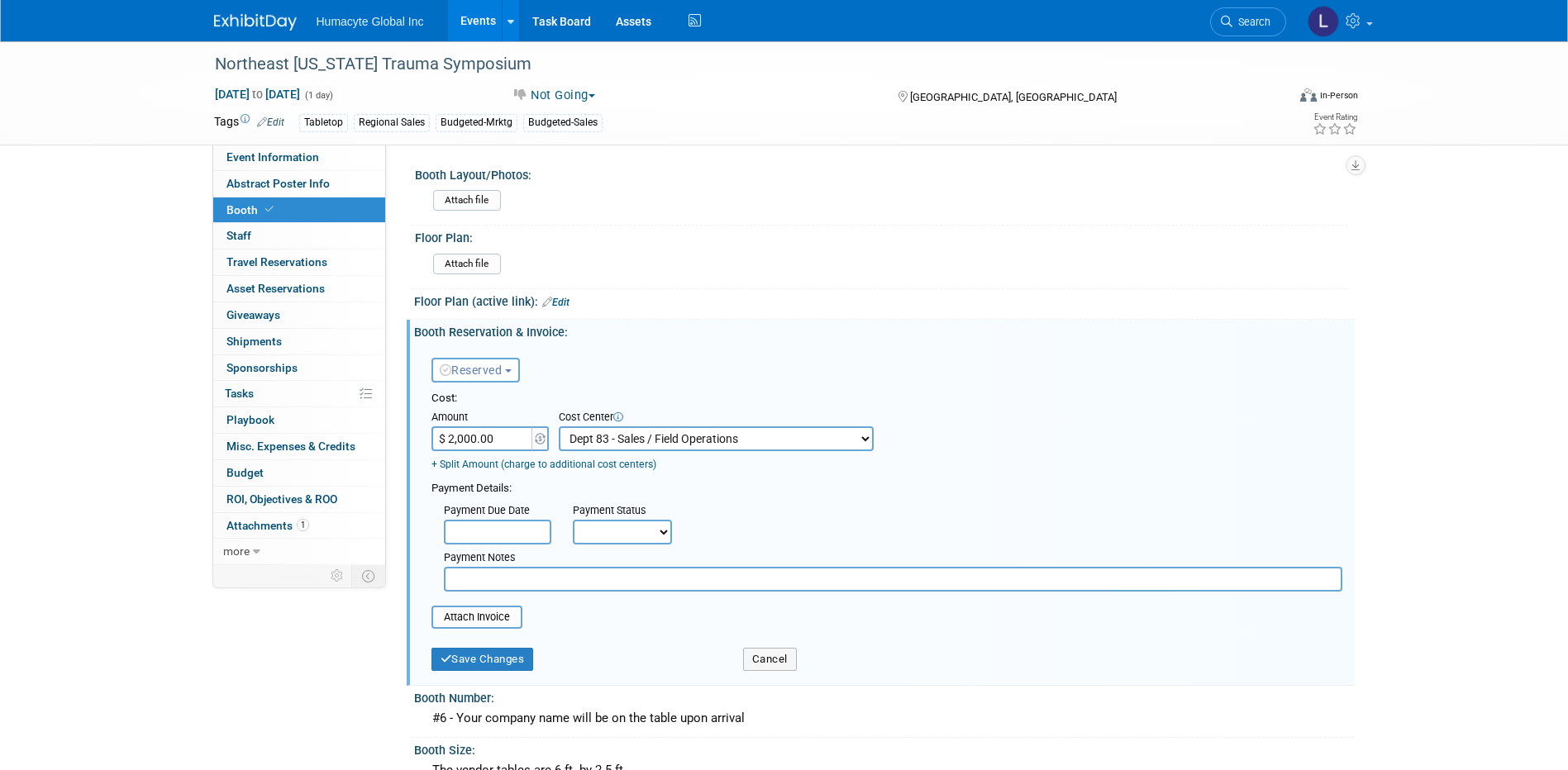
click at [487, 443] on input "$ 2,000.00" at bounding box center [483, 438] width 103 height 25
type input "$ 0.00"
click at [464, 657] on button "Save Changes" at bounding box center [483, 658] width 102 height 23
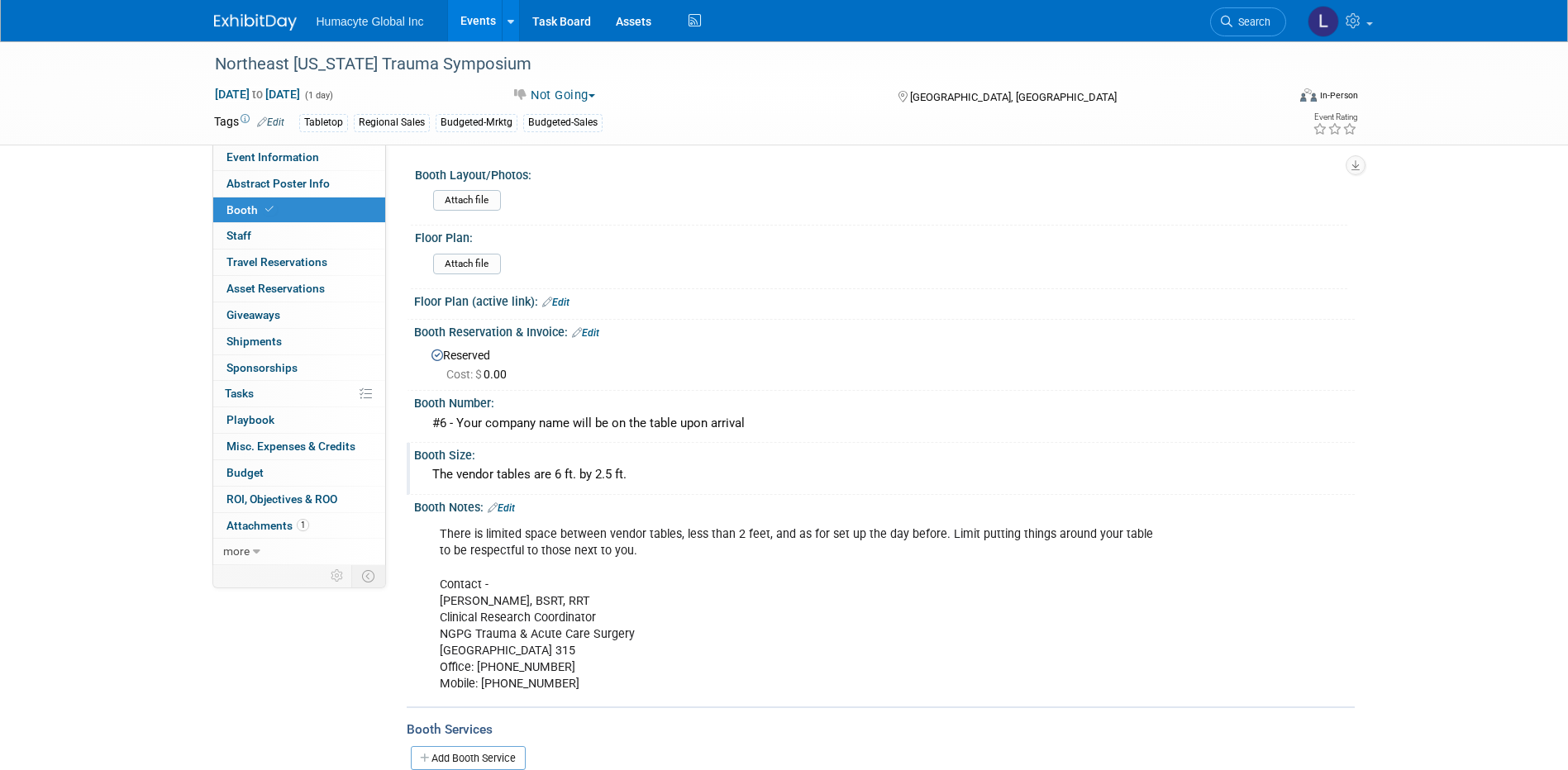
click at [680, 483] on div "The vendor tables are 6 ft. by 2.5 ft." at bounding box center [884, 474] width 915 height 26
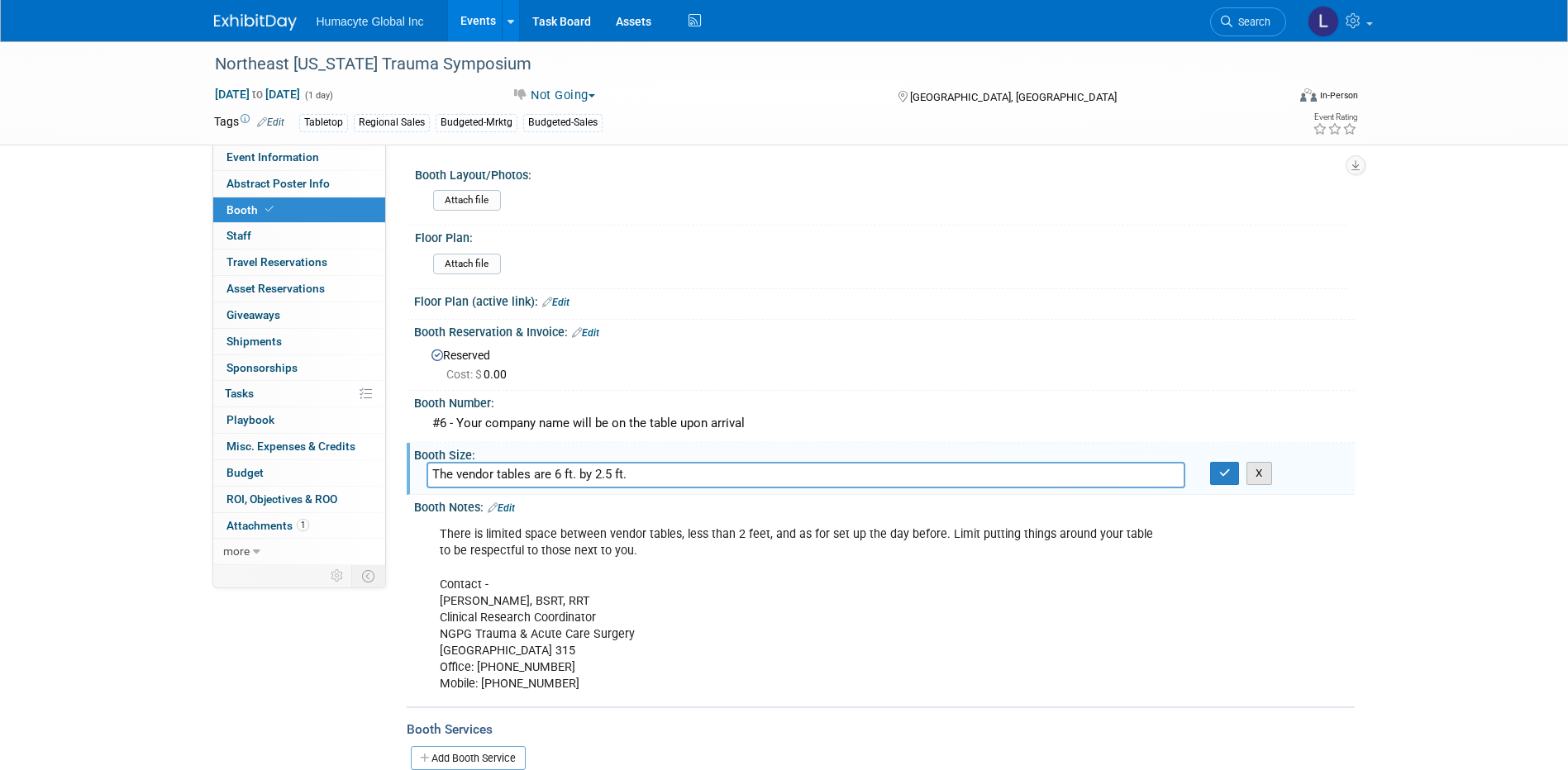
click at [1263, 476] on button "X" at bounding box center [1259, 472] width 26 height 23
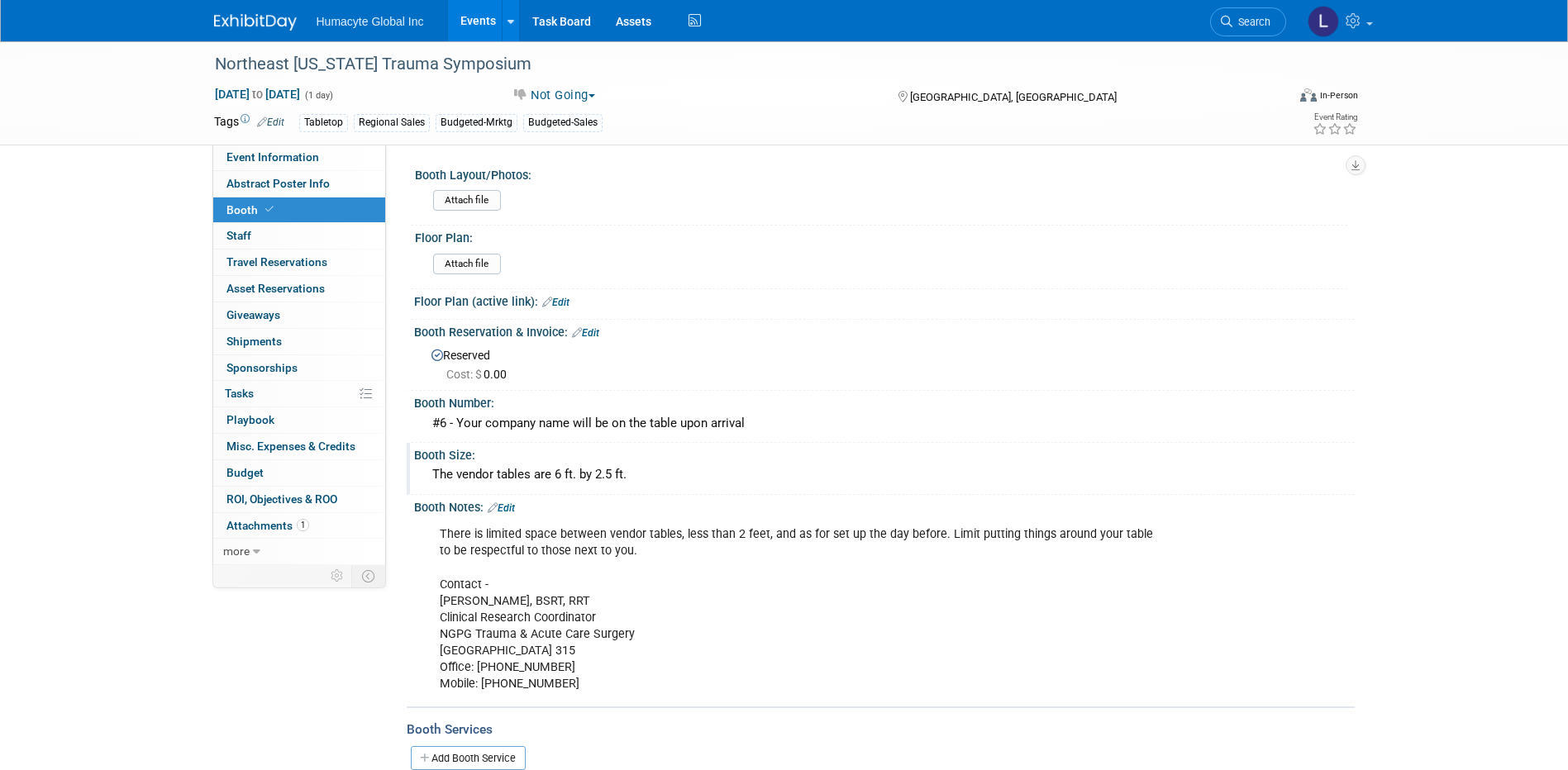
click at [814, 477] on div "The vendor tables are 6 ft. by 2.5 ft." at bounding box center [884, 474] width 915 height 26
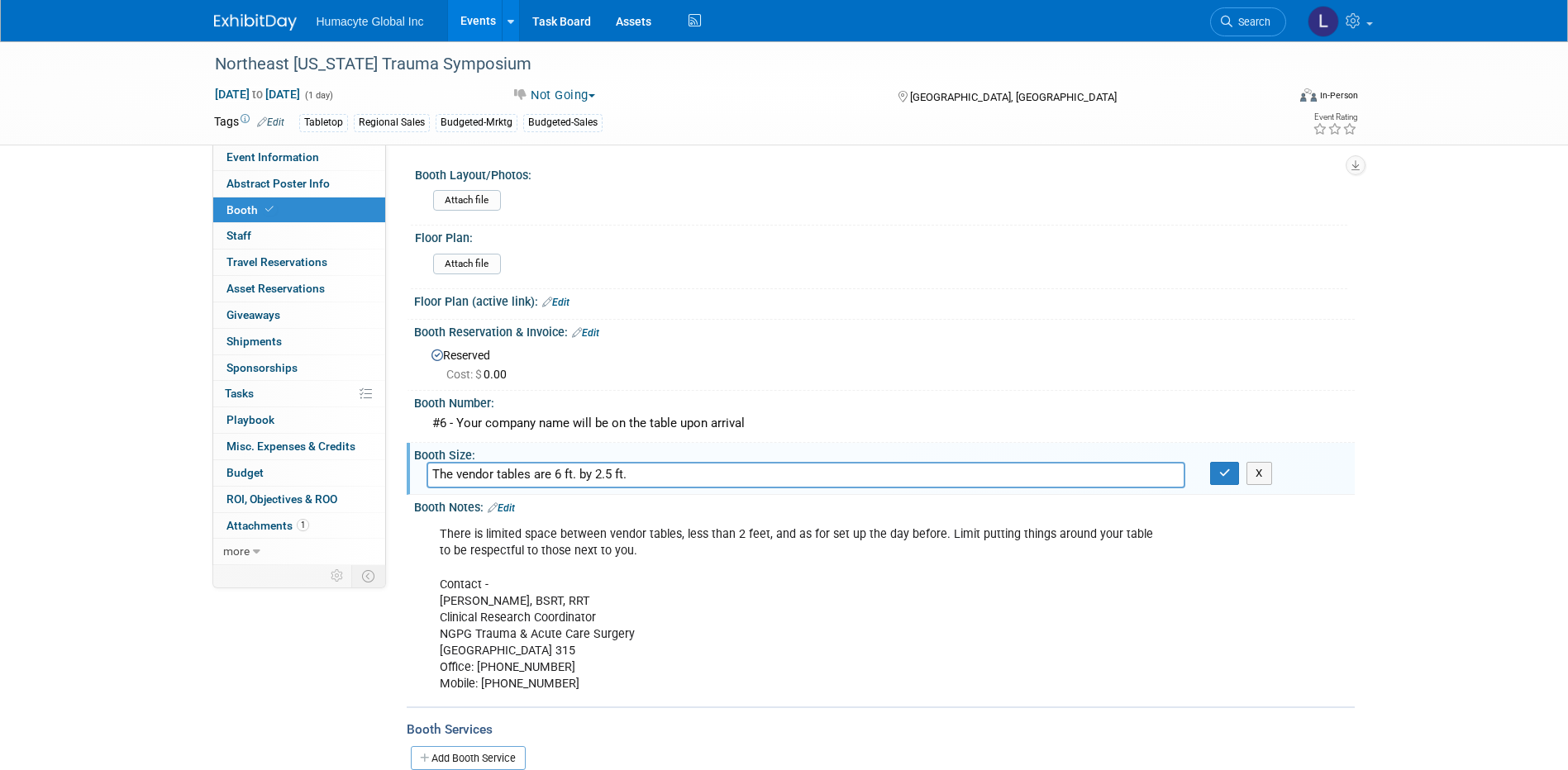
drag, startPoint x: 792, startPoint y: 477, endPoint x: 45, endPoint y: 470, distance: 747.0
click at [45, 470] on div "Northeast Georgia Trauma Symposium Oct 3, 2025 to Oct 3, 2025 (1 day) Oct 3, 20…" at bounding box center [784, 555] width 1568 height 1028
click at [485, 419] on div "#6 - Your company name will be on the table upon arrival" at bounding box center [884, 423] width 915 height 26
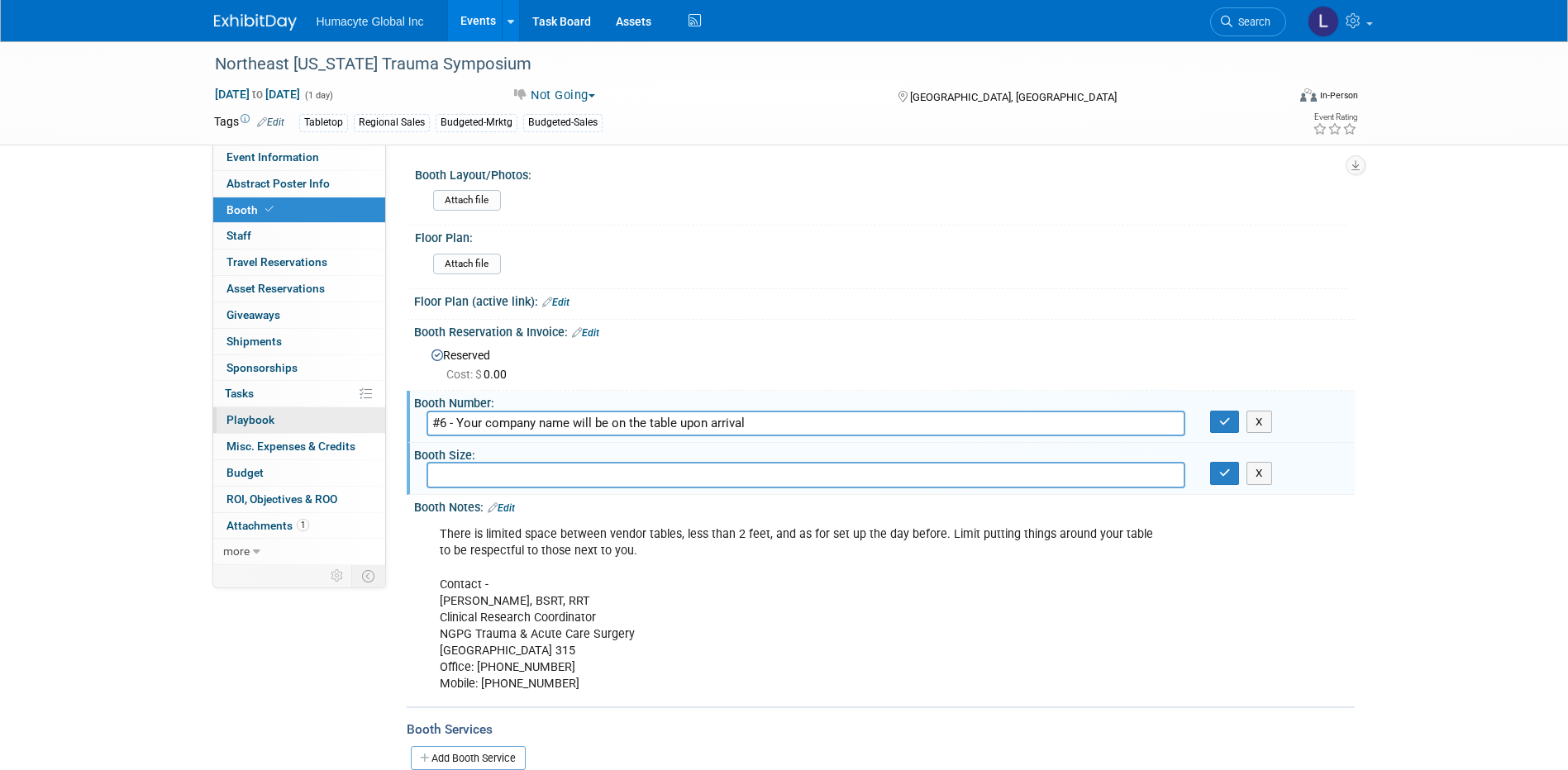
drag, startPoint x: 809, startPoint y: 421, endPoint x: 296, endPoint y: 421, distance: 513.0
click at [296, 421] on div "Event Information Event Info Abstract Poster Info Abstract Poster Info Booth Bo…" at bounding box center [784, 538] width 1165 height 995
click at [1225, 480] on button "button" at bounding box center [1224, 472] width 30 height 23
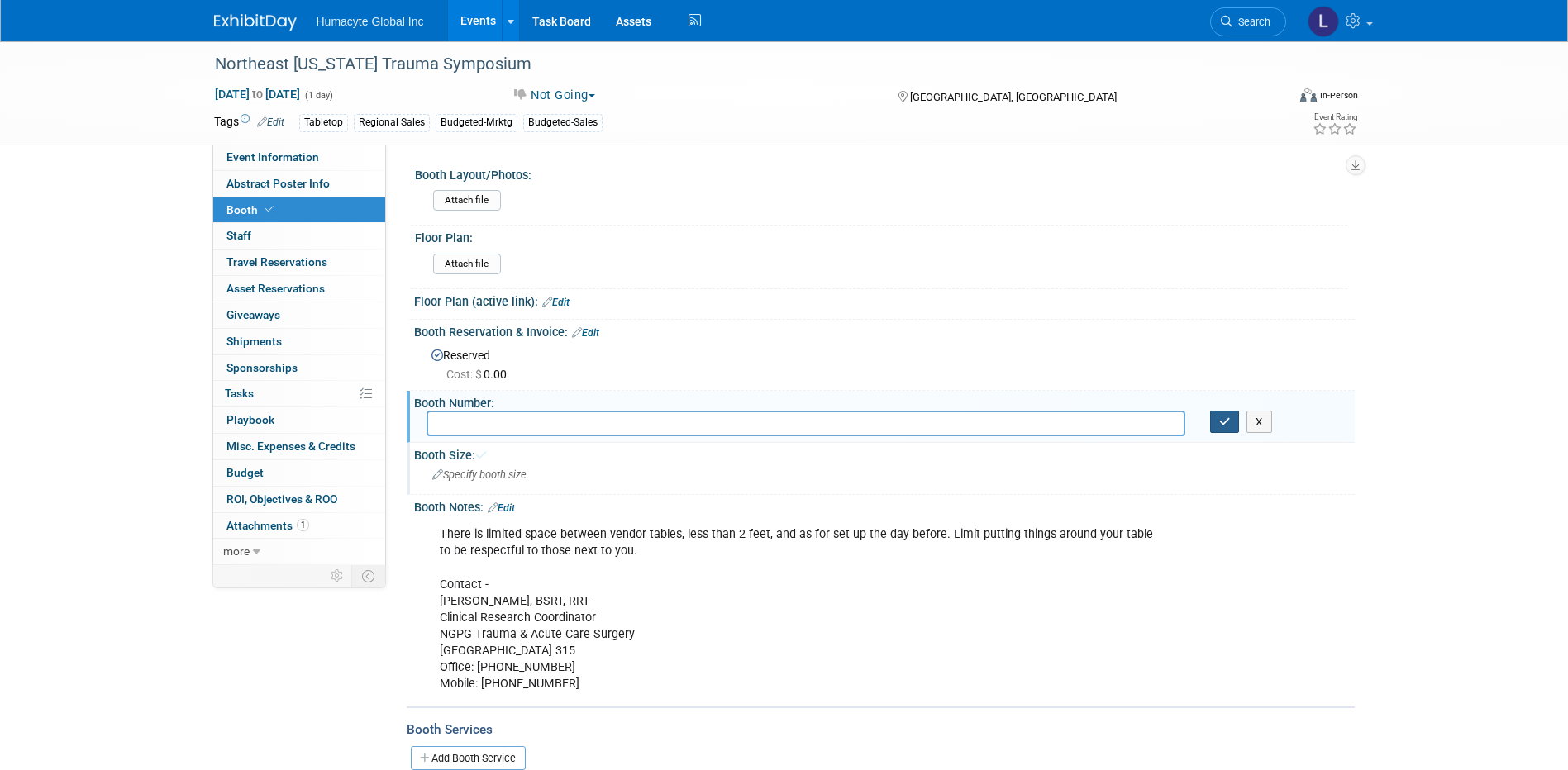
click at [1229, 421] on icon "button" at bounding box center [1225, 421] width 12 height 11
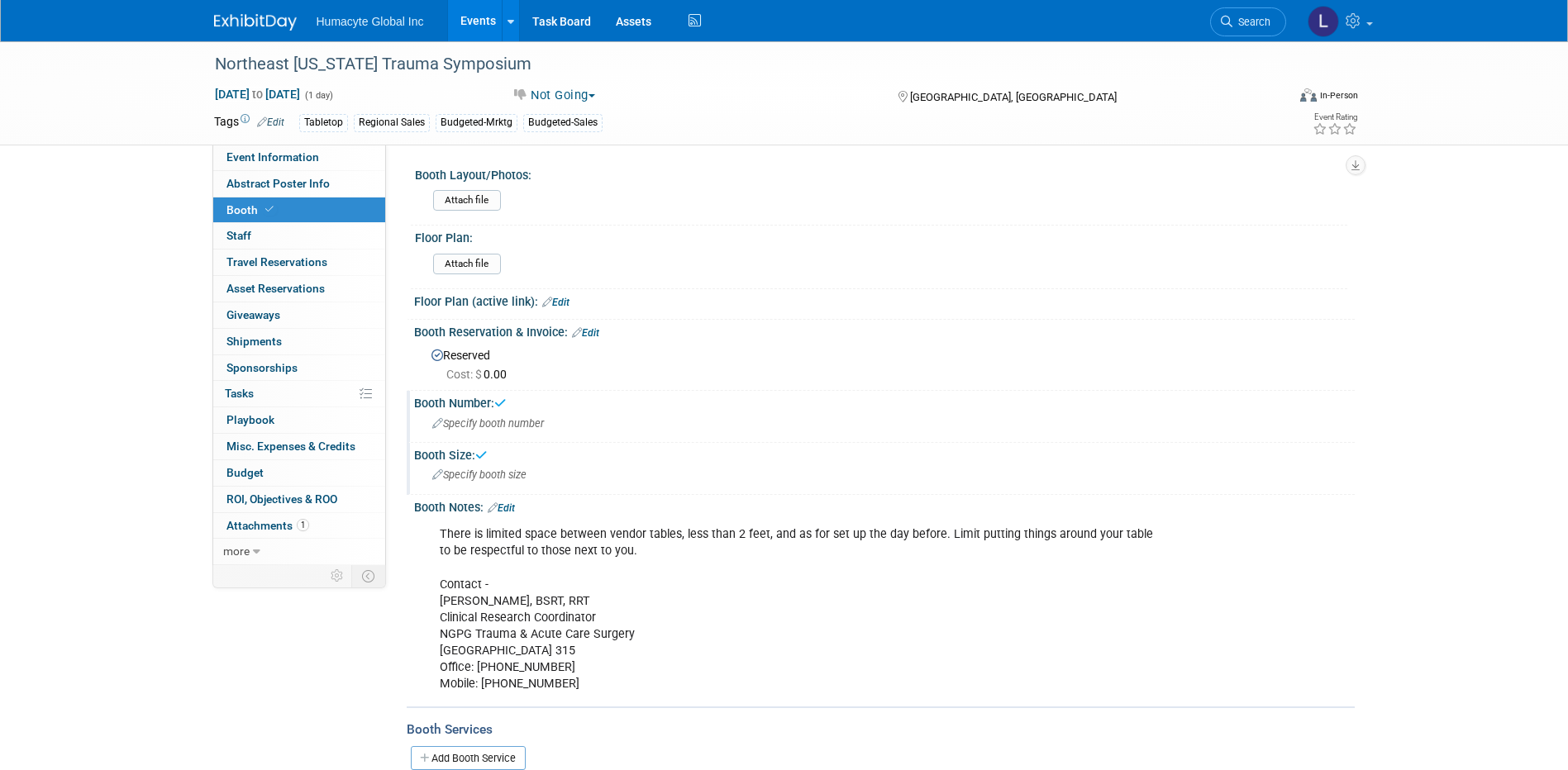
click at [1166, 541] on div "There is limited space between vendor tables, less than 2 feet, and as for set …" at bounding box center [800, 609] width 745 height 182
click at [509, 506] on link "Edit" at bounding box center [502, 508] width 27 height 12
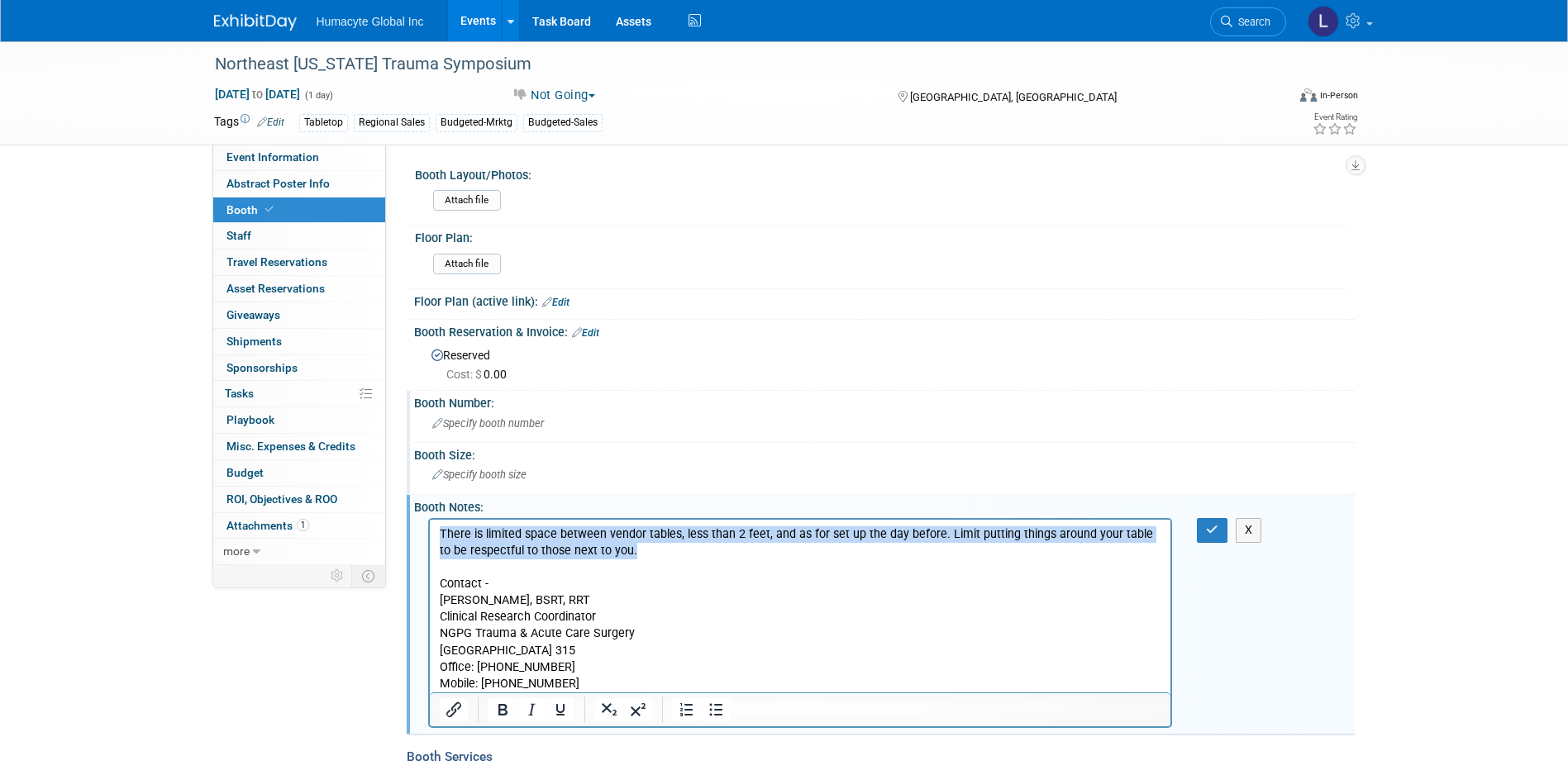
drag, startPoint x: 644, startPoint y: 552, endPoint x: 382, endPoint y: 527, distance: 263.2
click at [429, 527] on html "There is limited space between vendor tables, less than 2 feet, and as for set …" at bounding box center [799, 605] width 741 height 172
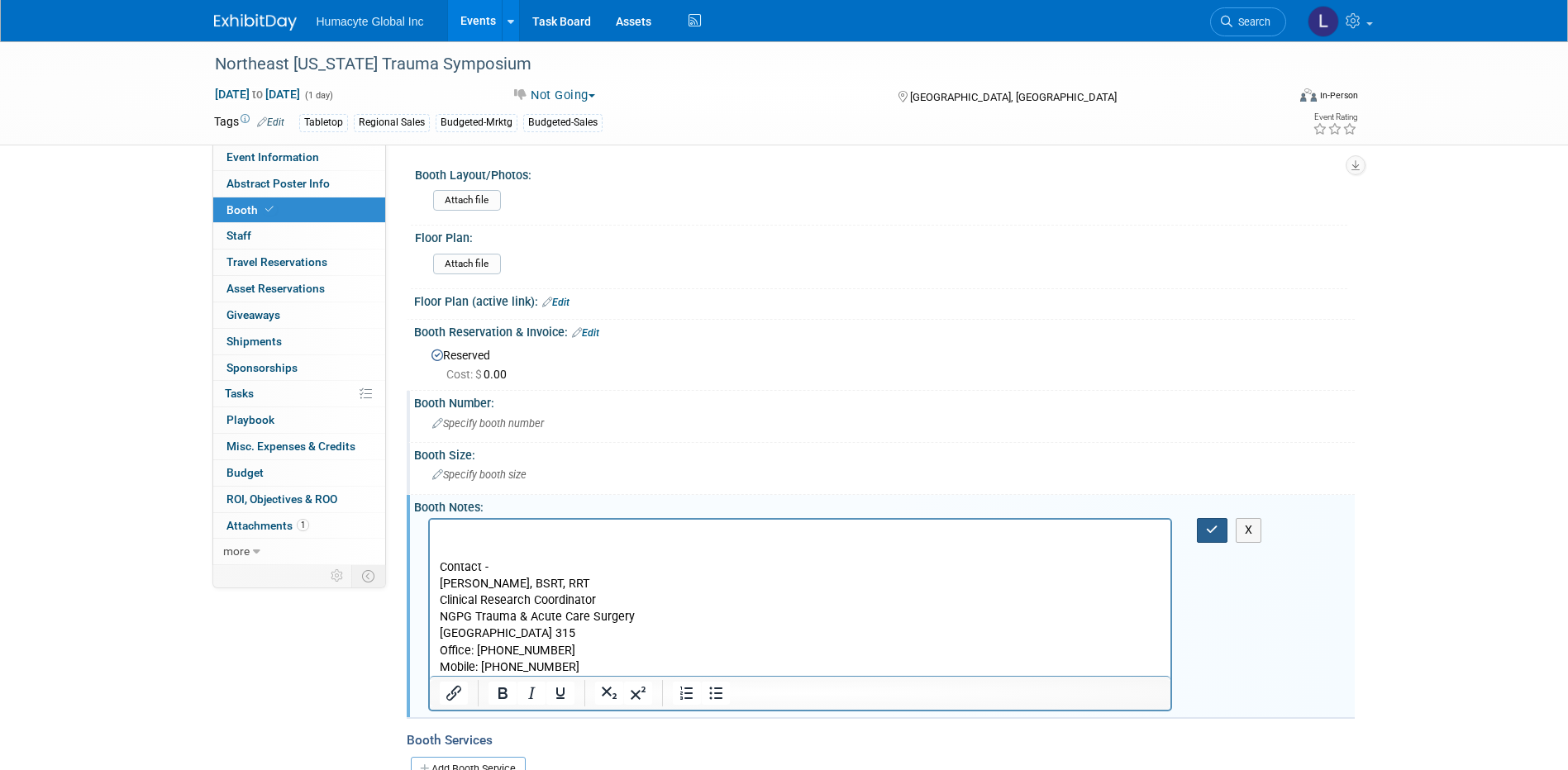
click at [1205, 530] on button "button" at bounding box center [1212, 530] width 31 height 24
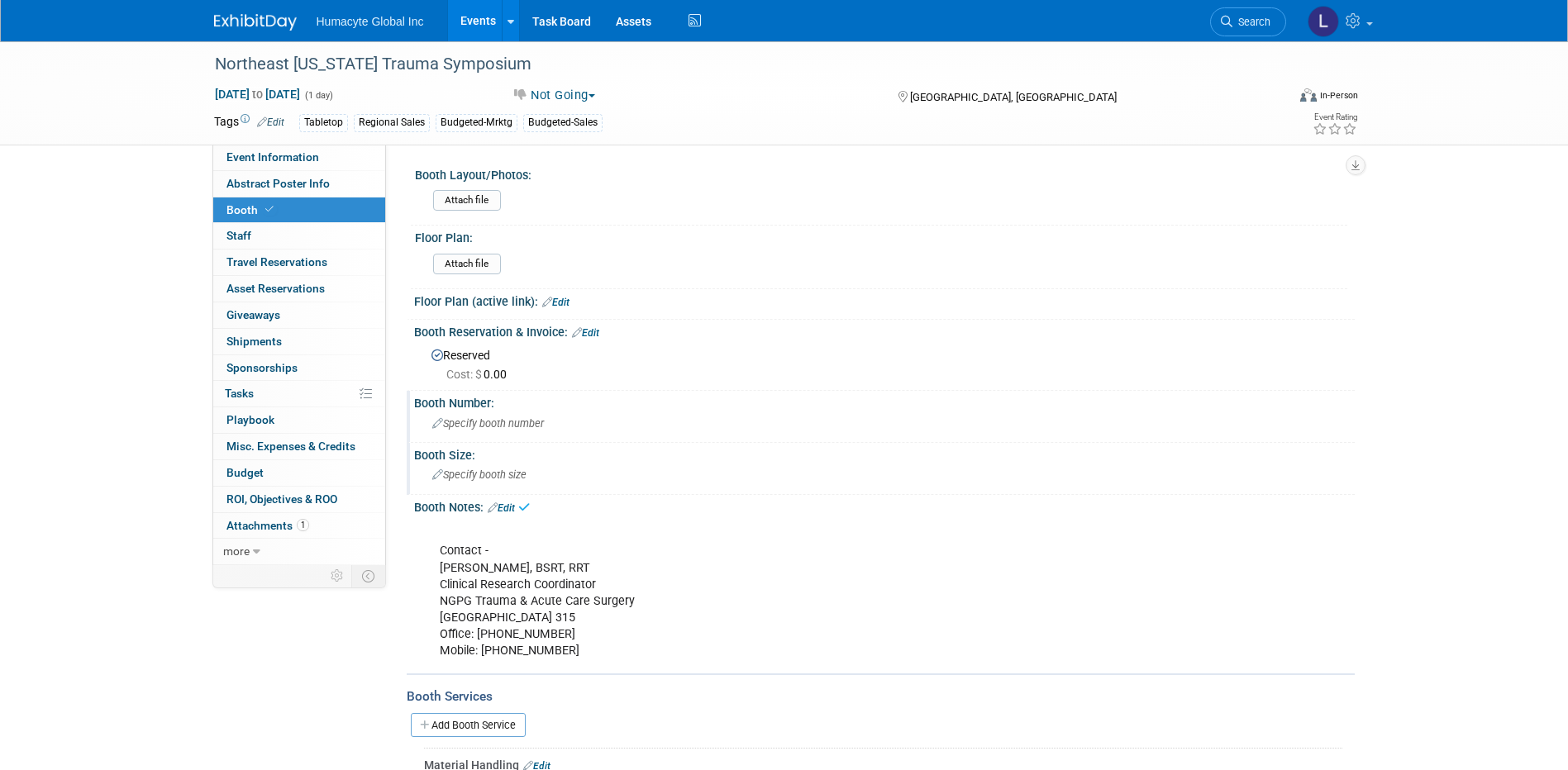
click at [634, 187] on div "Attach file" at bounding box center [887, 201] width 920 height 39
click at [273, 128] on td "Tags Edit" at bounding box center [249, 123] width 70 height 19
click at [276, 120] on link "Edit" at bounding box center [270, 123] width 27 height 12
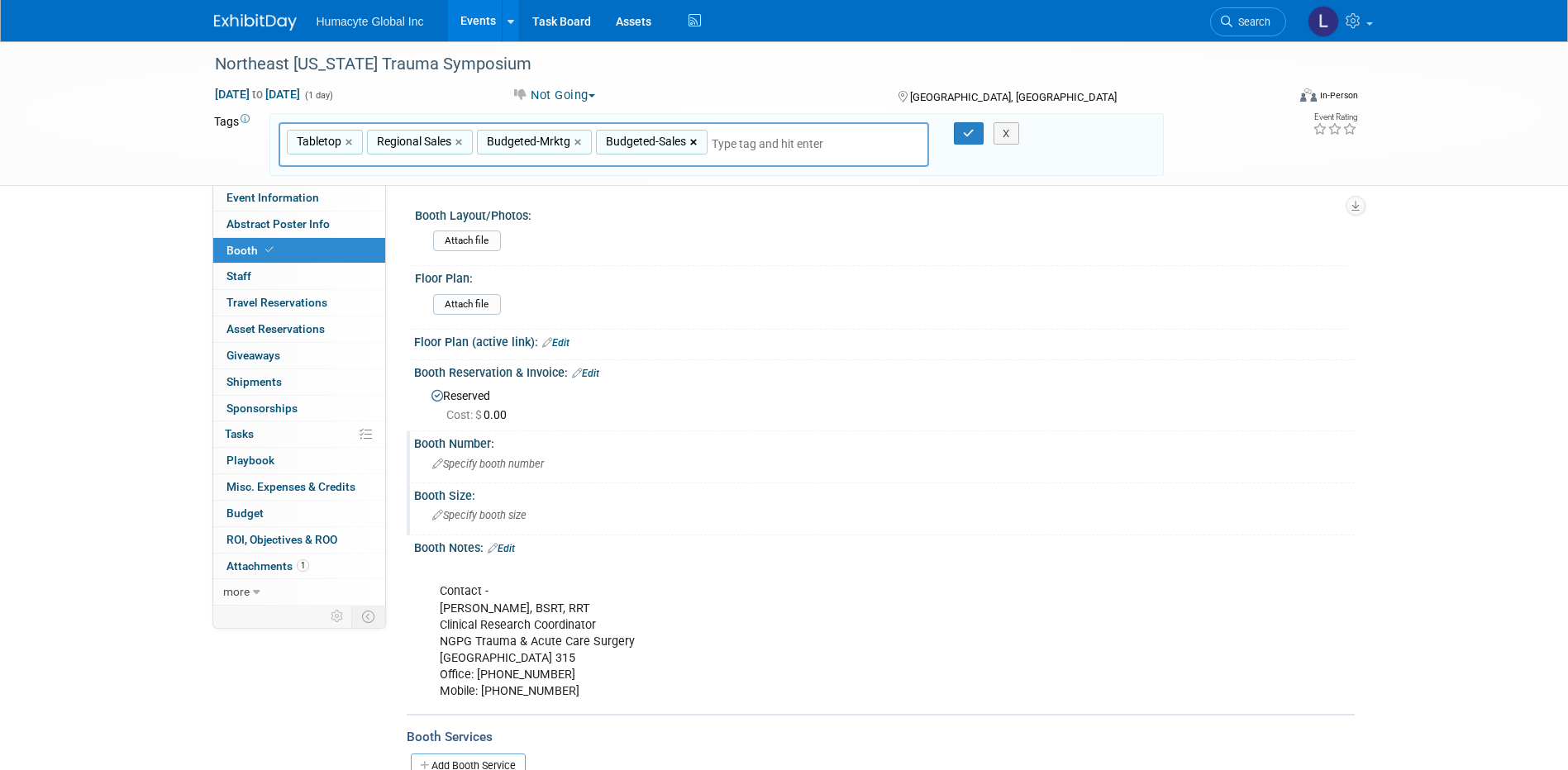
click at [693, 139] on link "×" at bounding box center [695, 142] width 11 height 19
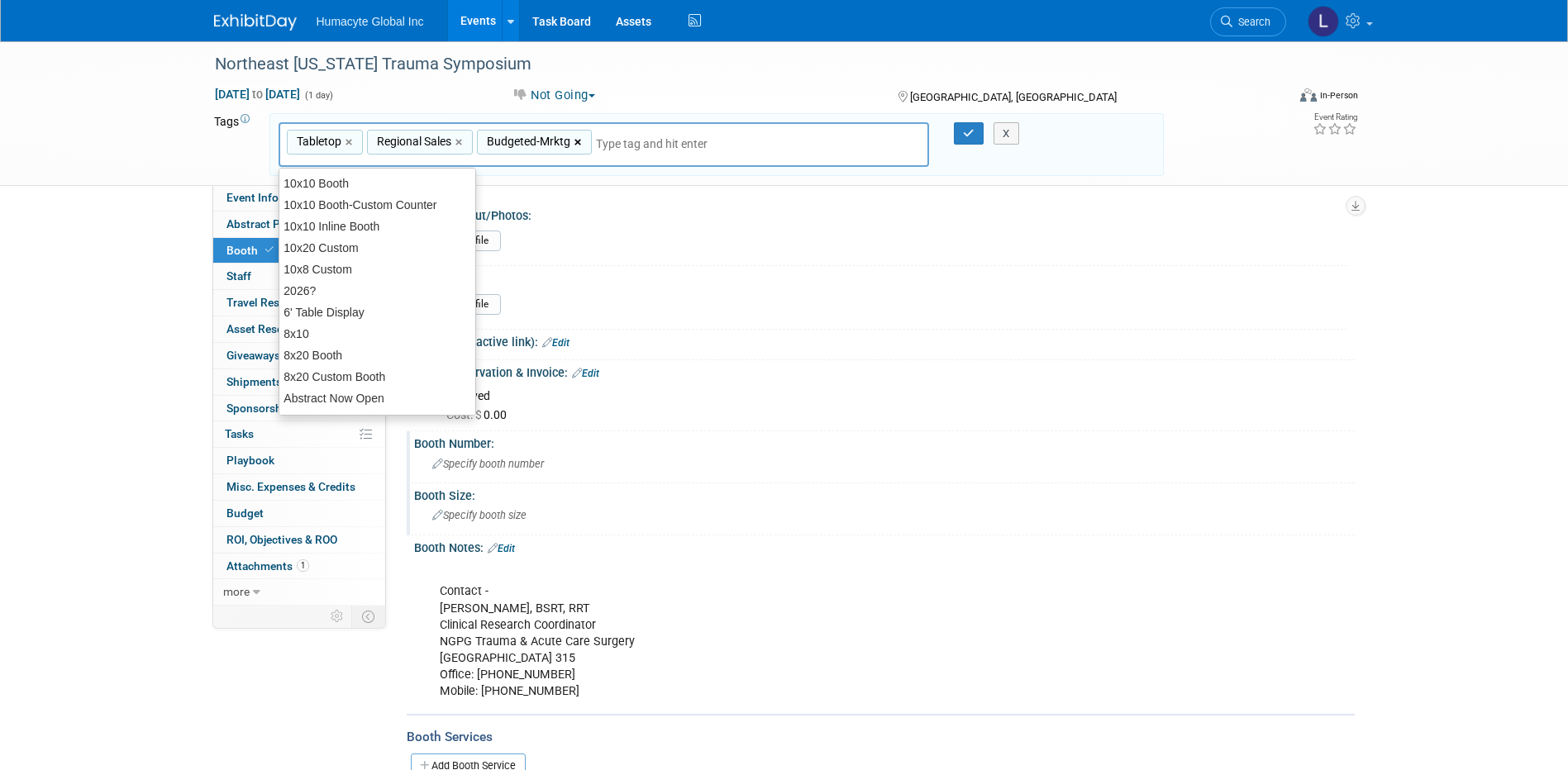
click at [578, 143] on link "×" at bounding box center [579, 142] width 11 height 19
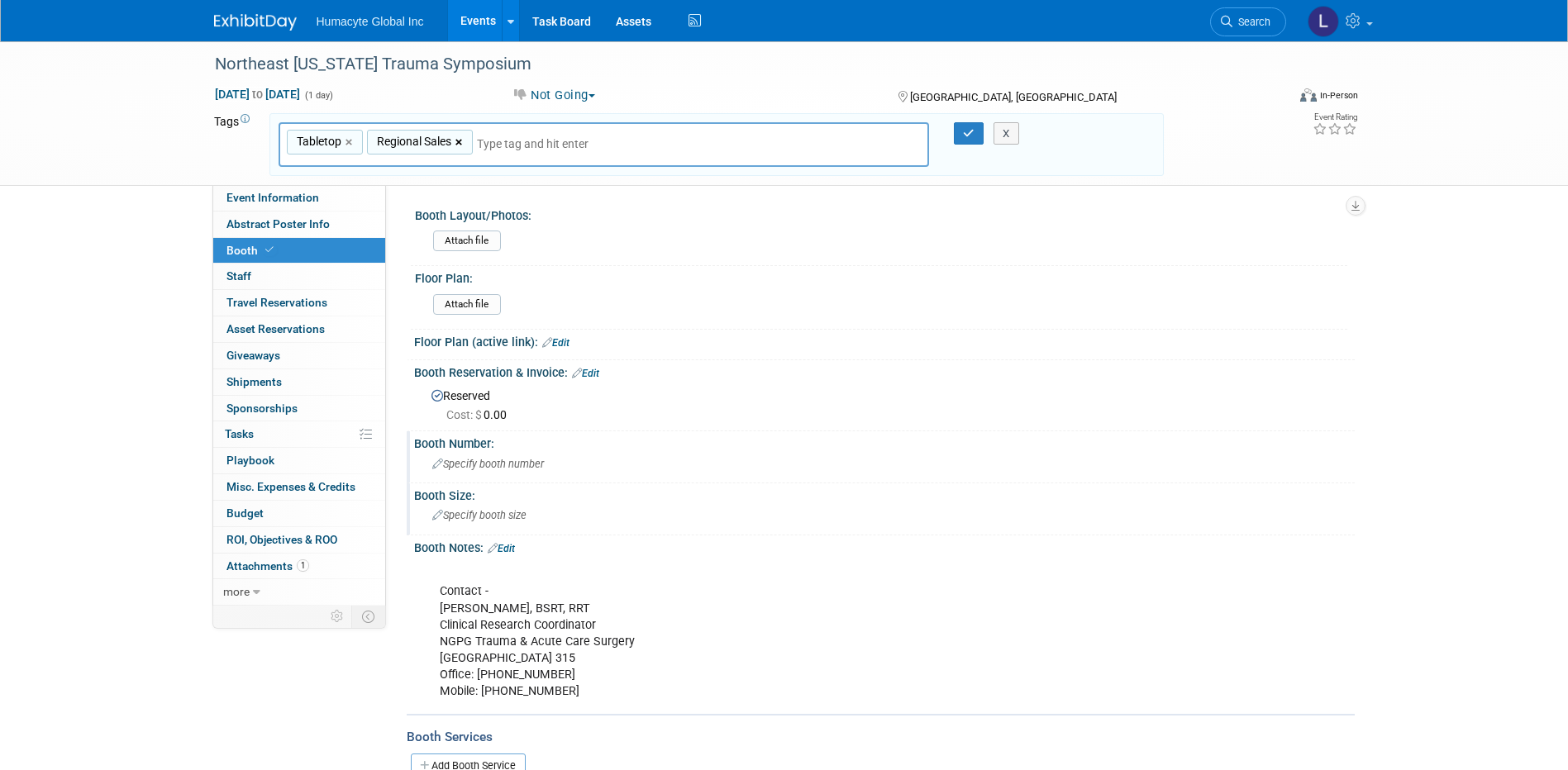
click at [462, 141] on link "×" at bounding box center [461, 142] width 11 height 19
type input "Tabletop"
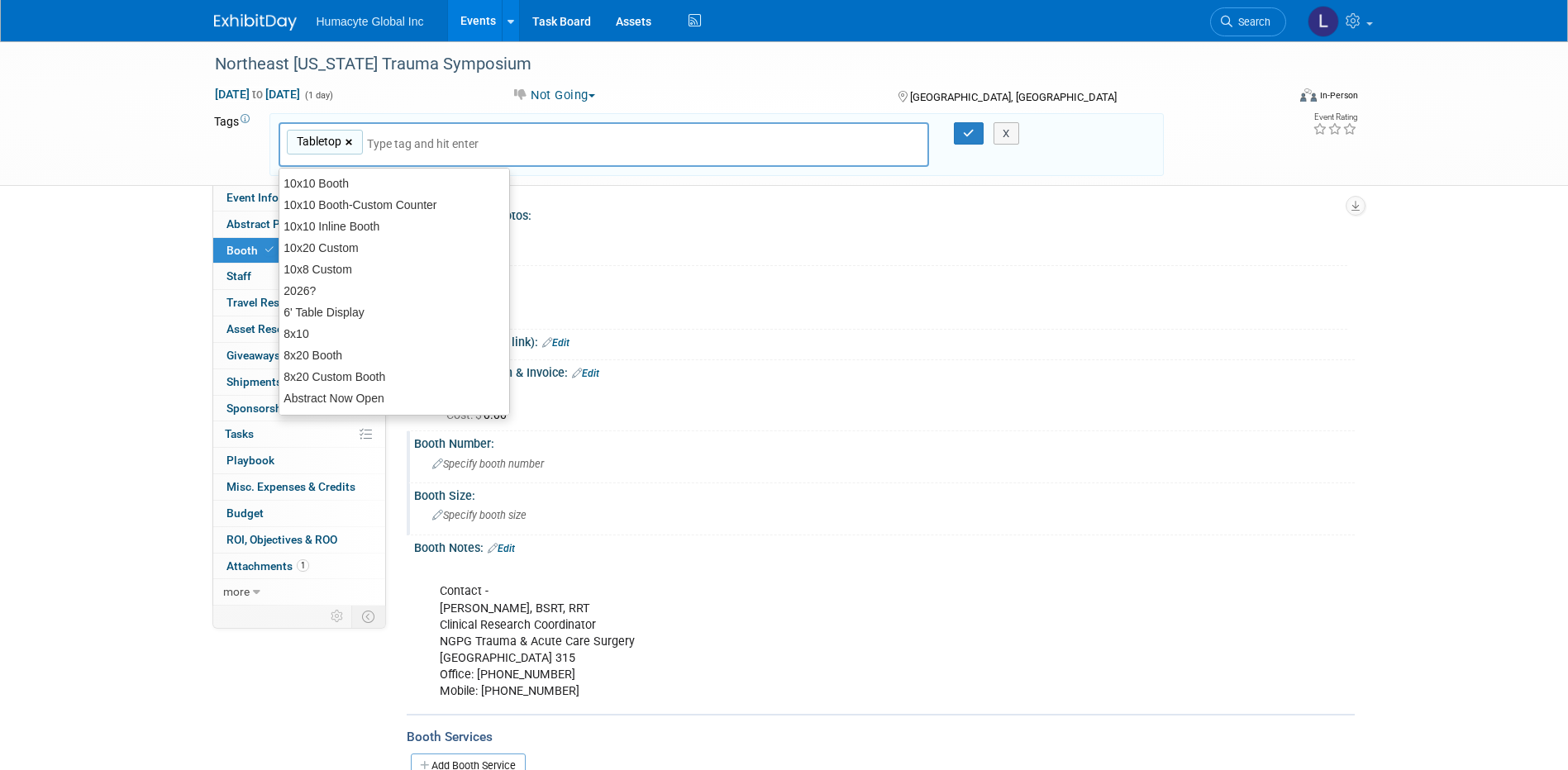
click at [353, 139] on link "×" at bounding box center [351, 142] width 11 height 19
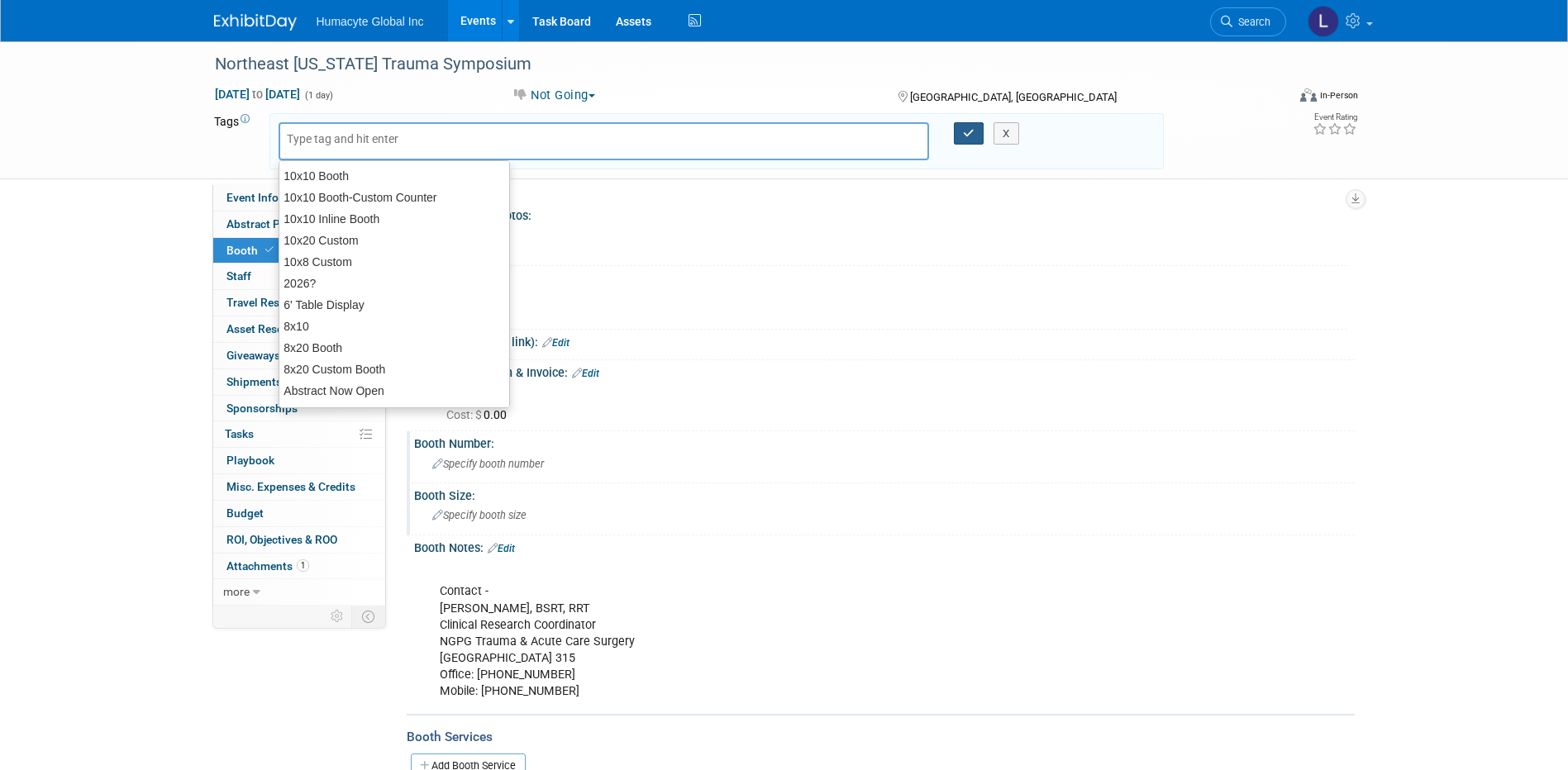
click at [968, 125] on button "button" at bounding box center [968, 133] width 30 height 23
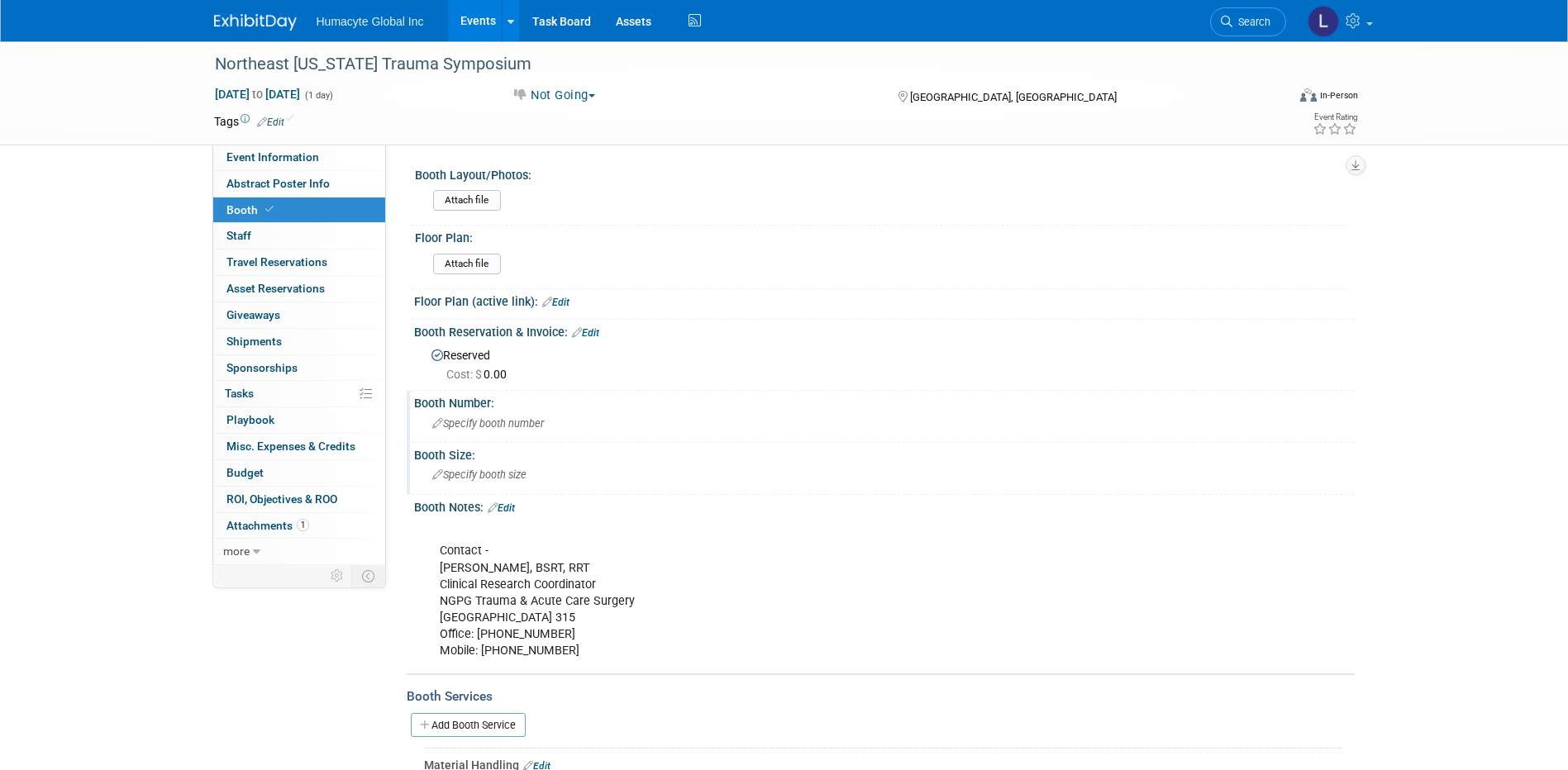
click at [467, 117] on td "X" at bounding box center [723, 121] width 880 height 16
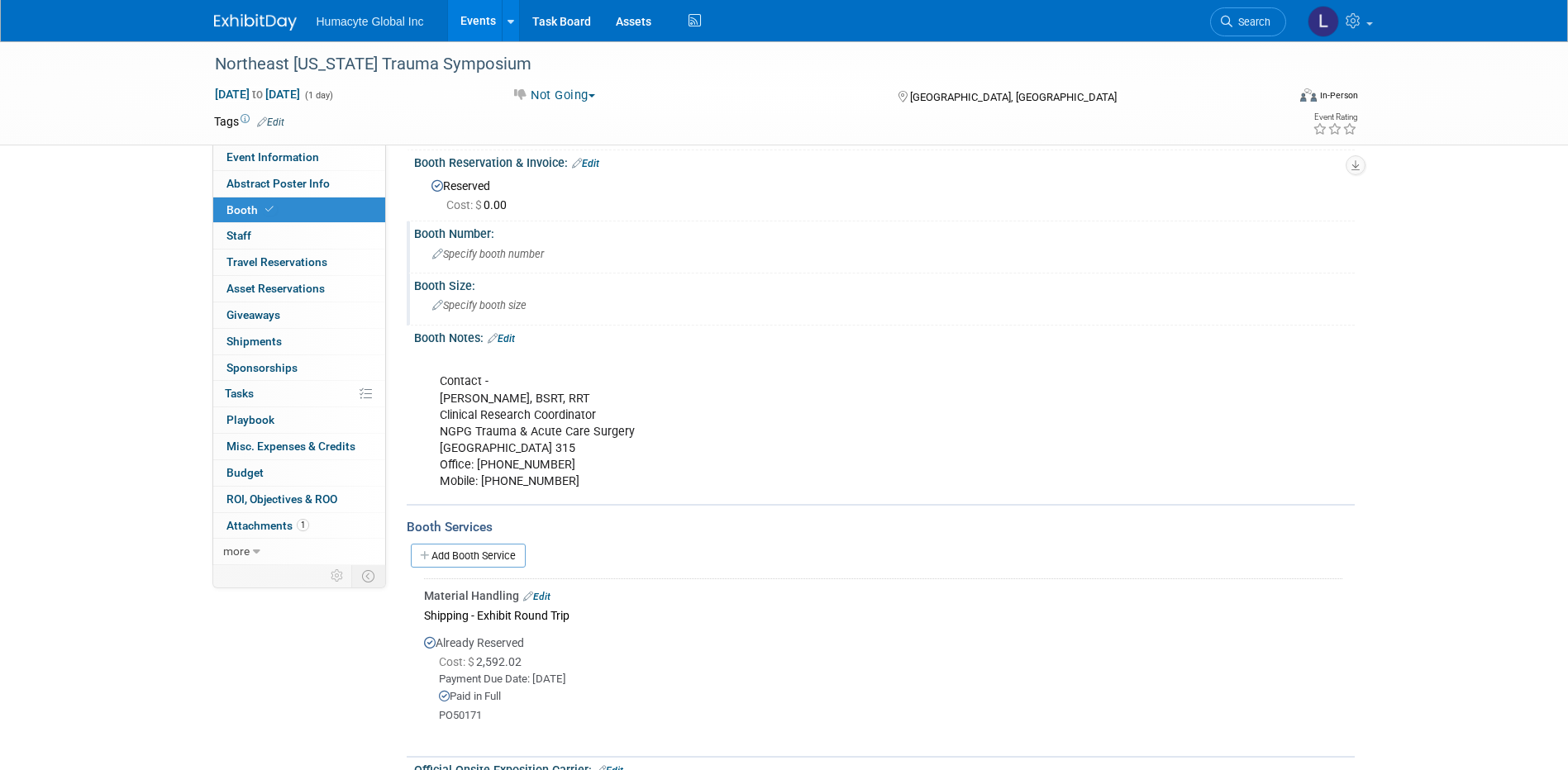
scroll to position [248, 0]
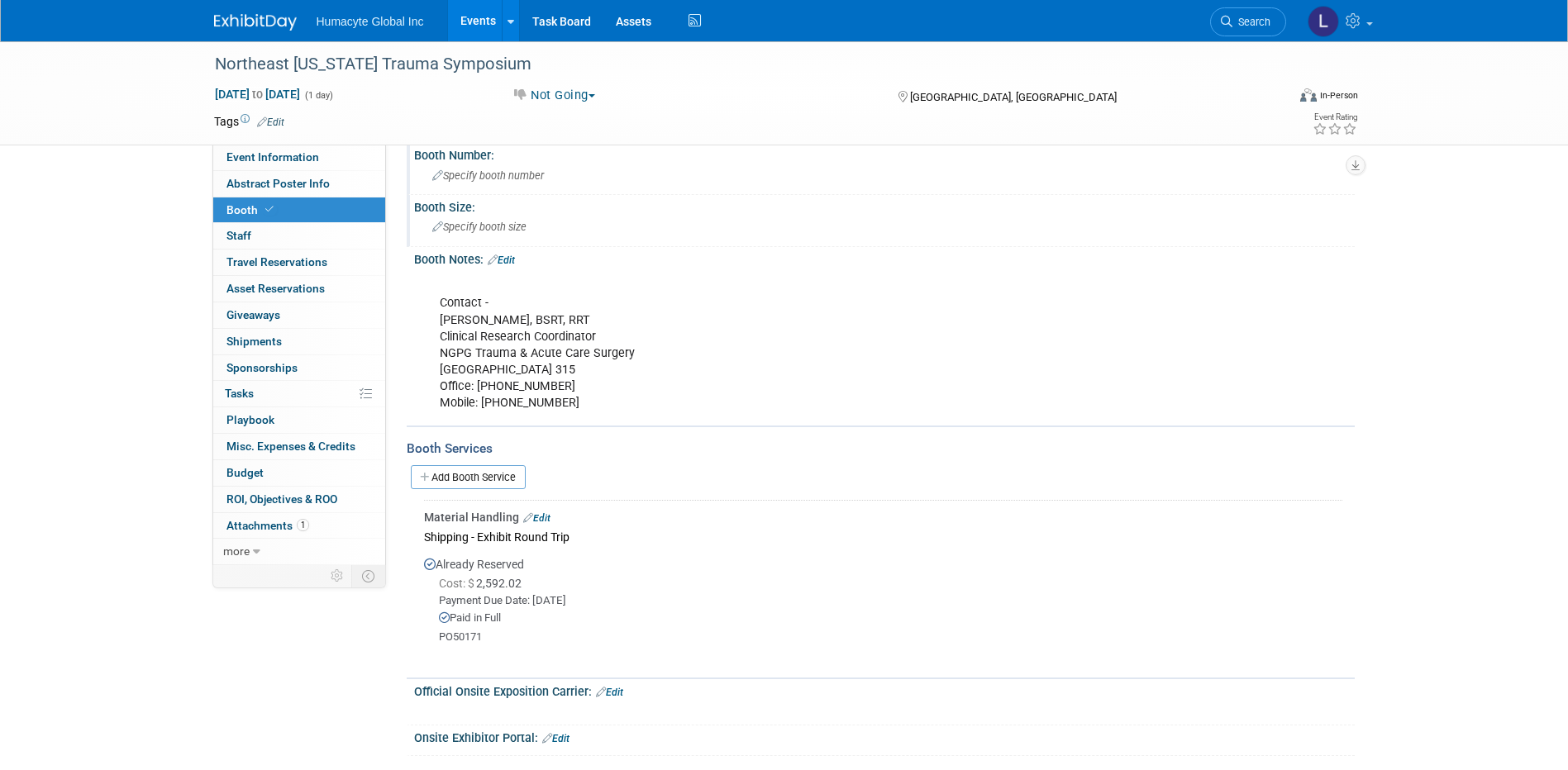
click at [544, 512] on link "Edit" at bounding box center [537, 518] width 27 height 12
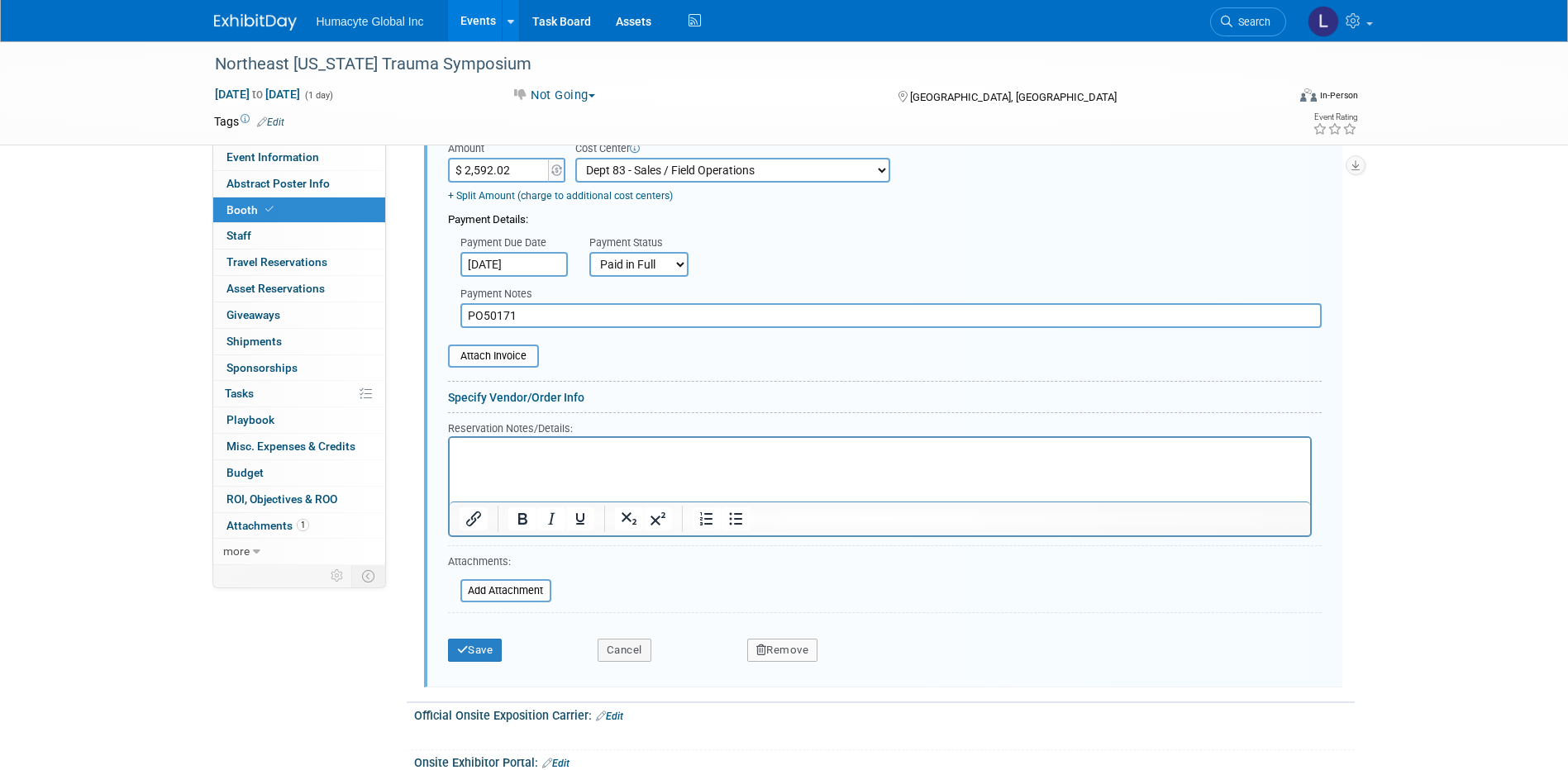
scroll to position [890, 0]
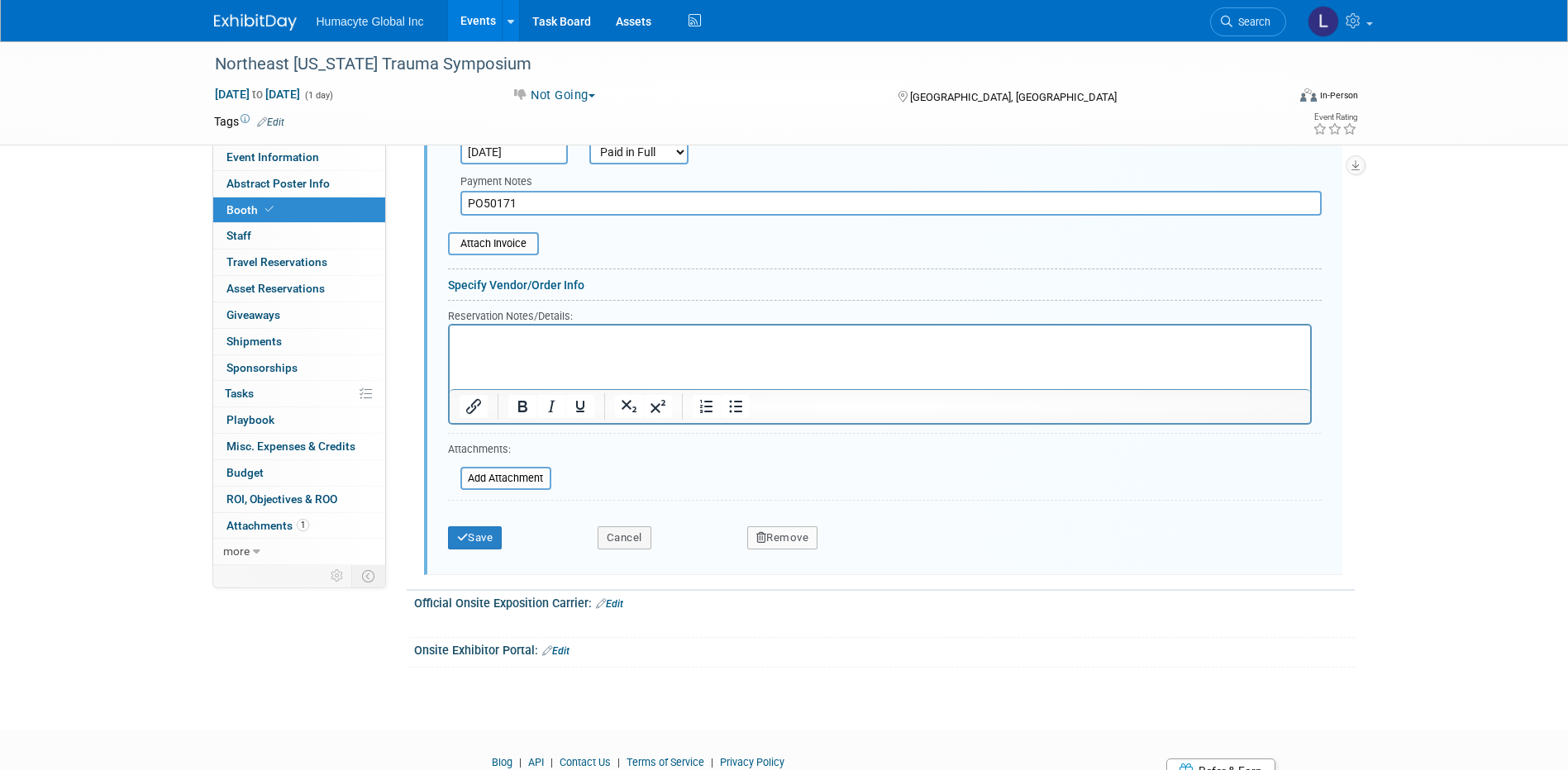
click at [765, 537] on icon "button" at bounding box center [761, 537] width 11 height 11
click at [873, 559] on link "Yes" at bounding box center [874, 552] width 48 height 26
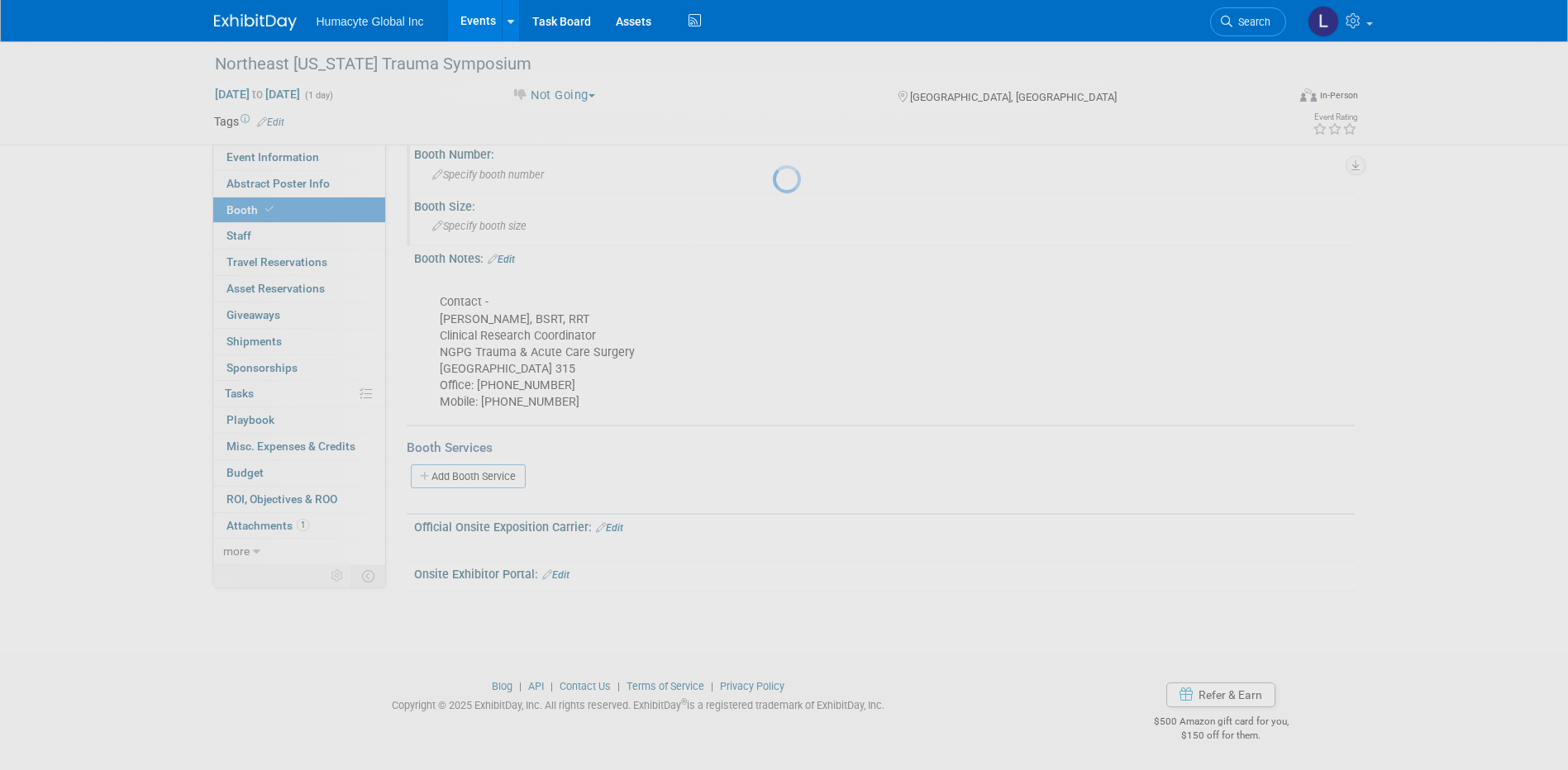
scroll to position [249, 0]
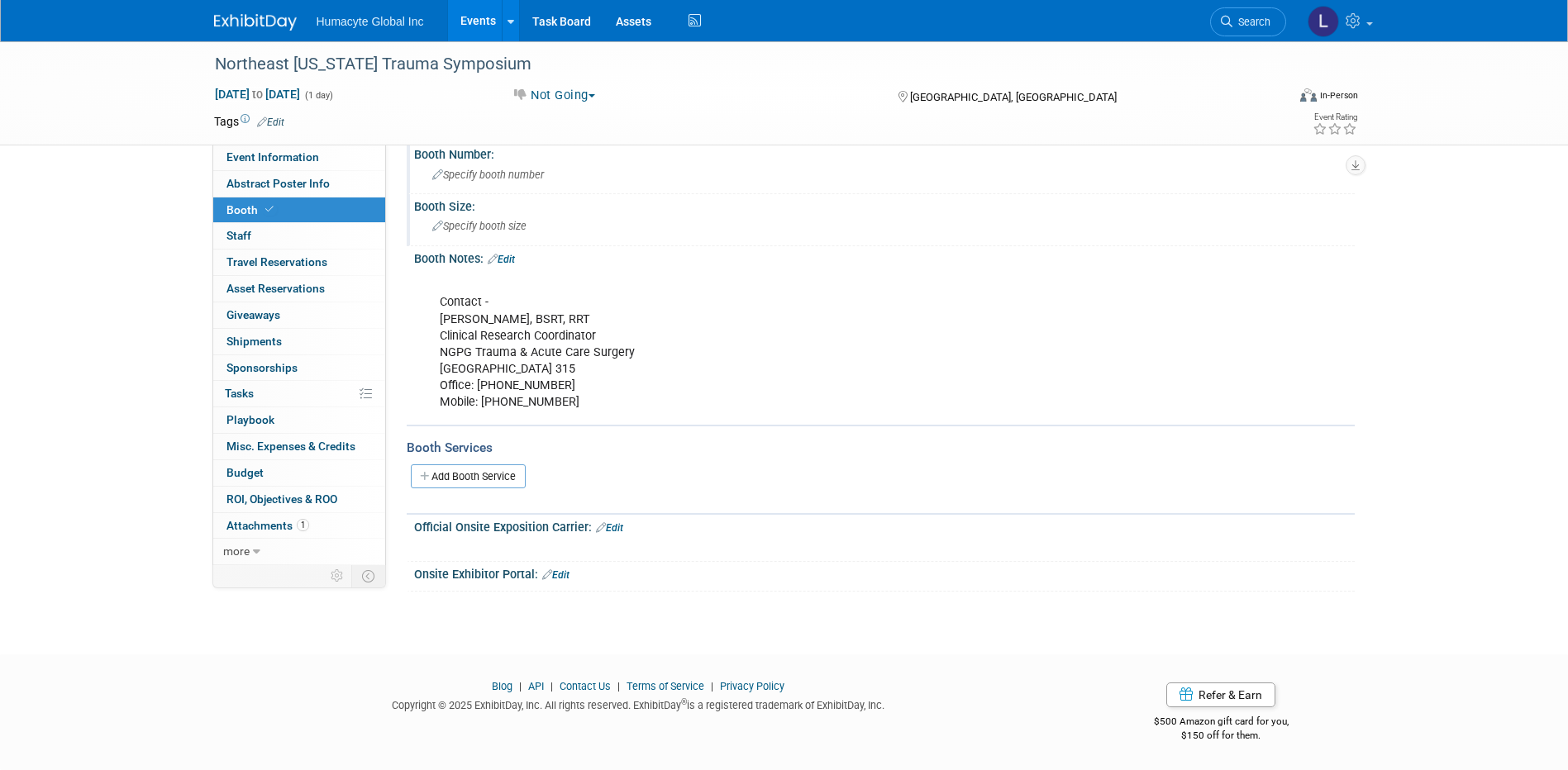
click at [468, 18] on link "Events" at bounding box center [478, 20] width 61 height 41
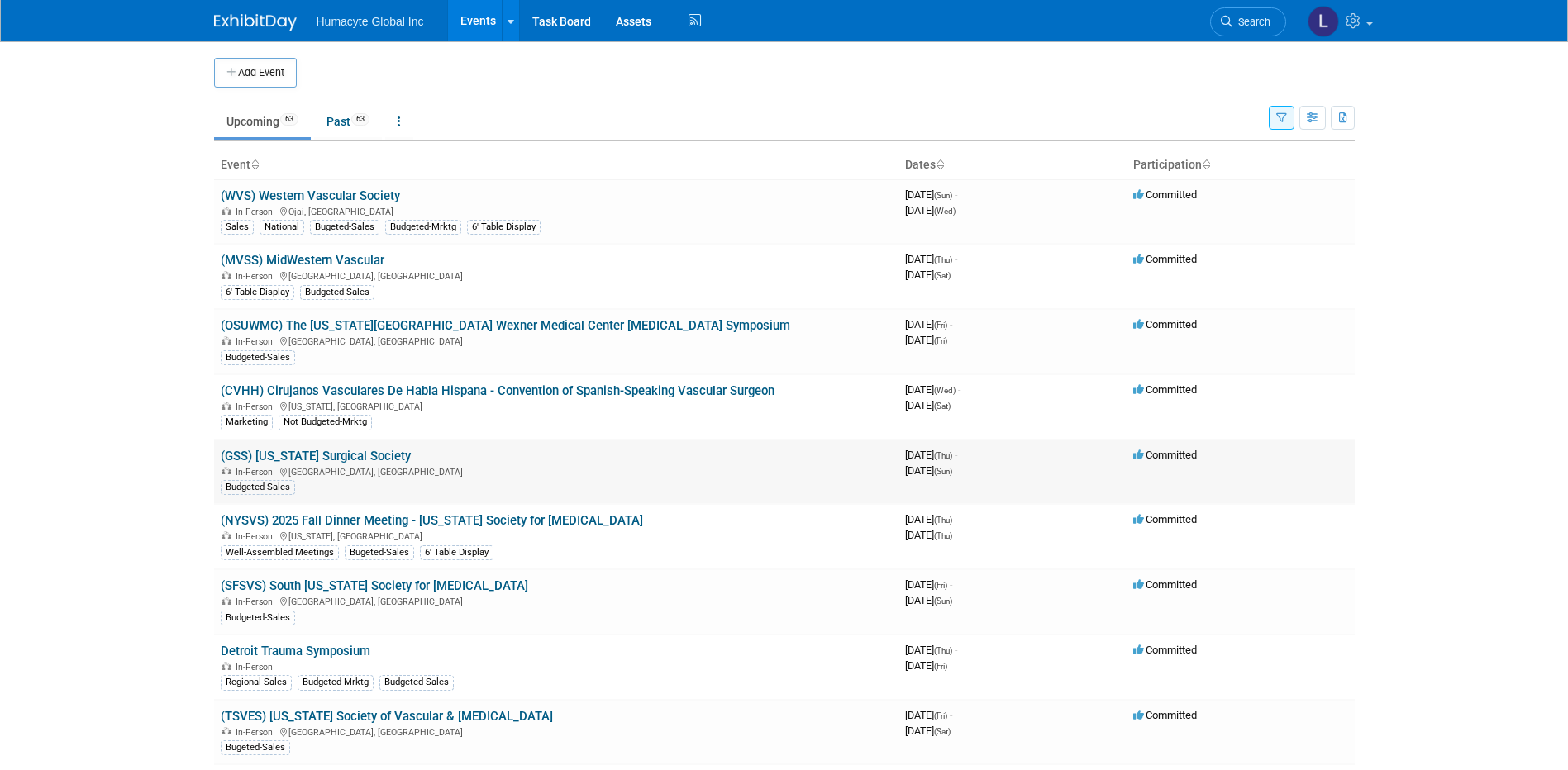
click at [264, 456] on link "(GSS) [US_STATE] Surgical Society" at bounding box center [316, 455] width 190 height 14
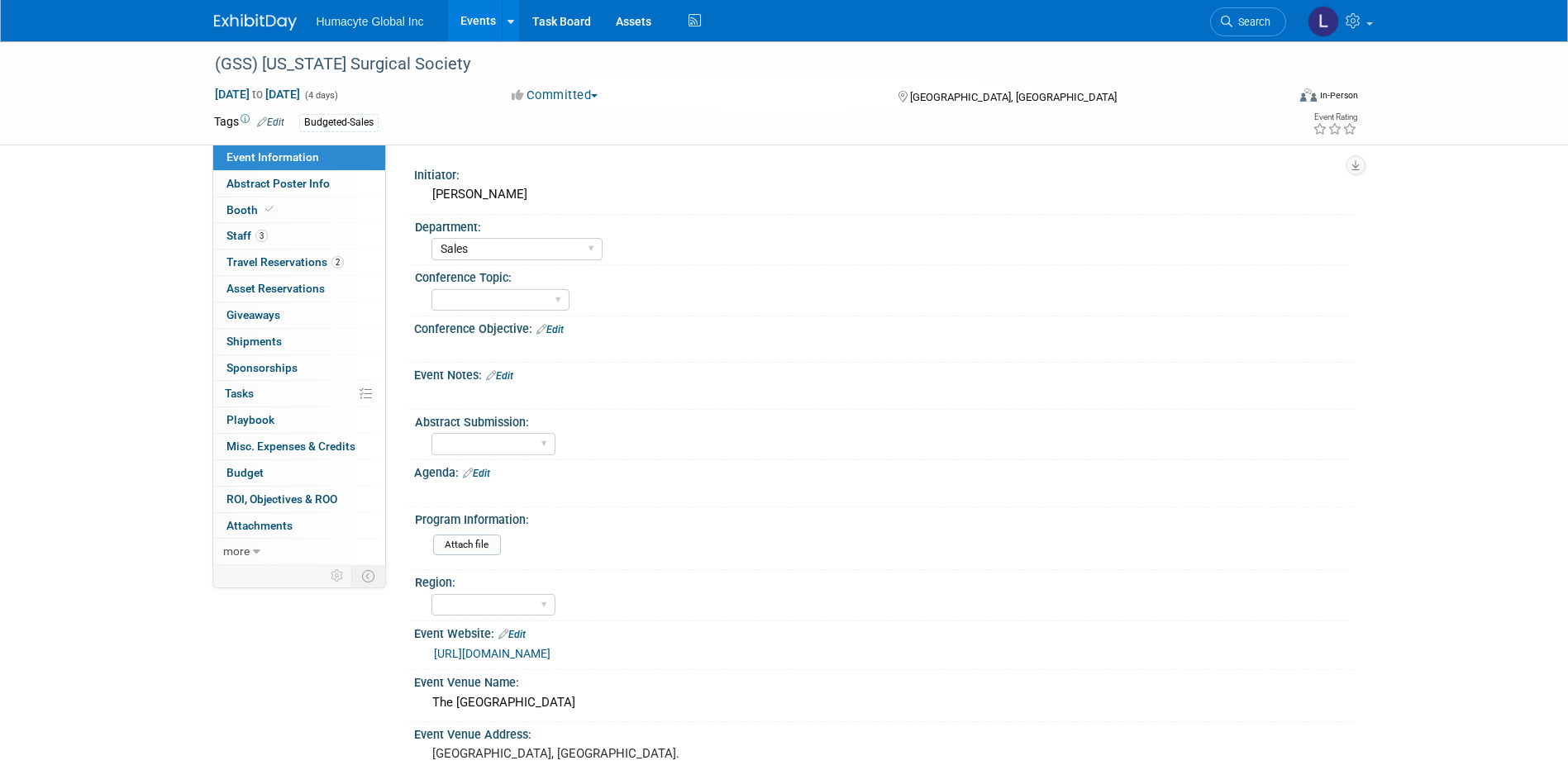
select select "Sales"
click at [276, 258] on span "Travel Reservations 2" at bounding box center [285, 261] width 118 height 13
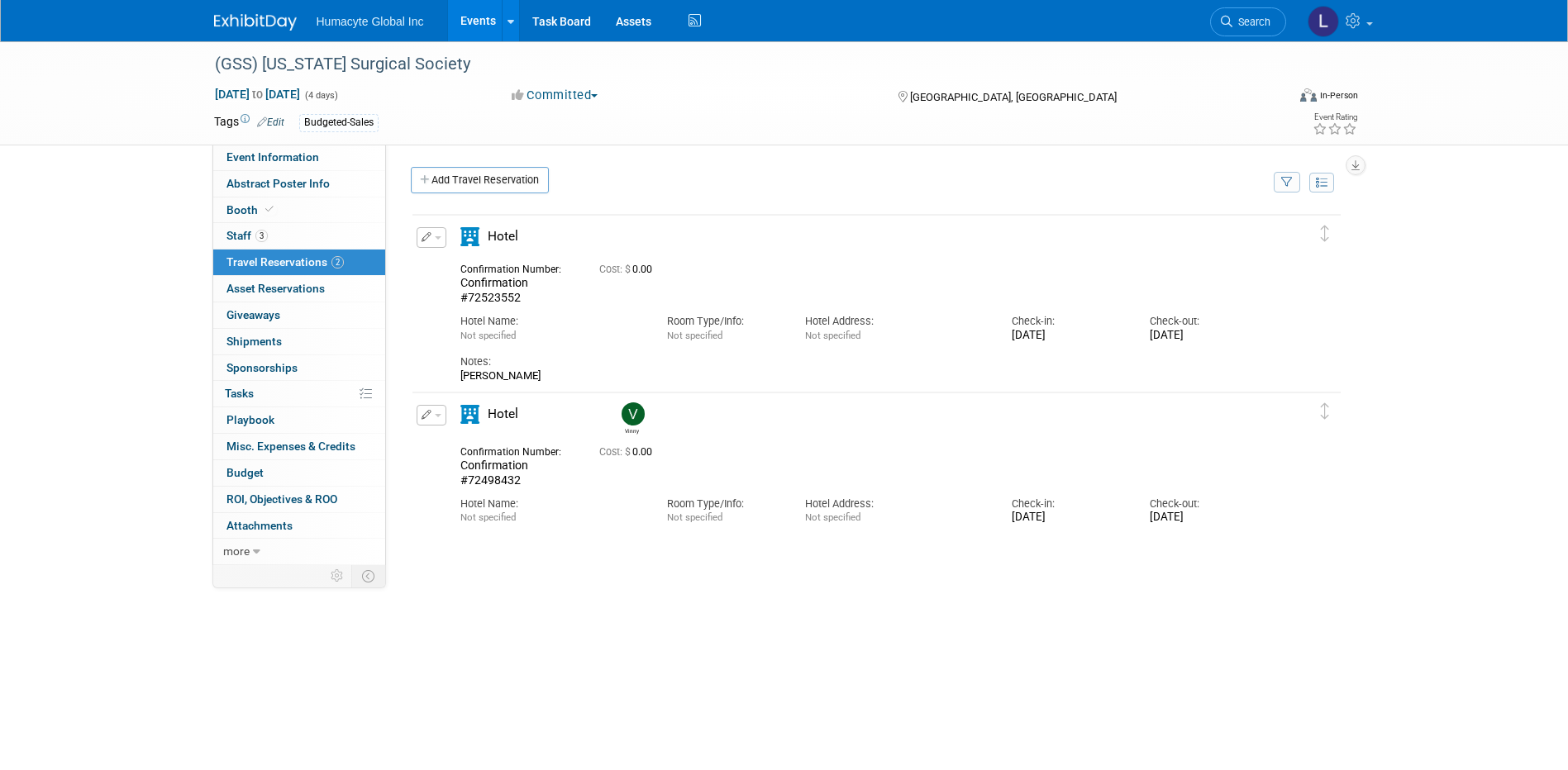
click at [458, 702] on div "Cost: $" at bounding box center [876, 460] width 932 height 495
click at [479, 18] on link "Events" at bounding box center [478, 20] width 61 height 41
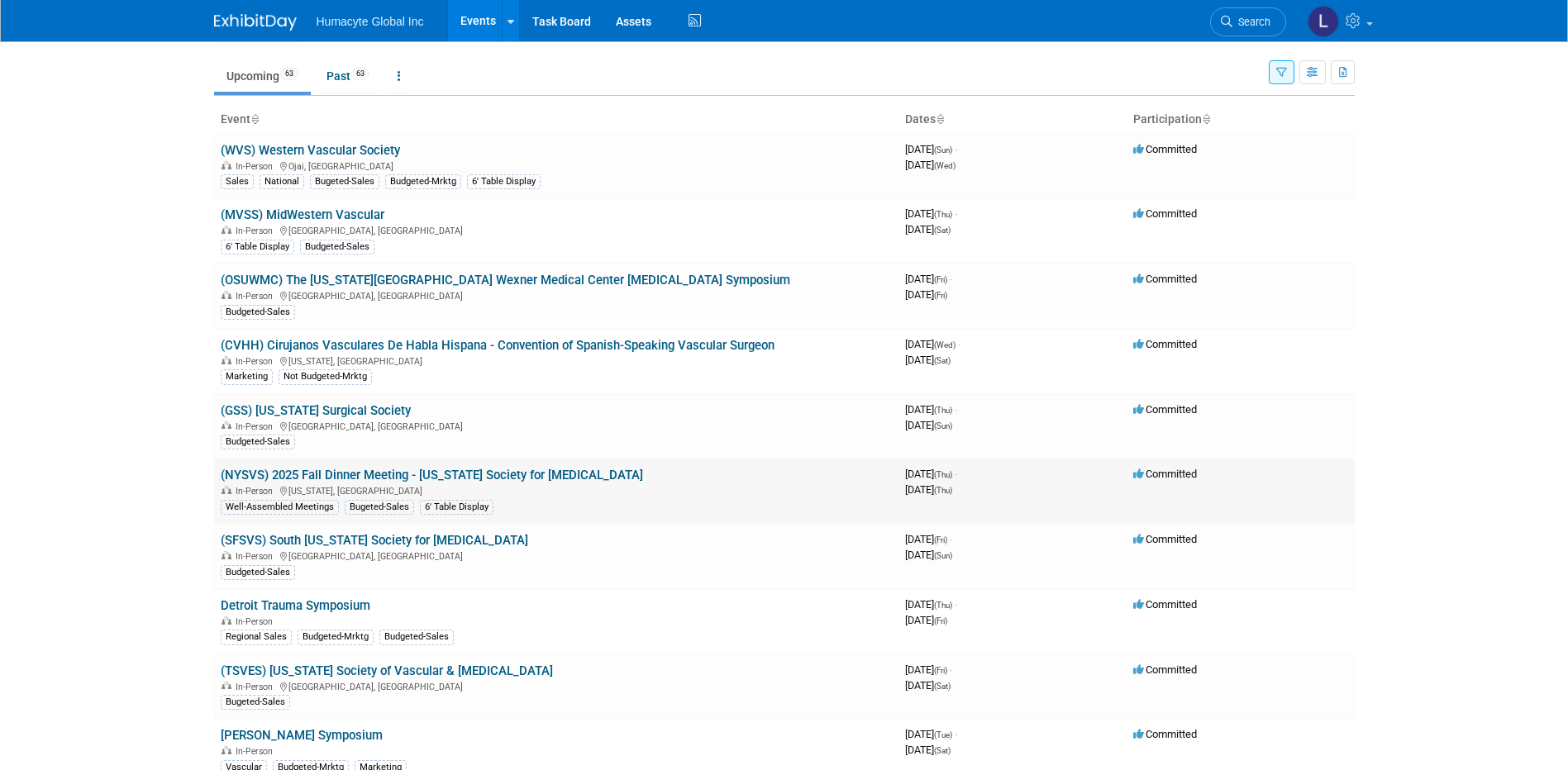
scroll to position [83, 0]
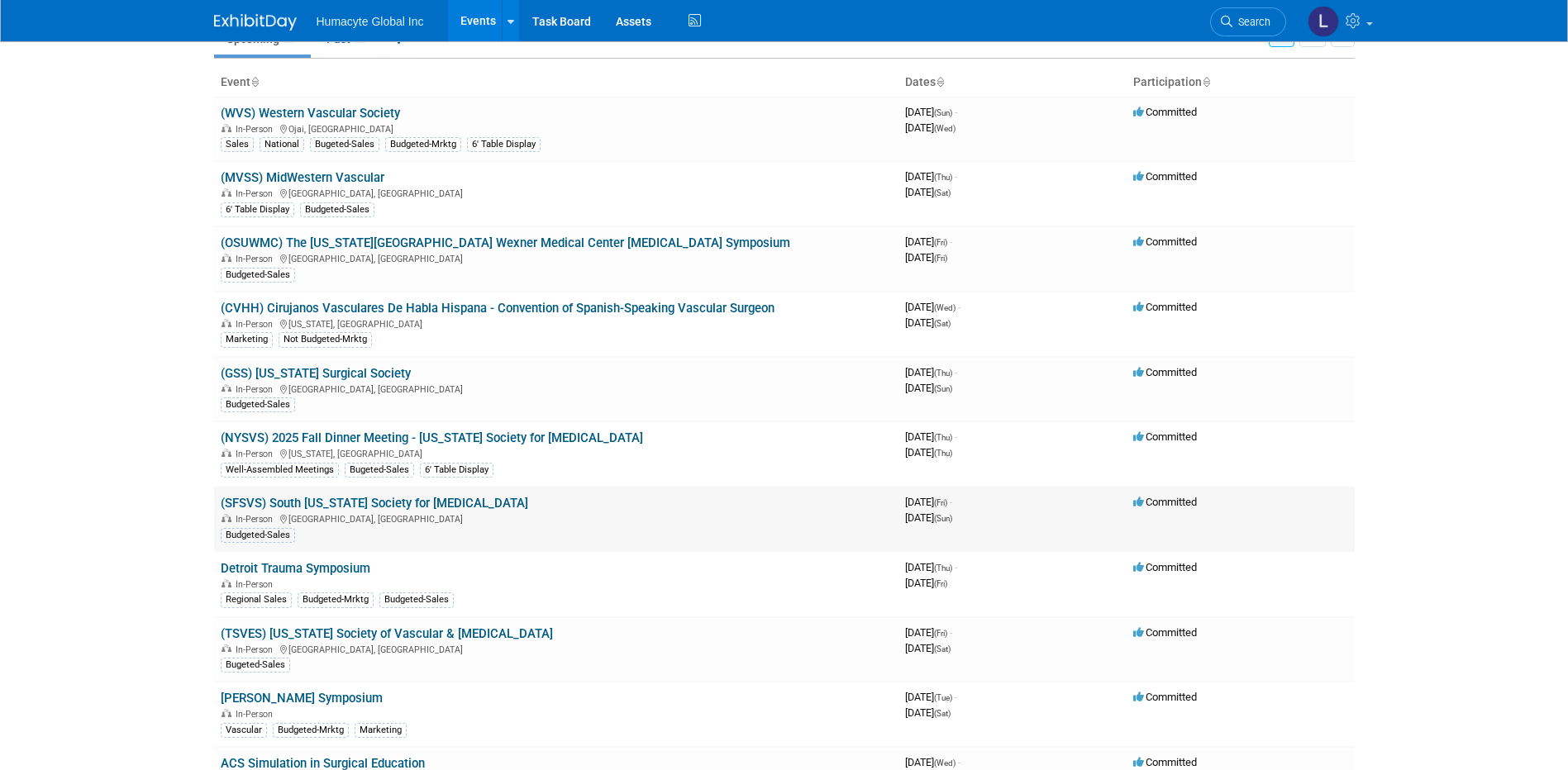
click at [398, 504] on link "(SFSVS) South [US_STATE] Society for [MEDICAL_DATA]" at bounding box center [375, 502] width 307 height 14
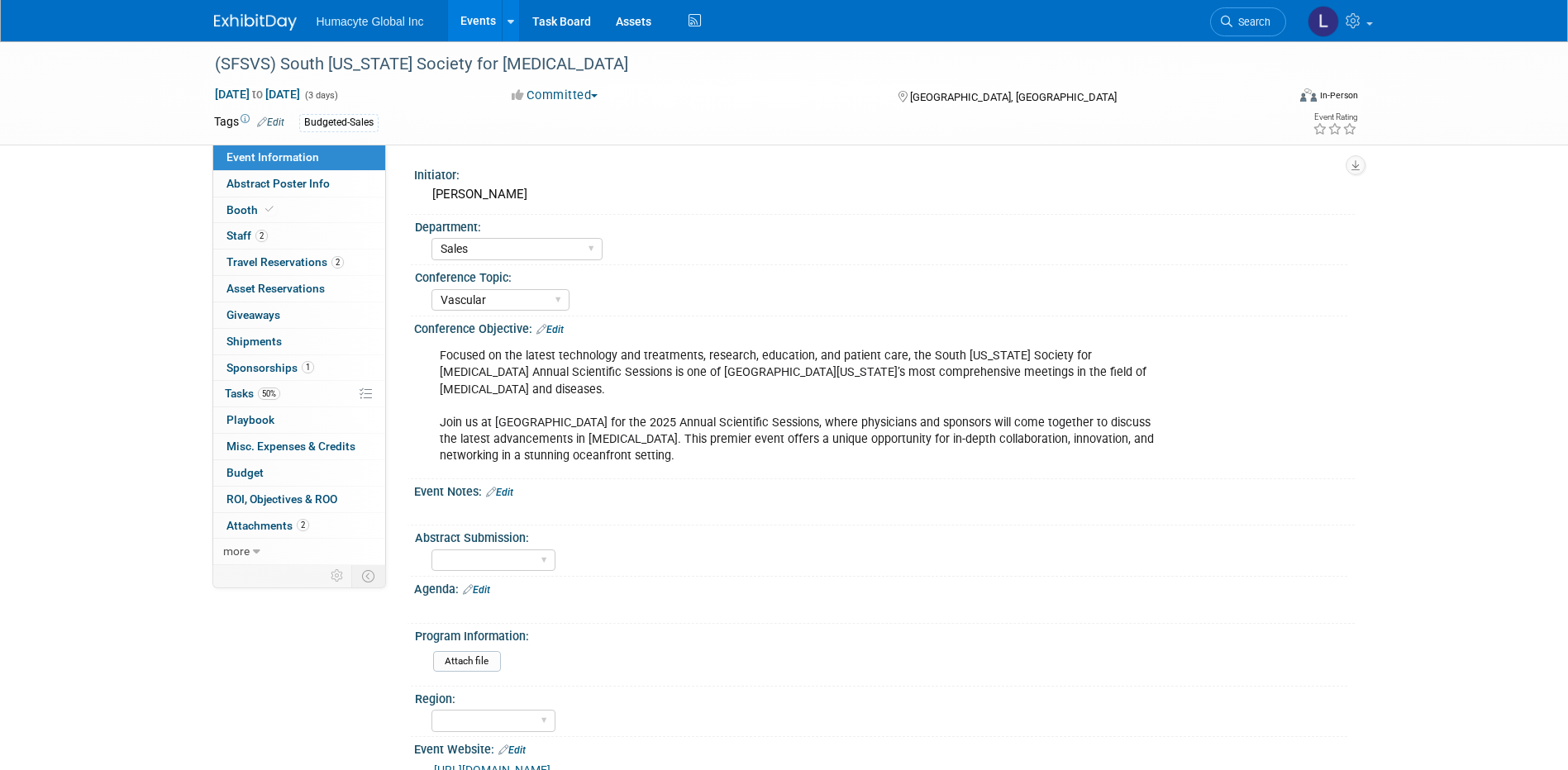
select select "Sales"
select select "Vascular"
click at [250, 234] on span "Staff 2" at bounding box center [247, 234] width 41 height 13
